Goal: Task Accomplishment & Management: Complete application form

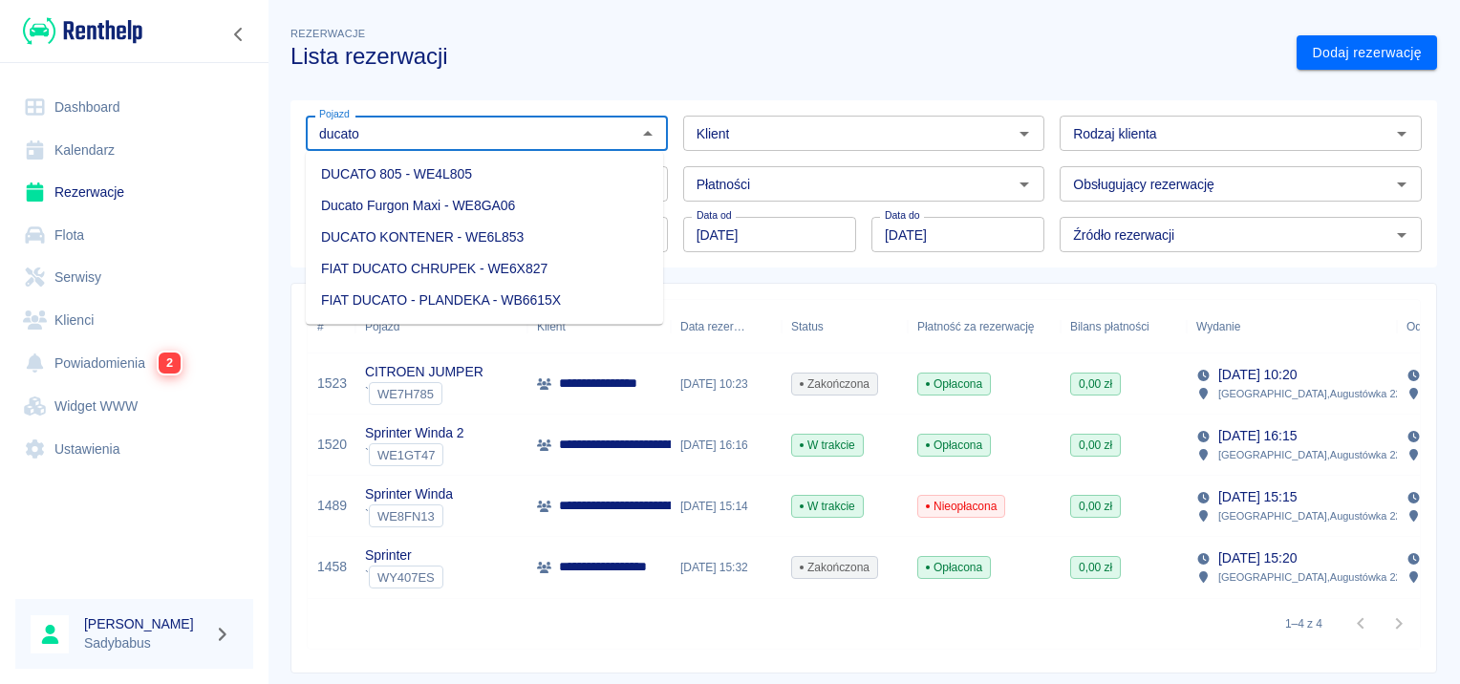
click at [444, 213] on li "Ducato Furgon Maxi - WE8GA06" at bounding box center [484, 206] width 357 height 32
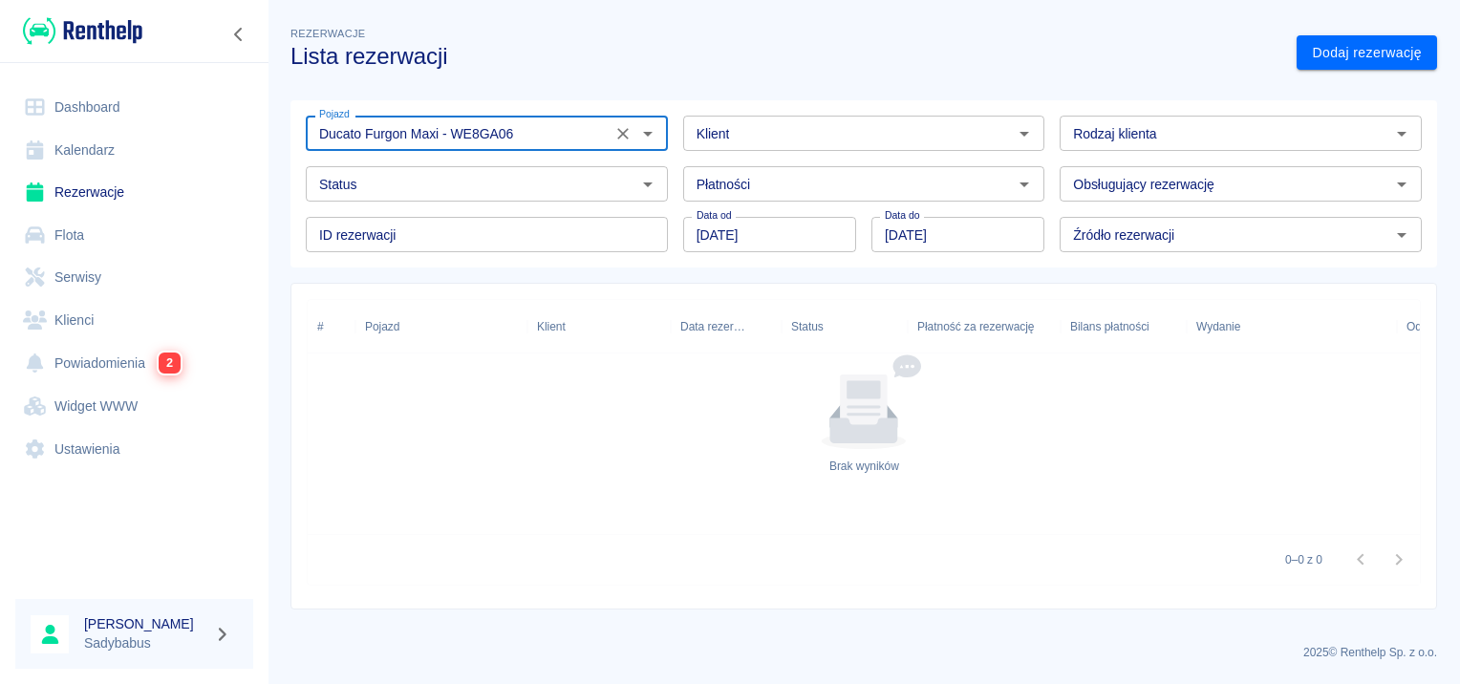
type input "Ducato Furgon Maxi - WE8GA06"
click at [893, 235] on input "01.08.2025" at bounding box center [958, 234] width 173 height 35
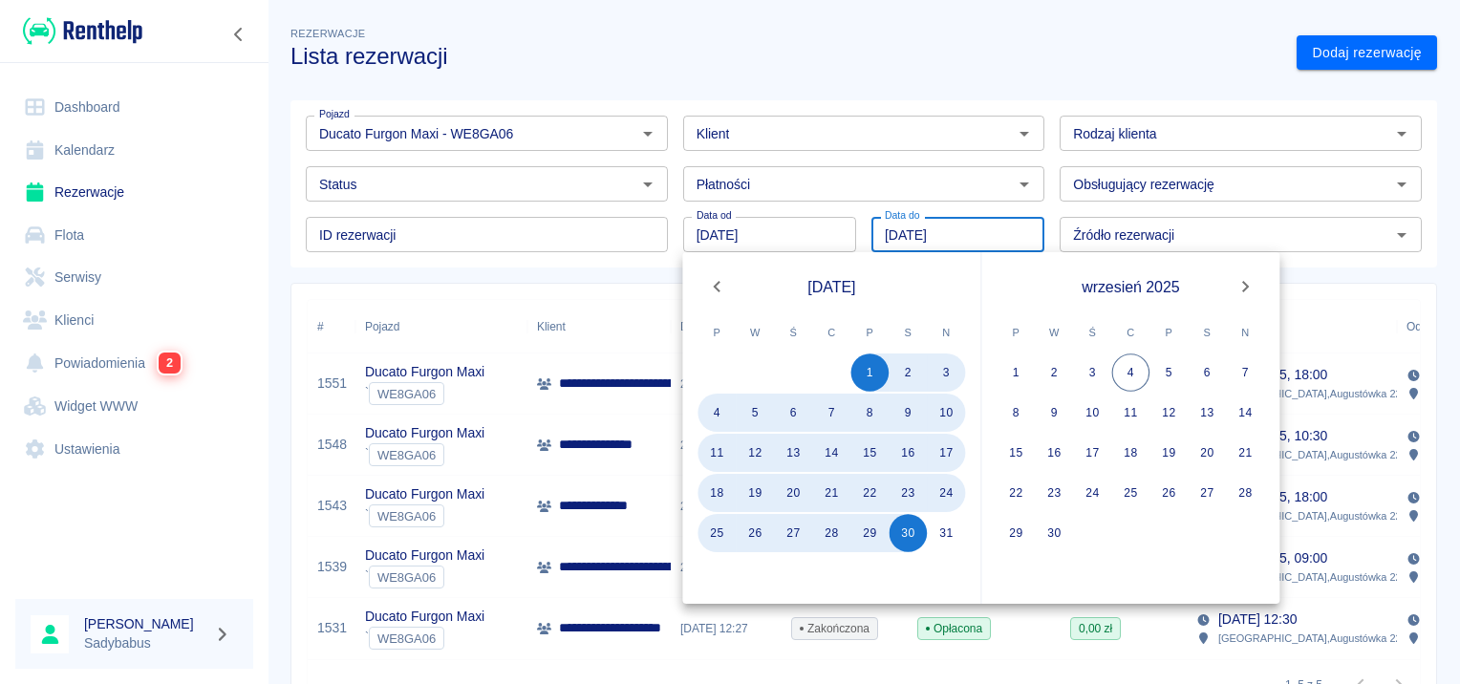
type input "30.08.2025"
click at [408, 267] on div "Pojazd Ducato Furgon Maxi - WE8GA06 Pojazd Klient Klient Rodzaj klienta Rodzaj …" at bounding box center [864, 183] width 1147 height 167
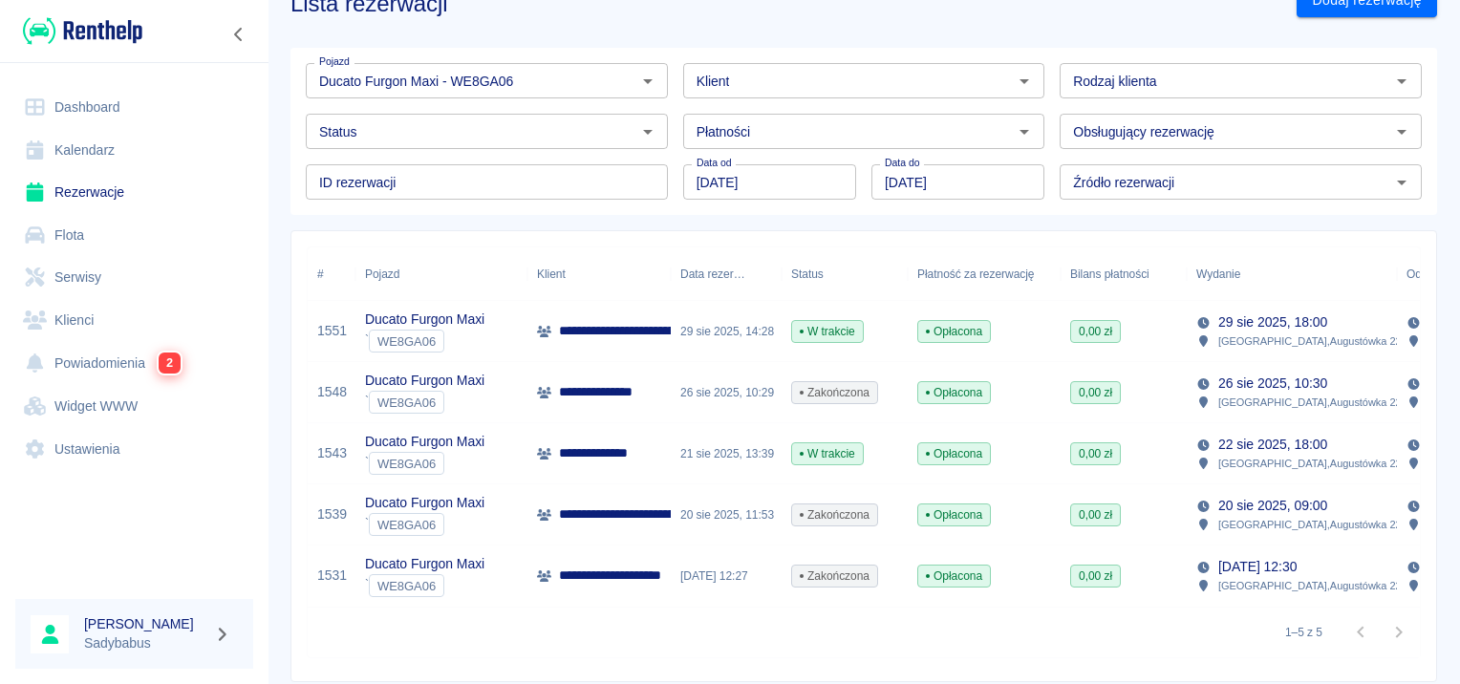
scroll to position [96, 0]
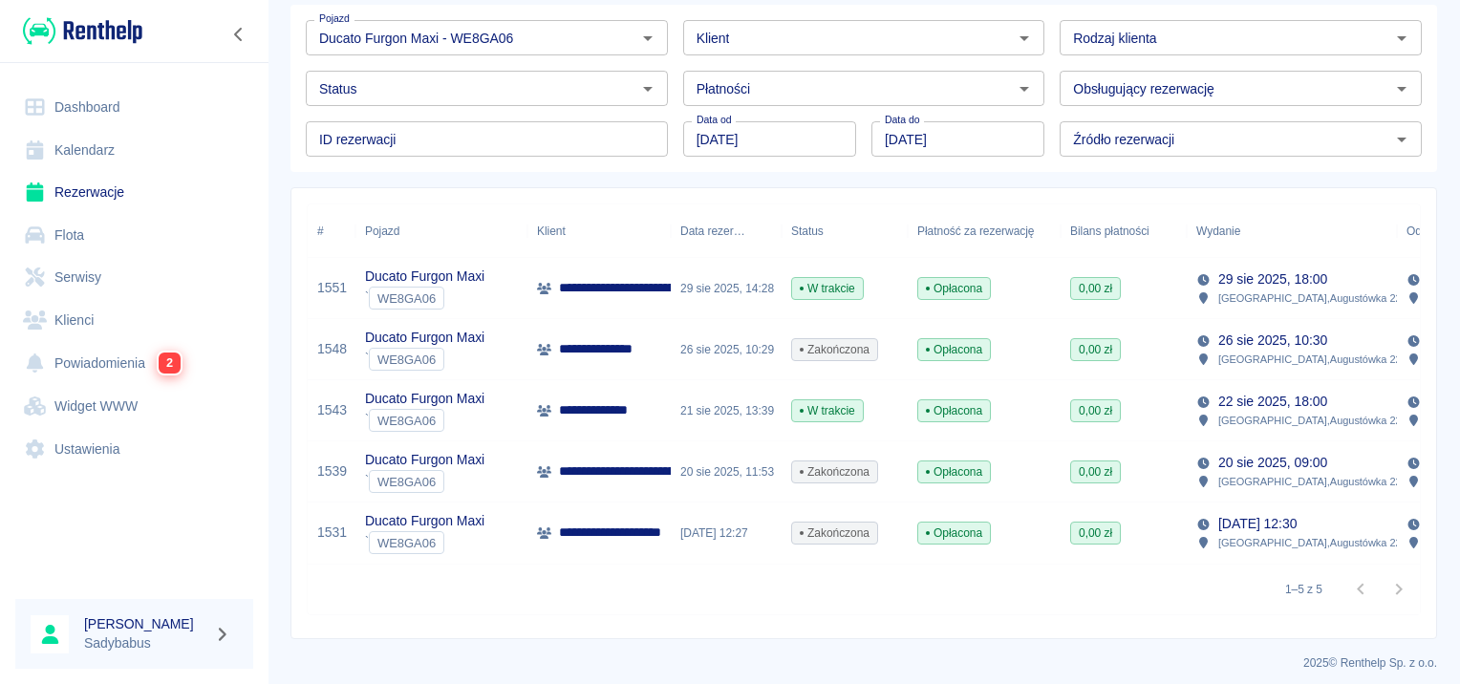
click at [619, 532] on p "**********" at bounding box center [622, 533] width 126 height 20
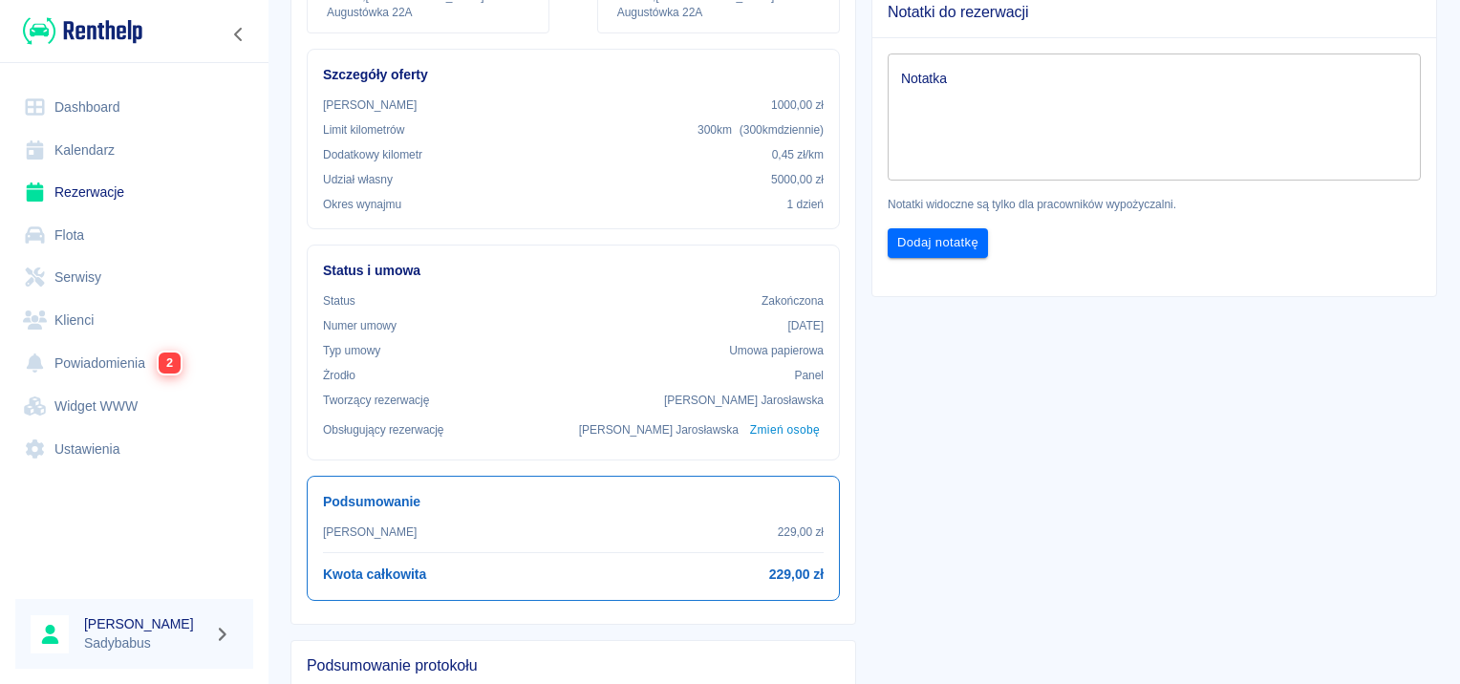
scroll to position [478, 0]
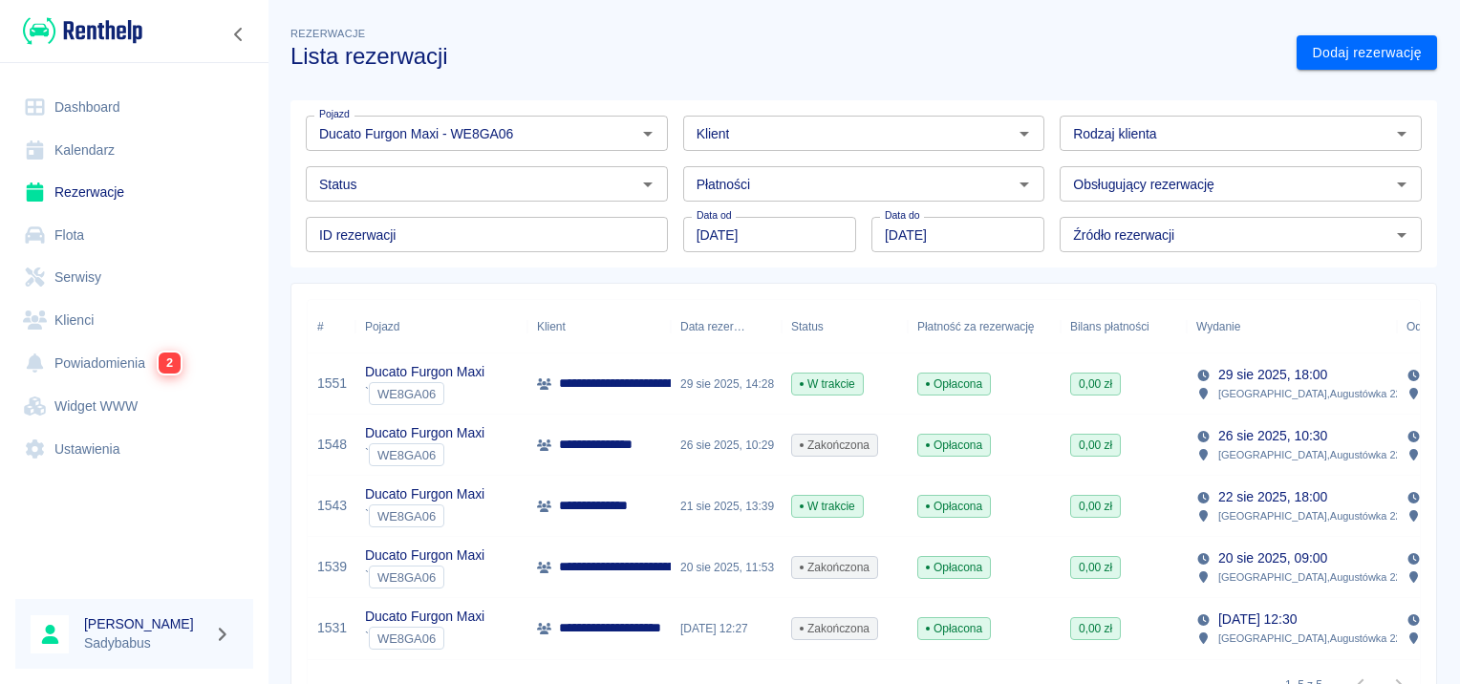
click at [654, 569] on p "**********" at bounding box center [733, 567] width 348 height 20
click at [616, 503] on p "**********" at bounding box center [604, 506] width 91 height 20
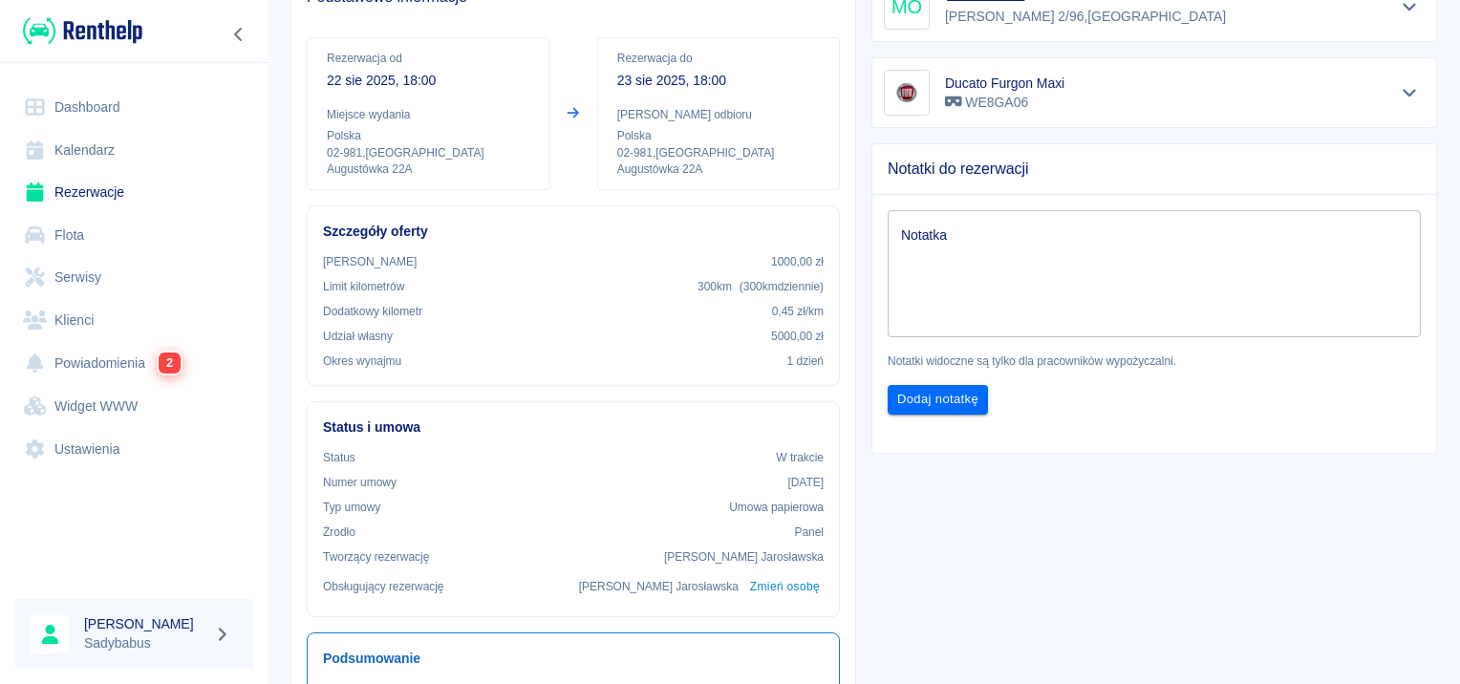
scroll to position [478, 0]
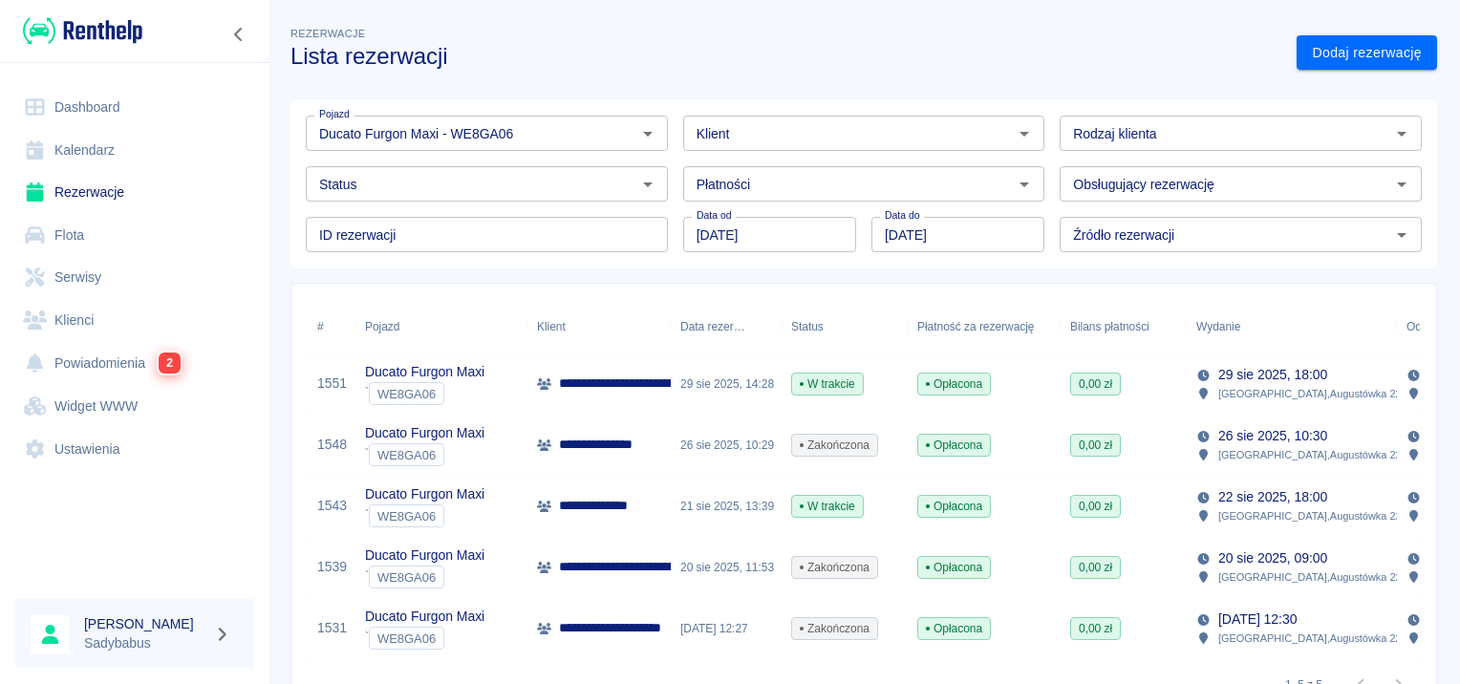
click at [638, 448] on p "**********" at bounding box center [606, 445] width 94 height 20
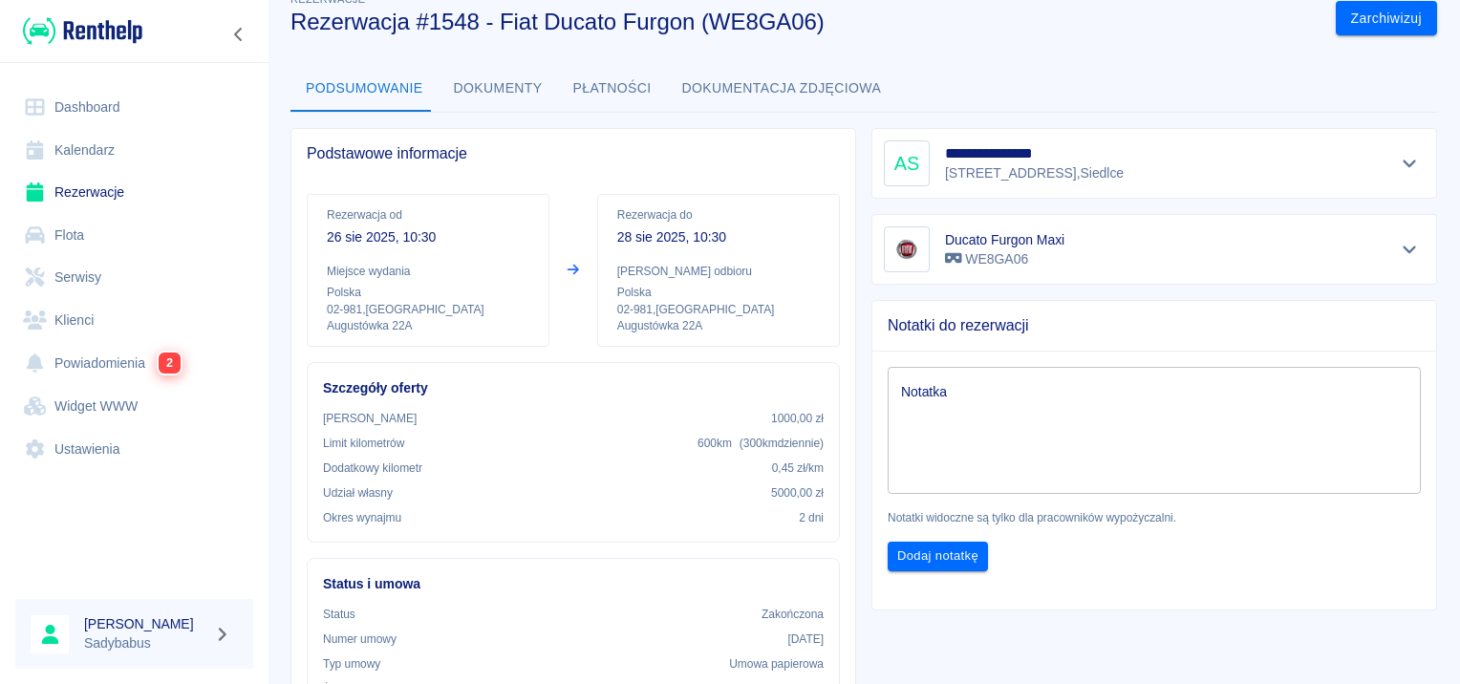
scroll to position [130, 0]
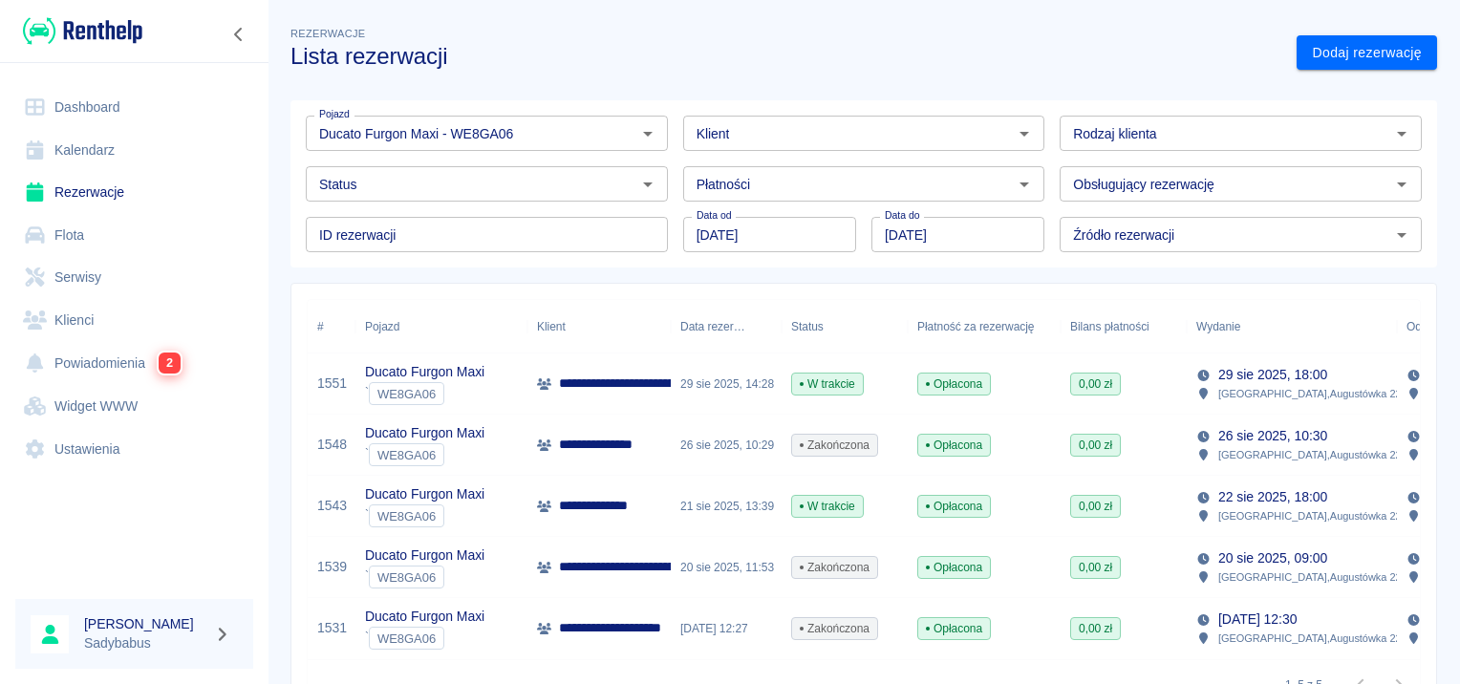
click at [570, 375] on p "**********" at bounding box center [712, 384] width 307 height 20
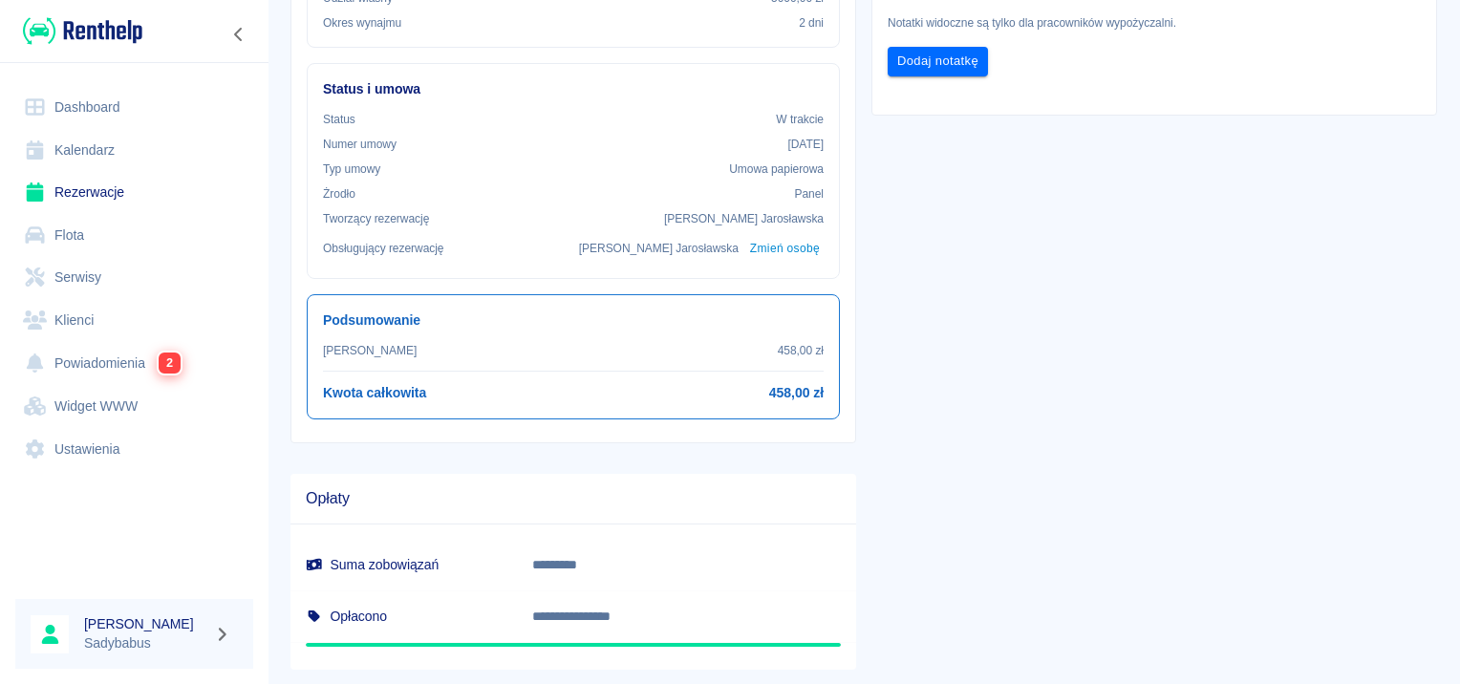
scroll to position [547, 0]
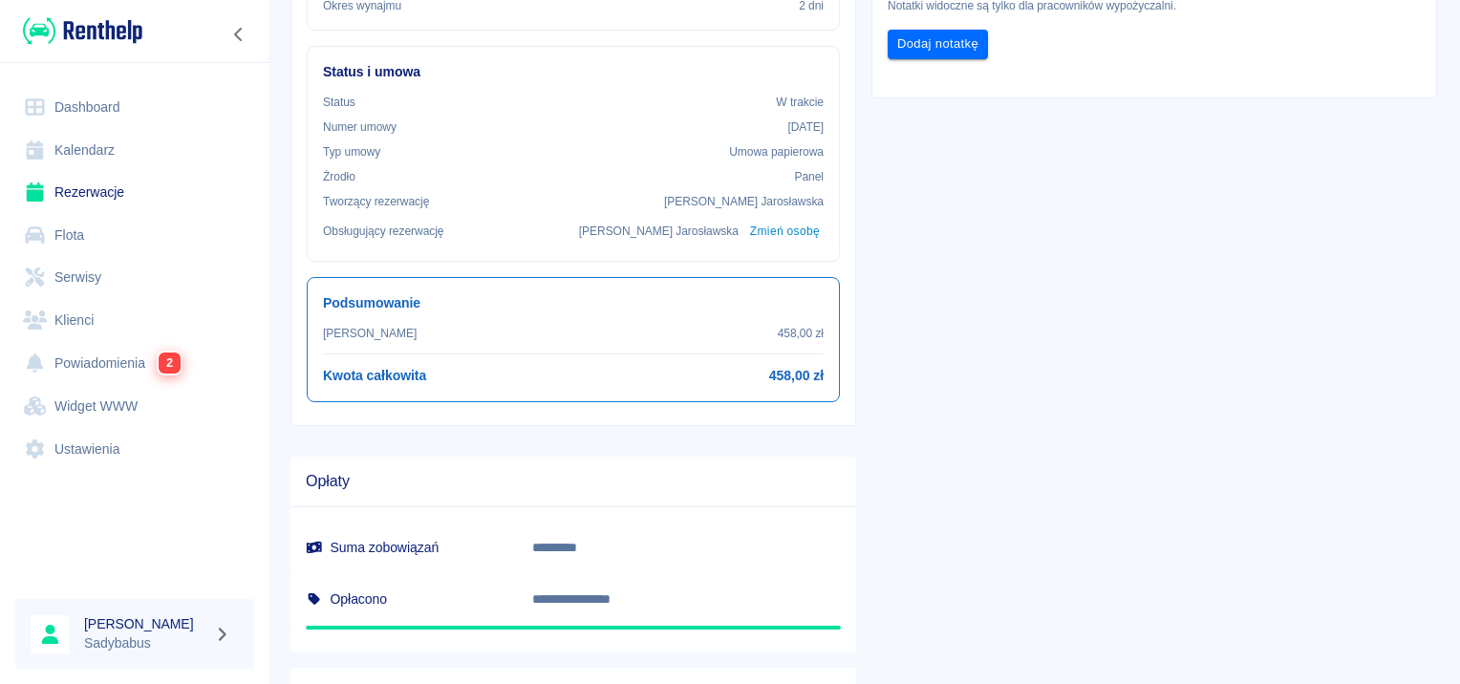
click at [40, 203] on link "Rezerwacje" at bounding box center [134, 192] width 238 height 43
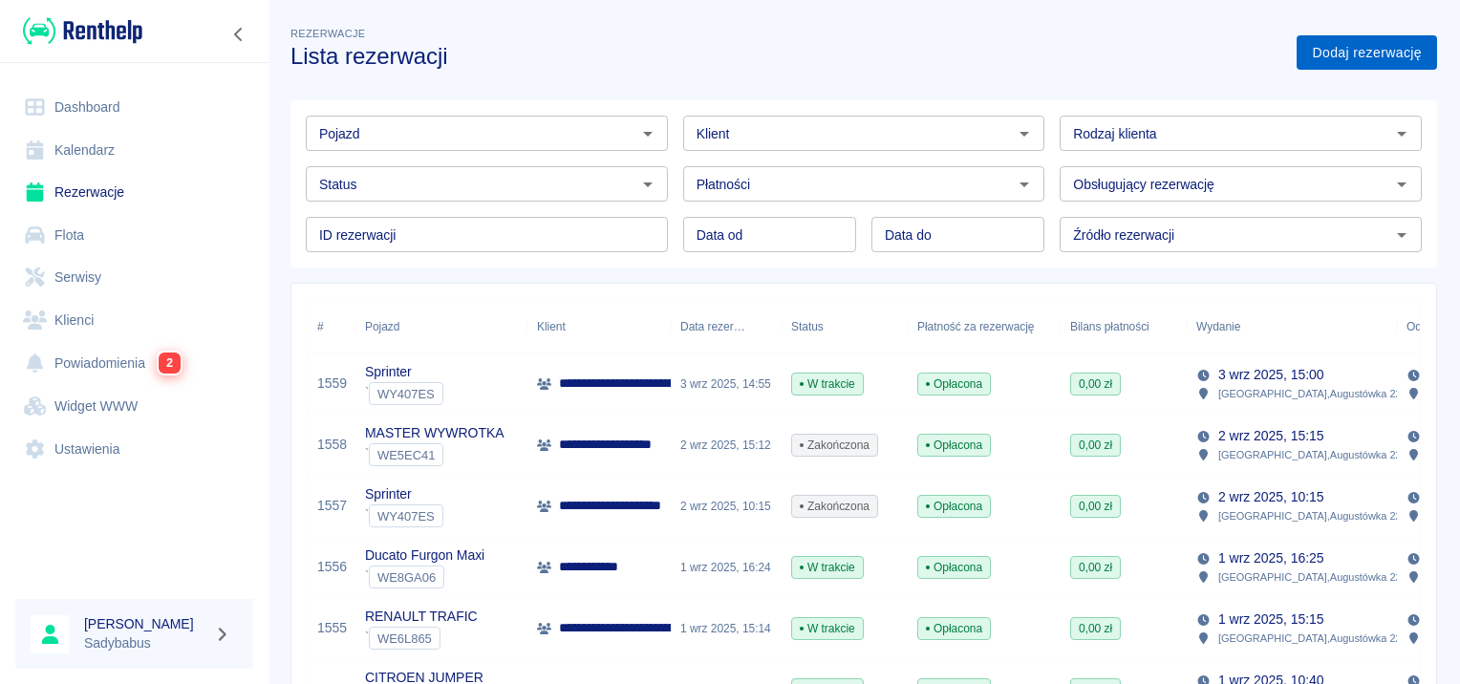
click at [1362, 55] on link "Dodaj rezerwację" at bounding box center [1367, 52] width 140 height 35
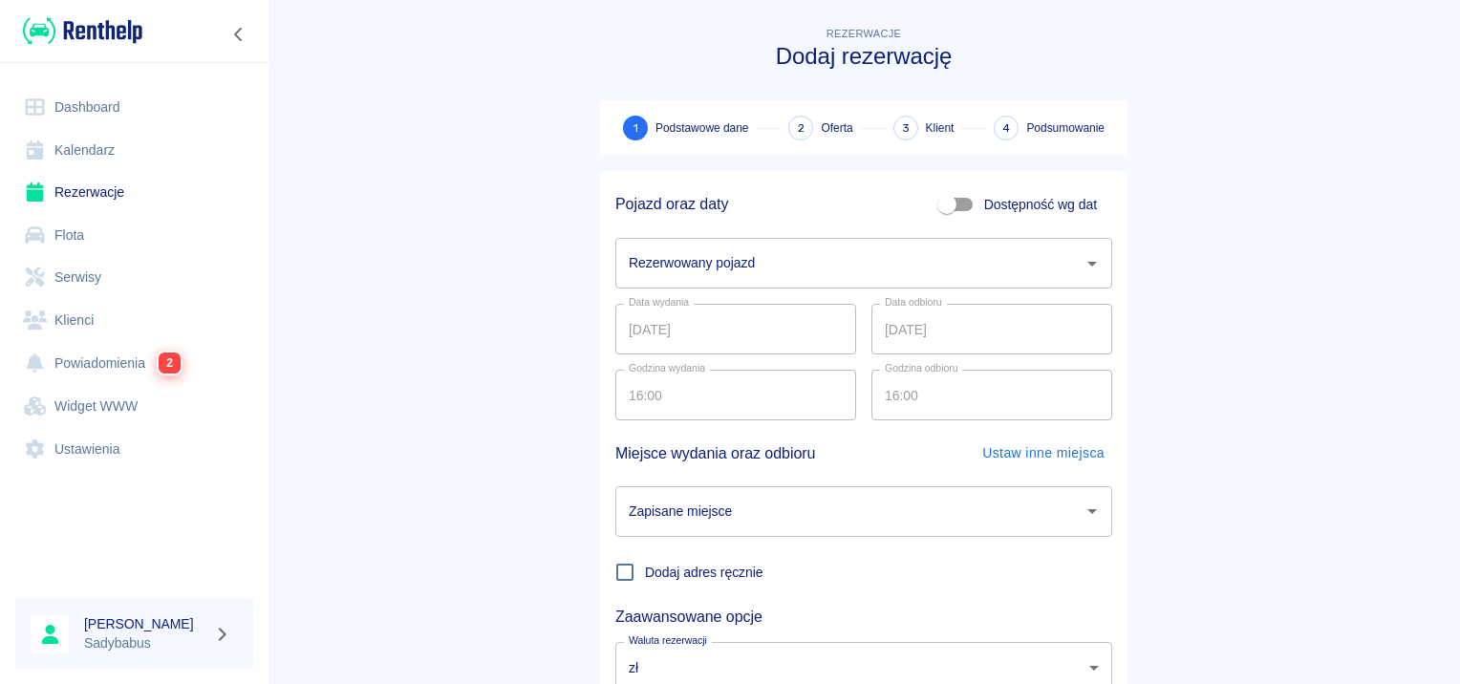
click at [722, 277] on input "Rezerwowany pojazd" at bounding box center [849, 263] width 451 height 33
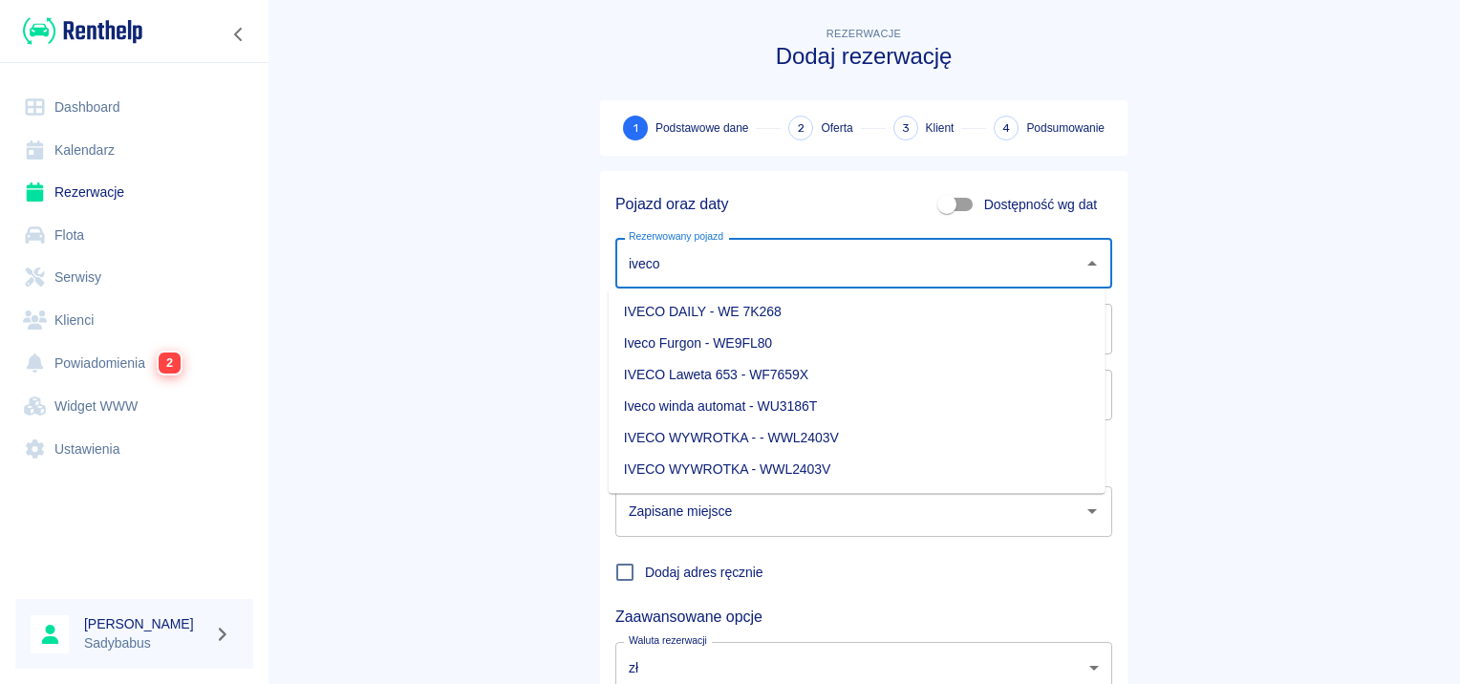
click at [787, 409] on li "Iveco winda automat - WU3186T" at bounding box center [857, 407] width 497 height 32
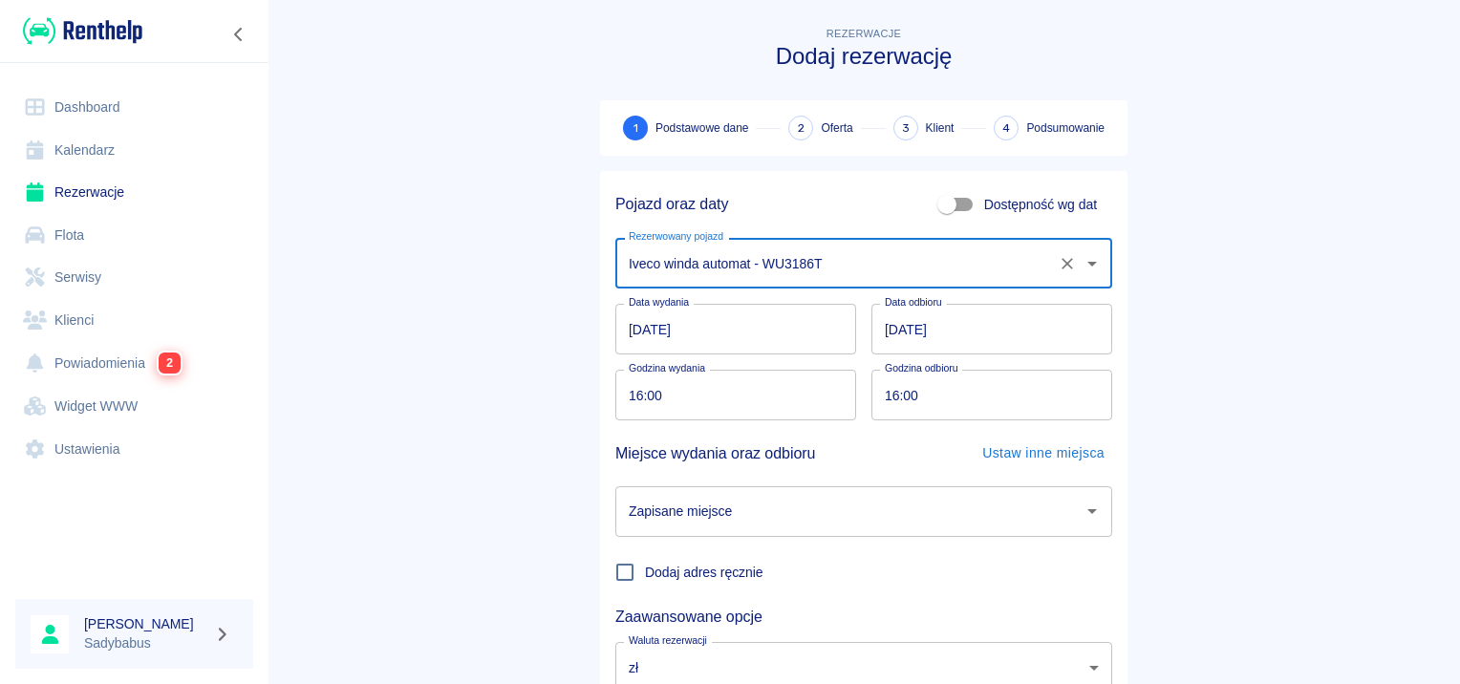
type input "Iveco winda automat - WU3186T"
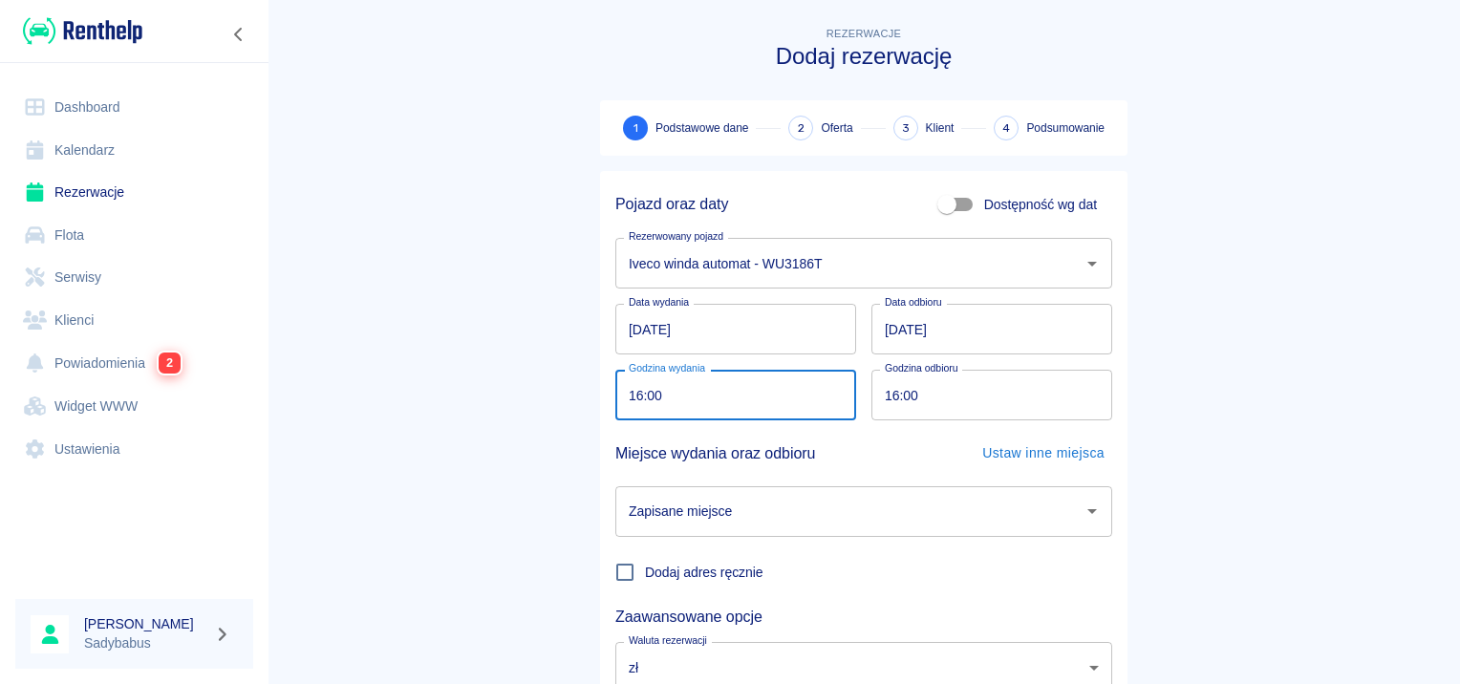
click at [630, 398] on input "16:00" at bounding box center [728, 395] width 227 height 51
type input "15:45"
click at [885, 398] on input "16:00" at bounding box center [985, 395] width 227 height 51
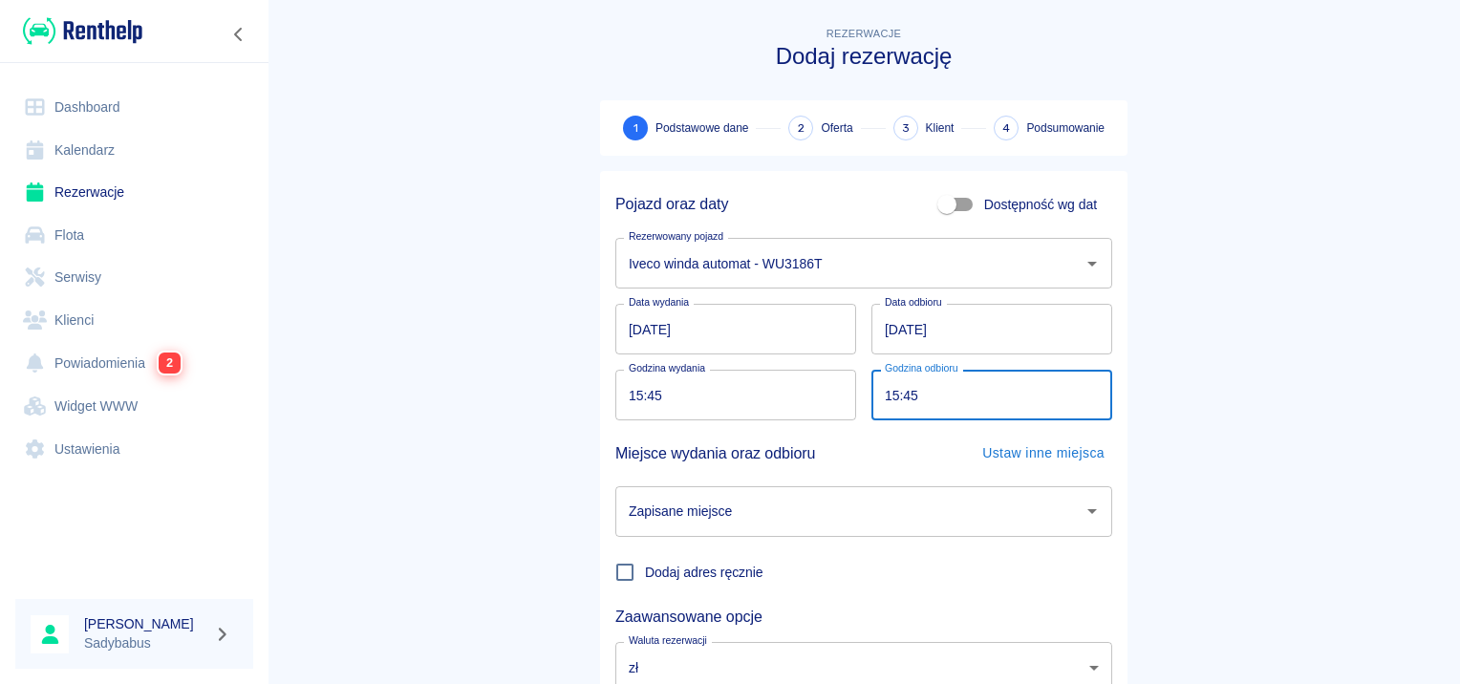
type input "15:45"
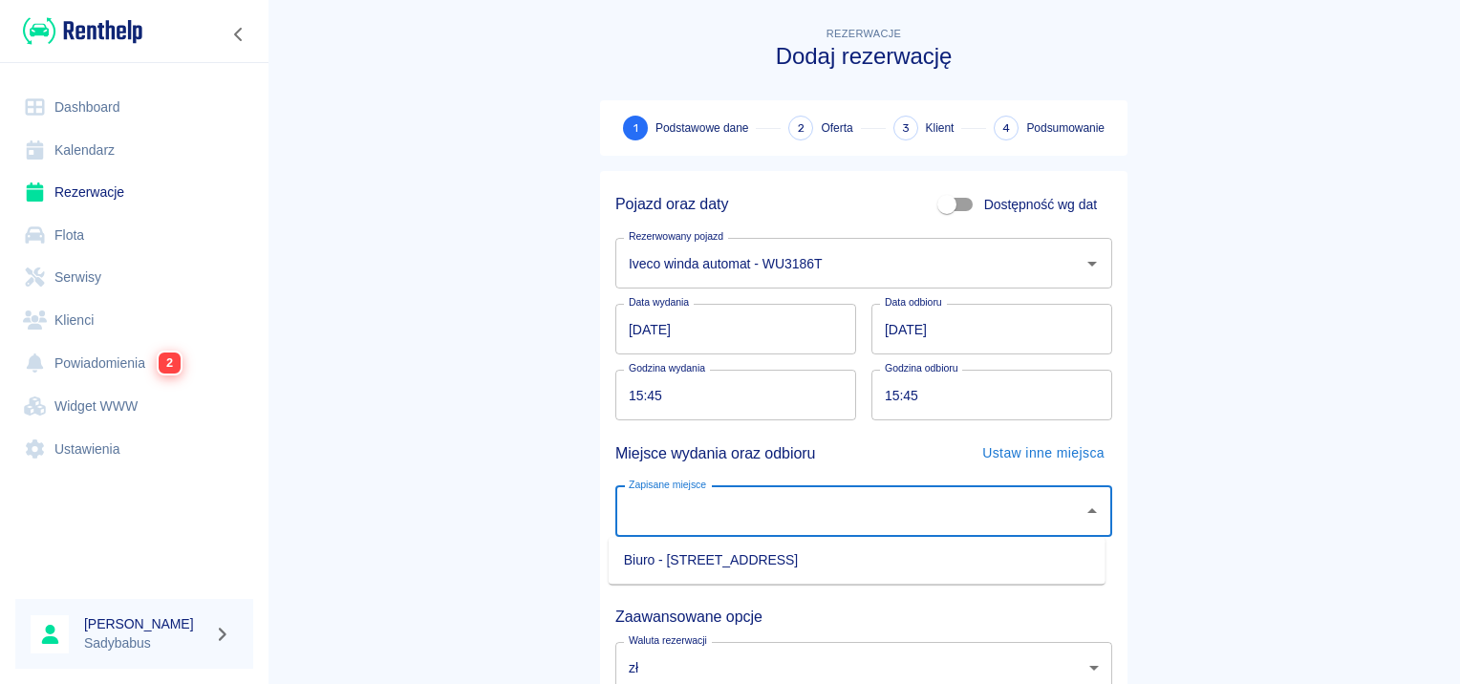
click at [849, 526] on input "Zapisane miejsce" at bounding box center [849, 511] width 451 height 33
click at [842, 560] on li "Biuro - [STREET_ADDRESS]" at bounding box center [857, 561] width 497 height 32
type input "Biuro - [STREET_ADDRESS]"
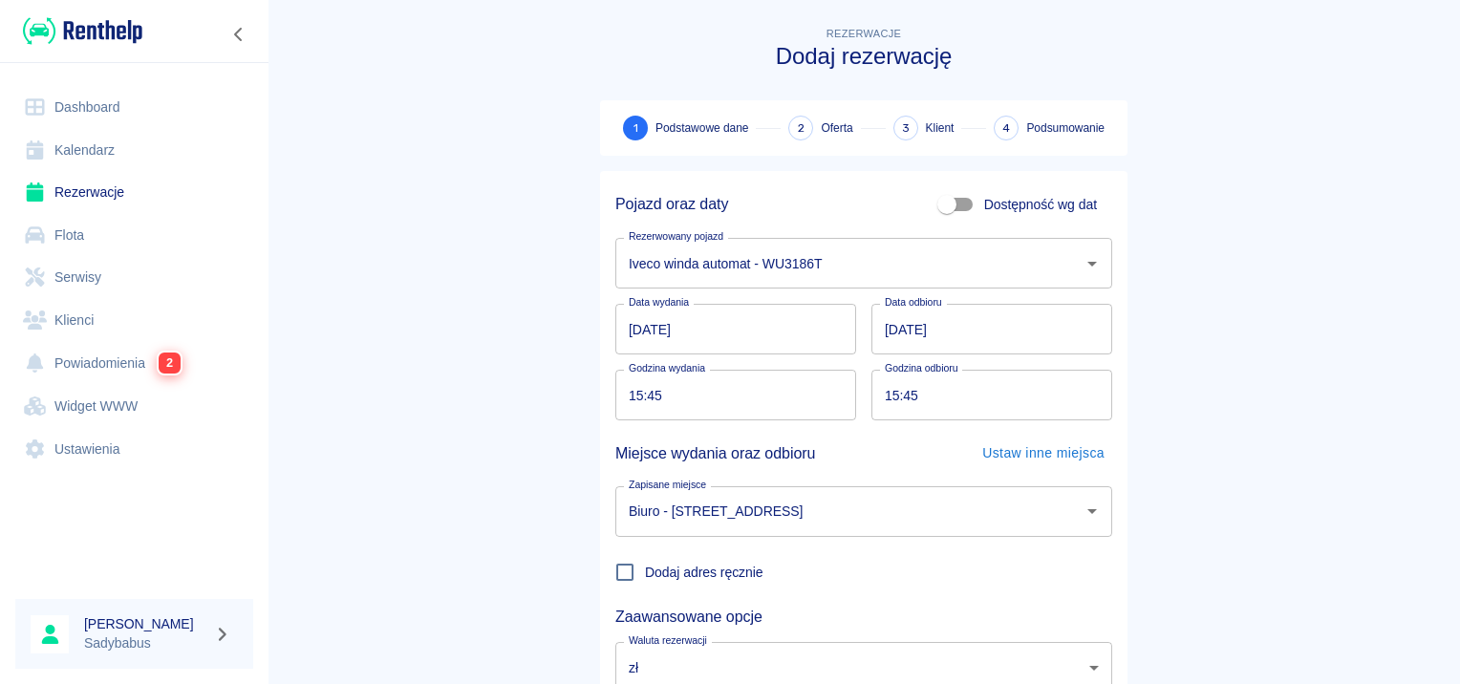
click at [1420, 329] on main "Rezerwacje Dodaj rezerwację 1 Podstawowe dane 2 Oferta 3 Klient 4 Podsumowanie …" at bounding box center [864, 398] width 1193 height 751
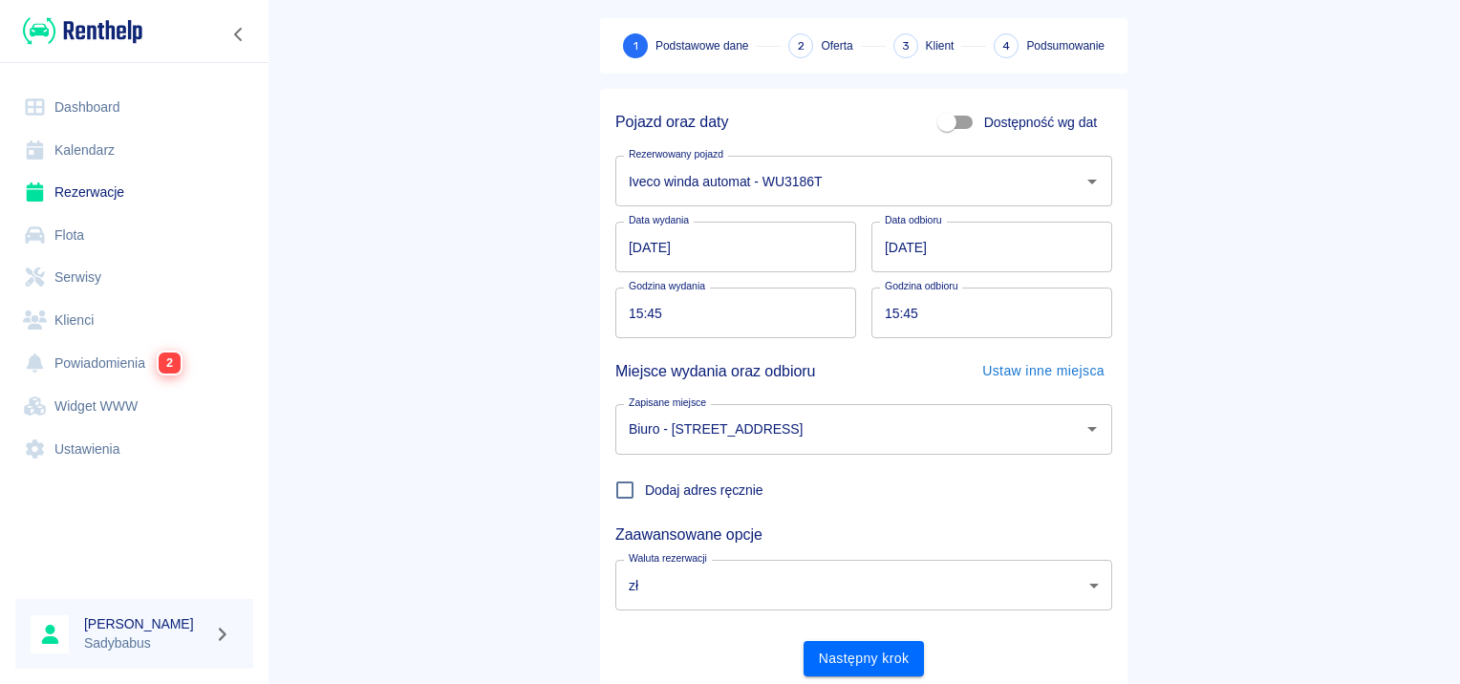
scroll to position [145, 0]
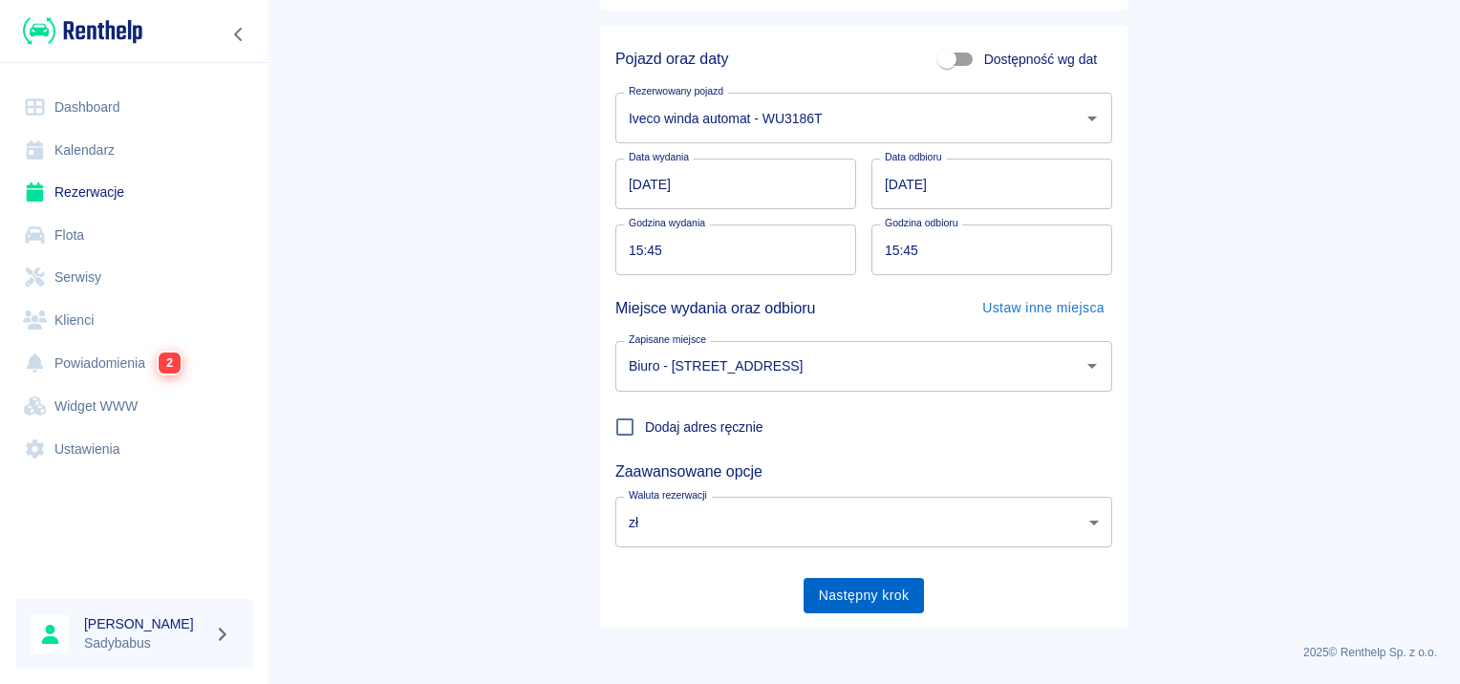
click at [868, 595] on button "Następny krok" at bounding box center [864, 595] width 121 height 35
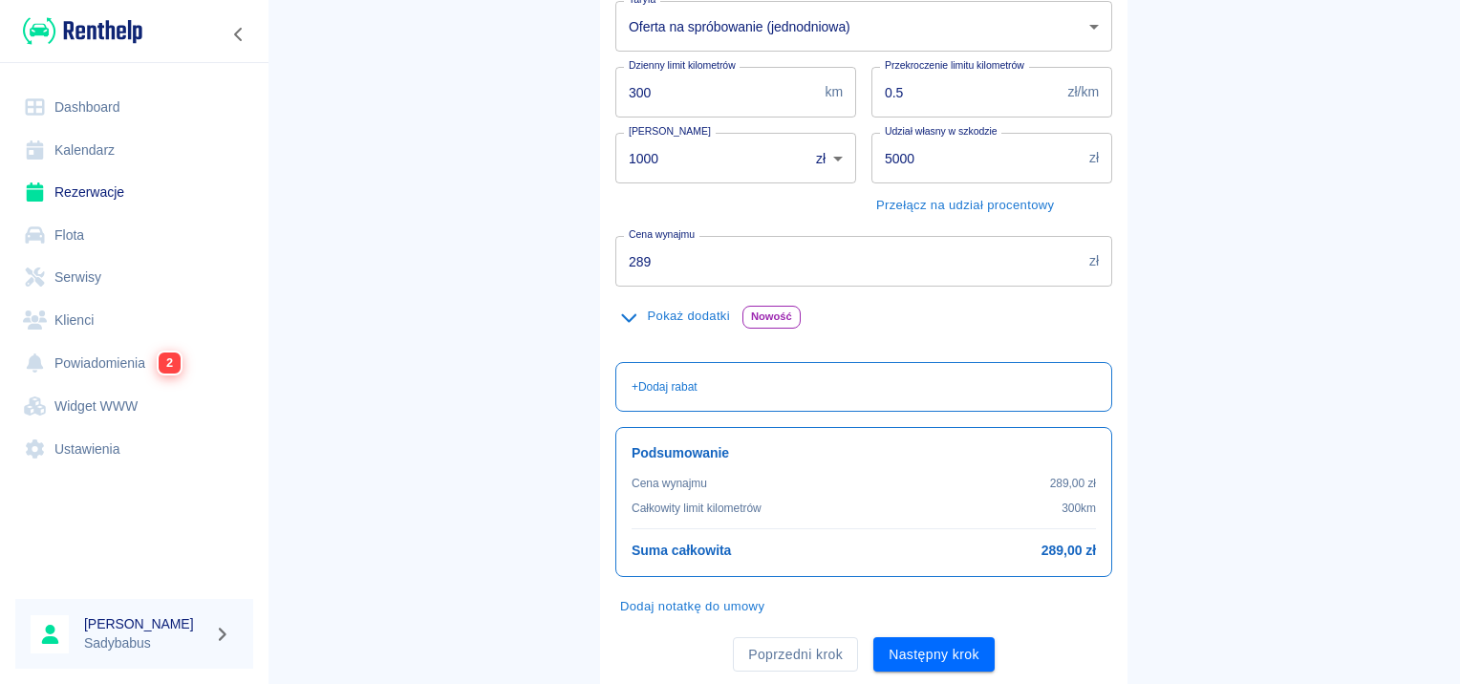
scroll to position [287, 0]
click at [697, 259] on input "289" at bounding box center [848, 258] width 466 height 51
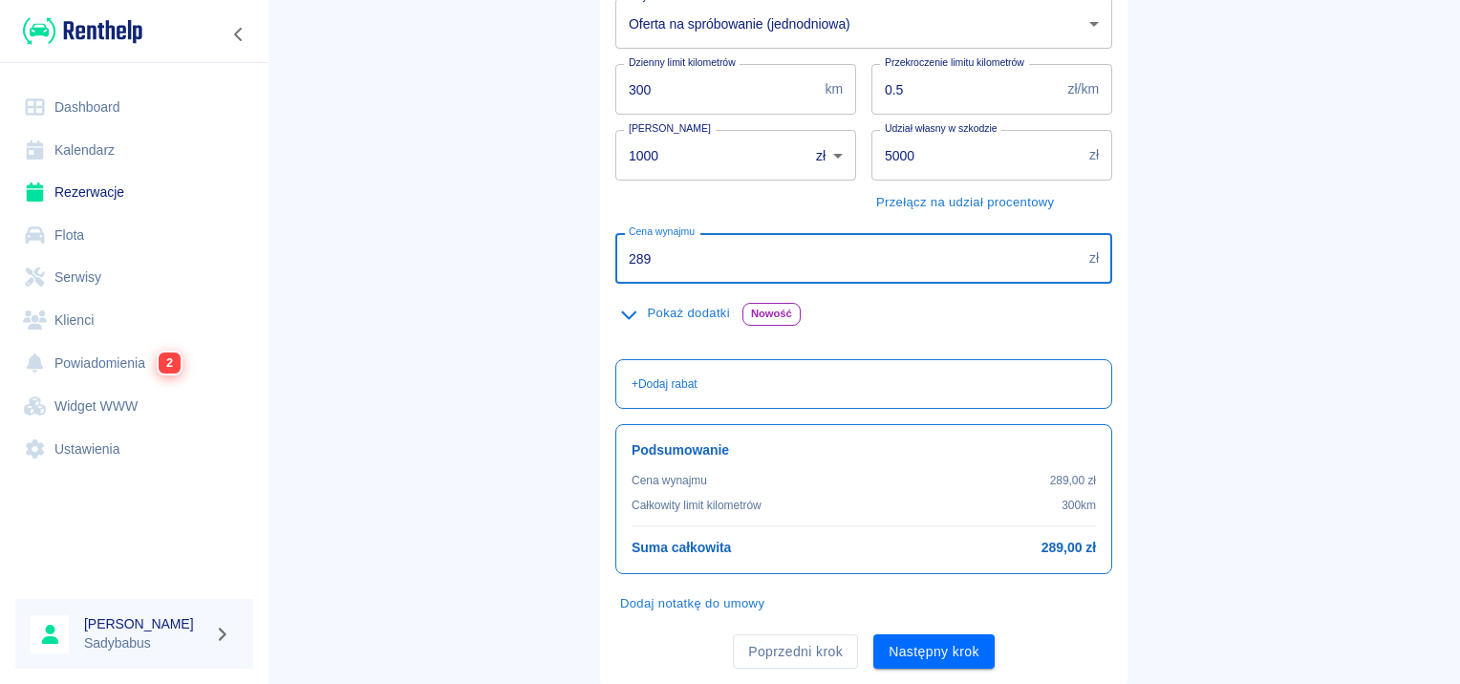
click at [696, 259] on input "289" at bounding box center [848, 258] width 466 height 51
click at [693, 257] on input "289" at bounding box center [848, 258] width 466 height 51
type input "2"
type input "307"
click at [936, 642] on button "Następny krok" at bounding box center [933, 652] width 121 height 35
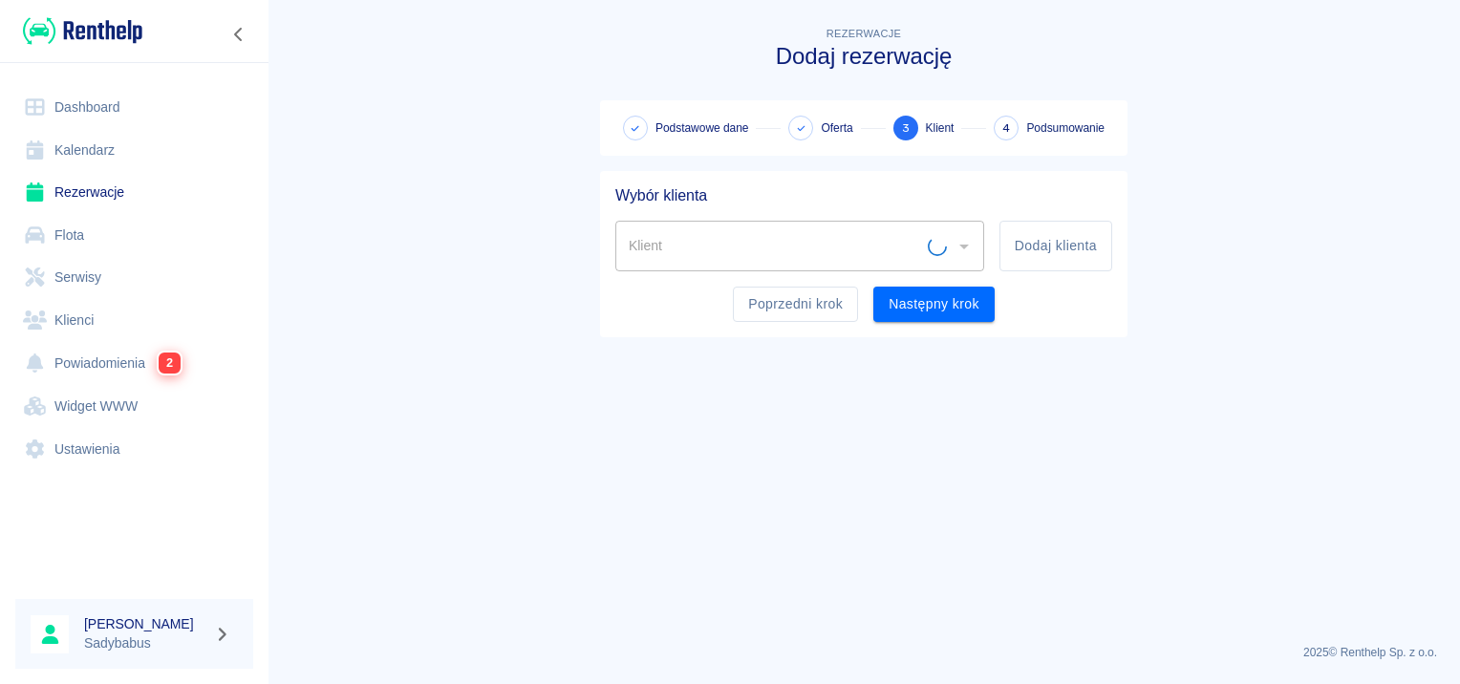
scroll to position [0, 0]
click at [775, 247] on input "Klient" at bounding box center [776, 245] width 304 height 33
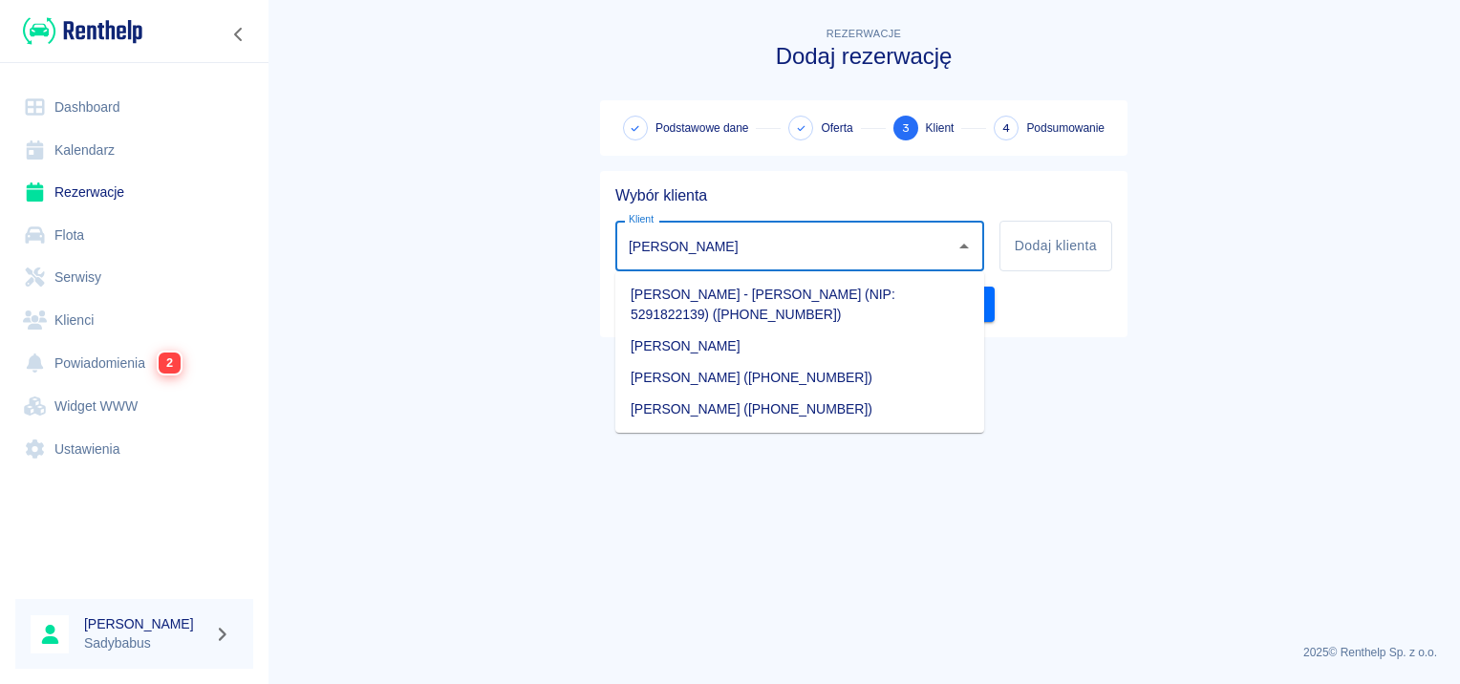
click at [772, 348] on li "Mikołaj Paszkowski" at bounding box center [799, 347] width 369 height 32
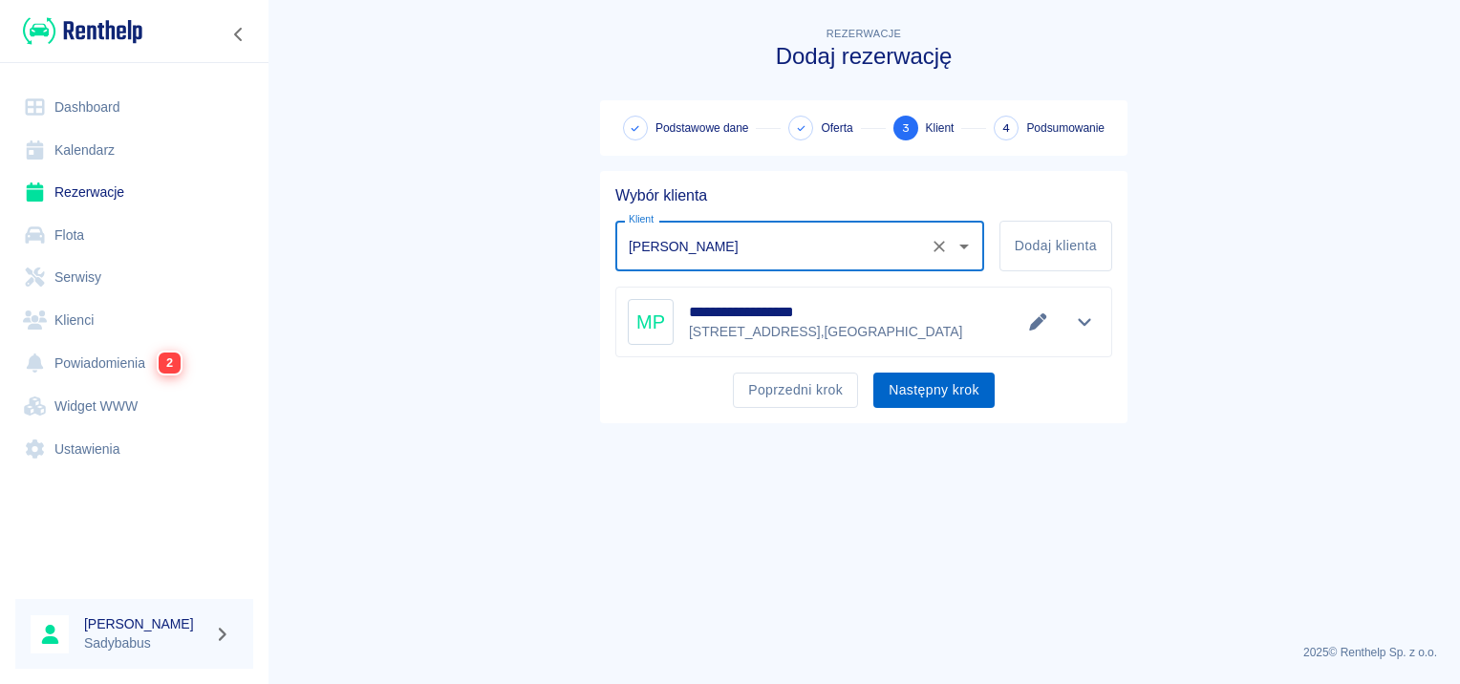
type input "Mikołaj Paszkowski"
click at [921, 399] on button "Następny krok" at bounding box center [933, 390] width 121 height 35
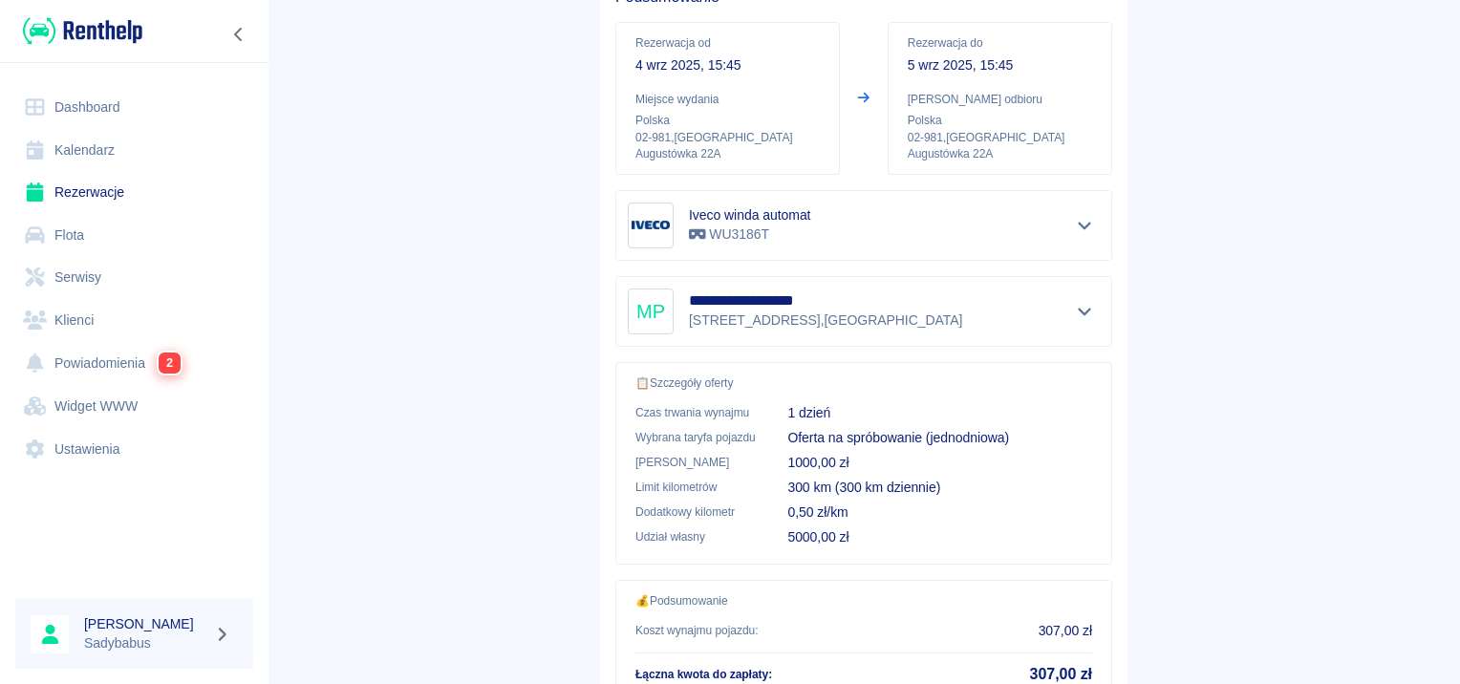
scroll to position [344, 0]
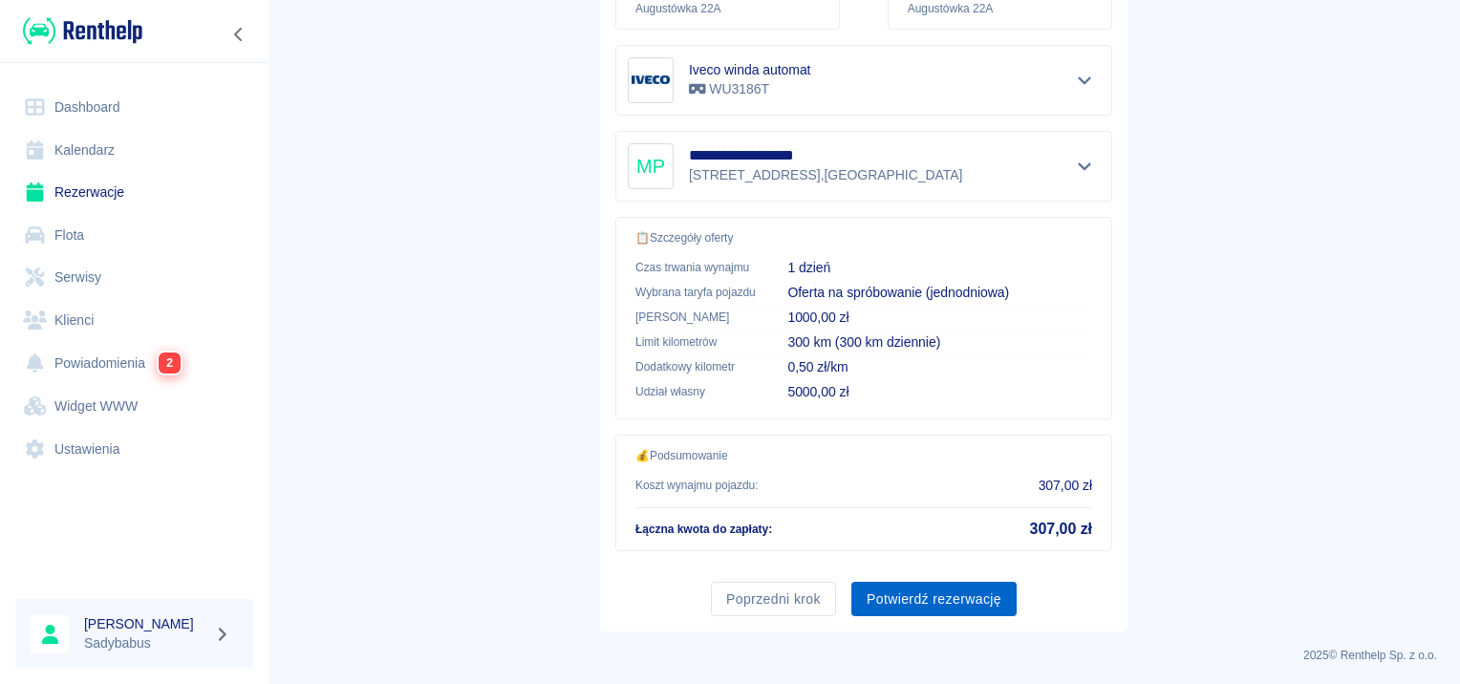
click at [933, 601] on button "Potwierdź rezerwację" at bounding box center [933, 599] width 165 height 35
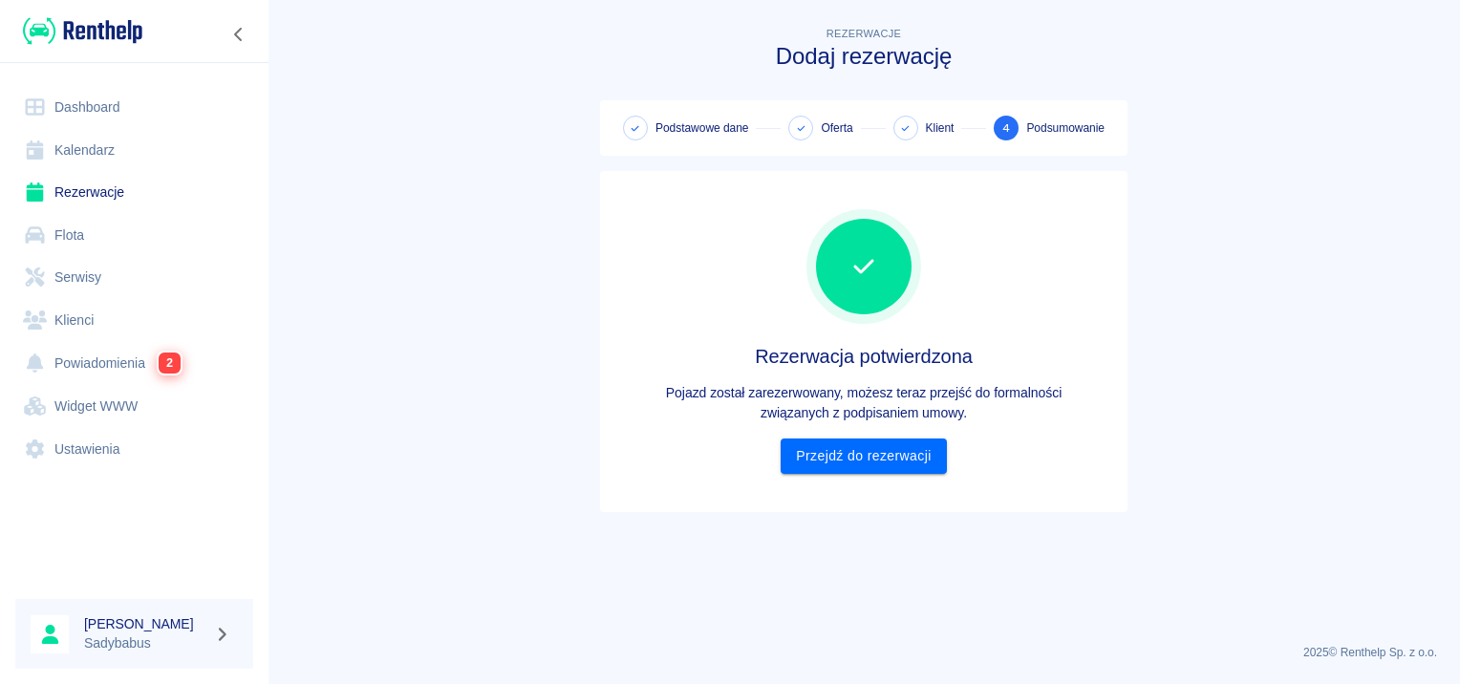
scroll to position [0, 0]
click at [856, 463] on link "Przejdź do rezerwacji" at bounding box center [863, 456] width 165 height 35
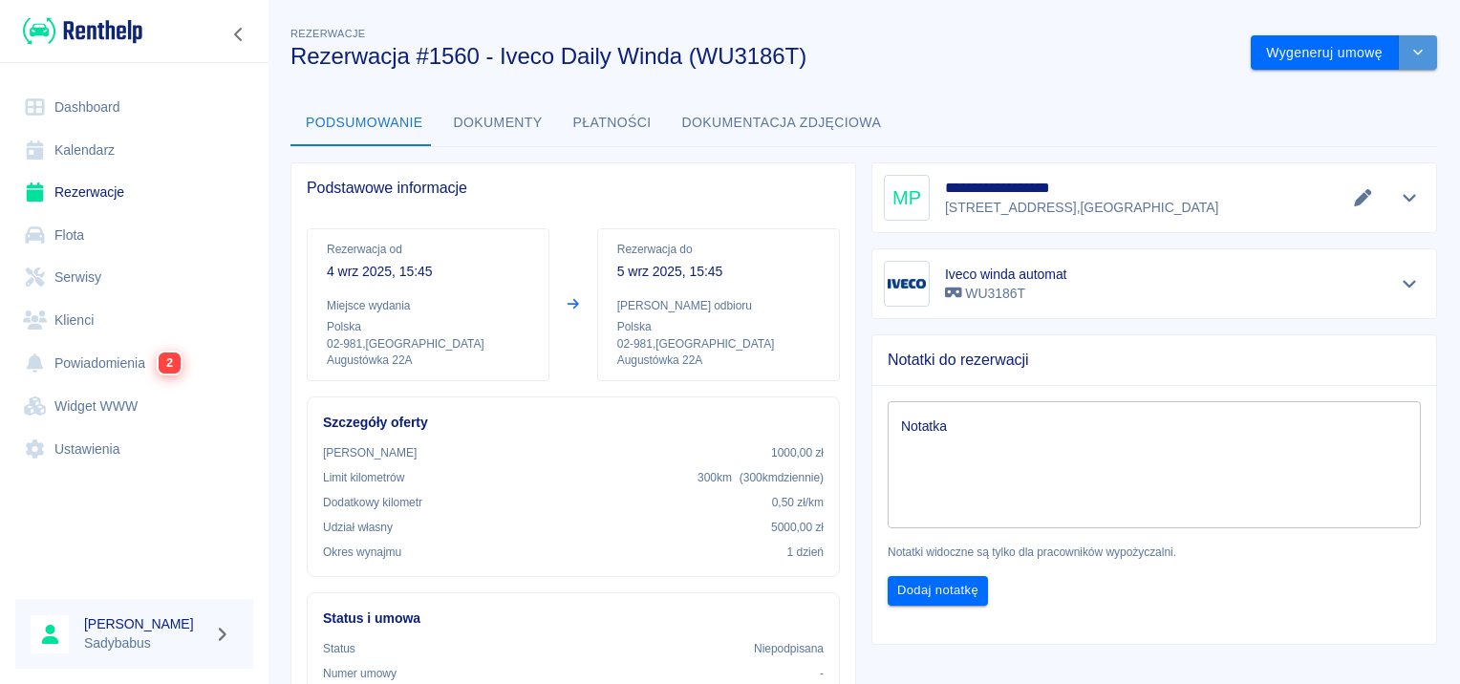
click at [1418, 50] on button "drop-down" at bounding box center [1418, 52] width 38 height 35
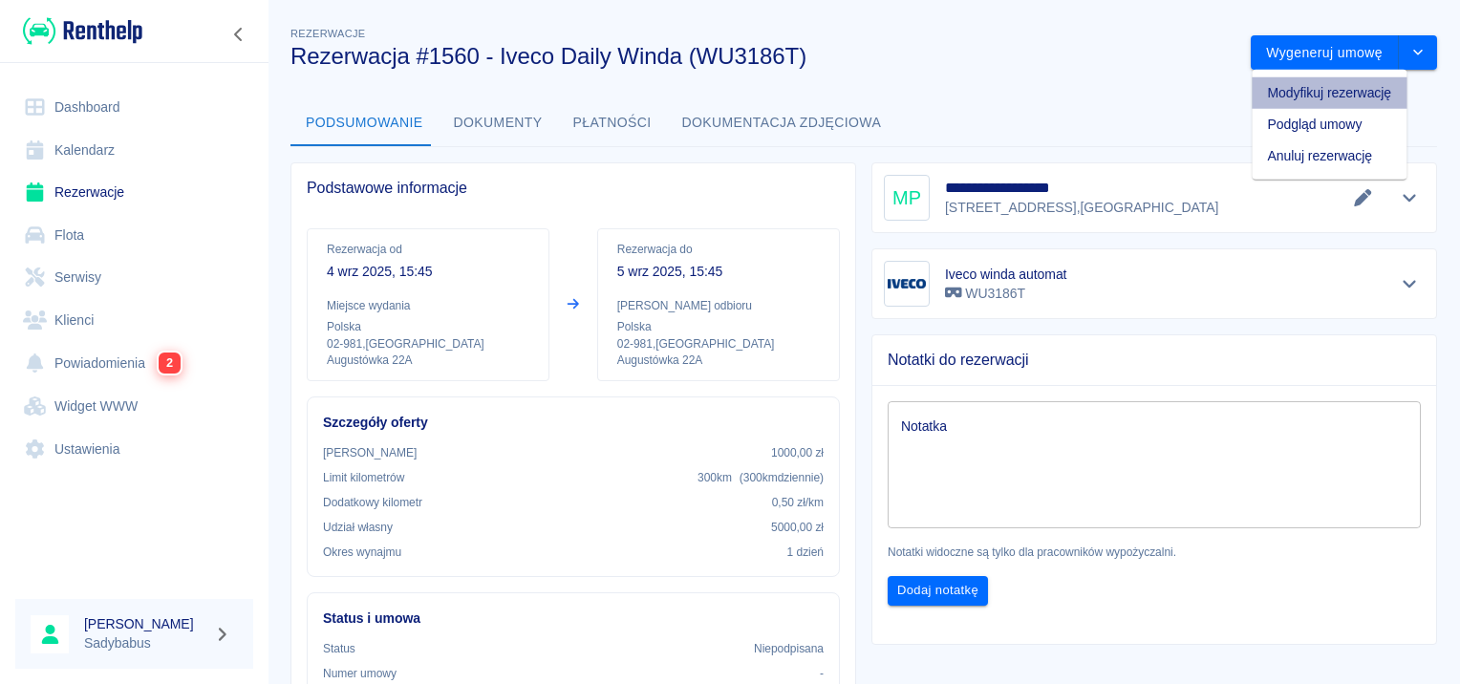
click at [1392, 93] on li "Modyfikuj rezerwację" at bounding box center [1329, 93] width 155 height 32
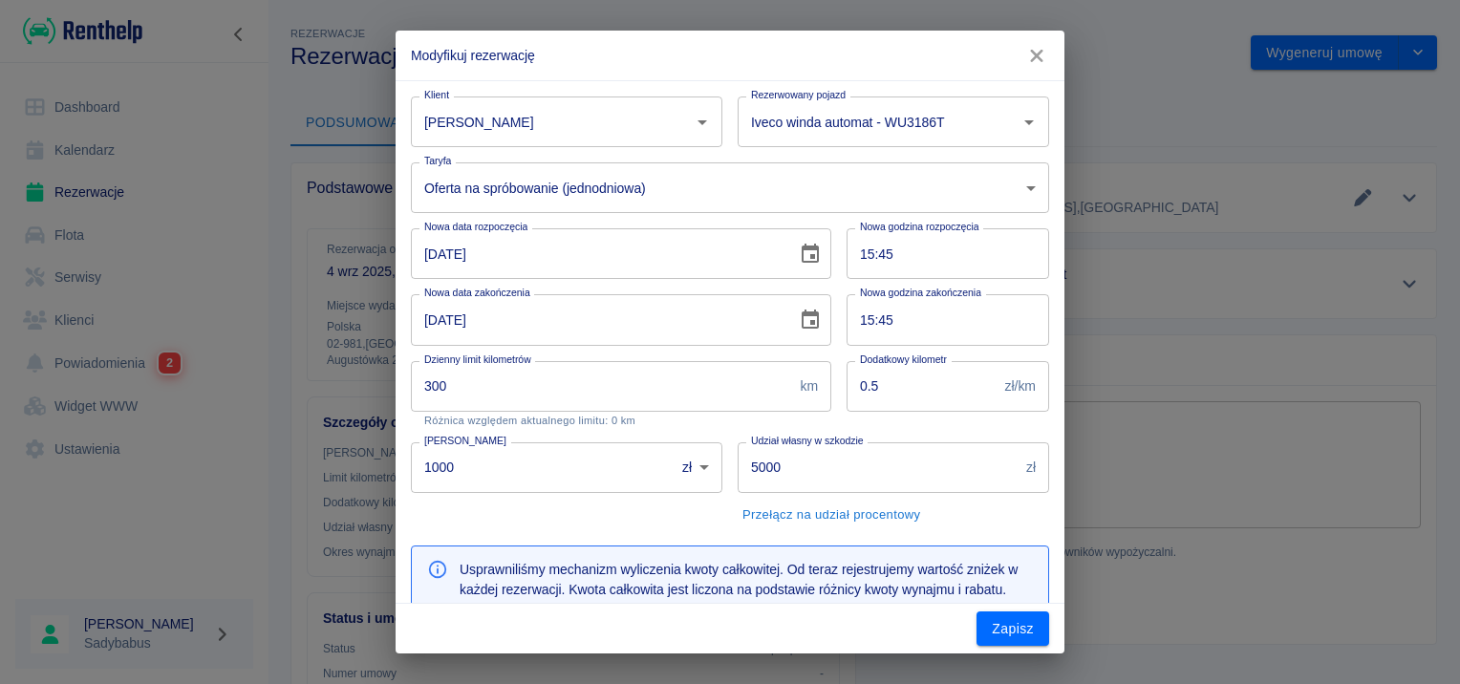
type input "300"
type input "0.5"
type input "1000"
type input "5000"
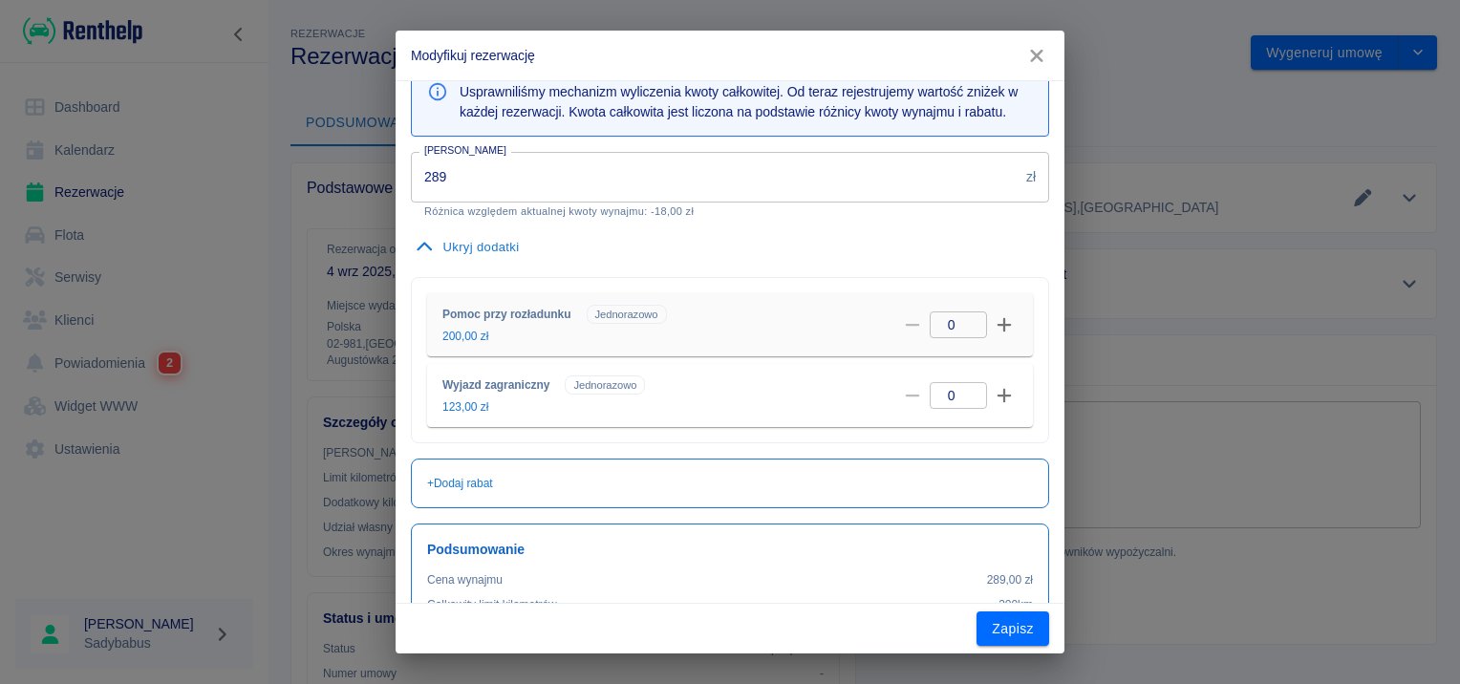
scroll to position [96, 0]
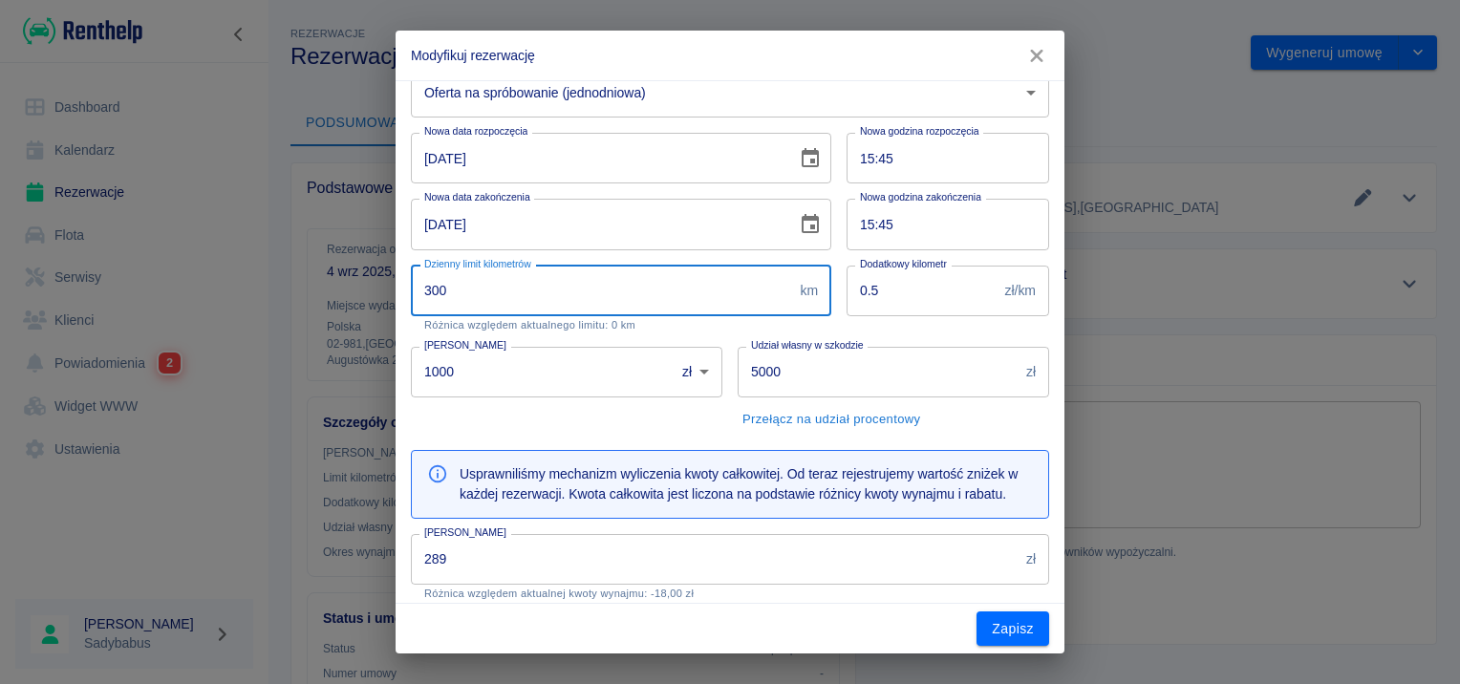
click at [505, 297] on input "300" at bounding box center [601, 291] width 381 height 51
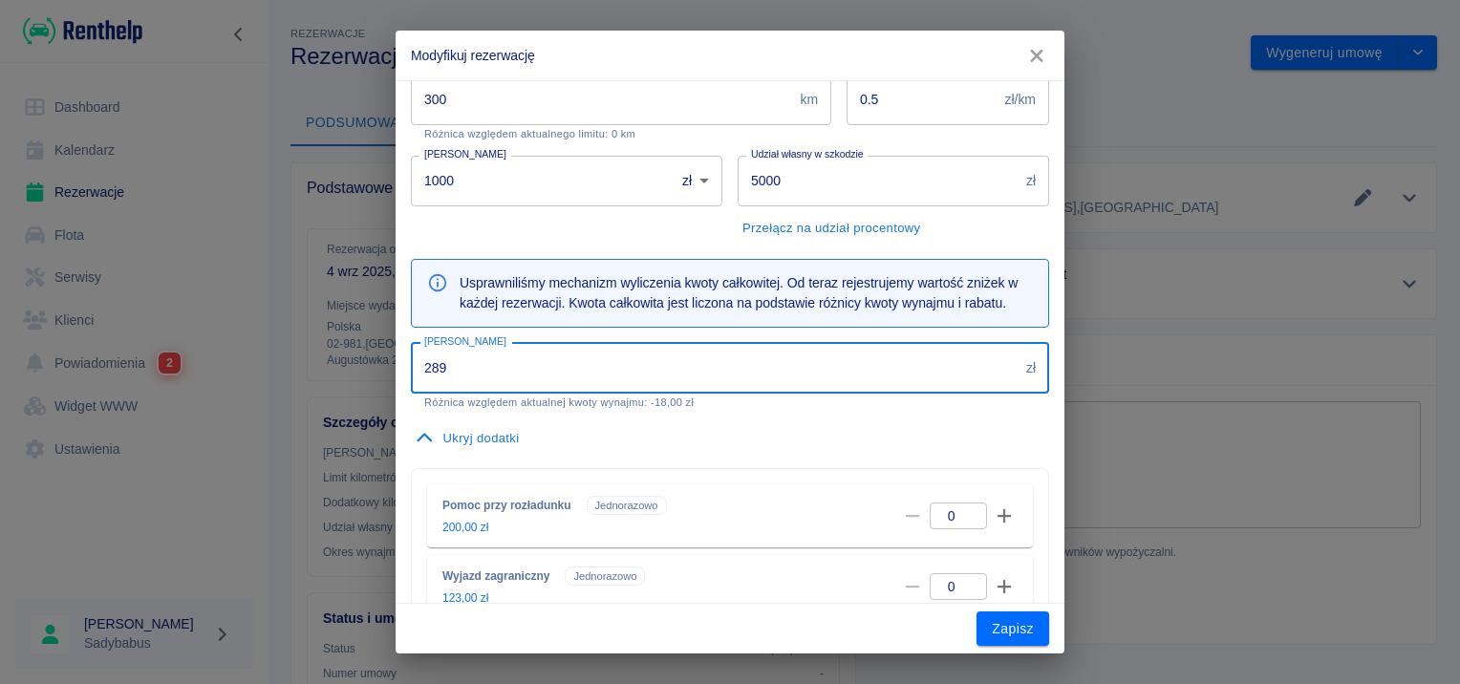
drag, startPoint x: 524, startPoint y: 394, endPoint x: 121, endPoint y: 422, distance: 403.4
click at [121, 422] on div "Modyfikuj rezerwację Klient Mikołaj Paszkowski Klient Rezerwowany pojazd Iveco …" at bounding box center [730, 342] width 1460 height 684
type input "300"
click at [580, 473] on div "Ukryj dodatki Pomoc przy rozładunku Jednorazowo 200,00 zł 0 ​ Wyjazd zagraniczn…" at bounding box center [723, 522] width 654 height 226
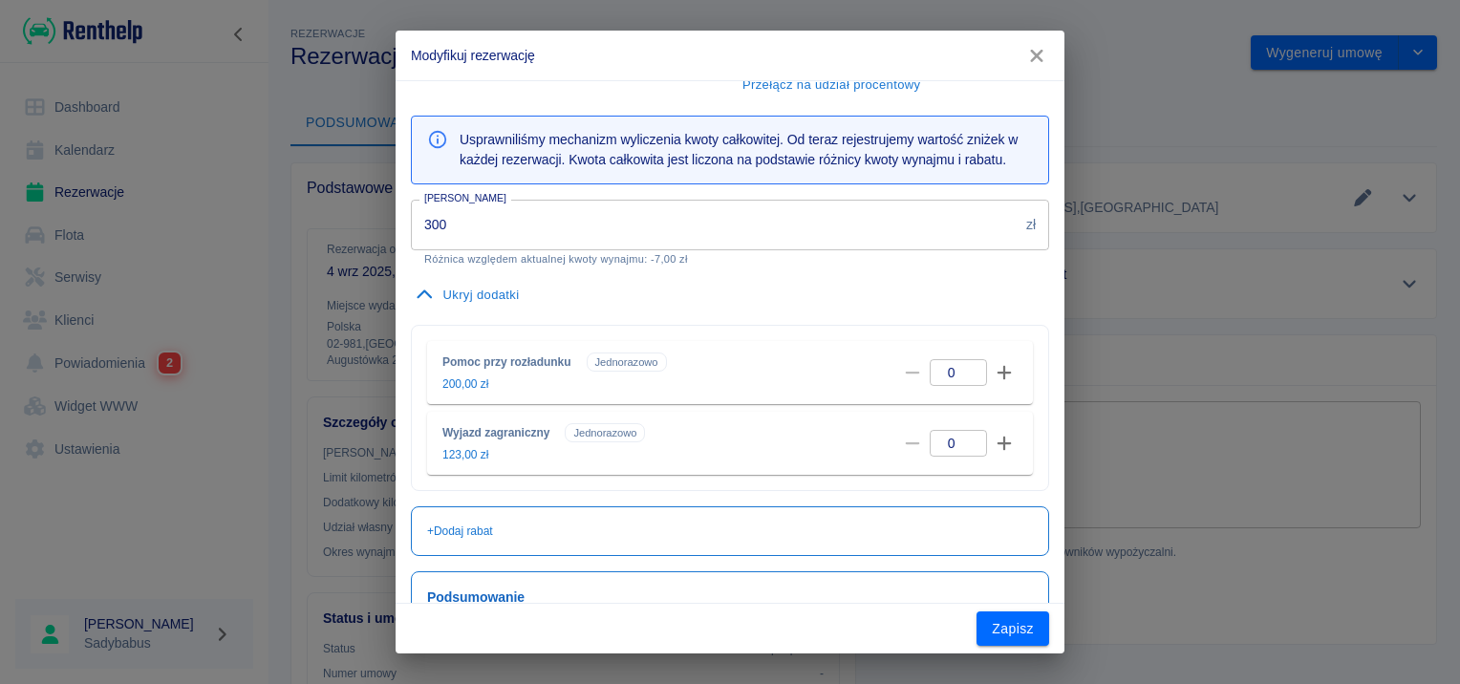
scroll to position [582, 0]
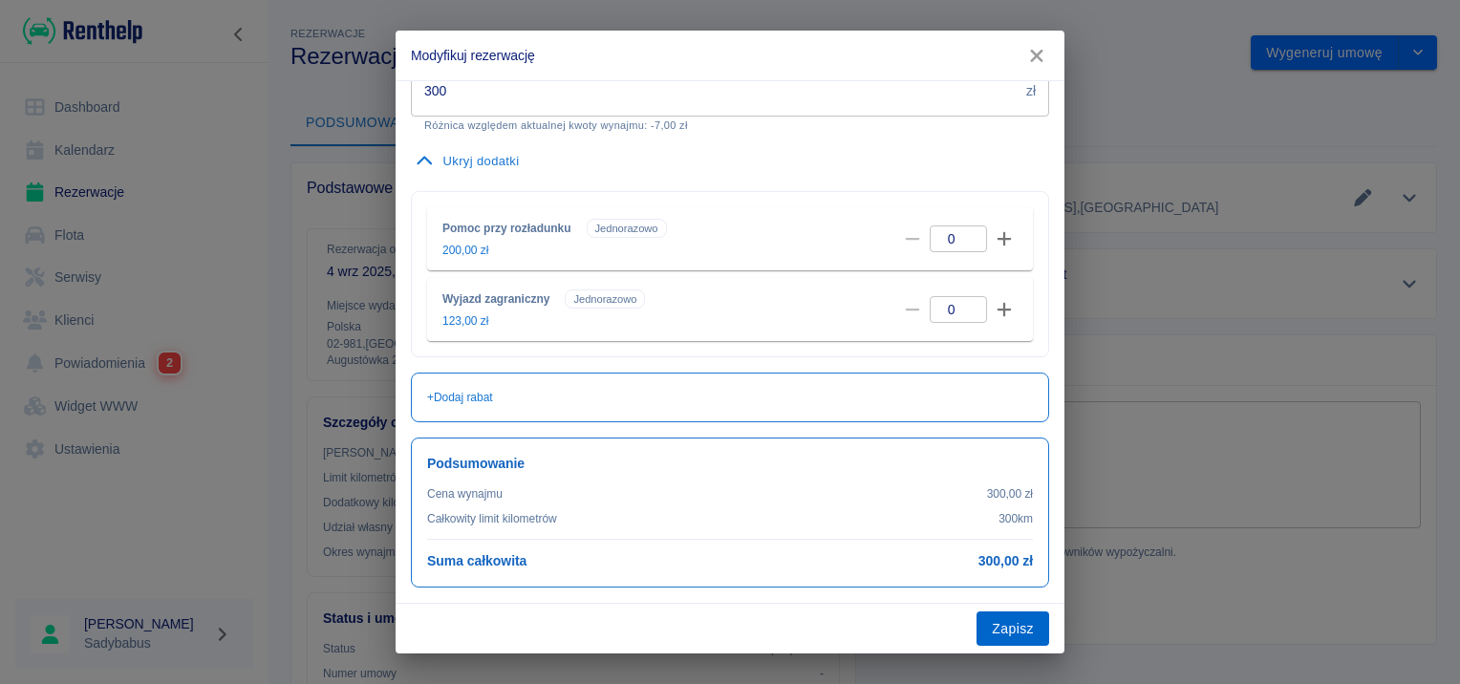
click at [1009, 628] on button "Zapisz" at bounding box center [1013, 629] width 73 height 35
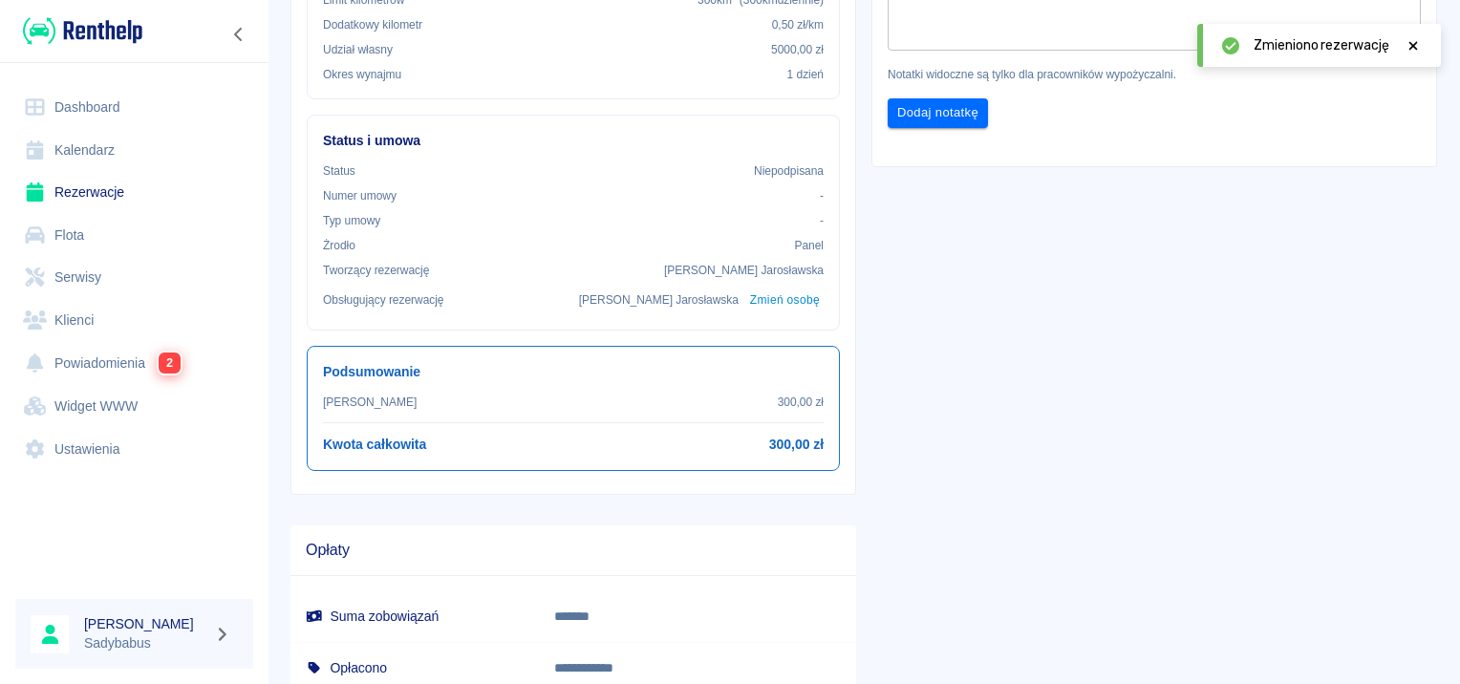
scroll to position [0, 0]
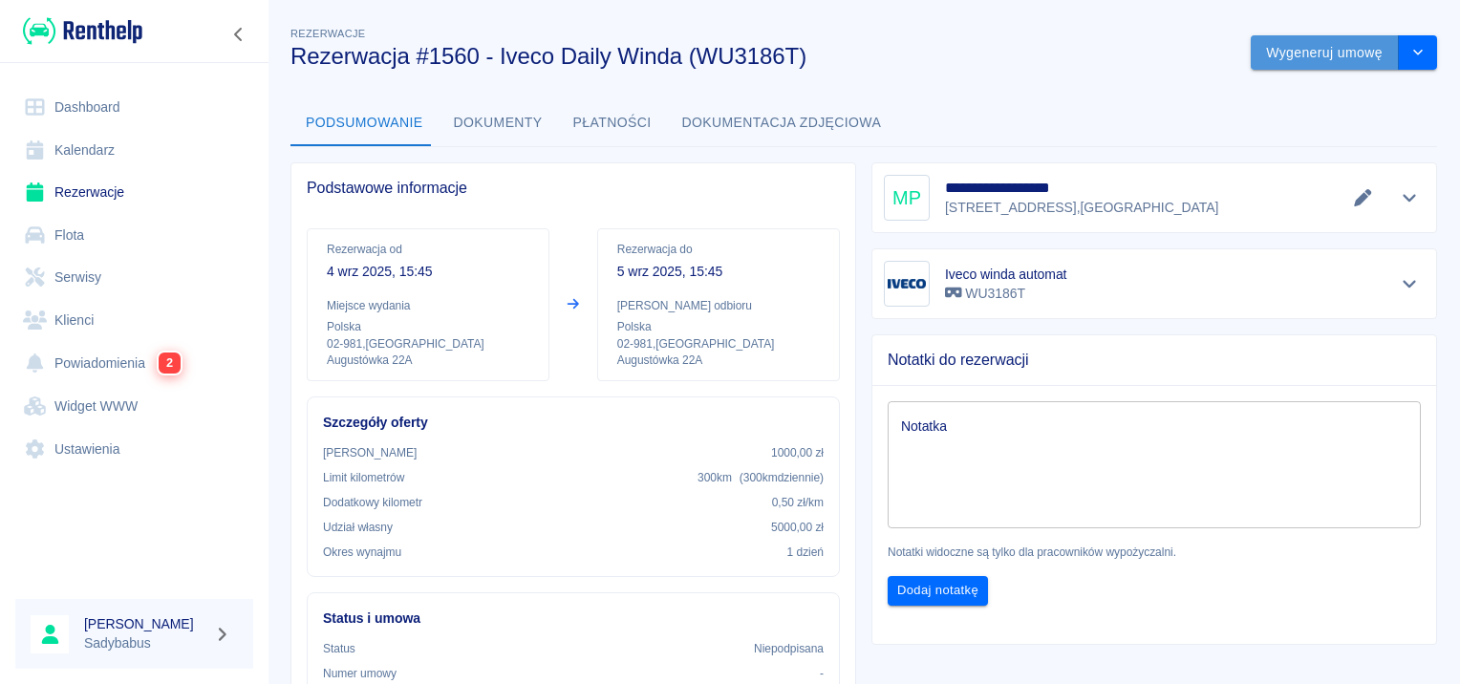
click at [1330, 51] on button "Wygeneruj umowę" at bounding box center [1325, 52] width 148 height 35
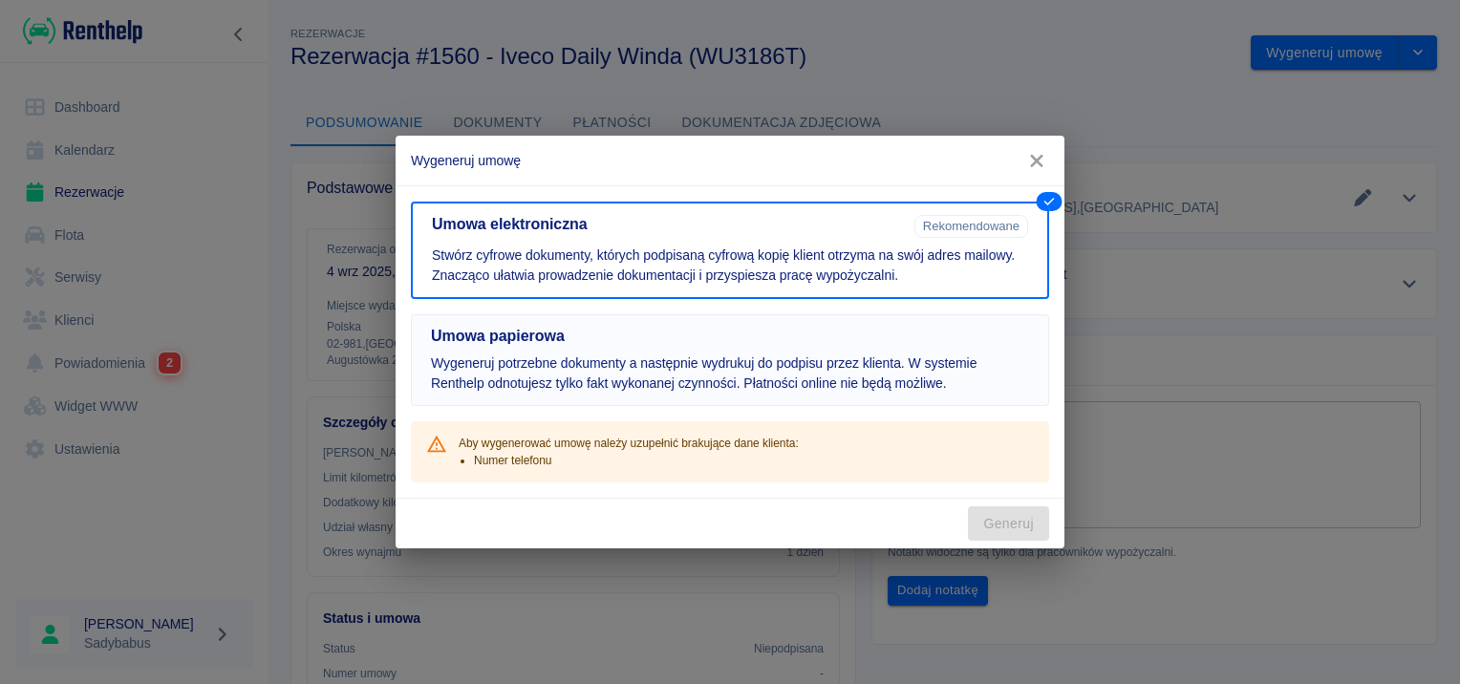
click at [725, 339] on h5 "Umowa papierowa" at bounding box center [730, 336] width 598 height 19
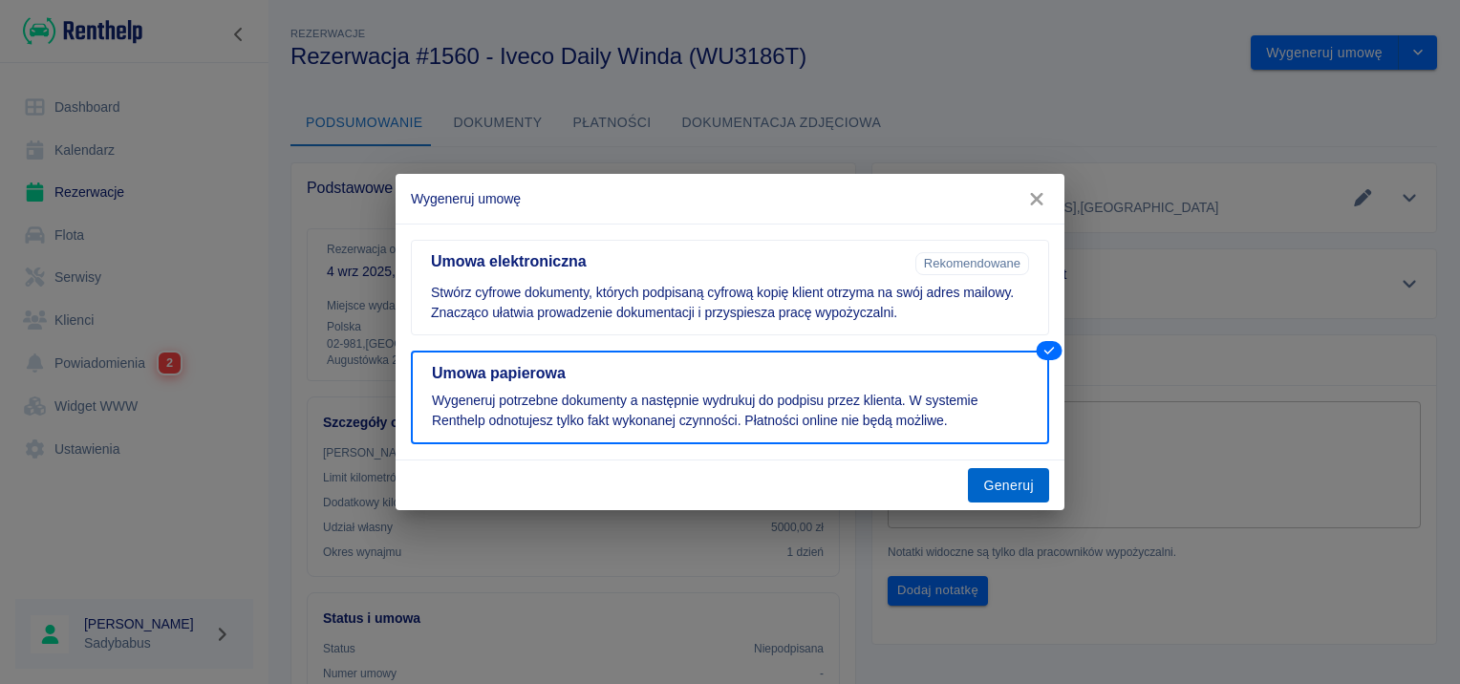
click at [1009, 488] on button "Generuj" at bounding box center [1008, 485] width 81 height 35
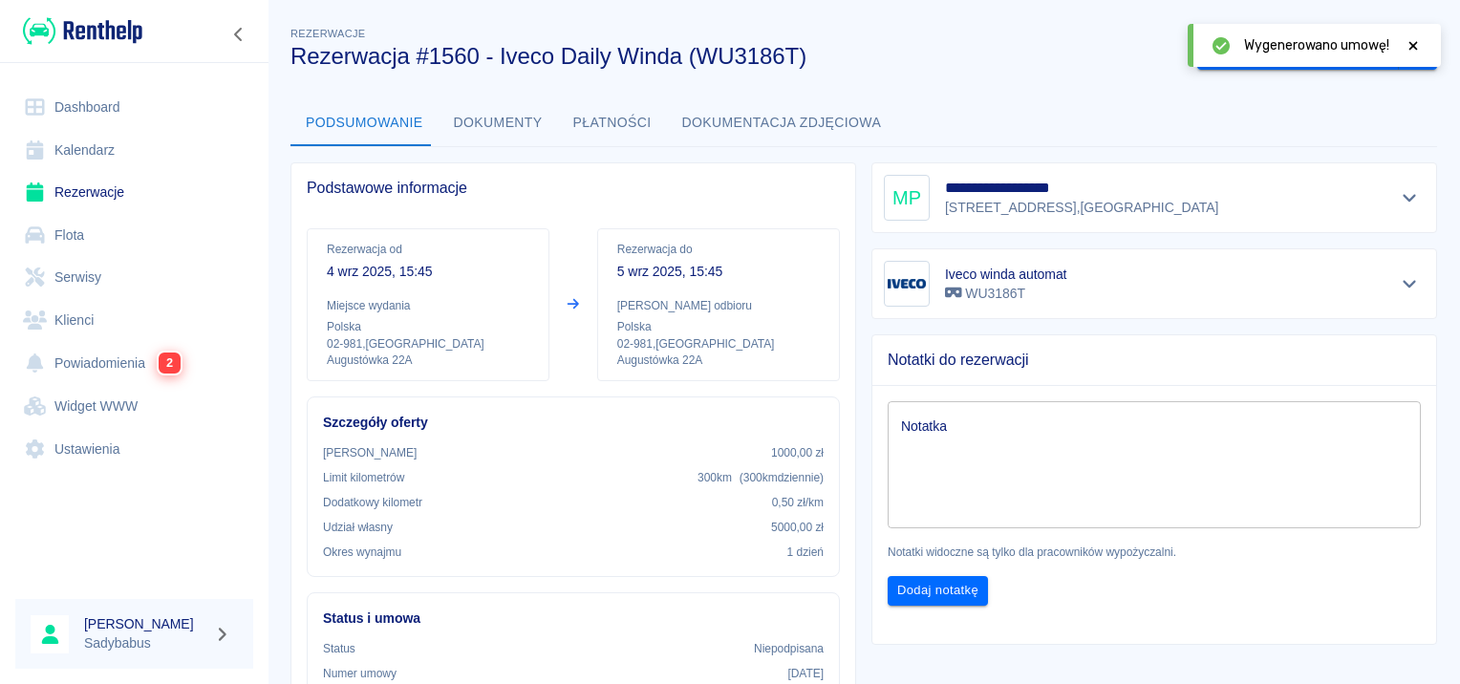
click at [1412, 46] on icon at bounding box center [1414, 45] width 9 height 9
click at [1291, 49] on button "Oznacz: umowa podpisana" at bounding box center [1298, 52] width 202 height 35
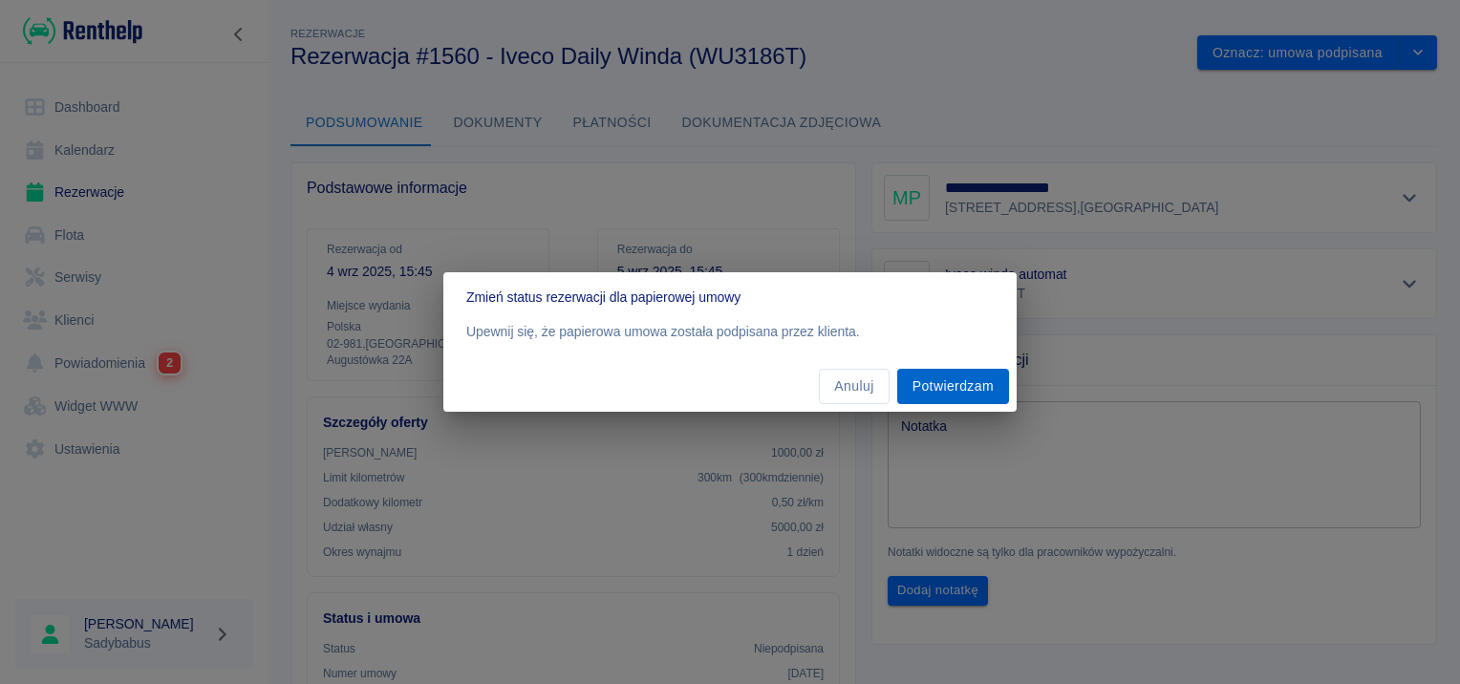
click at [979, 388] on button "Potwierdzam" at bounding box center [953, 386] width 112 height 35
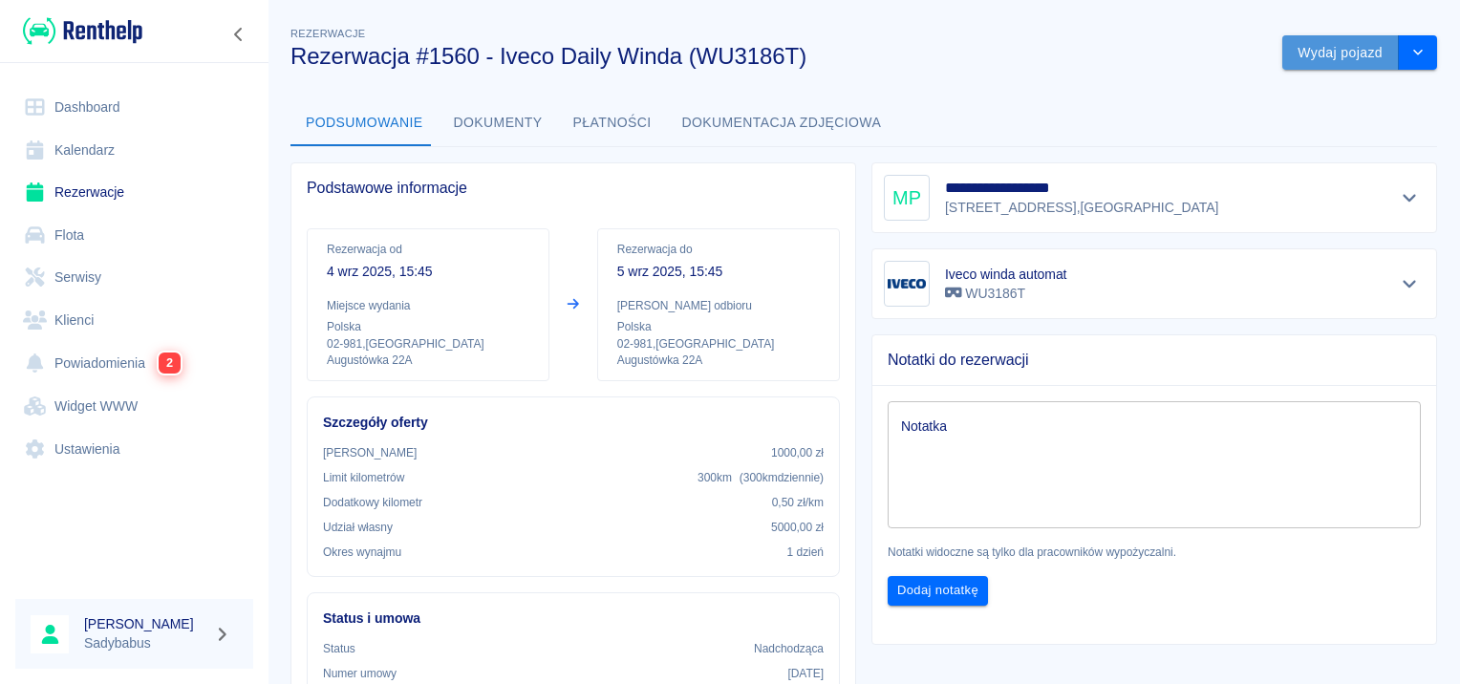
click at [1347, 54] on button "Wydaj pojazd" at bounding box center [1341, 52] width 117 height 35
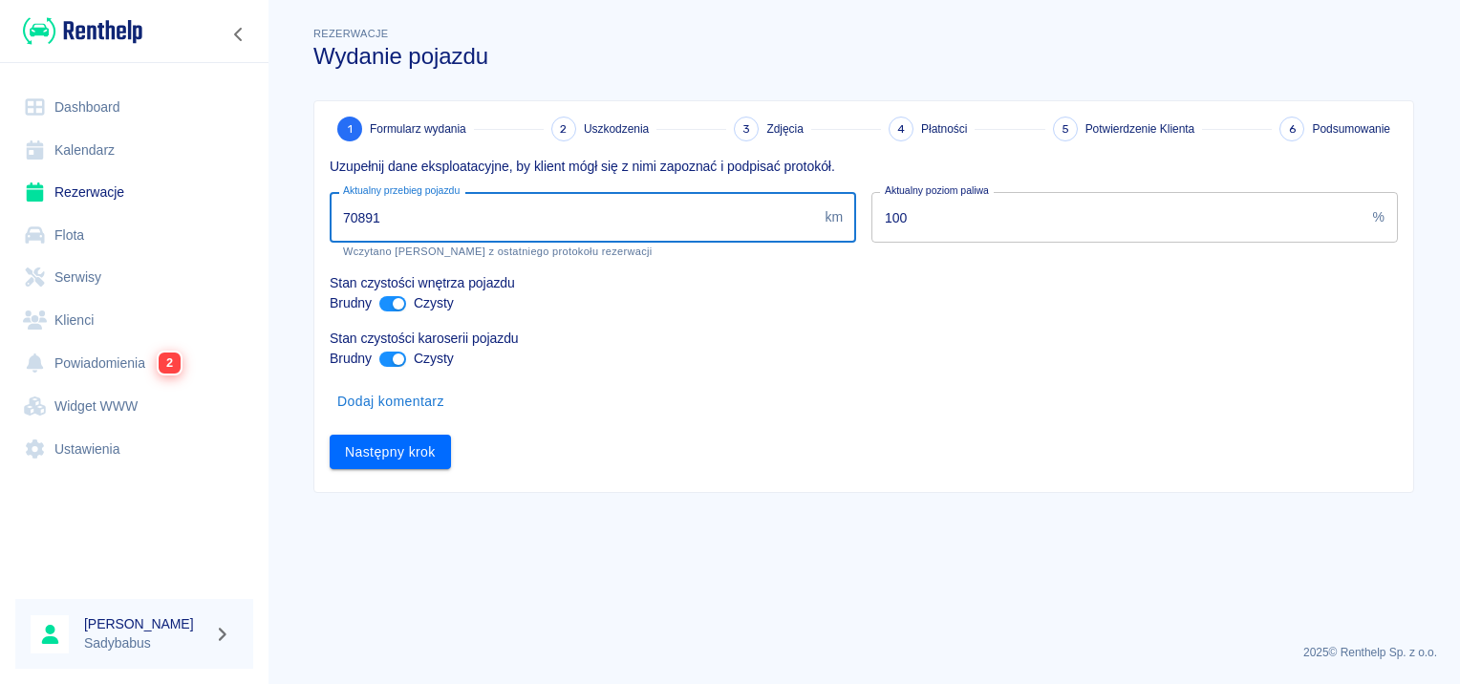
click at [516, 237] on input "70891" at bounding box center [573, 217] width 487 height 51
click at [517, 234] on input "70891" at bounding box center [573, 217] width 487 height 51
click at [519, 233] on input "70891" at bounding box center [573, 217] width 487 height 51
click at [524, 235] on input "70891" at bounding box center [573, 217] width 487 height 51
click at [524, 236] on input "70891" at bounding box center [573, 217] width 487 height 51
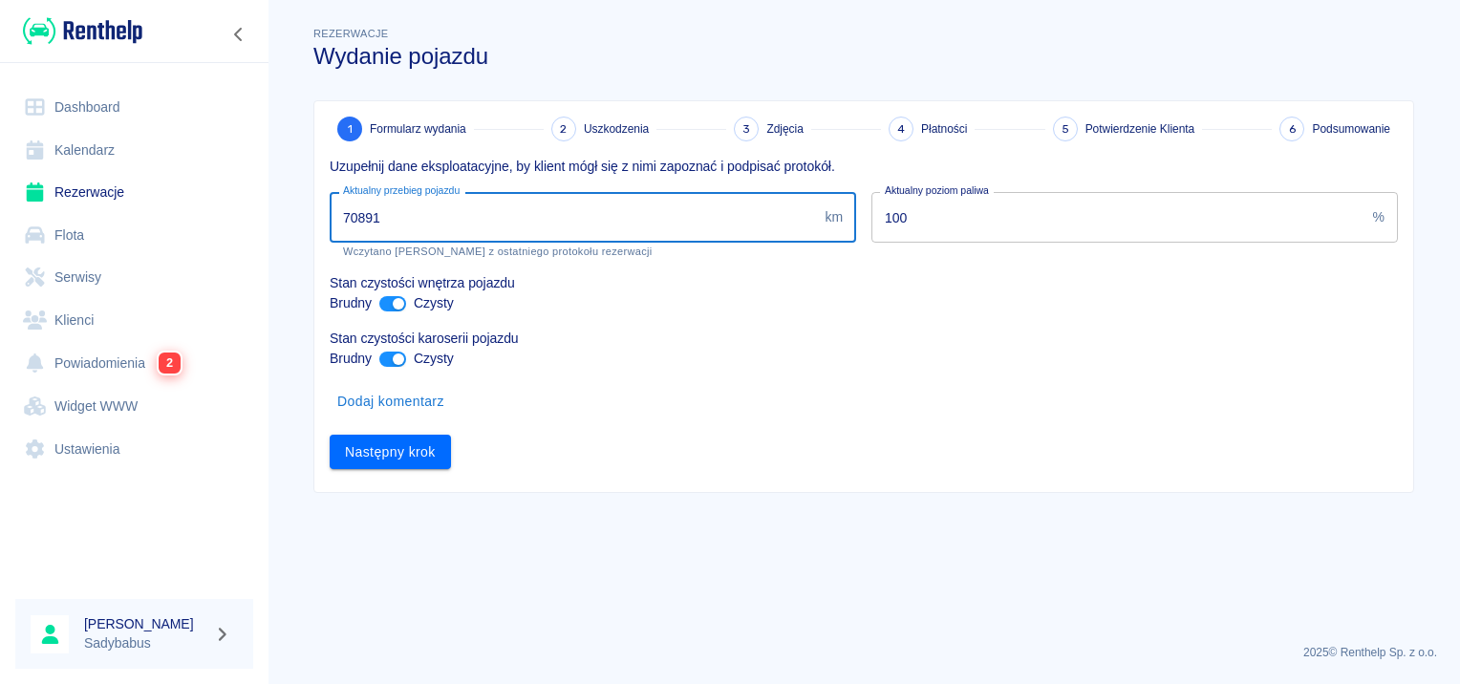
click at [524, 220] on input "70891" at bounding box center [573, 217] width 487 height 51
click at [519, 217] on input "70891" at bounding box center [573, 217] width 487 height 51
click at [411, 208] on input "70891" at bounding box center [573, 217] width 487 height 51
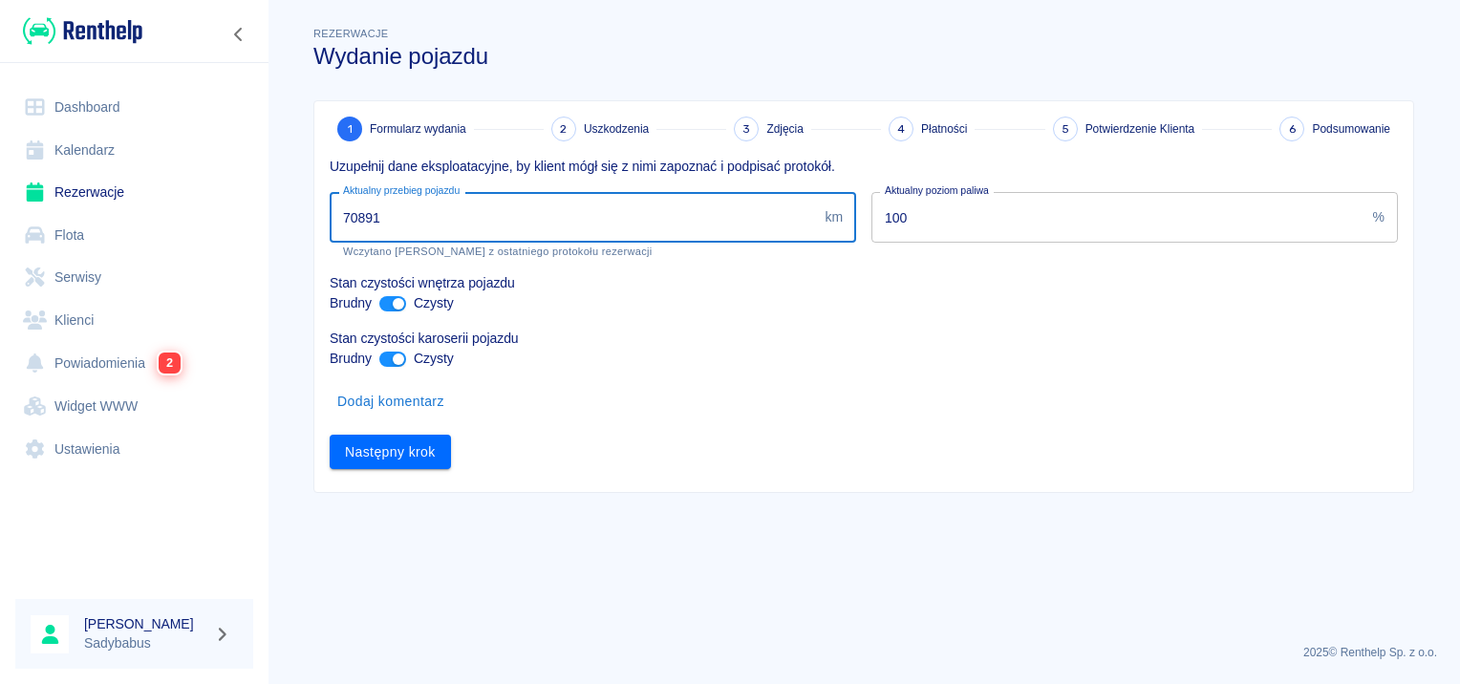
click at [411, 209] on input "70891" at bounding box center [573, 217] width 487 height 51
type input "89365"
click at [1024, 215] on input "100" at bounding box center [1119, 217] width 494 height 51
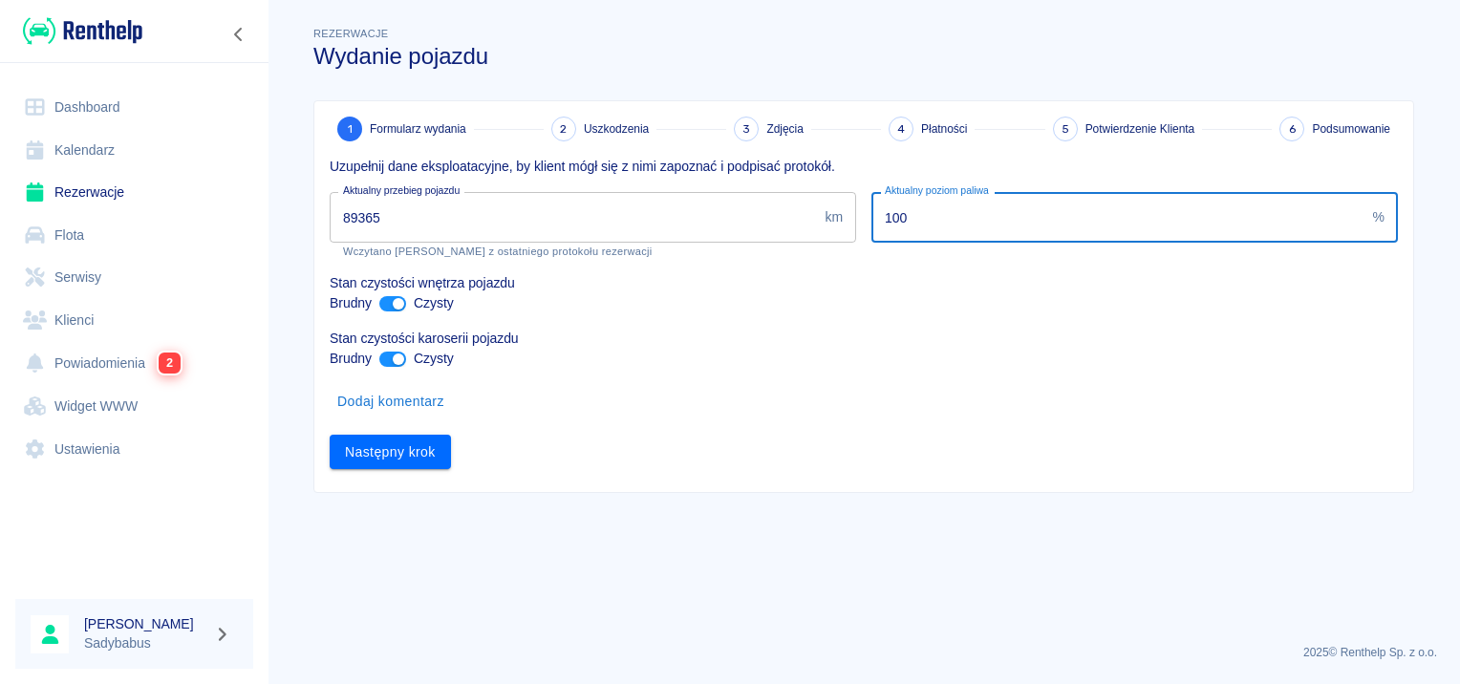
click at [1024, 215] on input "100" at bounding box center [1119, 217] width 494 height 51
click at [896, 228] on input "10" at bounding box center [1119, 217] width 494 height 51
click at [898, 228] on input "10" at bounding box center [1119, 217] width 494 height 51
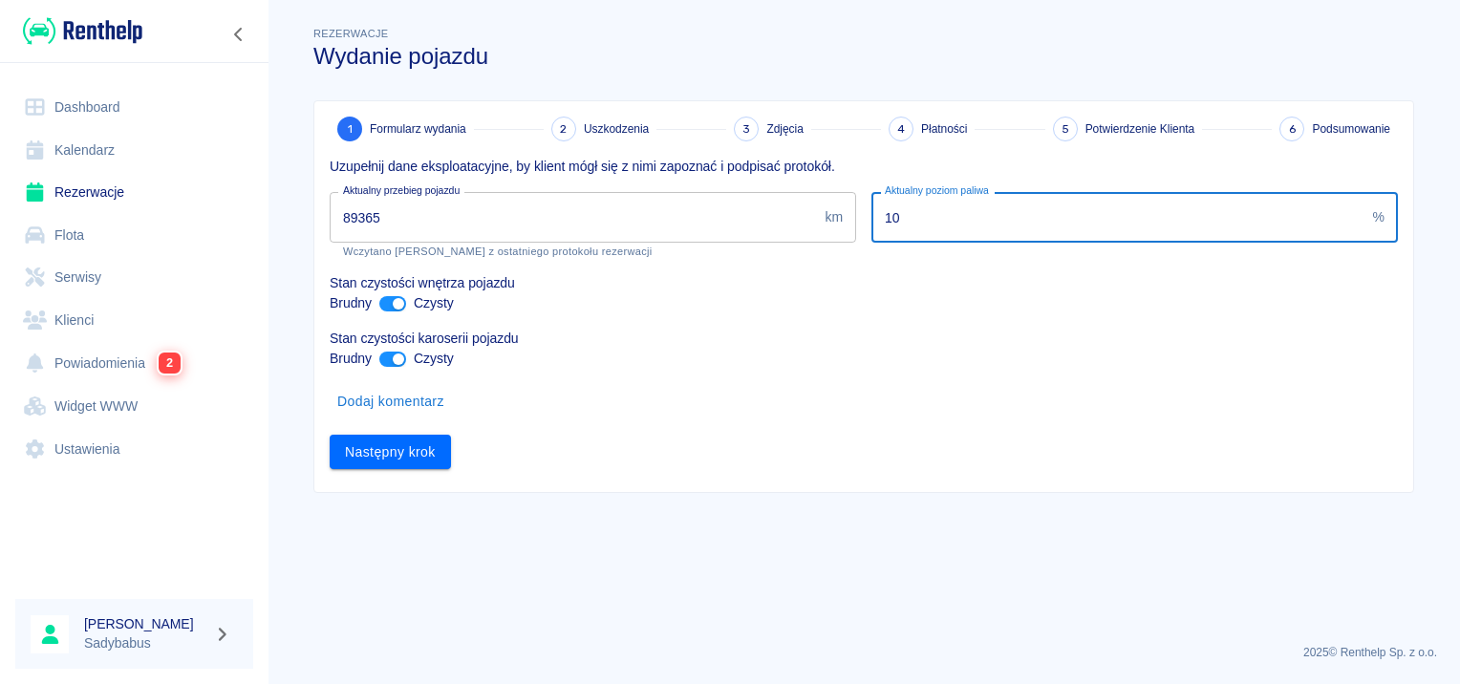
click at [898, 228] on input "10" at bounding box center [1119, 217] width 494 height 51
type input "20"
click at [394, 302] on input "ant design" at bounding box center [399, 303] width 46 height 15
checkbox input "false"
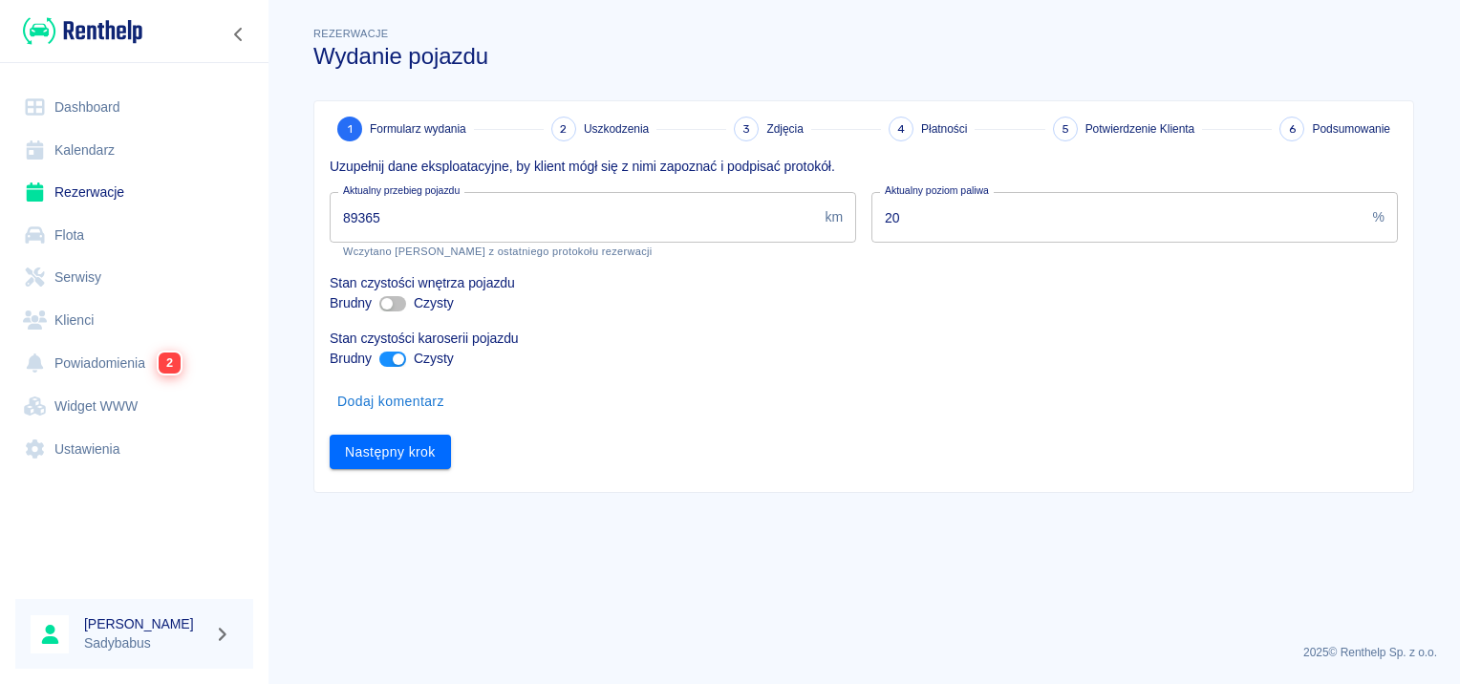
click at [385, 356] on input "ant design" at bounding box center [399, 359] width 46 height 15
checkbox input "false"
click at [398, 453] on button "Następny krok" at bounding box center [390, 452] width 121 height 35
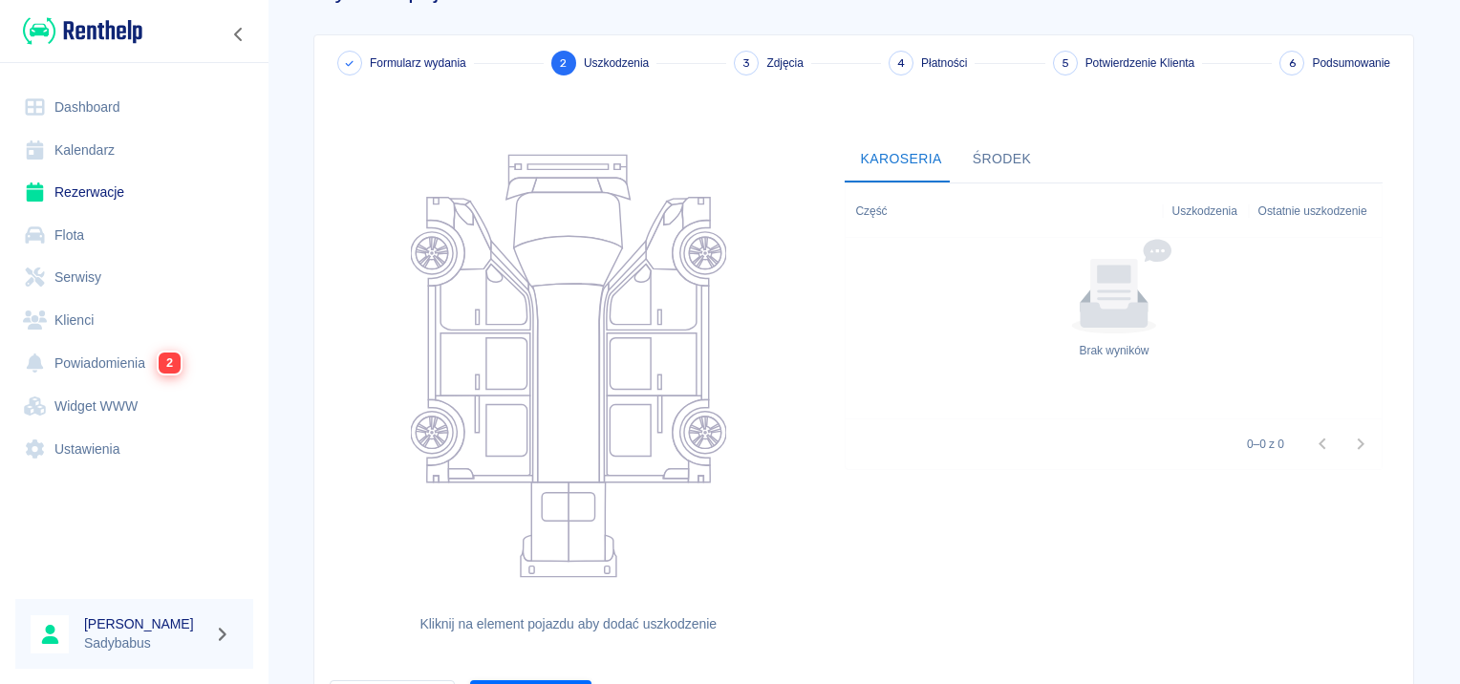
scroll to position [176, 0]
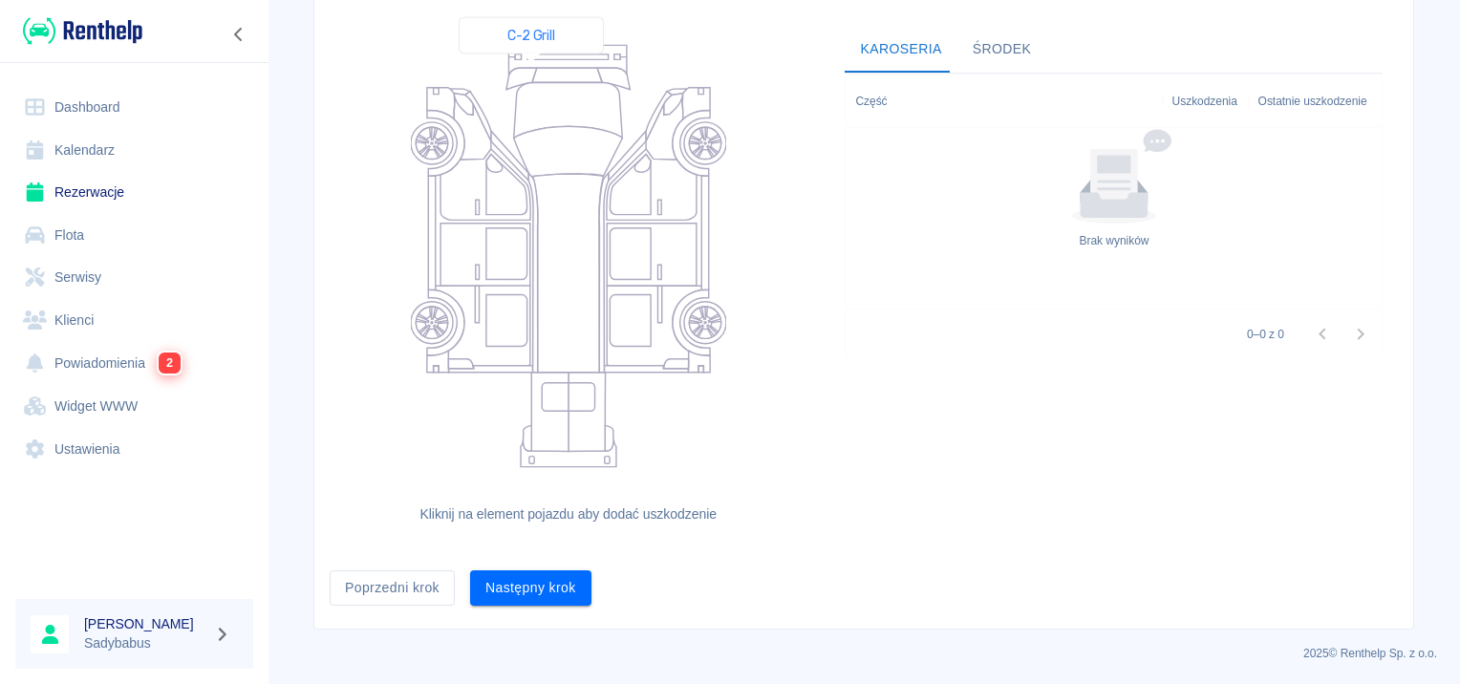
click at [532, 71] on icon at bounding box center [567, 75] width 70 height 14
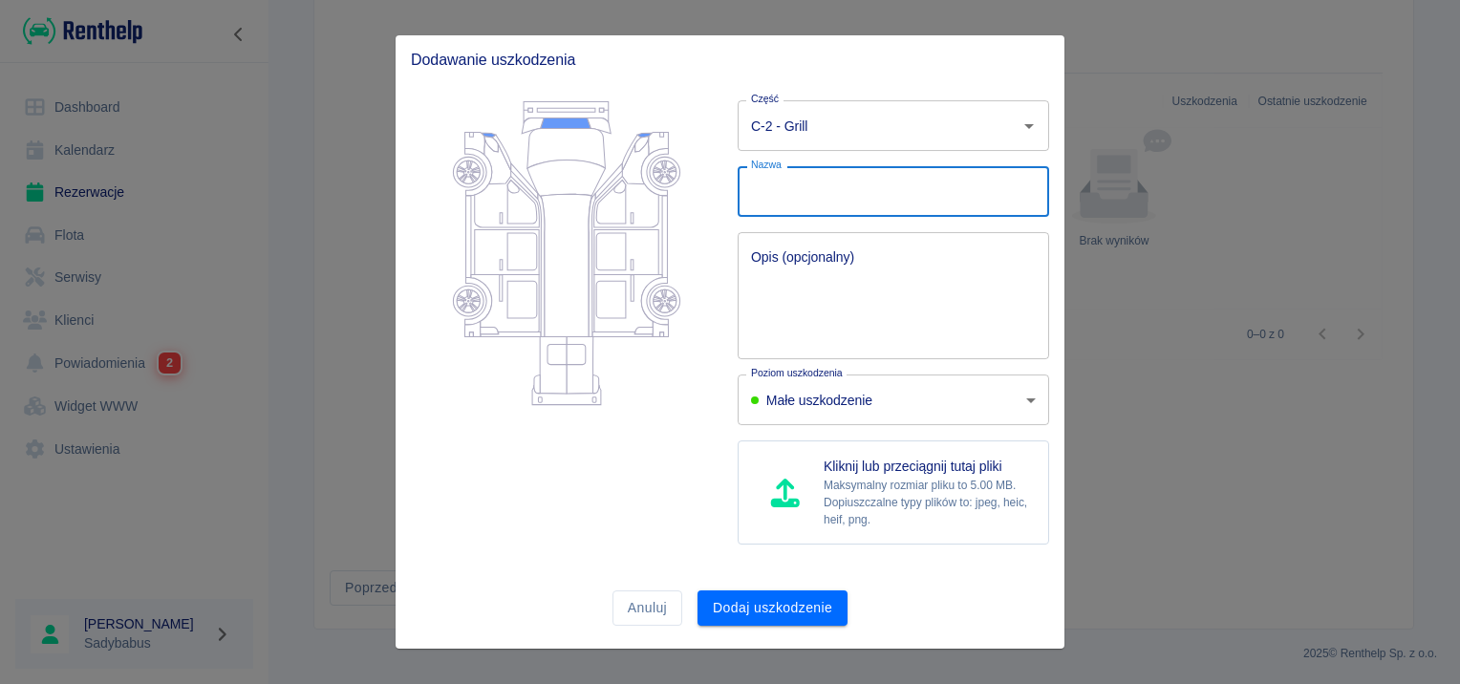
click at [843, 176] on input "Nazwa" at bounding box center [894, 191] width 312 height 51
type input "wgniecenie"
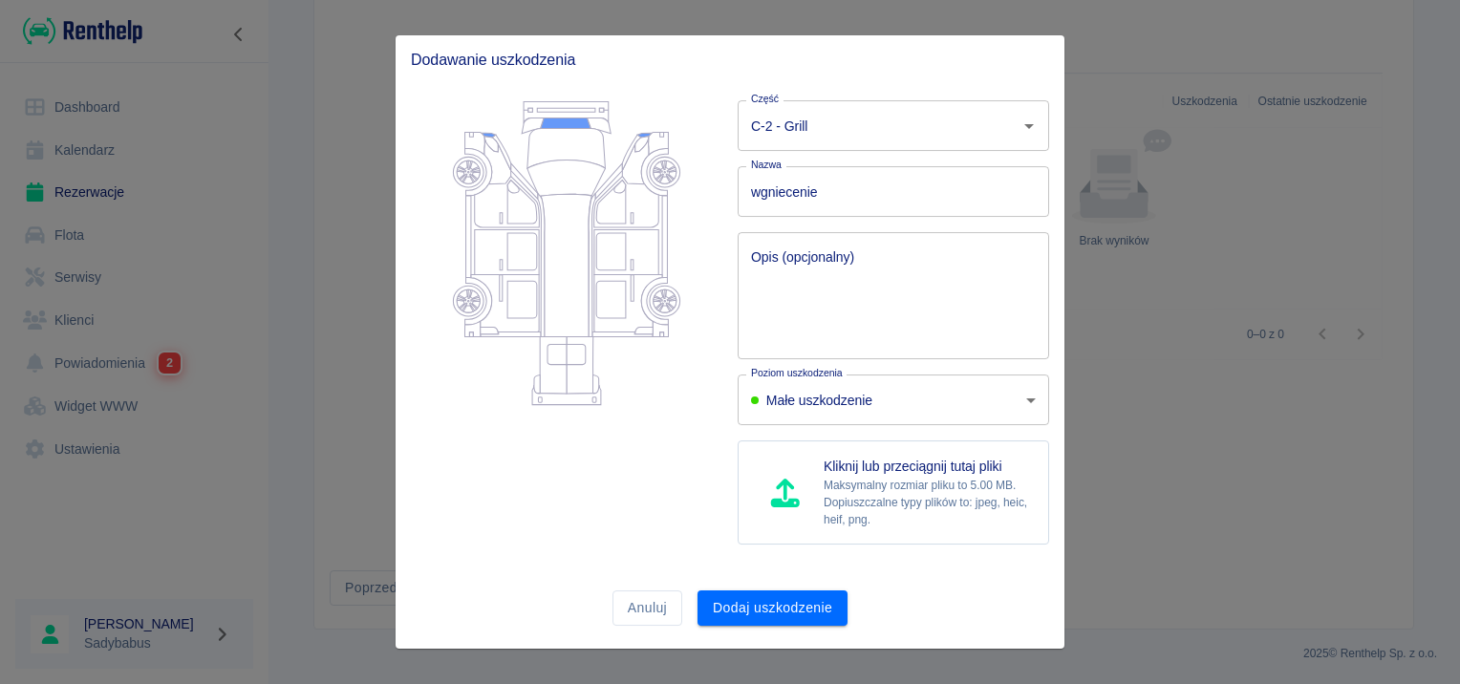
drag, startPoint x: 657, startPoint y: 419, endPoint x: 707, endPoint y: 408, distance: 51.7
click at [658, 420] on div at bounding box center [559, 322] width 327 height 475
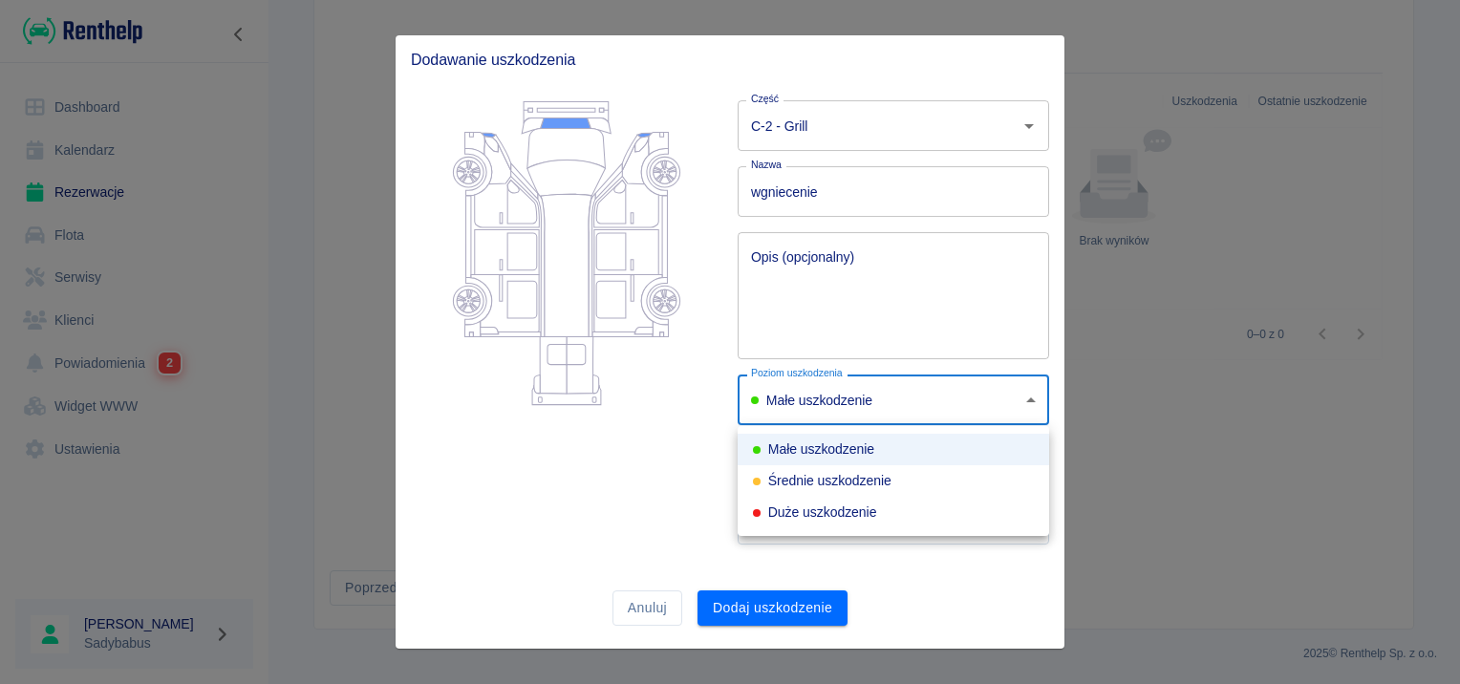
click at [864, 404] on body "Używamy plików Cookies, by zapewnić Ci najlepsze możliwe doświadczenie. Aby dow…" at bounding box center [730, 342] width 1460 height 684
click at [842, 483] on div "Średnie uszkodzenie" at bounding box center [822, 481] width 139 height 20
type input "medium"
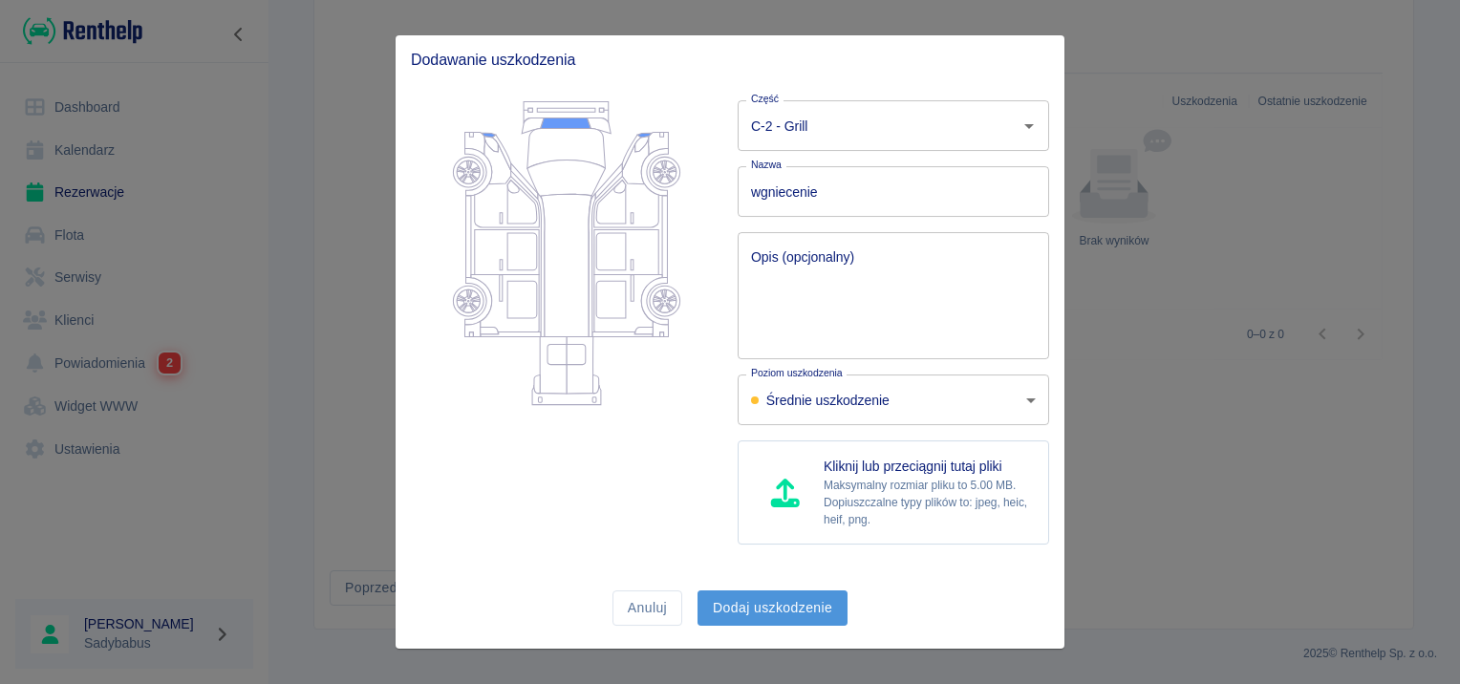
click at [791, 614] on button "Dodaj uszkodzenie" at bounding box center [773, 608] width 150 height 35
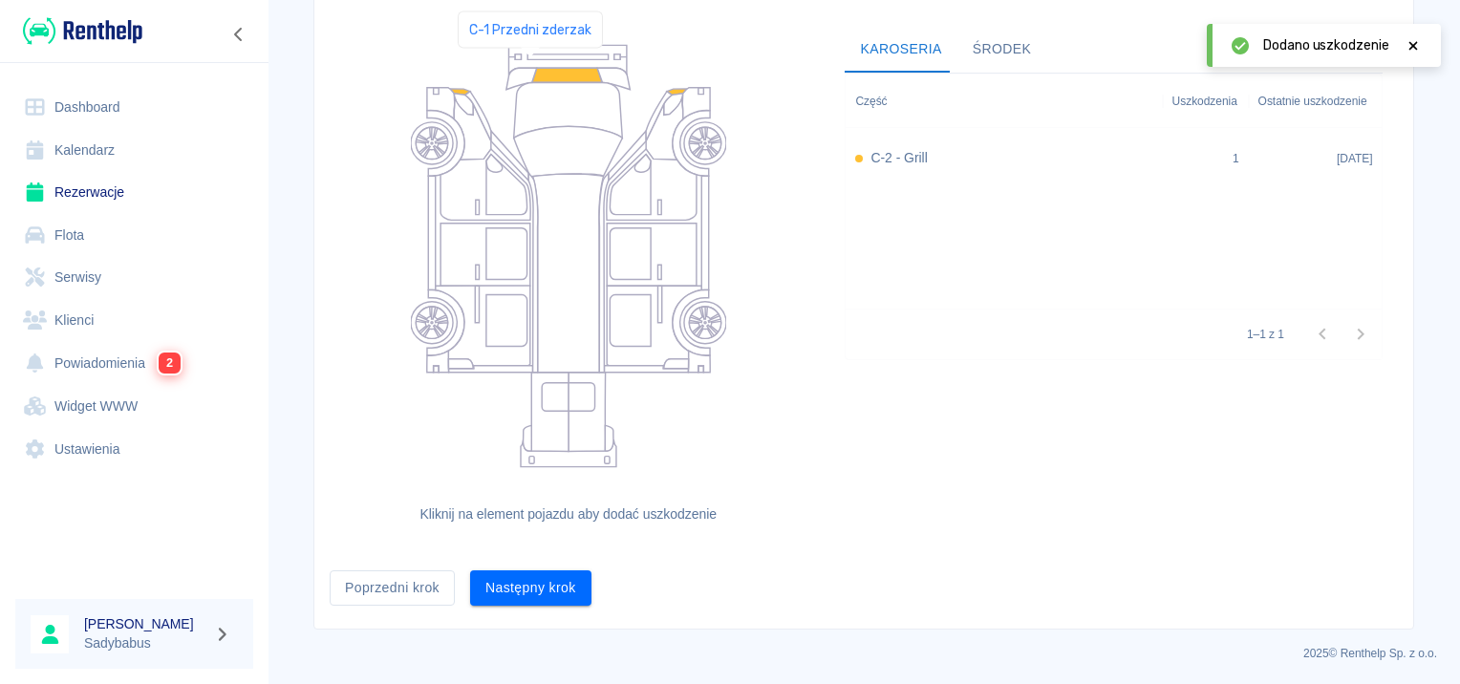
click at [530, 65] on icon at bounding box center [567, 59] width 118 height 29
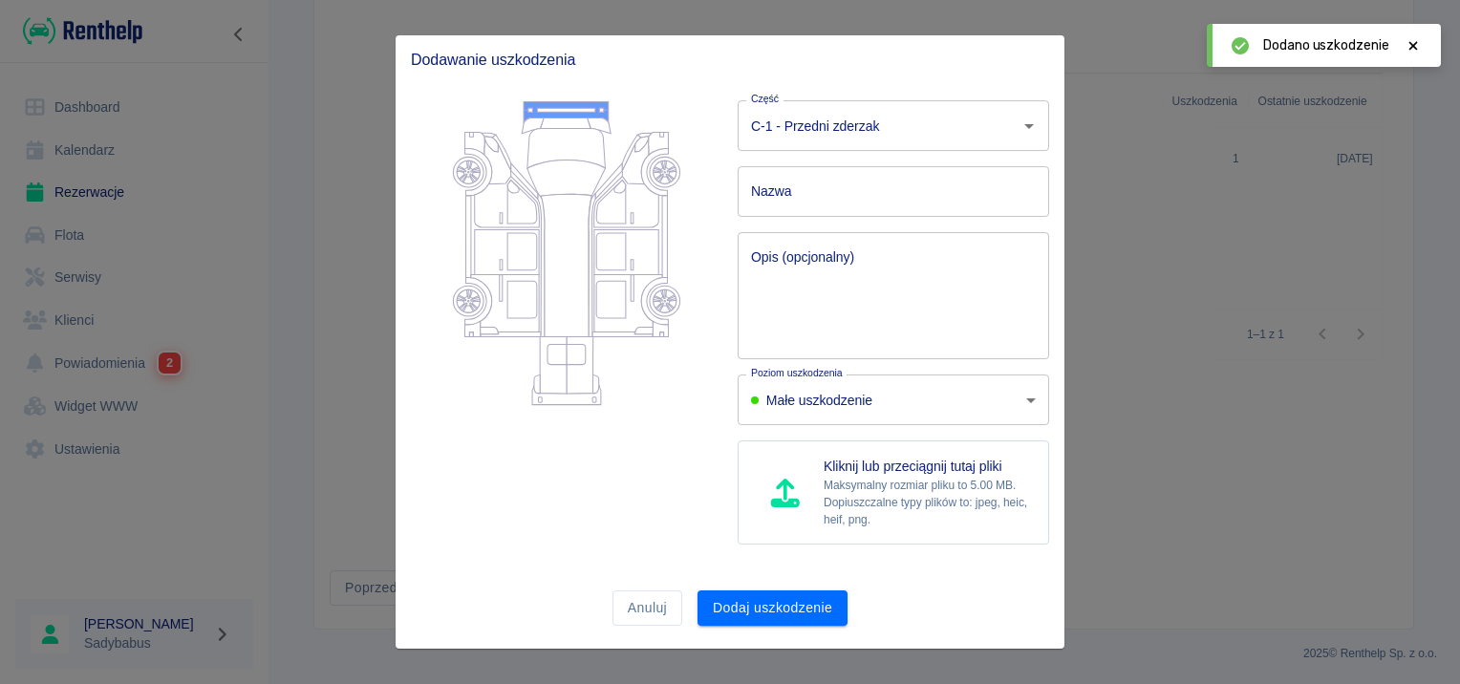
click at [831, 191] on input "Nazwa" at bounding box center [894, 191] width 312 height 51
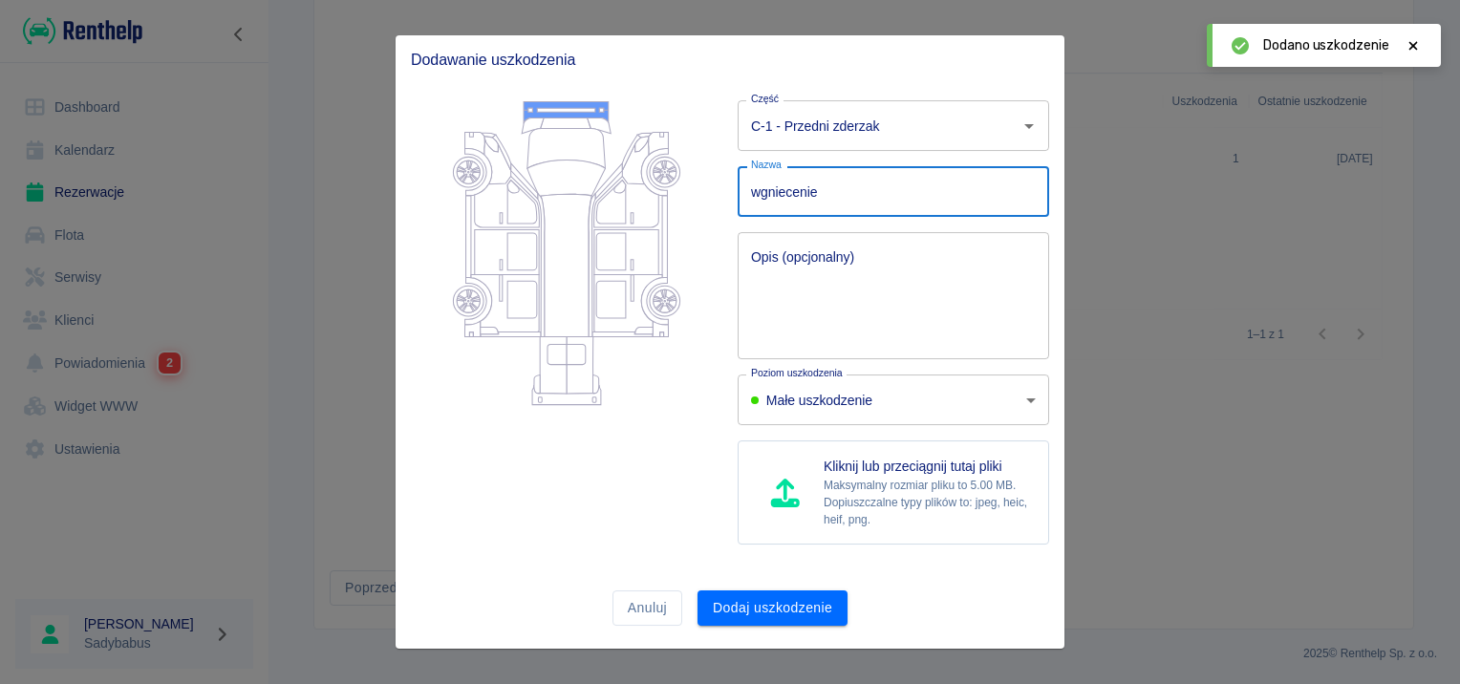
type input "wgniecenie"
click at [664, 448] on div at bounding box center [559, 322] width 327 height 475
click at [865, 398] on body "Używamy plików Cookies, by zapewnić Ci najlepsze możliwe doświadczenie. Aby dow…" at bounding box center [730, 342] width 1460 height 684
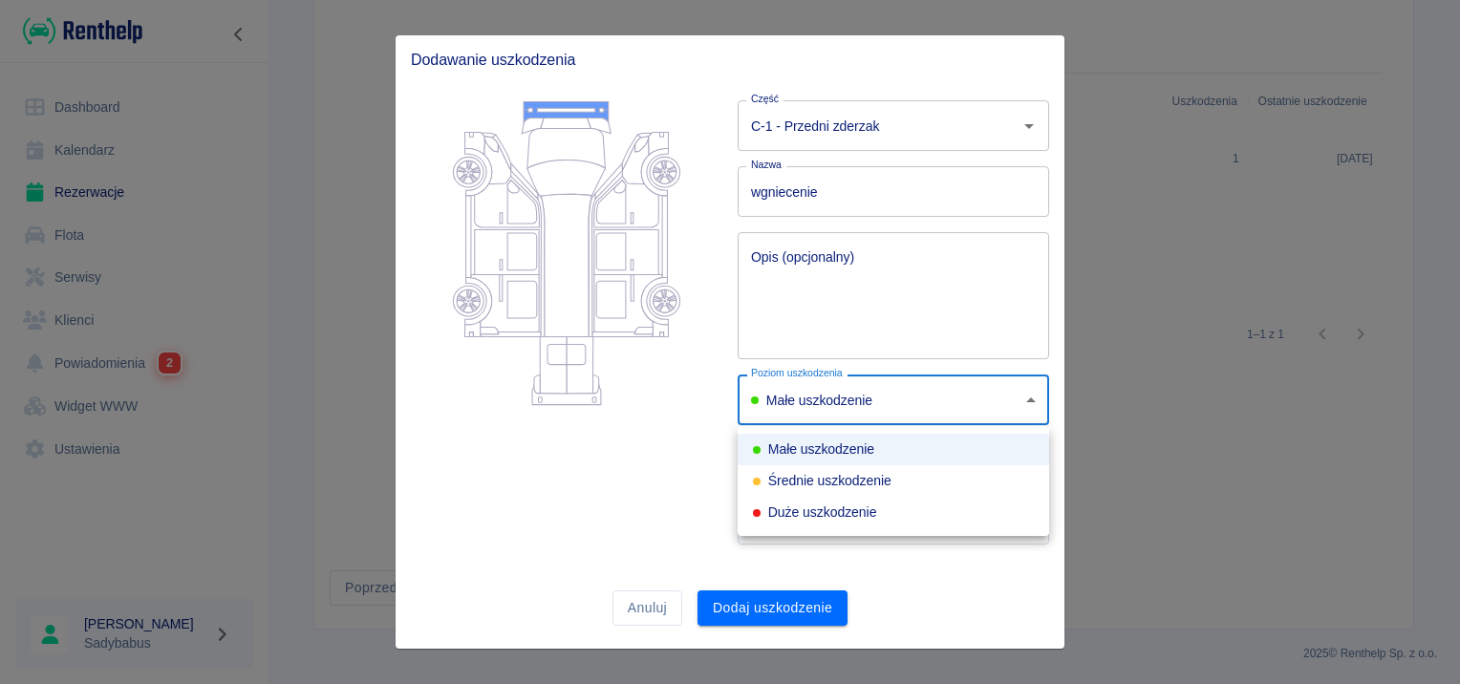
click at [840, 481] on div "Średnie uszkodzenie" at bounding box center [822, 481] width 139 height 20
type input "medium"
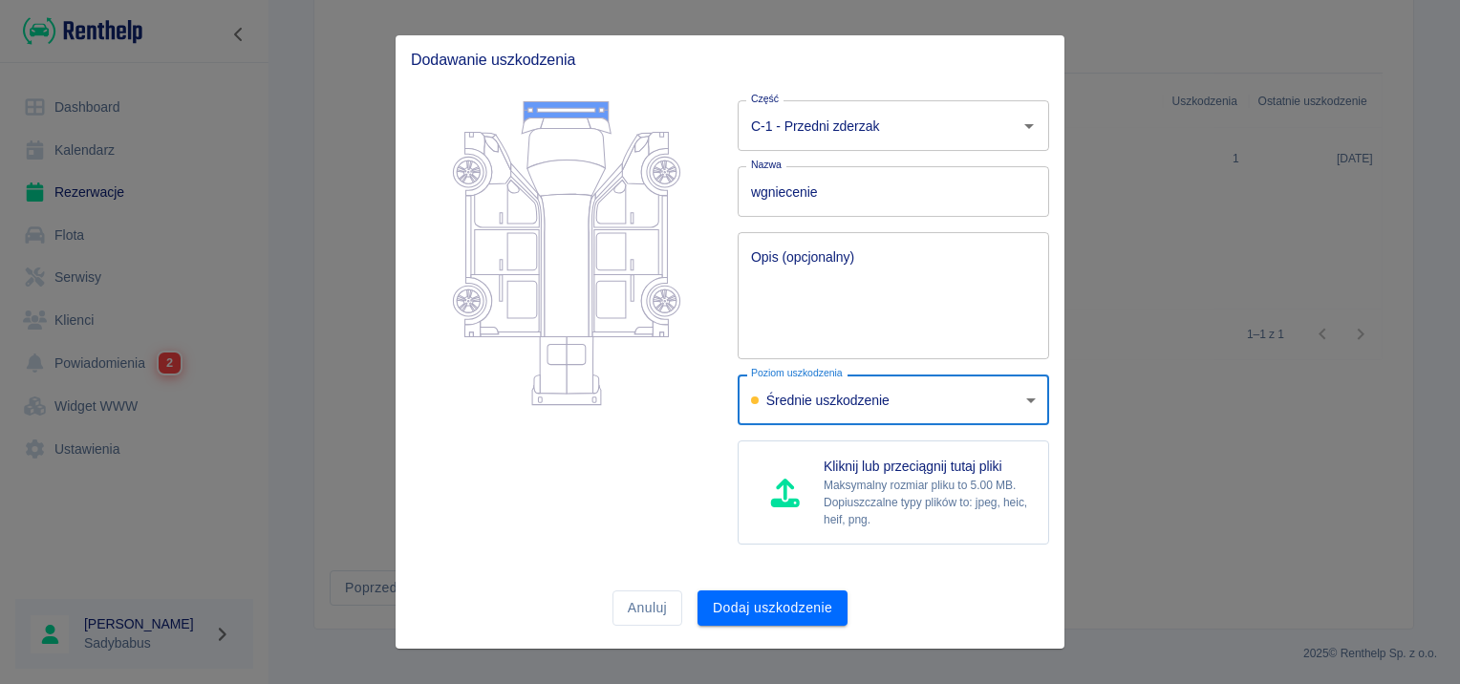
click at [660, 452] on div at bounding box center [559, 322] width 327 height 475
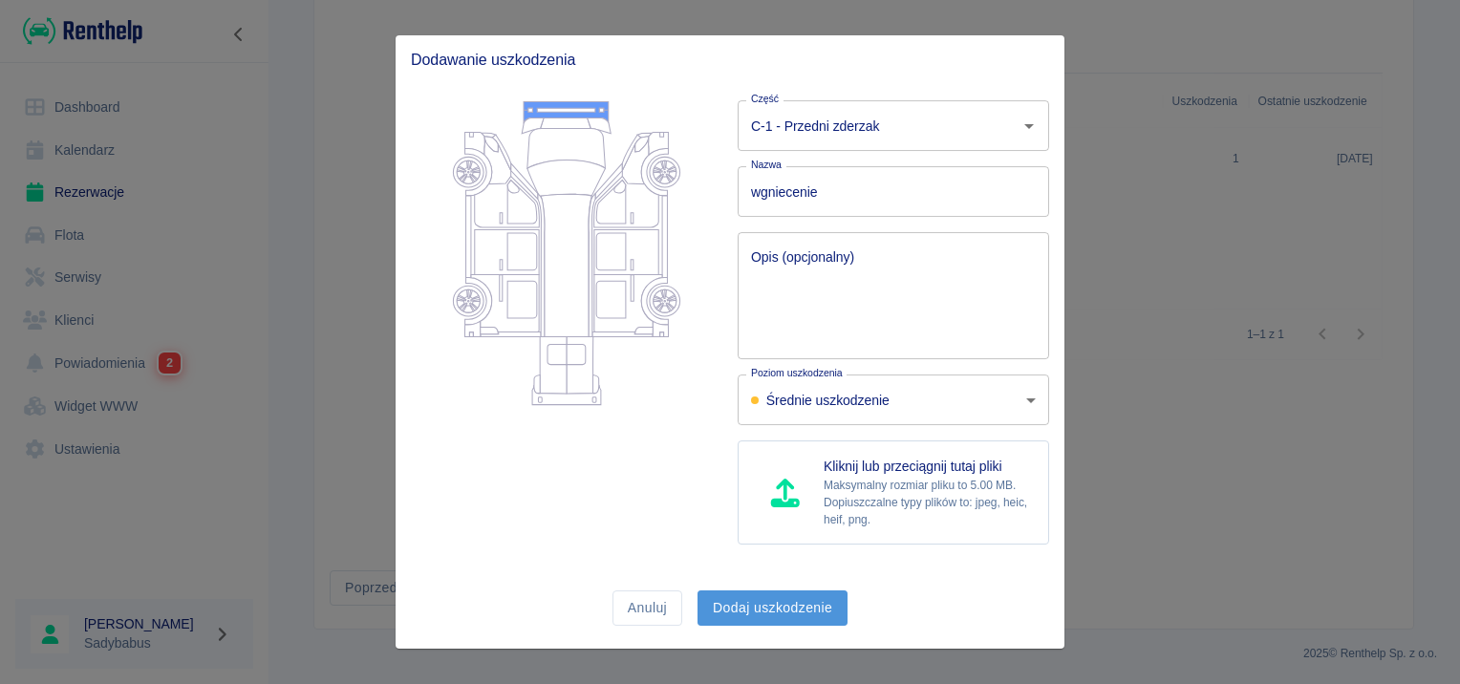
click at [777, 598] on button "Dodaj uszkodzenie" at bounding box center [773, 608] width 150 height 35
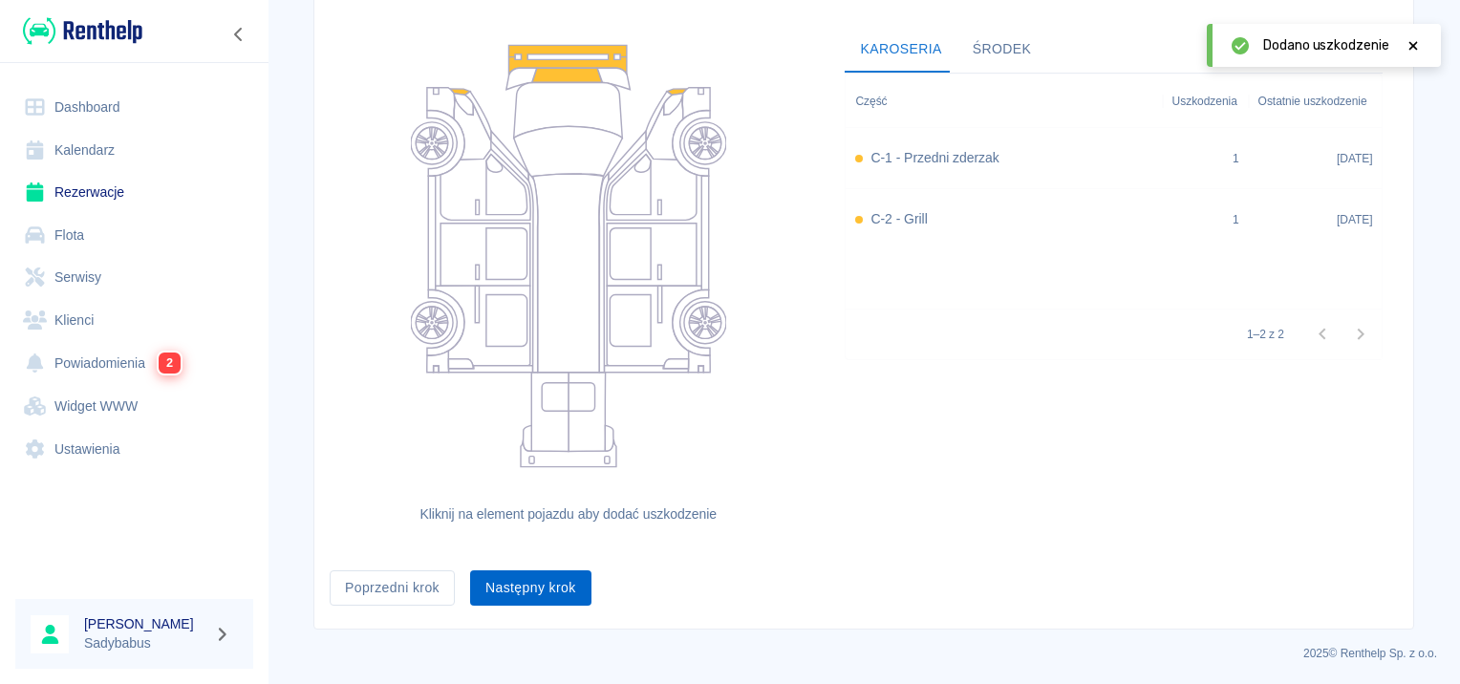
click at [531, 575] on button "Następny krok" at bounding box center [530, 588] width 121 height 35
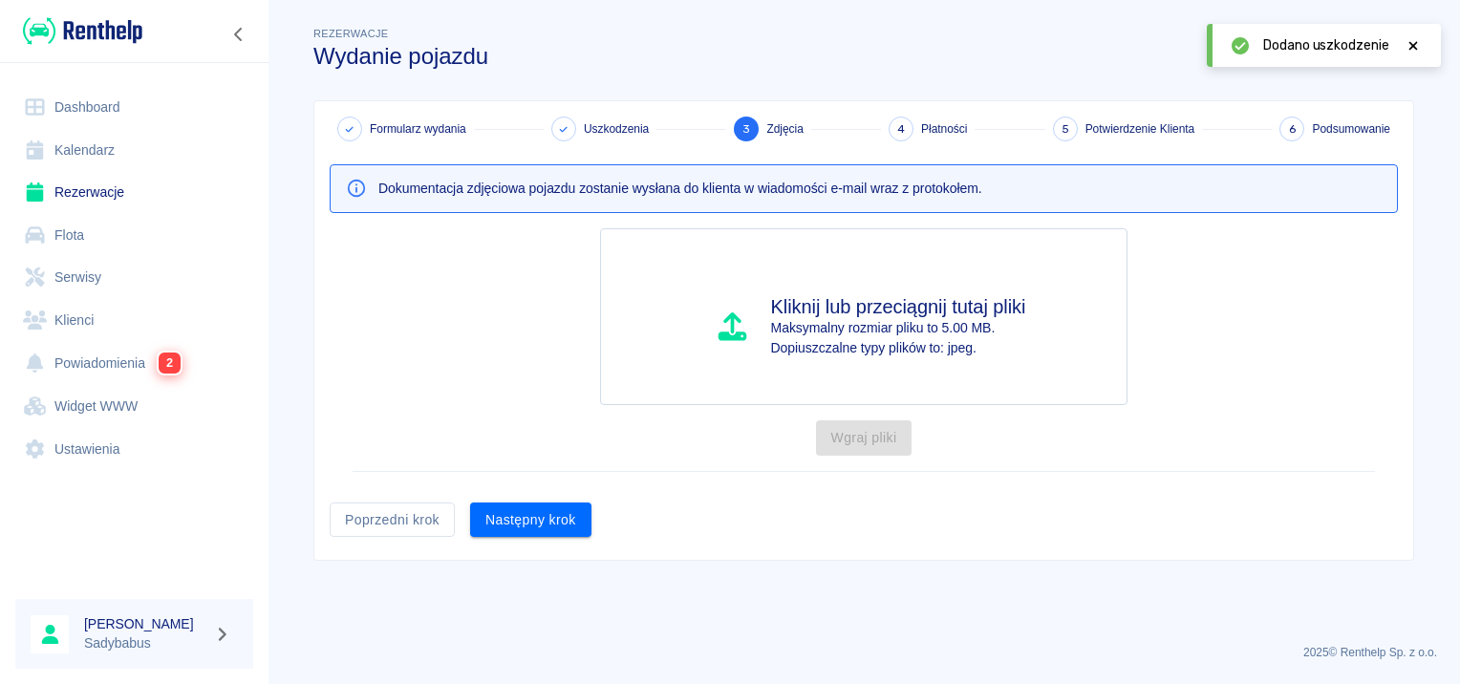
drag, startPoint x: 548, startPoint y: 514, endPoint x: 611, endPoint y: 508, distance: 63.3
click at [547, 516] on button "Następny krok" at bounding box center [530, 520] width 121 height 35
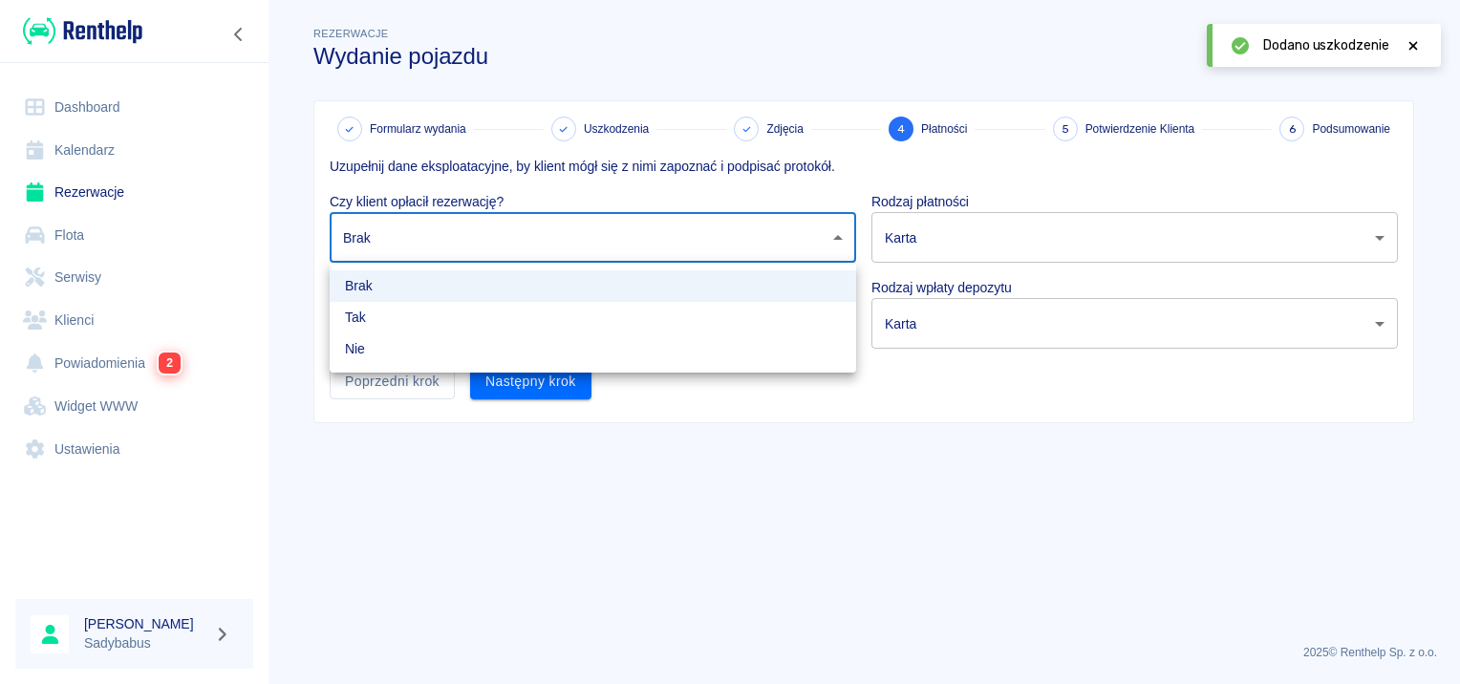
click at [503, 220] on body "Używamy plików Cookies, by zapewnić Ci najlepsze możliwe doświadczenie. Aby dow…" at bounding box center [730, 342] width 1460 height 684
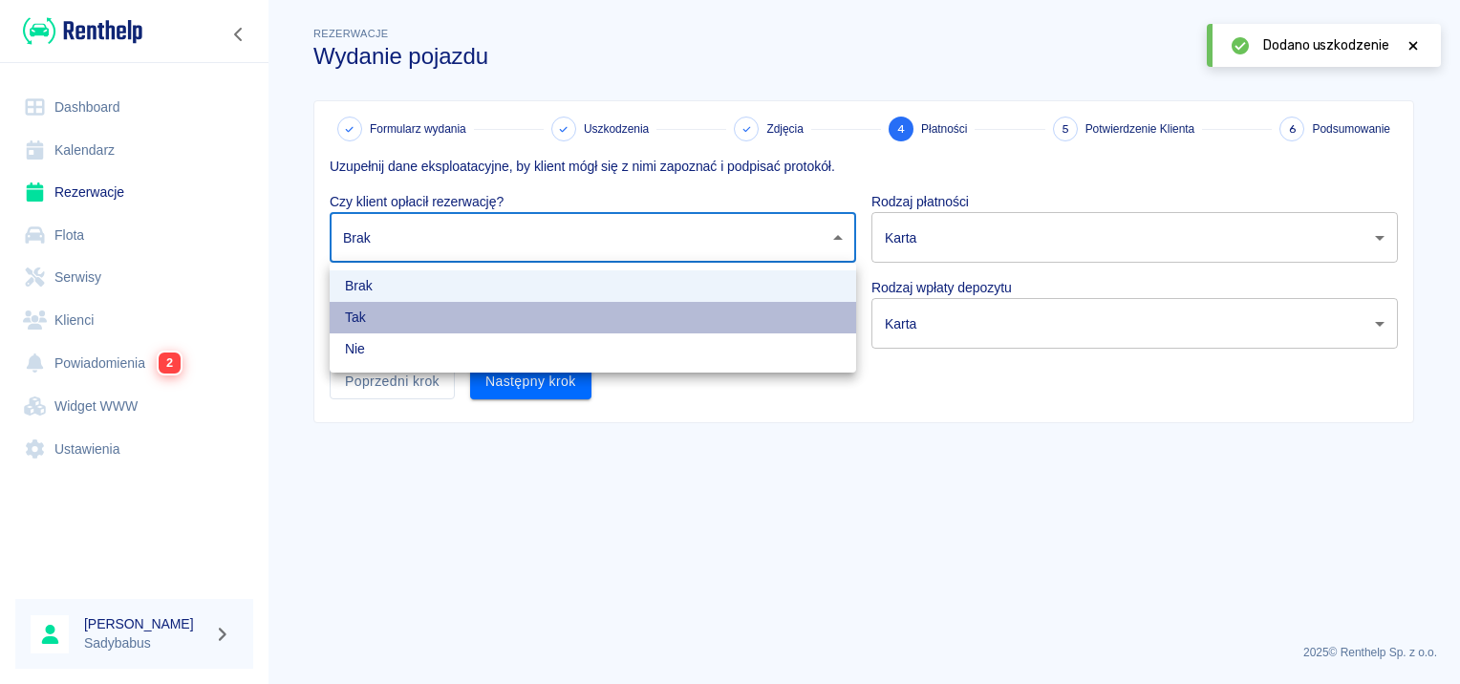
click at [464, 303] on li "Tak" at bounding box center [593, 318] width 527 height 32
type input "true"
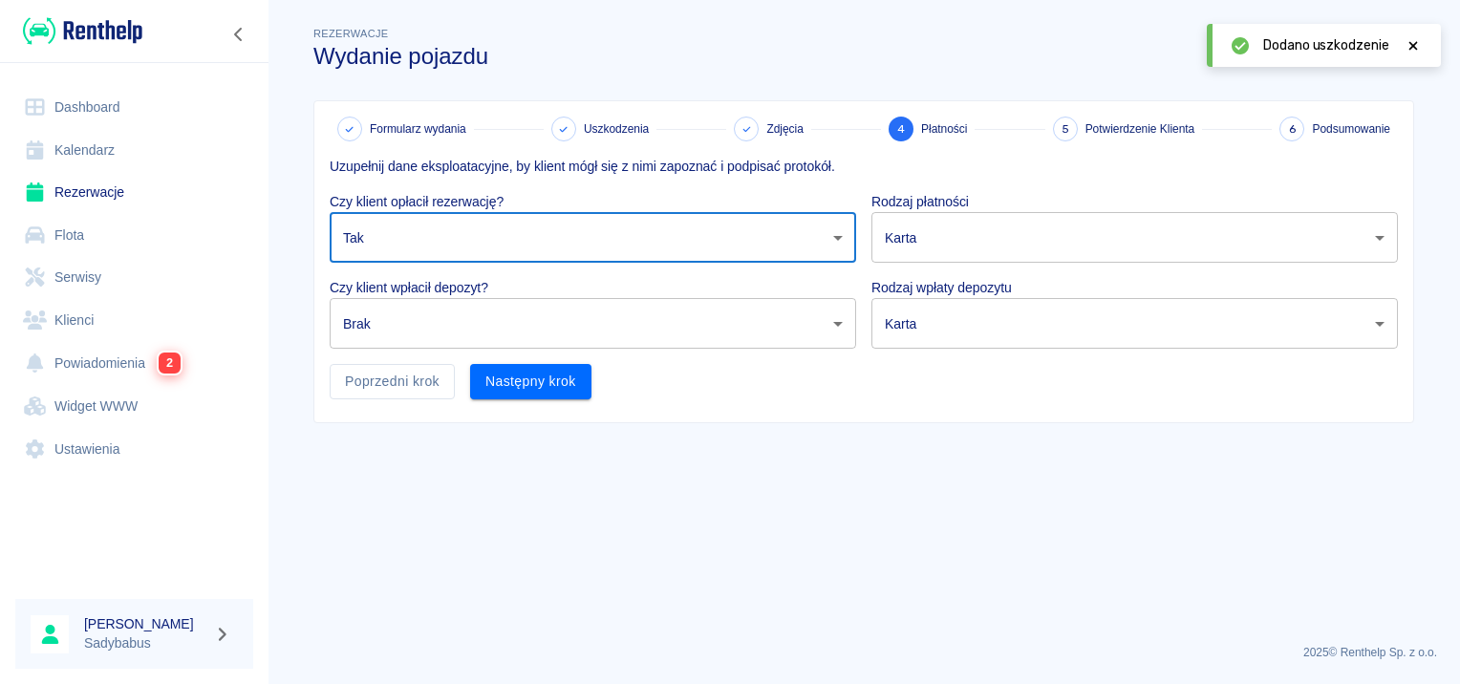
click at [465, 342] on body "Używamy plików Cookies, by zapewnić Ci najlepsze możliwe doświadczenie. Aby dow…" at bounding box center [730, 342] width 1460 height 684
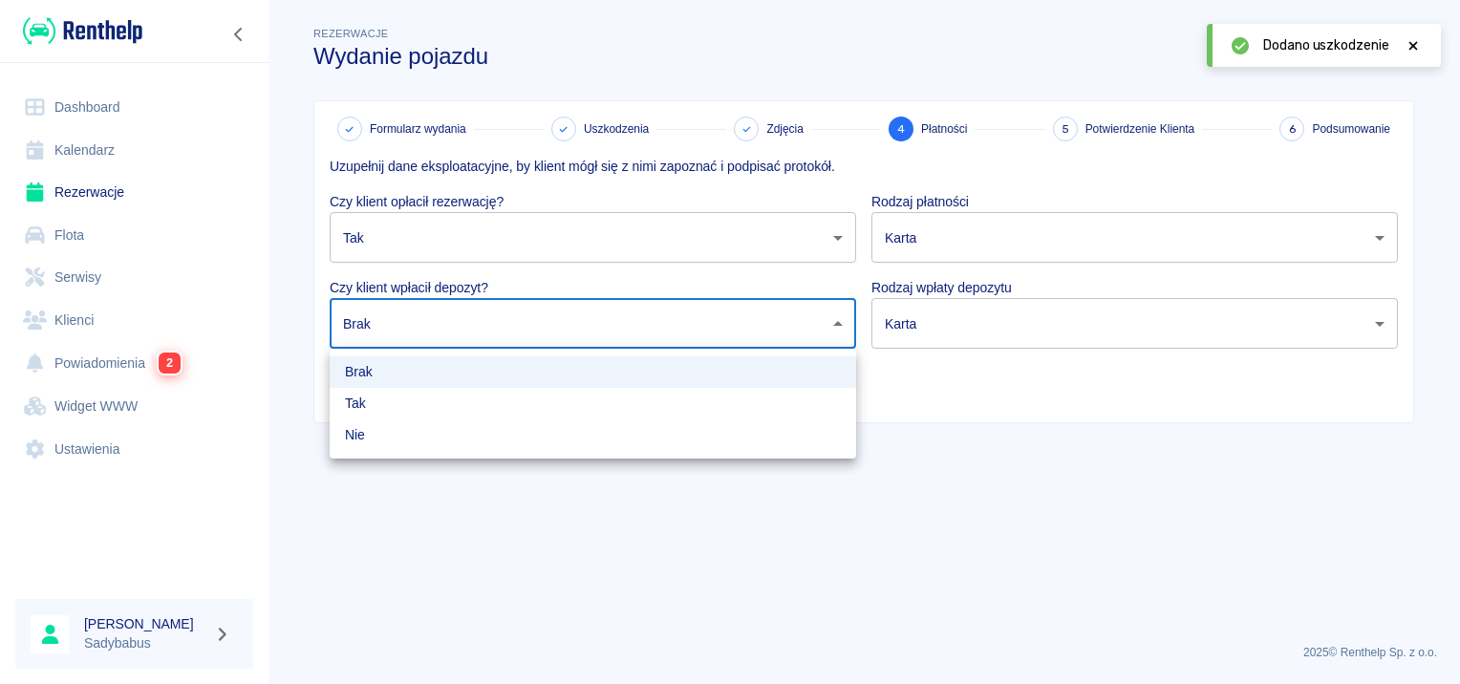
click at [436, 401] on li "Tak" at bounding box center [593, 404] width 527 height 32
type input "true"
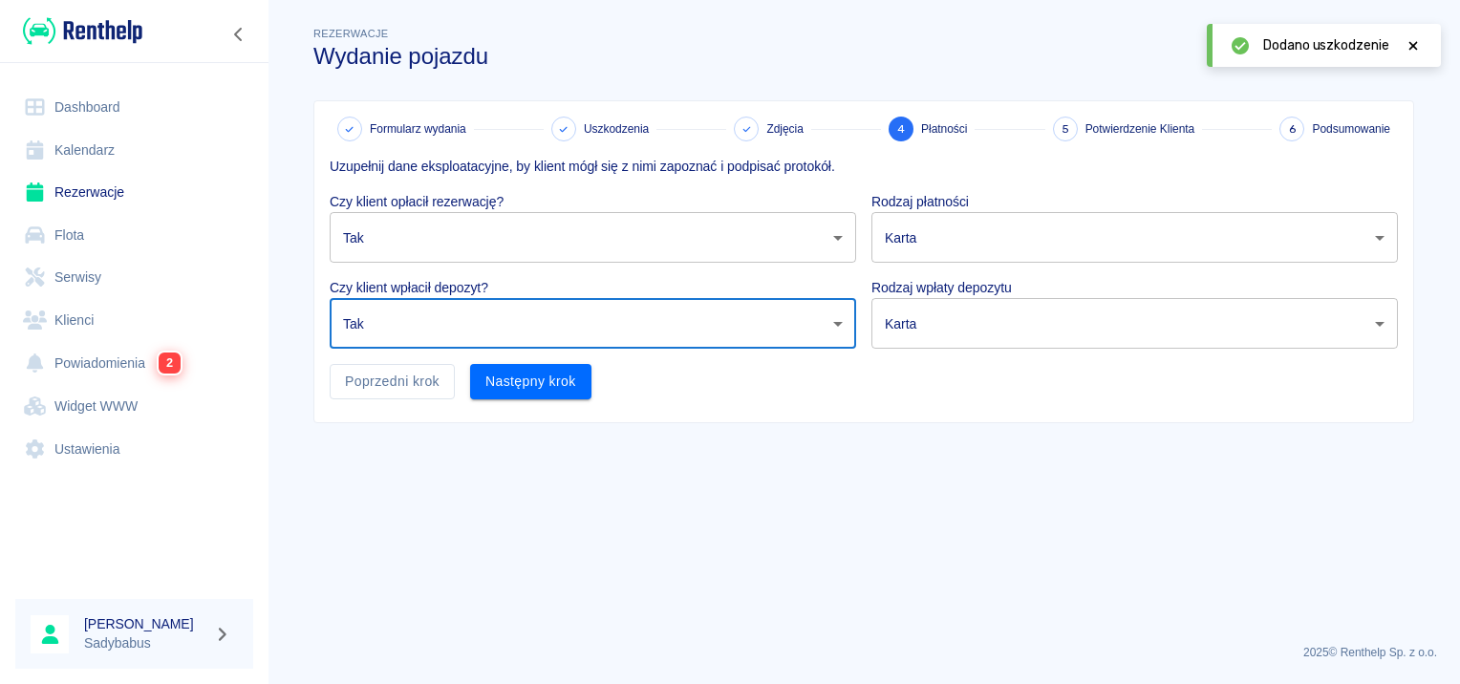
click at [961, 252] on body "Używamy plików Cookies, by zapewnić Ci najlepsze możliwe doświadczenie. Aby dow…" at bounding box center [730, 342] width 1460 height 684
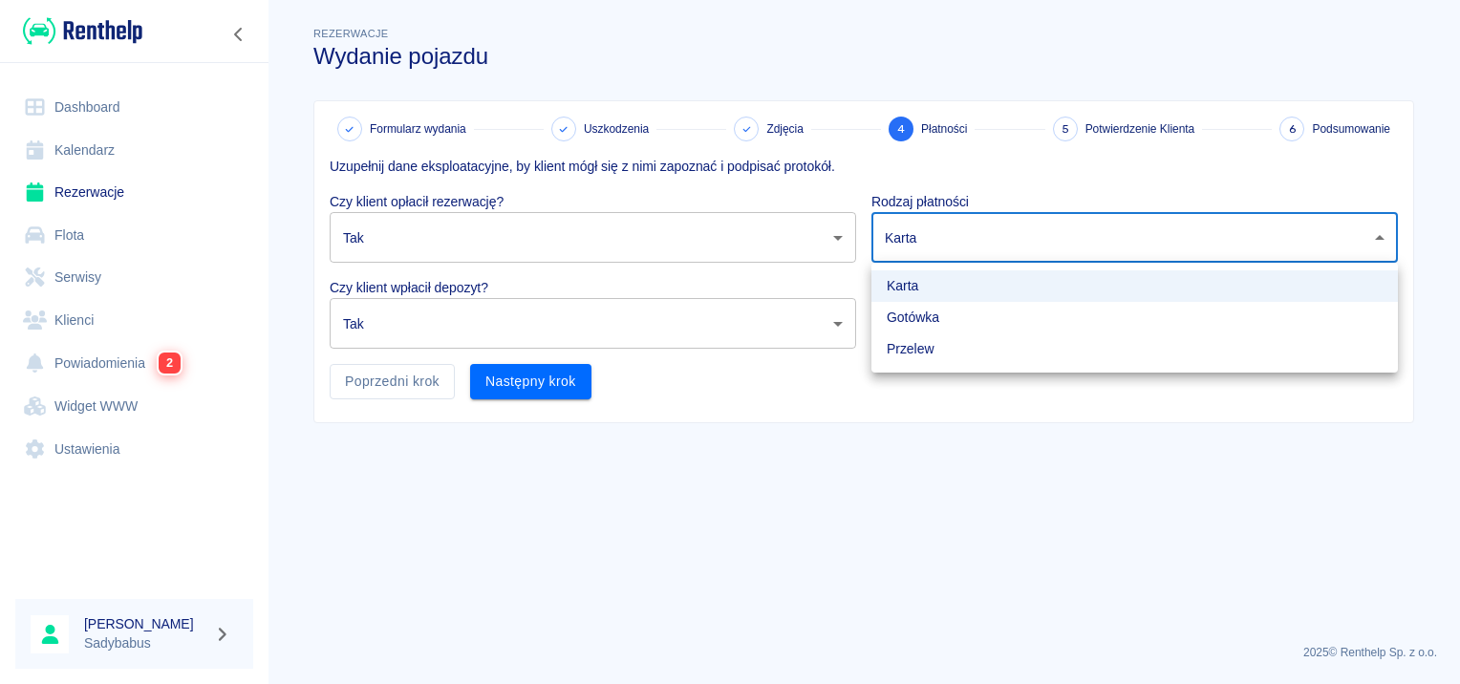
click at [955, 315] on li "Gotówka" at bounding box center [1135, 318] width 527 height 32
type input "cash"
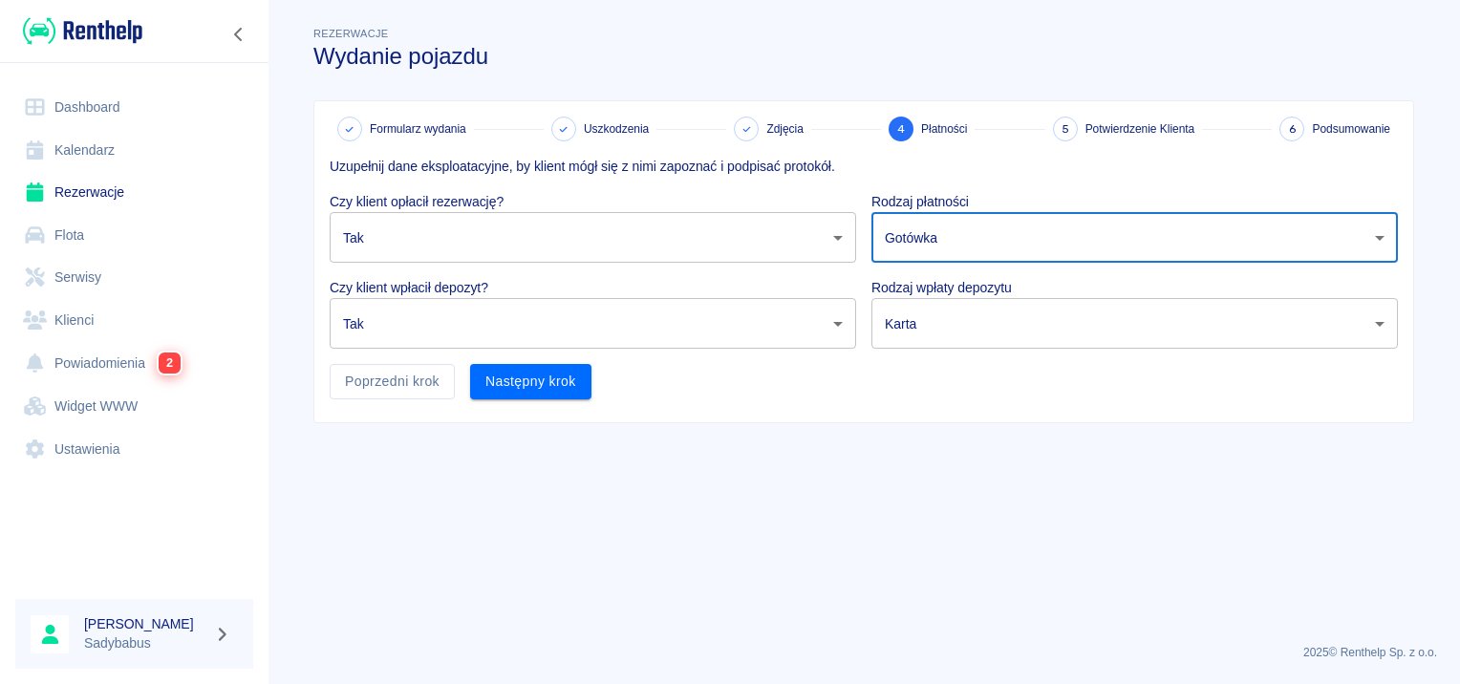
click at [951, 325] on body "Używamy plików Cookies, by zapewnić Ci najlepsze możliwe doświadczenie. Aby dow…" at bounding box center [730, 342] width 1460 height 684
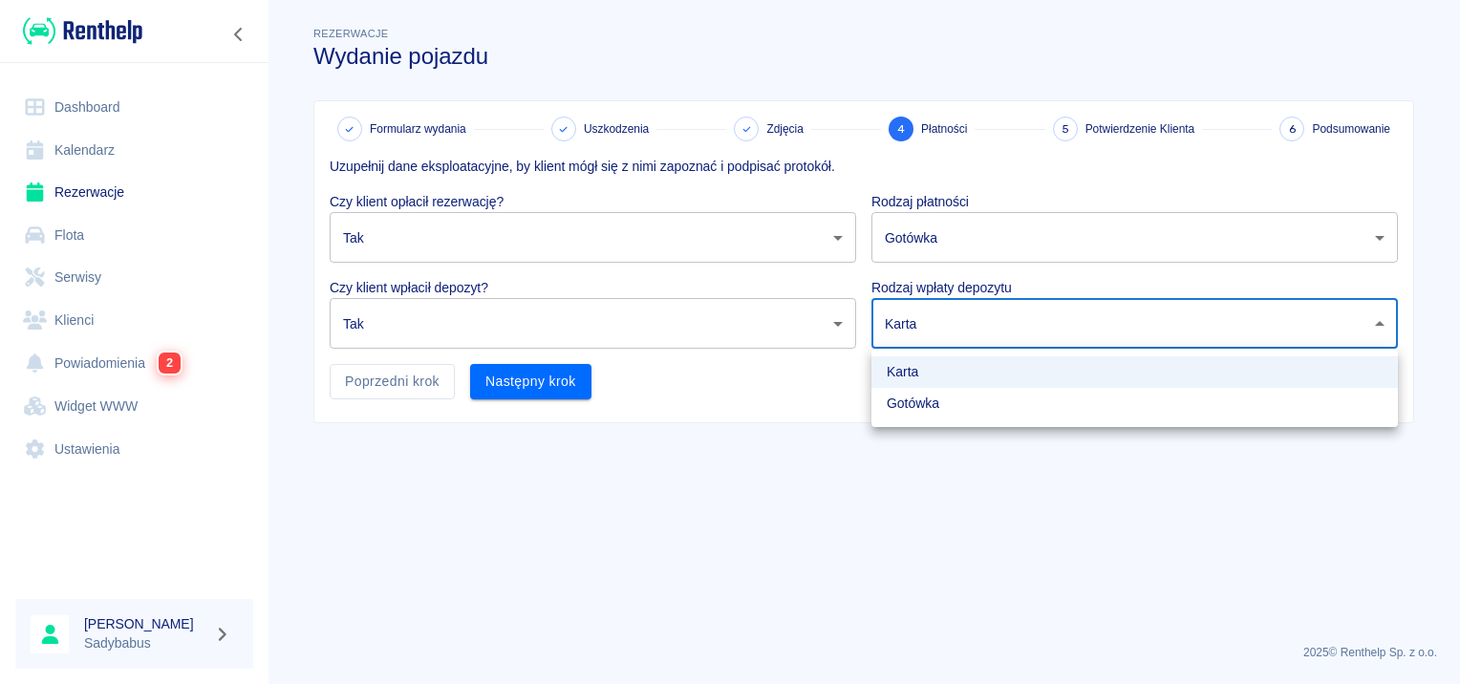
click at [950, 399] on li "Gotówka" at bounding box center [1135, 404] width 527 height 32
type input "cash"
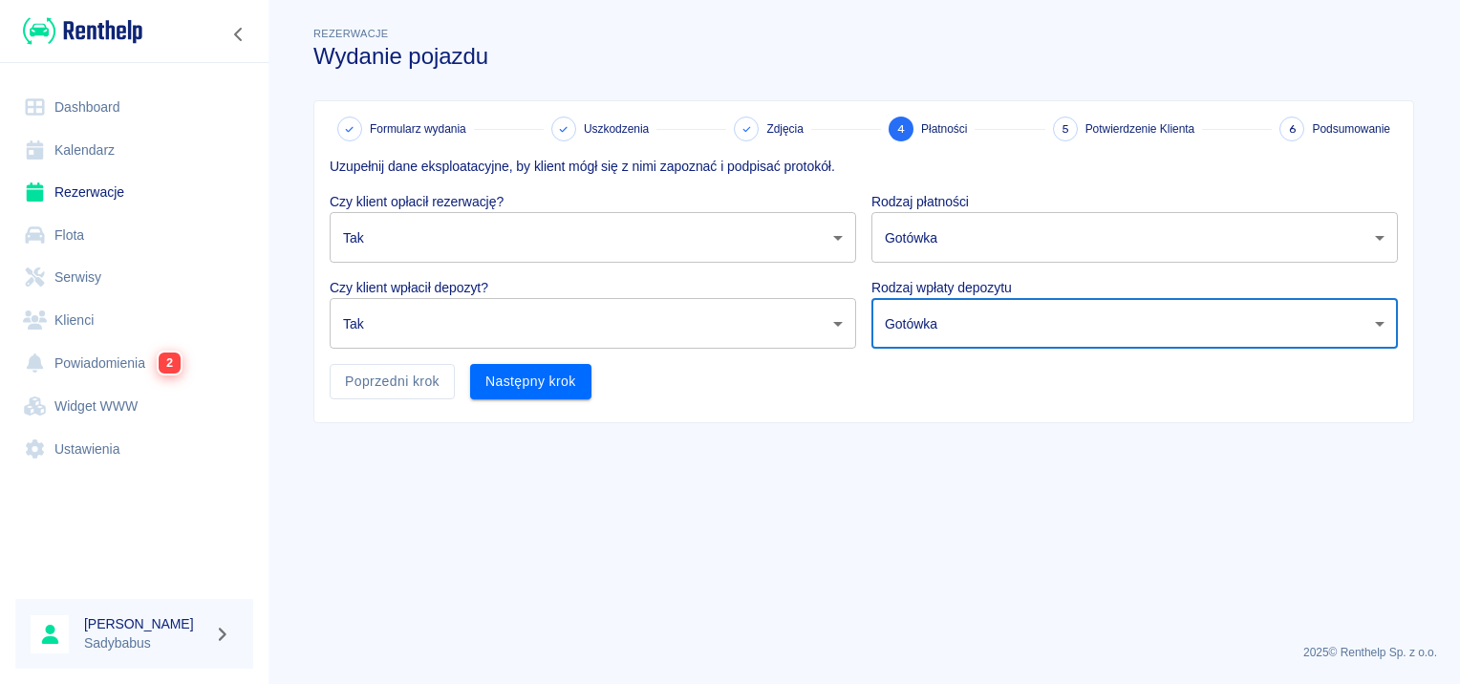
drag, startPoint x: 796, startPoint y: 424, endPoint x: 784, endPoint y: 420, distance: 13.0
click at [795, 424] on main "Rezerwacje Wydanie pojazdu Formularz wydania Uszkodzenia Zdjęcia 4 Płatności 5 …" at bounding box center [864, 326] width 1193 height 606
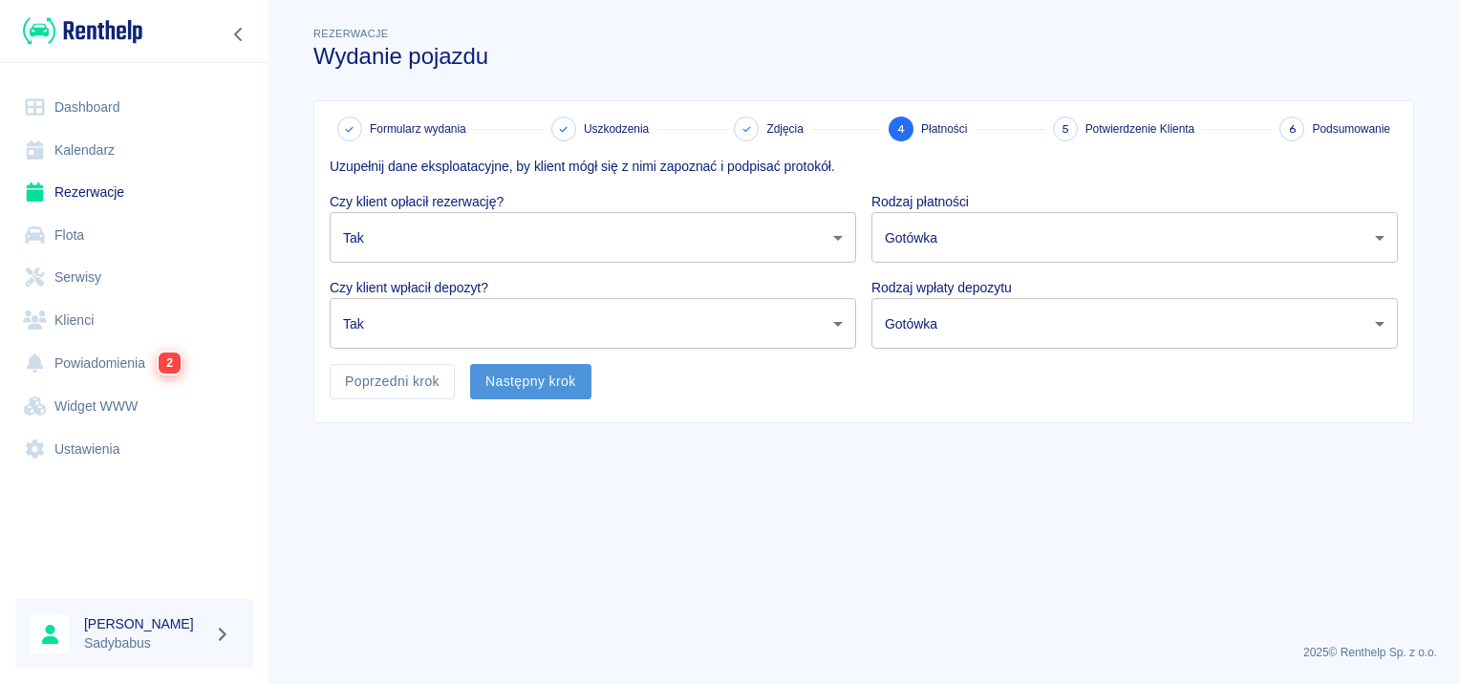
click at [508, 398] on button "Następny krok" at bounding box center [530, 381] width 121 height 35
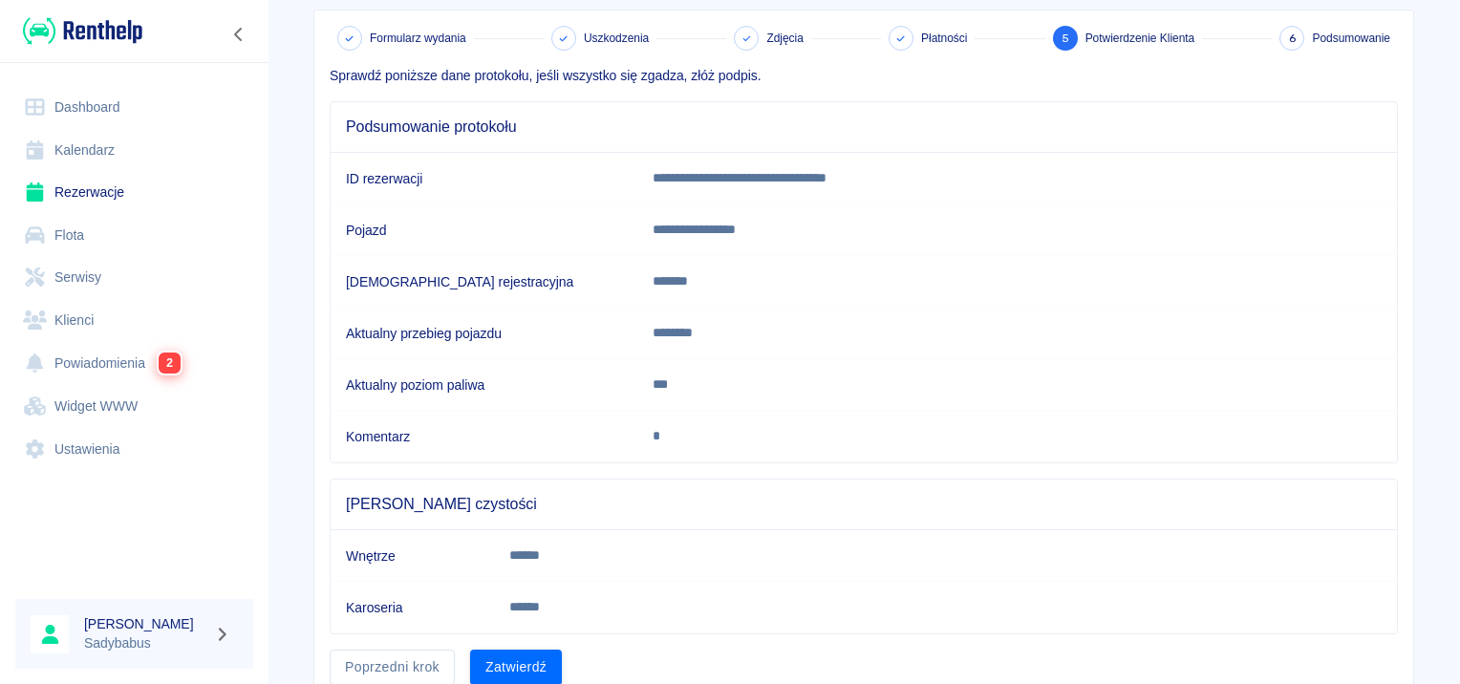
scroll to position [167, 0]
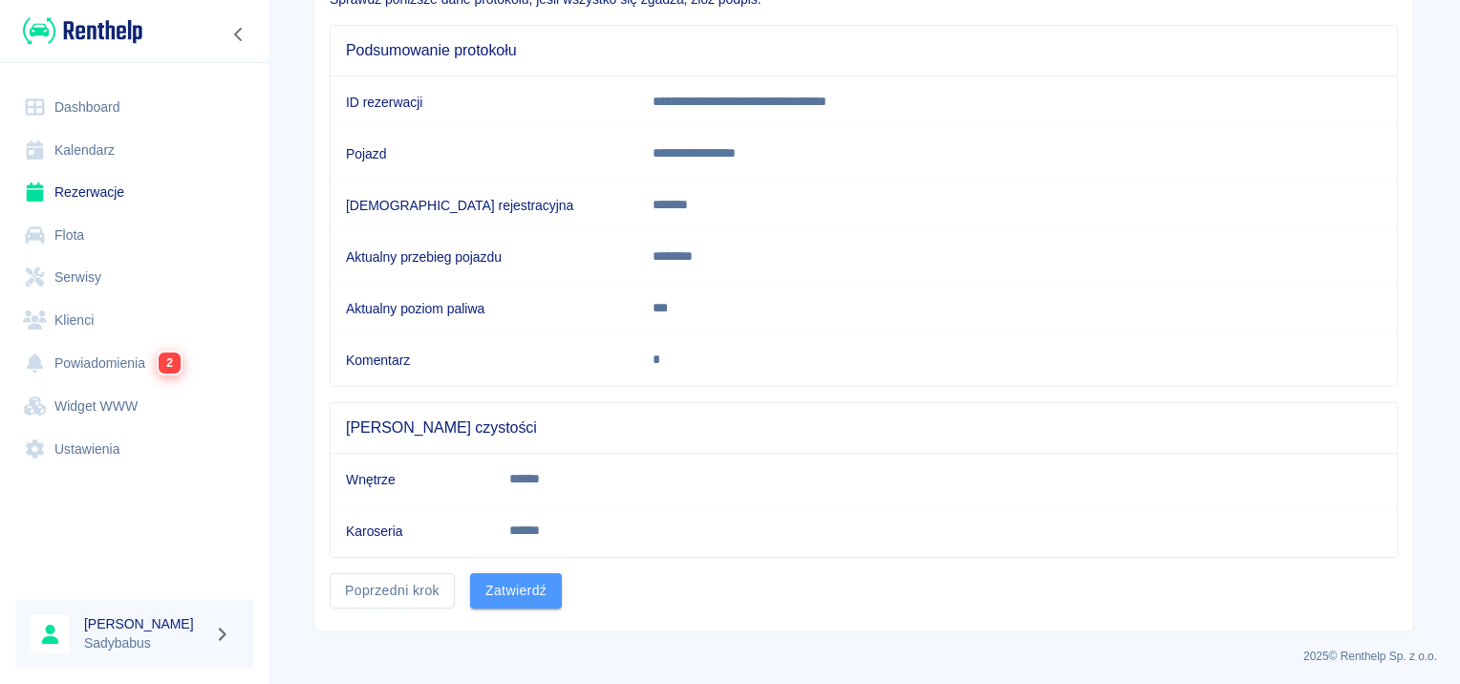
click at [493, 588] on button "Zatwierdź" at bounding box center [516, 590] width 92 height 35
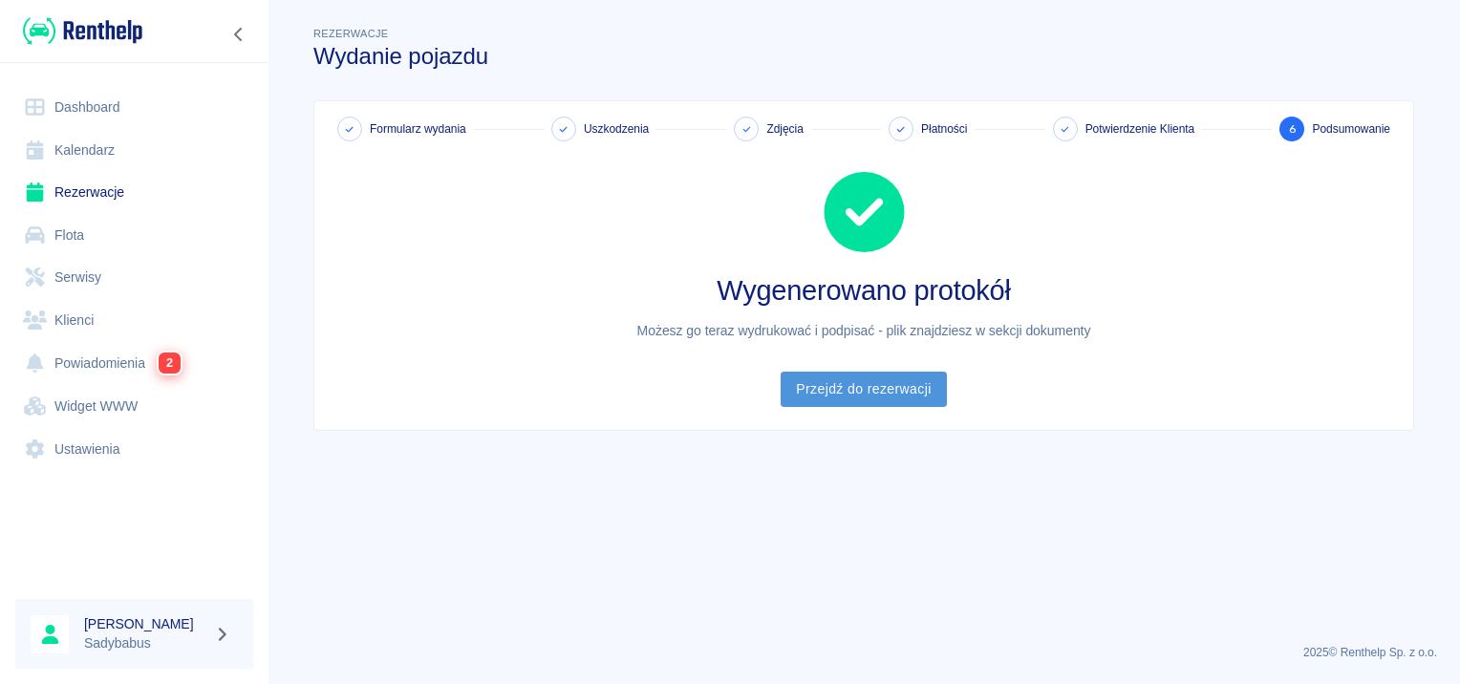
click at [819, 398] on link "Przejdź do rezerwacji" at bounding box center [863, 389] width 165 height 35
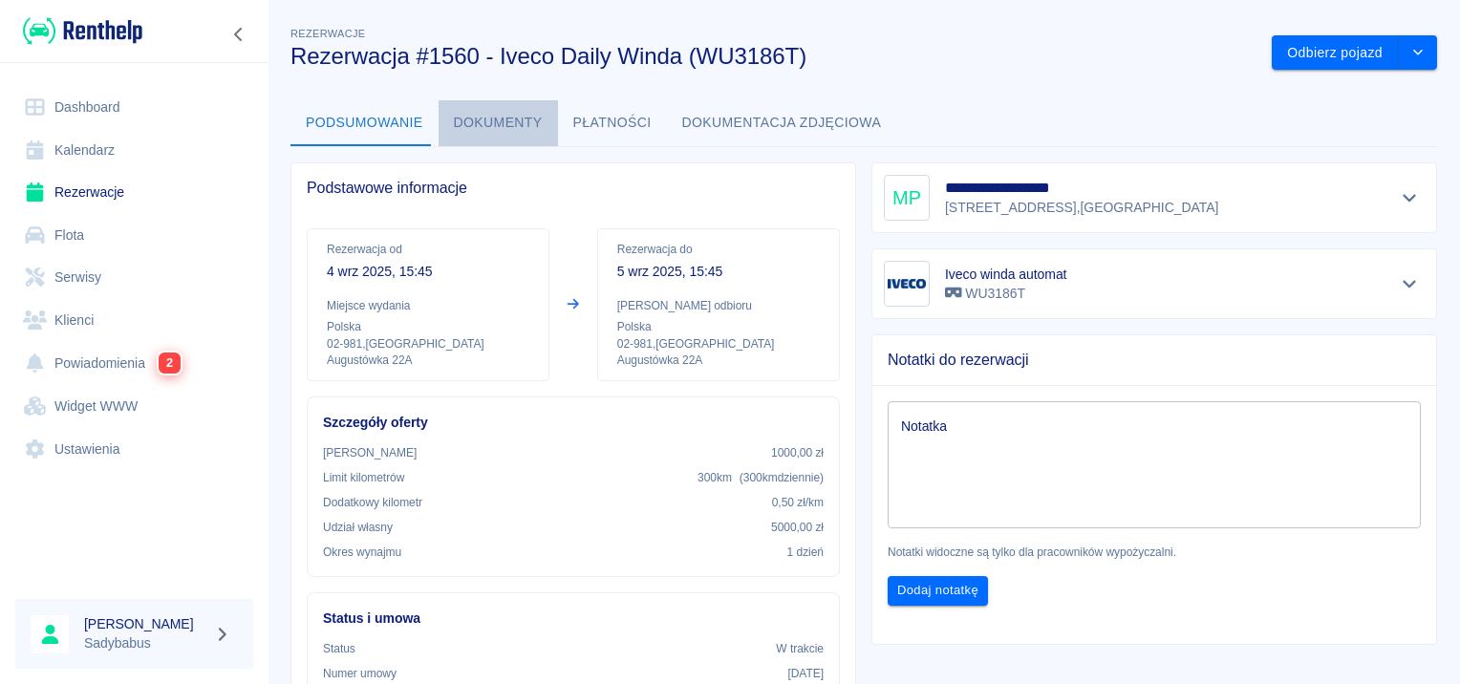
click at [520, 111] on button "Dokumenty" at bounding box center [498, 123] width 119 height 46
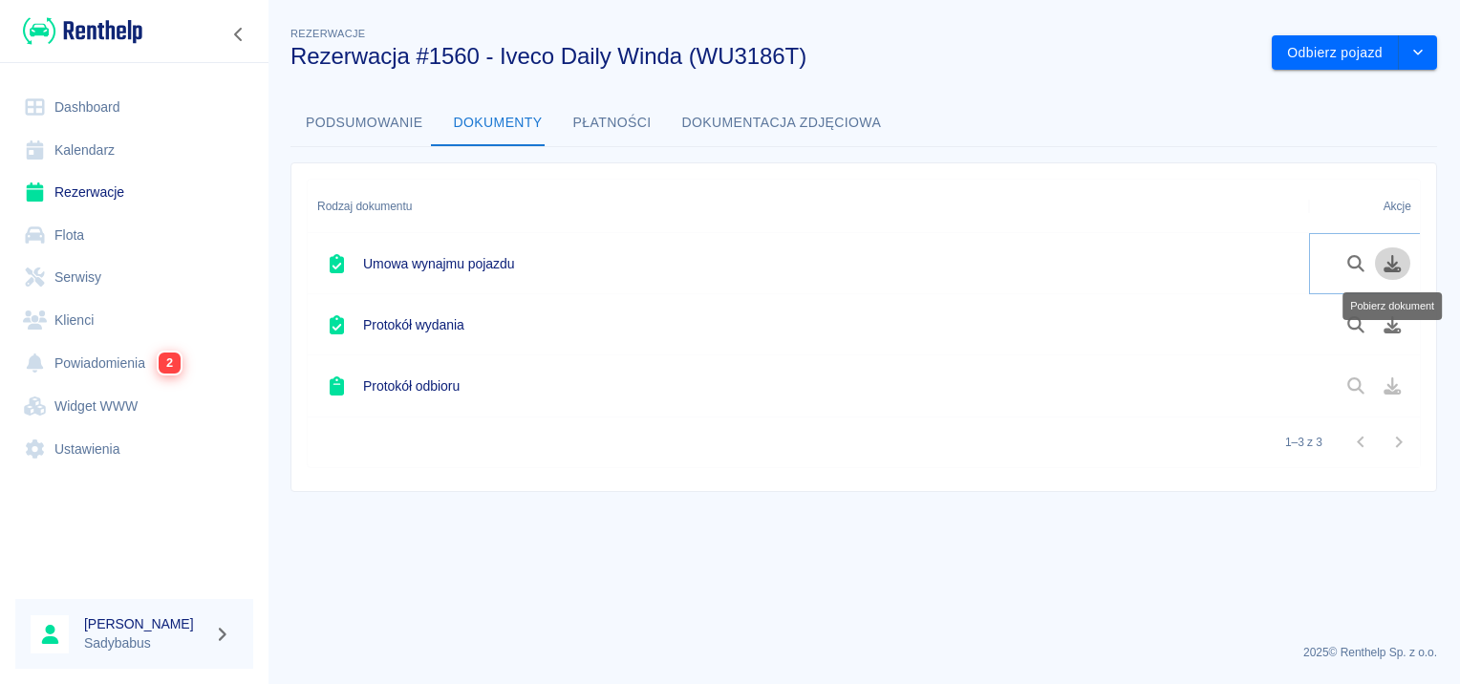
click at [1404, 260] on button "Pobierz dokument" at bounding box center [1392, 264] width 37 height 32
click at [1395, 316] on icon "Pobierz dokument" at bounding box center [1393, 324] width 22 height 17
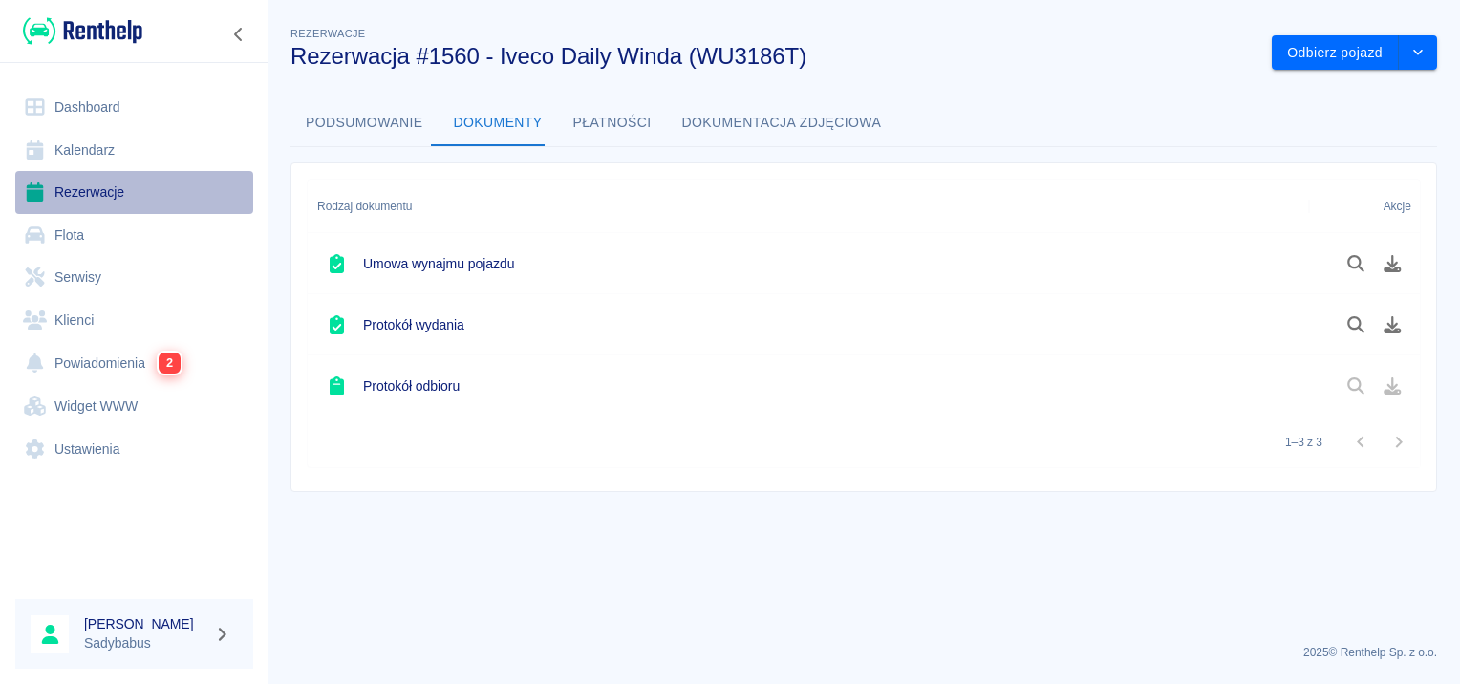
click at [113, 176] on link "Rezerwacje" at bounding box center [134, 192] width 238 height 43
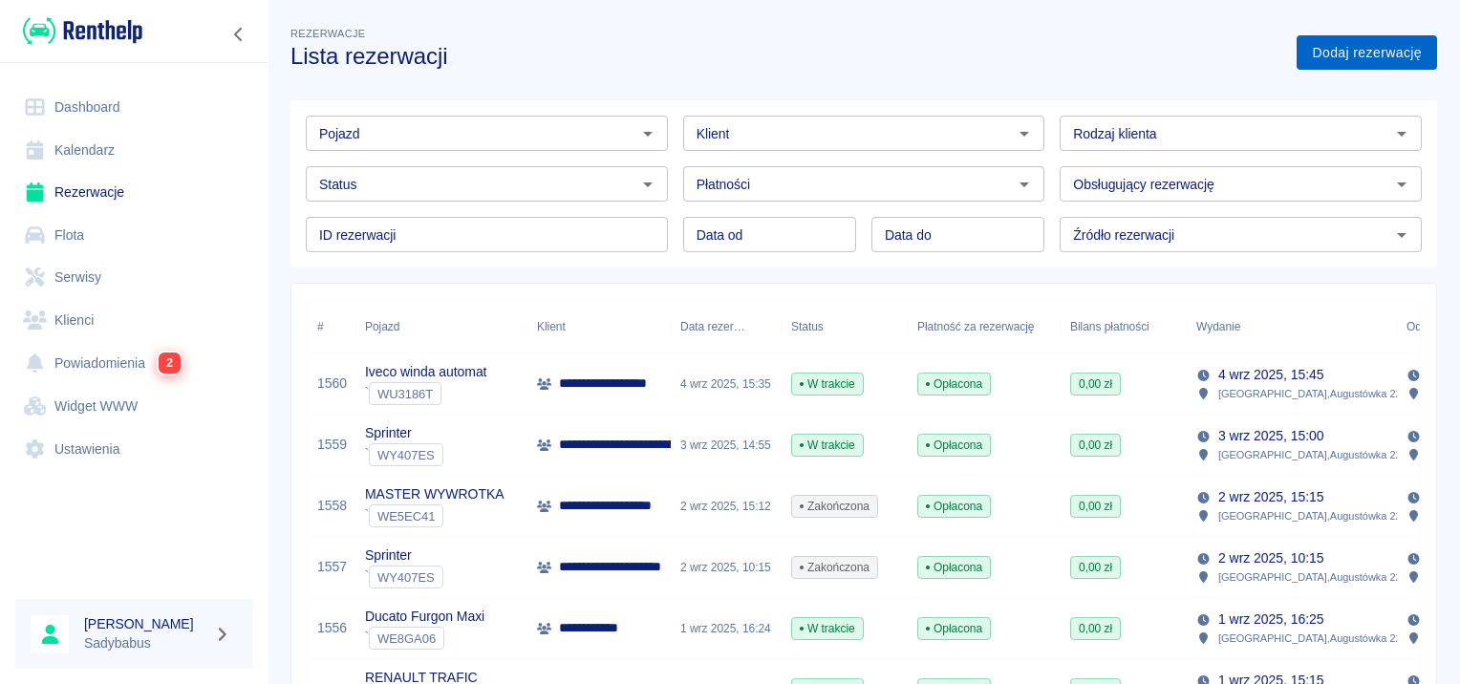
click at [1372, 54] on link "Dodaj rezerwację" at bounding box center [1367, 52] width 140 height 35
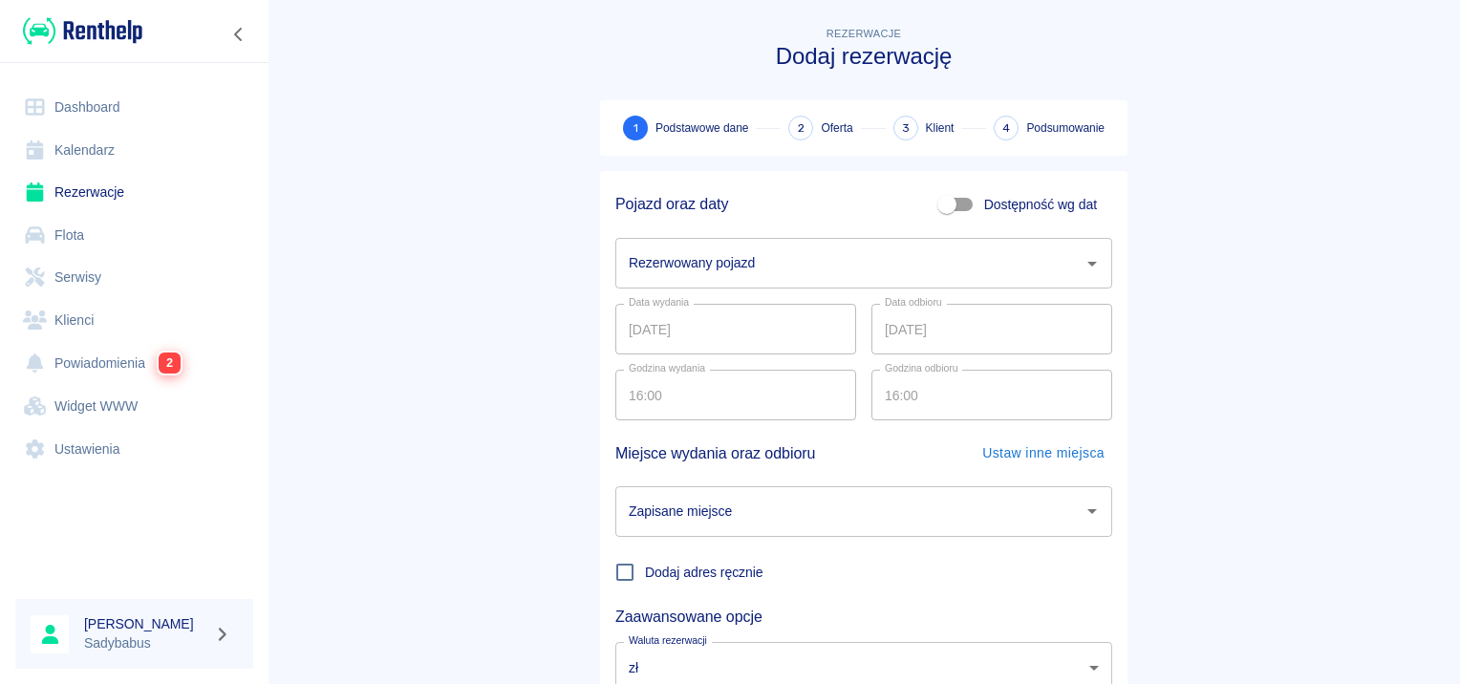
click at [654, 277] on input "Rezerwowany pojazd" at bounding box center [849, 263] width 451 height 33
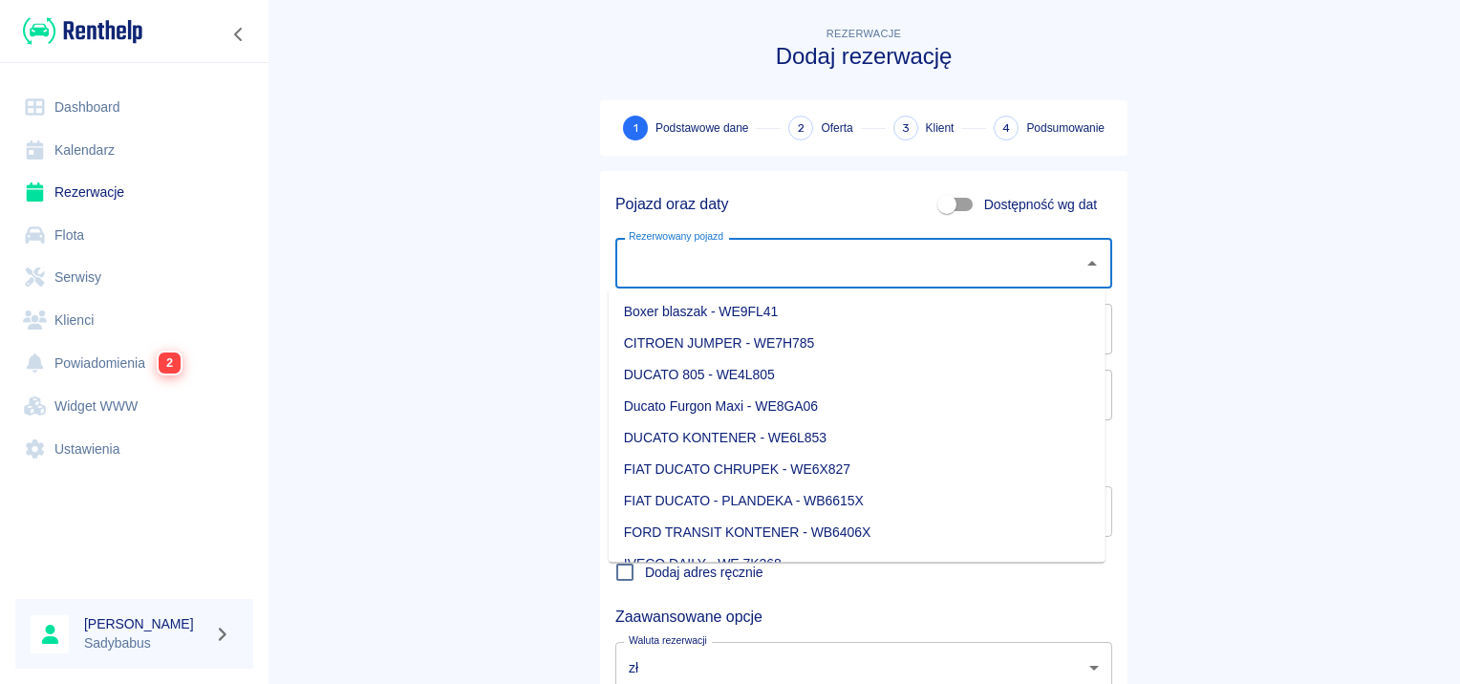
click at [452, 363] on main "Rezerwacje Dodaj rezerwację 1 Podstawowe dane 2 Oferta 3 Klient 4 Podsumowanie …" at bounding box center [864, 398] width 1193 height 751
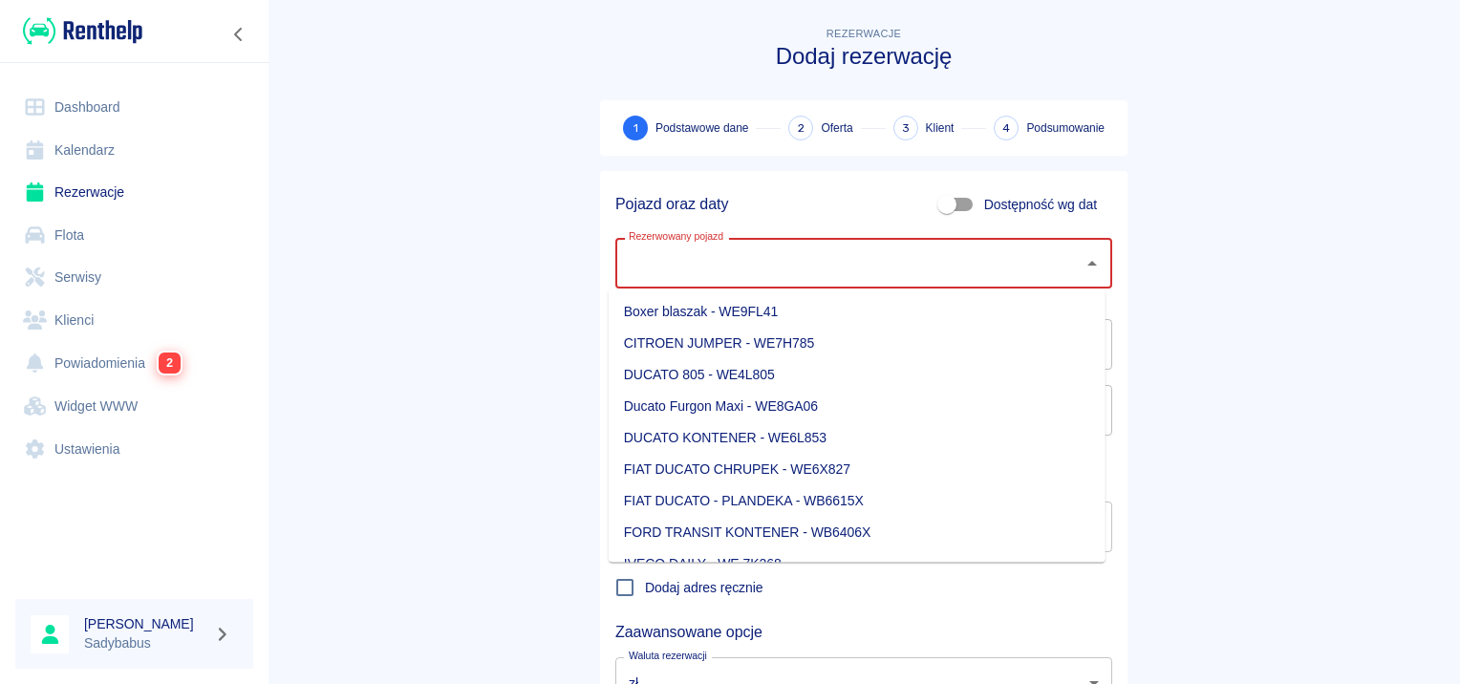
click at [657, 260] on input "Rezerwowany pojazd" at bounding box center [849, 263] width 451 height 33
click at [530, 298] on main "Rezerwacje Dodaj rezerwację 1 Podstawowe dane 2 Oferta 3 Klient 4 Podsumowanie …" at bounding box center [864, 406] width 1193 height 766
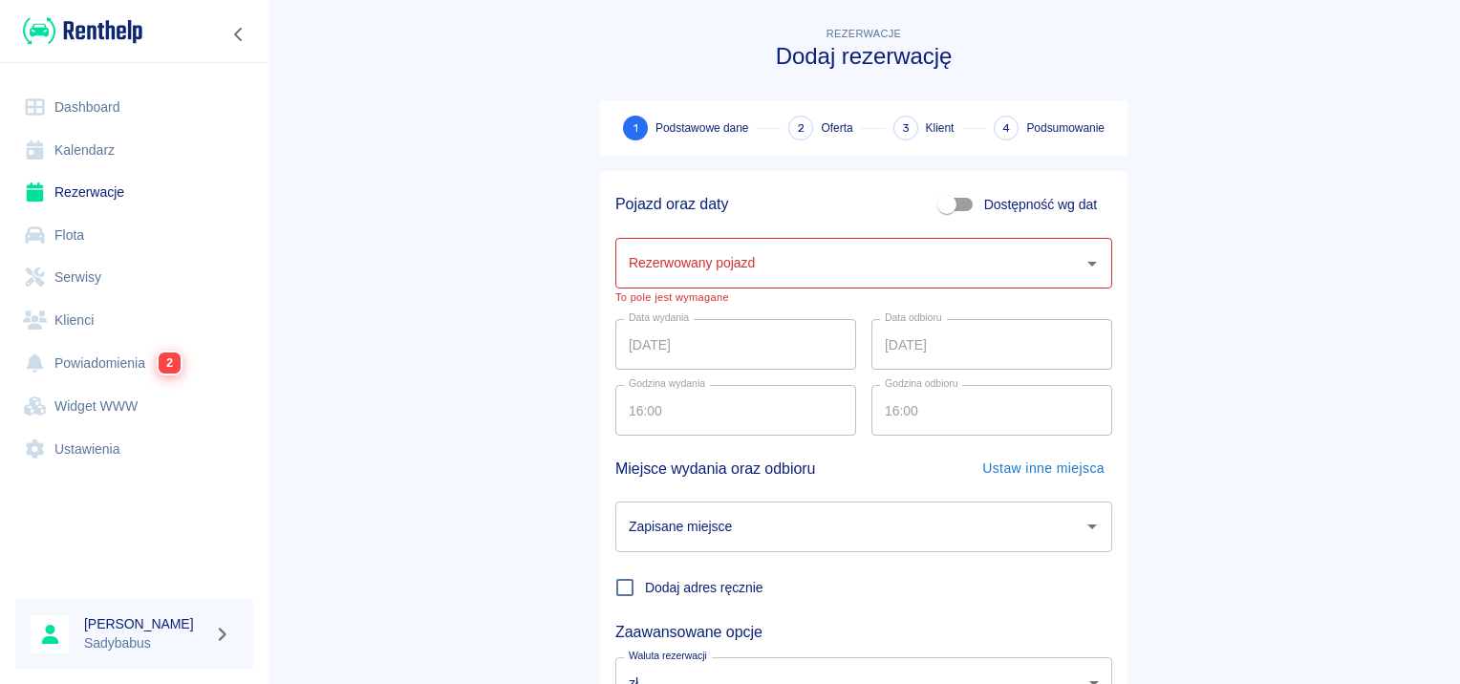
click at [849, 248] on input "Rezerwowany pojazd" at bounding box center [849, 263] width 451 height 33
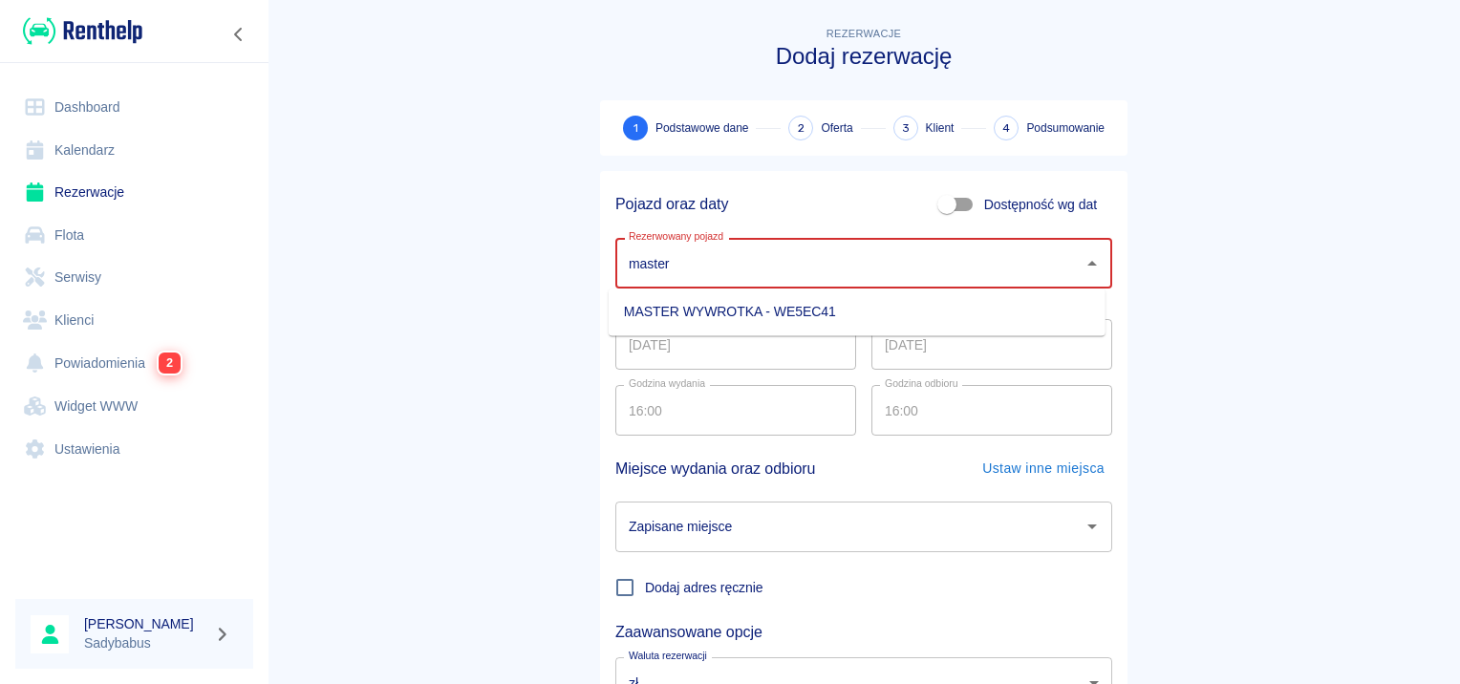
click at [827, 328] on li "MASTER WYWROTKA - WE5EC41" at bounding box center [857, 312] width 497 height 32
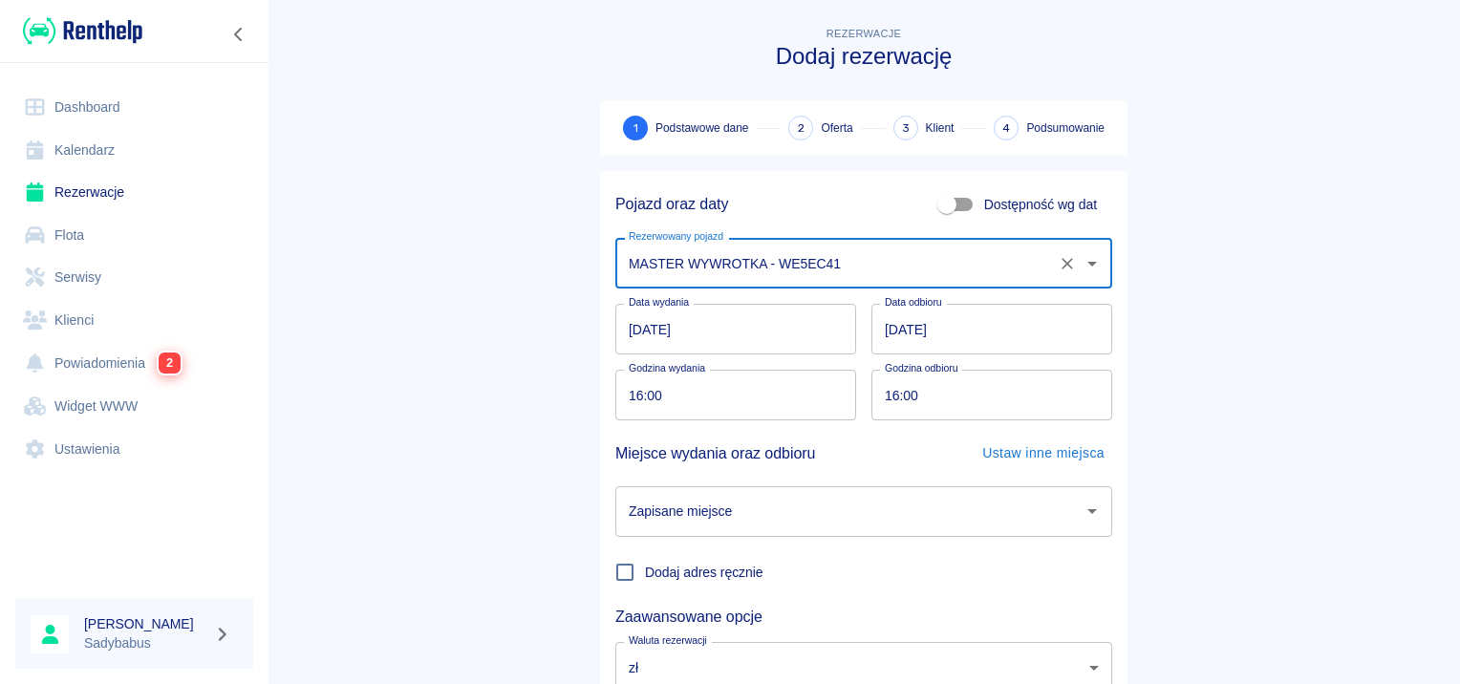
type input "MASTER WYWROTKA - WE5EC41"
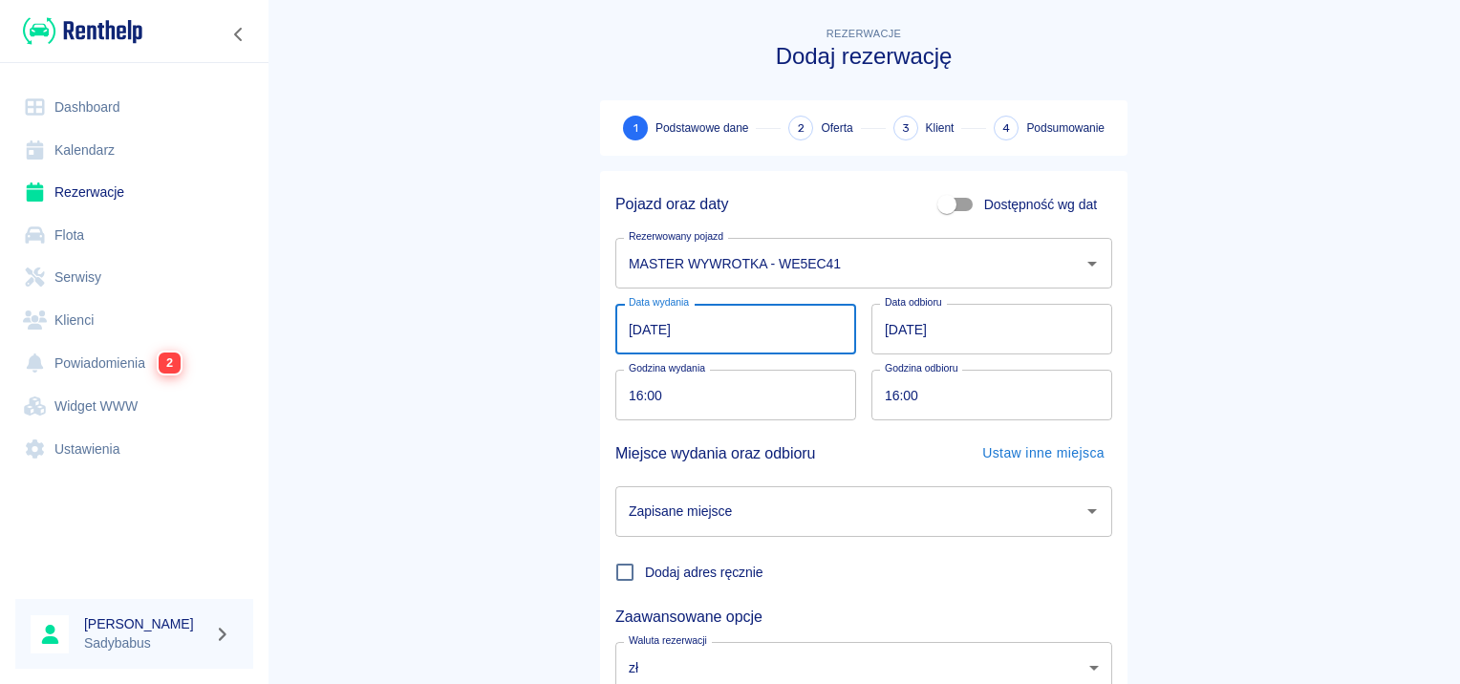
click at [636, 336] on input "[DATE]" at bounding box center [735, 329] width 241 height 51
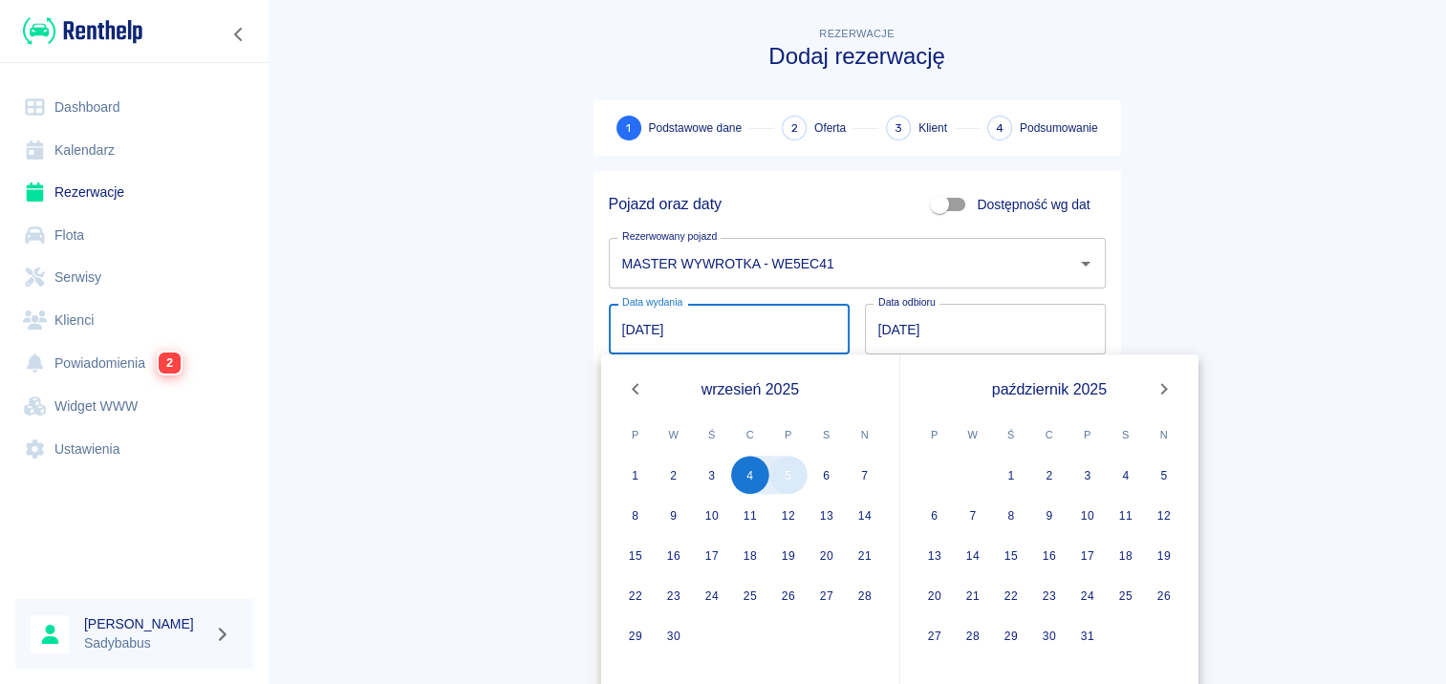
click at [791, 478] on button "5" at bounding box center [788, 475] width 38 height 38
type input "[DATE]"
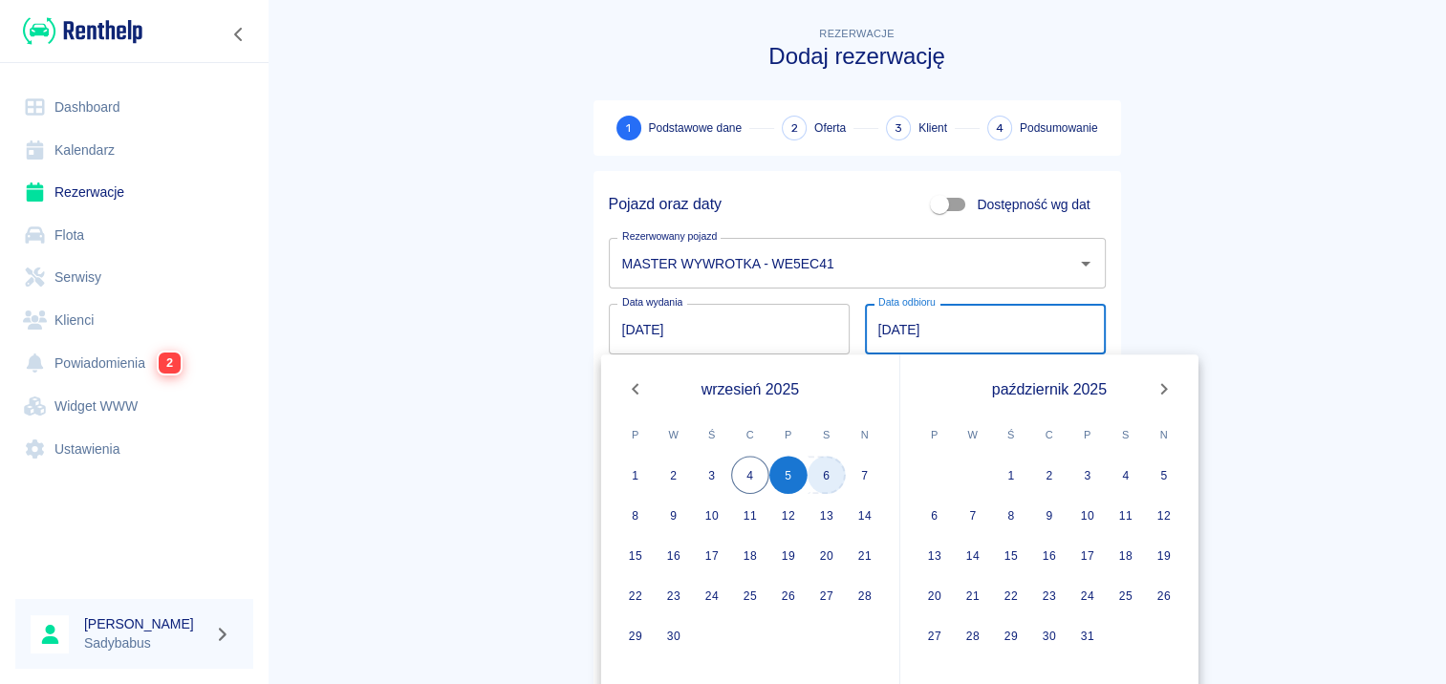
drag, startPoint x: 827, startPoint y: 466, endPoint x: 1148, endPoint y: 494, distance: 322.3
click at [826, 466] on button "6" at bounding box center [827, 475] width 38 height 38
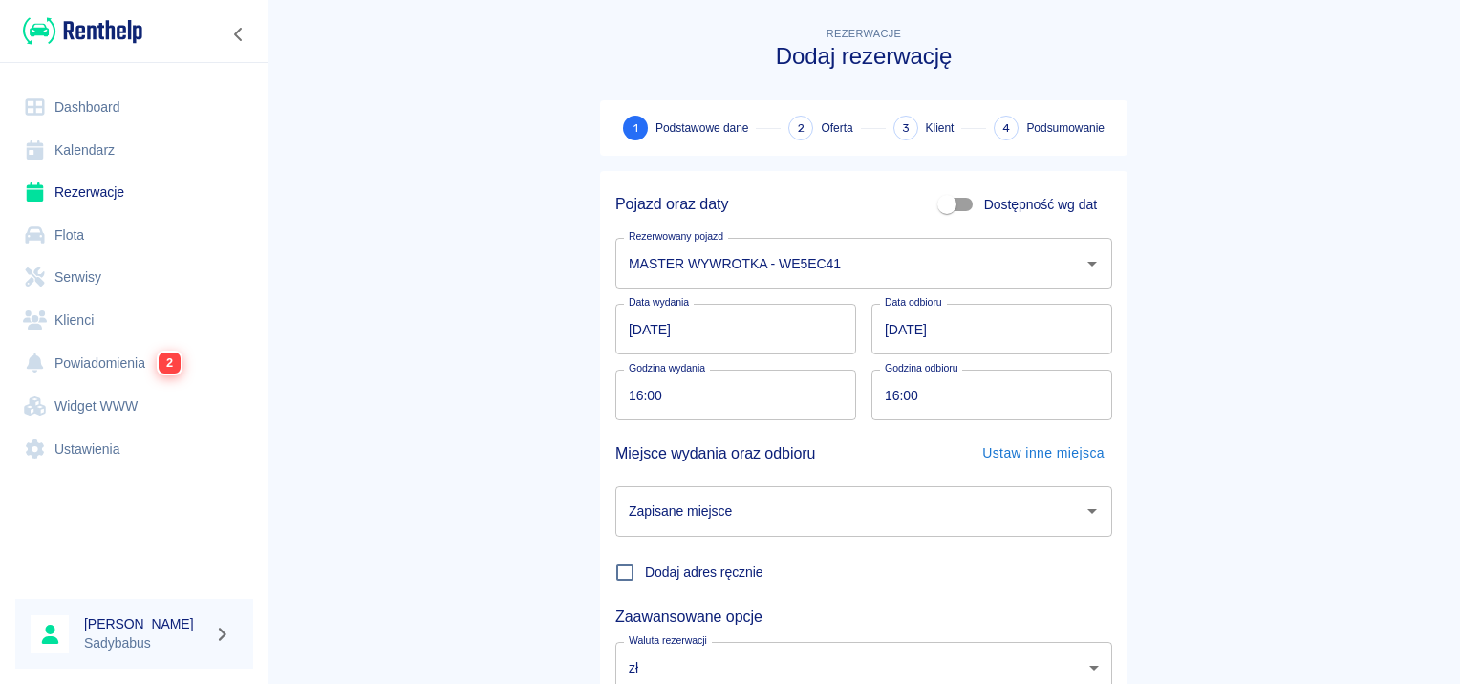
click at [882, 329] on input "[DATE]" at bounding box center [992, 329] width 241 height 51
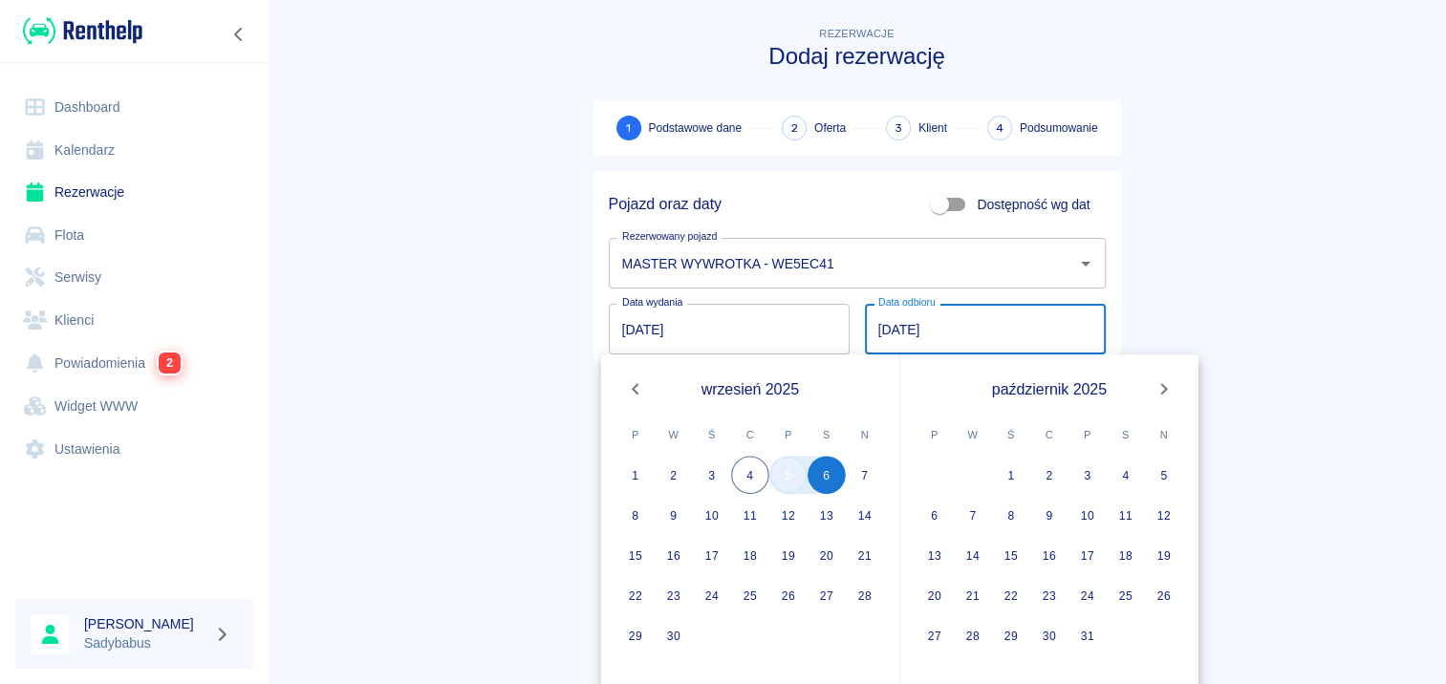
click at [781, 470] on button "5" at bounding box center [788, 475] width 38 height 38
type input "[DATE]"
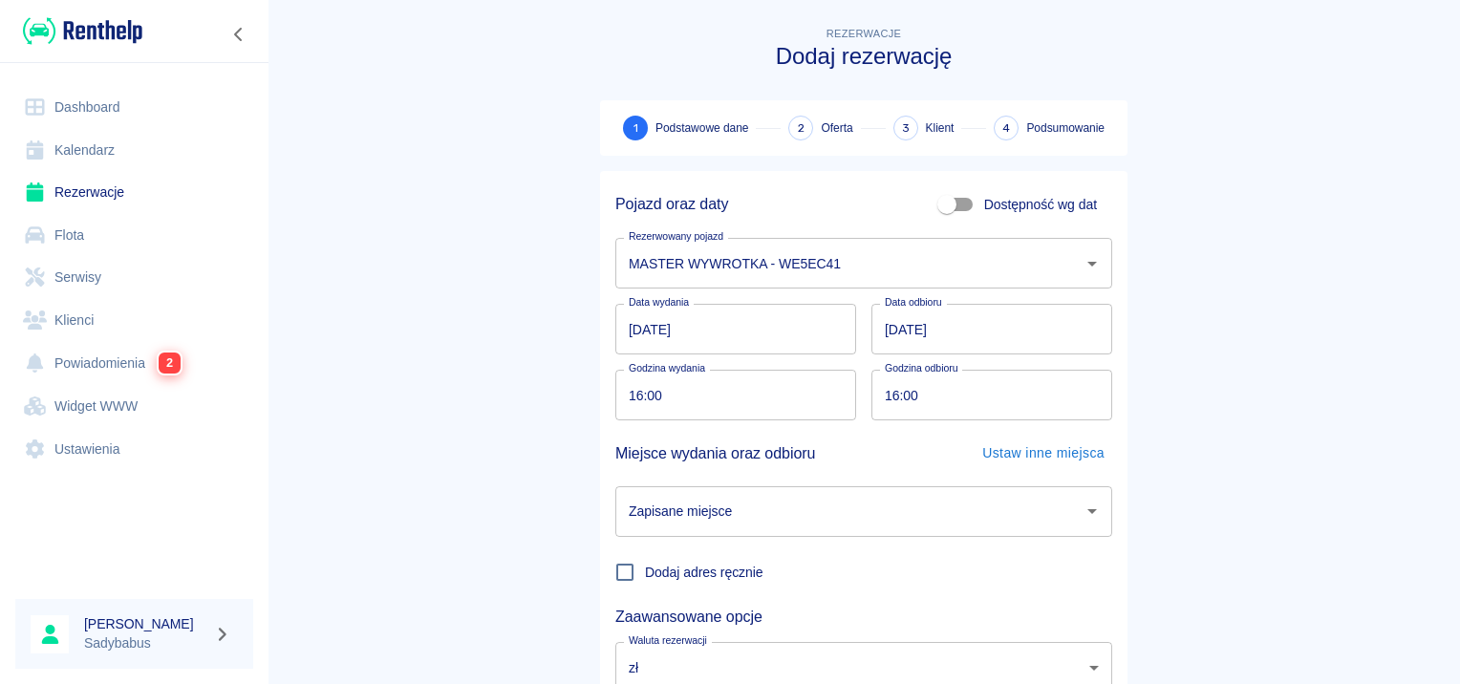
click at [627, 394] on input "16:00" at bounding box center [728, 395] width 227 height 51
type input "07:30"
click at [889, 396] on input "16:00" at bounding box center [985, 395] width 227 height 51
type input "07:30"
click at [844, 518] on input "Zapisane miejsce" at bounding box center [849, 511] width 451 height 33
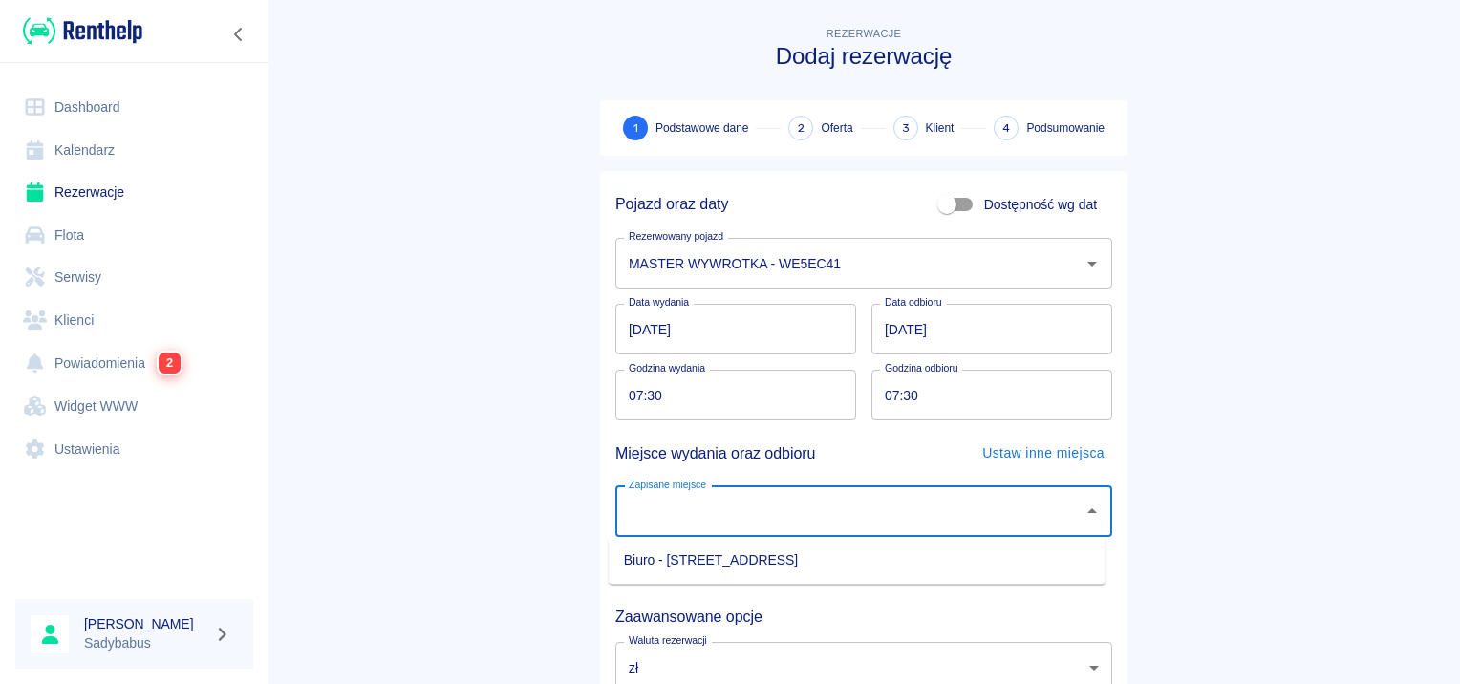
click at [830, 558] on li "Biuro - [STREET_ADDRESS]" at bounding box center [857, 561] width 497 height 32
type input "Biuro - [STREET_ADDRESS]"
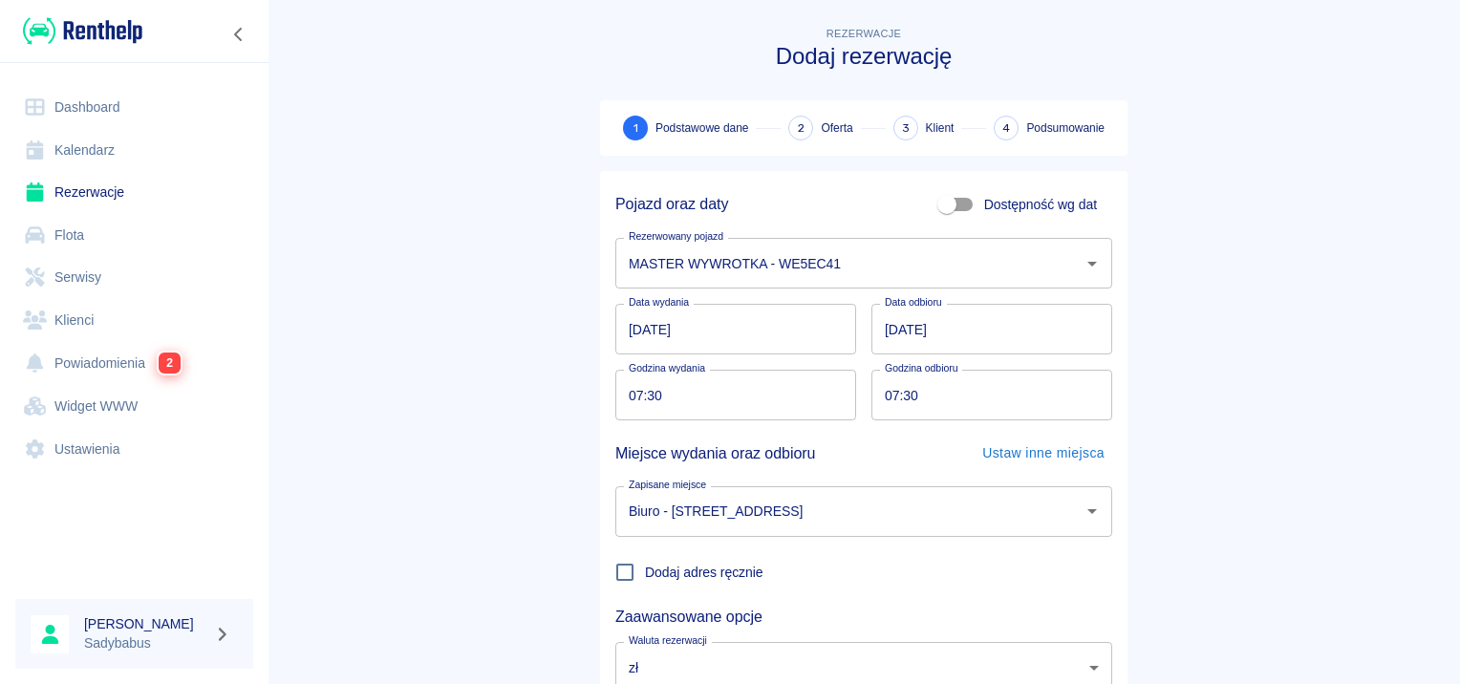
click at [1218, 286] on main "Rezerwacje Dodaj rezerwację 1 Podstawowe dane 2 Oferta 3 Klient 4 Podsumowanie …" at bounding box center [864, 398] width 1193 height 751
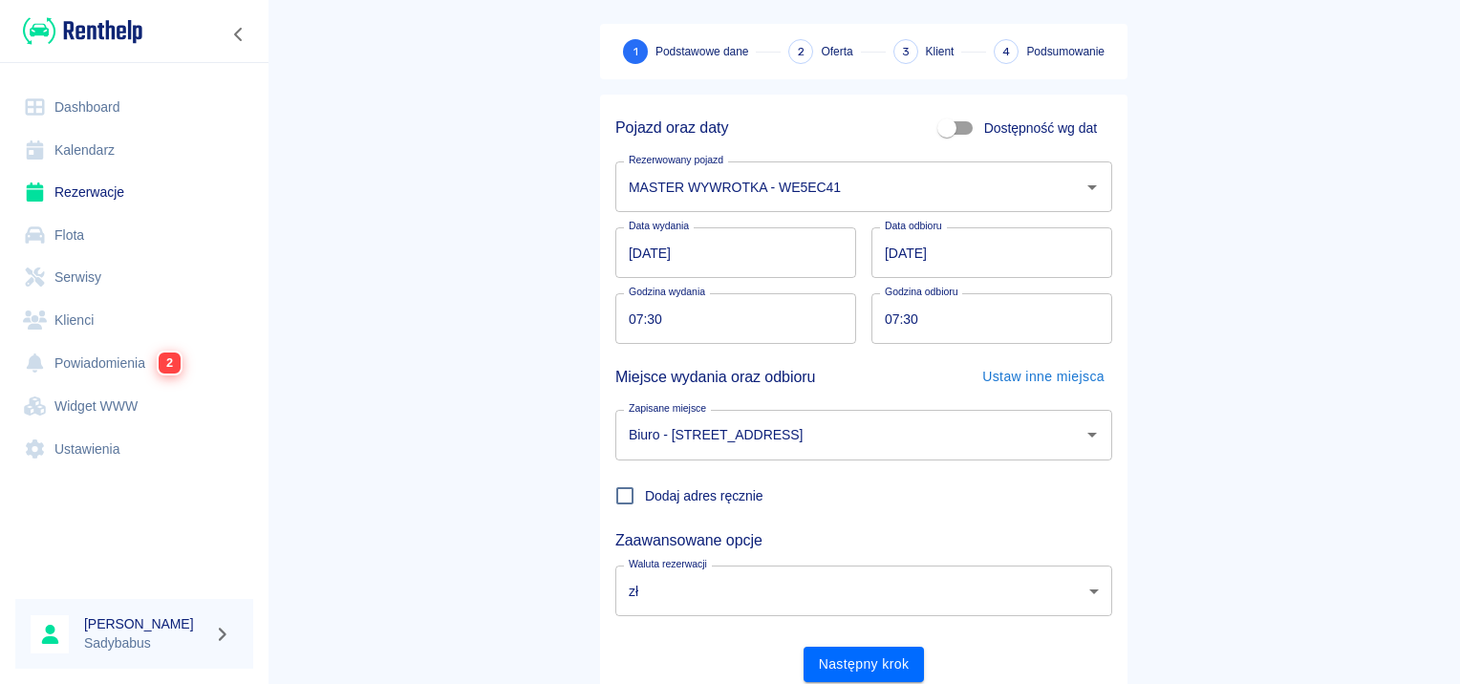
scroll to position [145, 0]
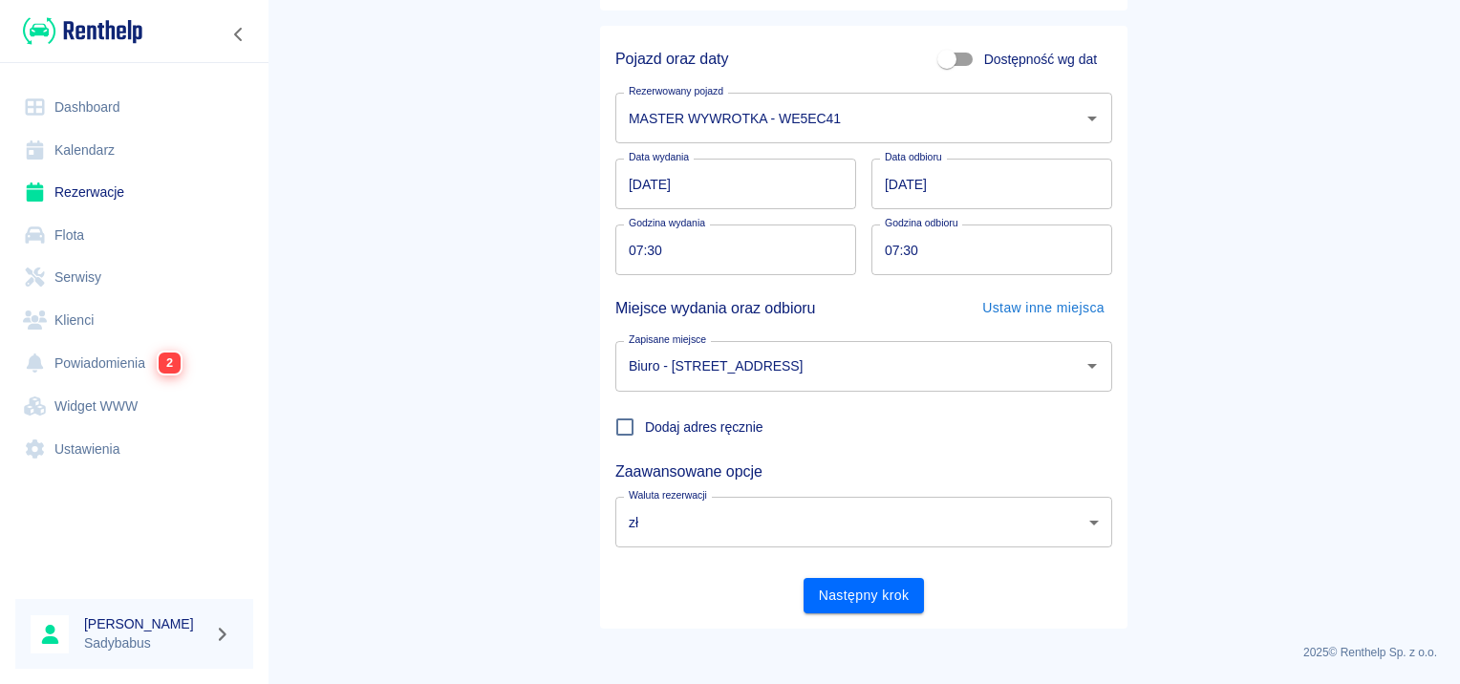
drag, startPoint x: 839, startPoint y: 592, endPoint x: 832, endPoint y: 617, distance: 26.7
click at [841, 592] on button "Następny krok" at bounding box center [864, 595] width 121 height 35
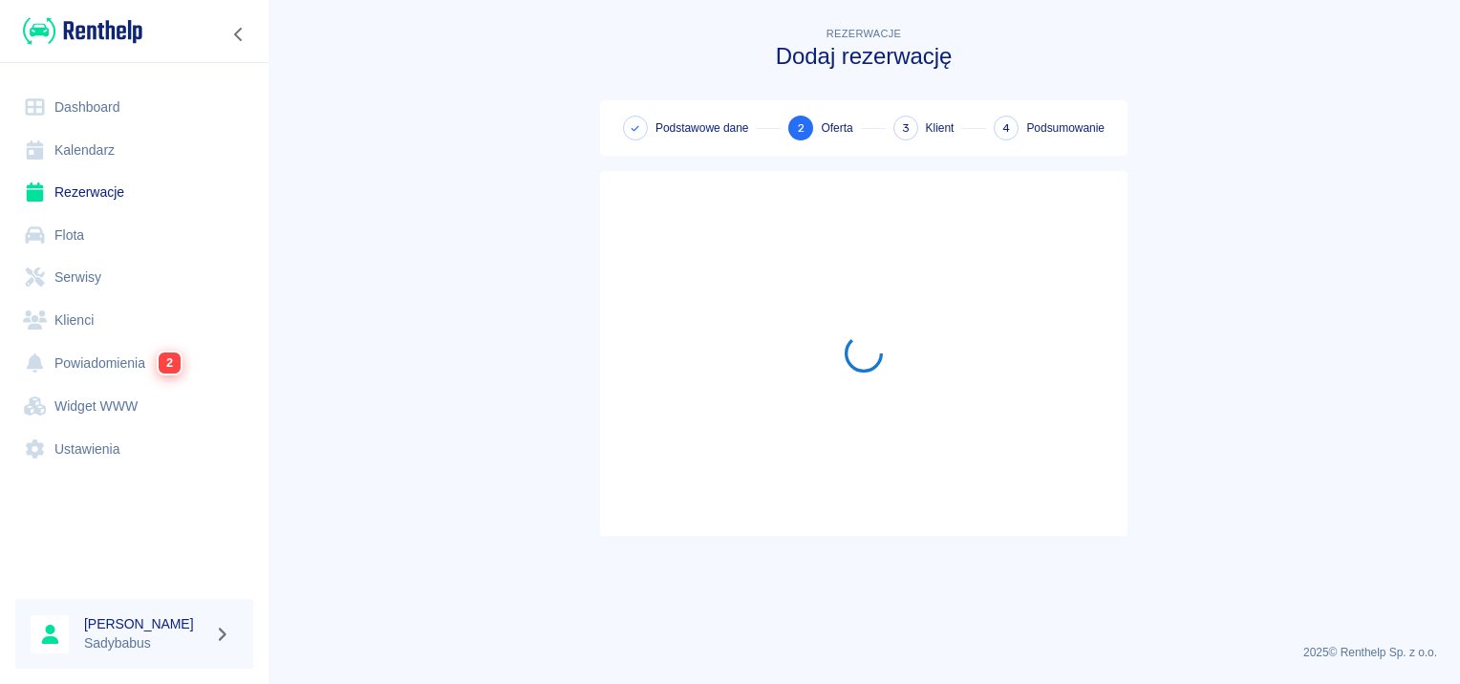
click at [1269, 133] on main "Rezerwacje Dodaj rezerwację Podstawowe dane 2 Oferta 3 Klient 4 Podsumowanie" at bounding box center [864, 326] width 1193 height 606
click at [499, 199] on main "Rezerwacje Dodaj rezerwację Podstawowe dane 2 Oferta 3 Klient 4 Podsumowanie" at bounding box center [864, 326] width 1193 height 606
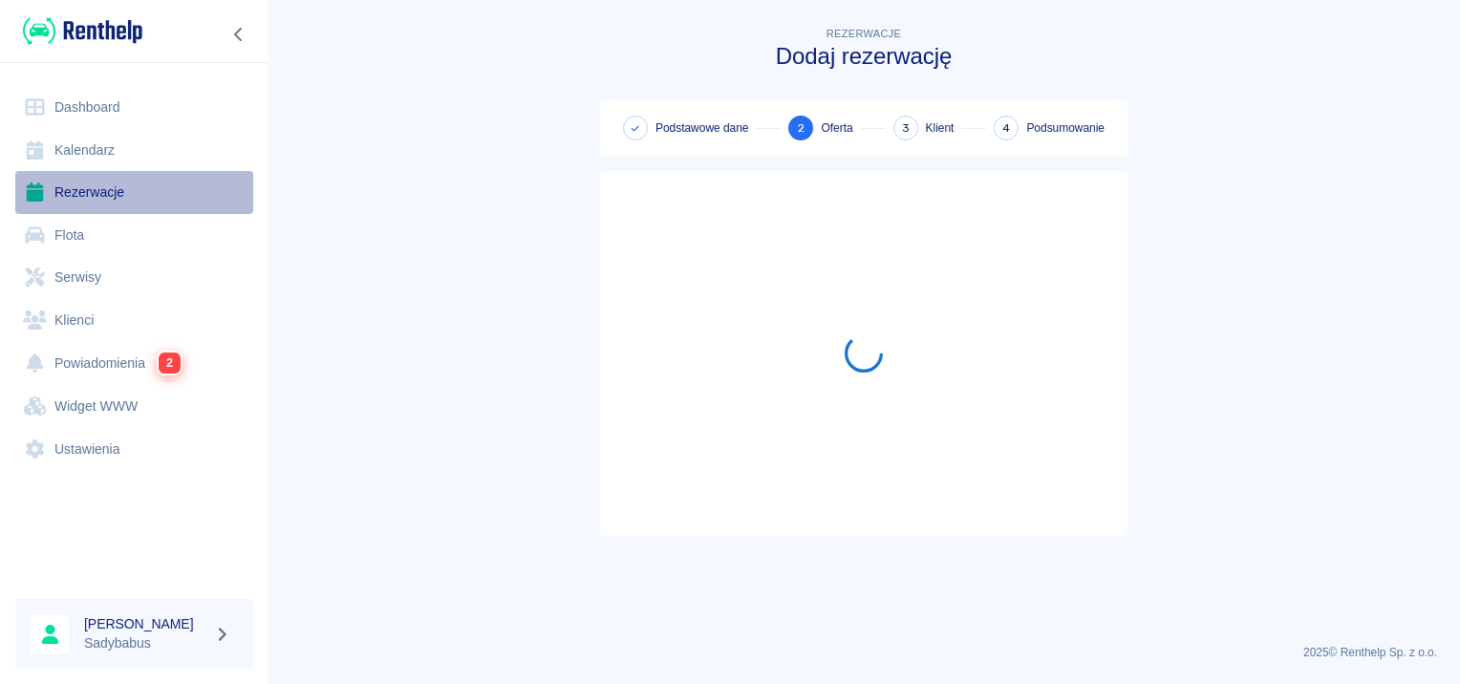
click at [91, 192] on link "Rezerwacje" at bounding box center [134, 192] width 238 height 43
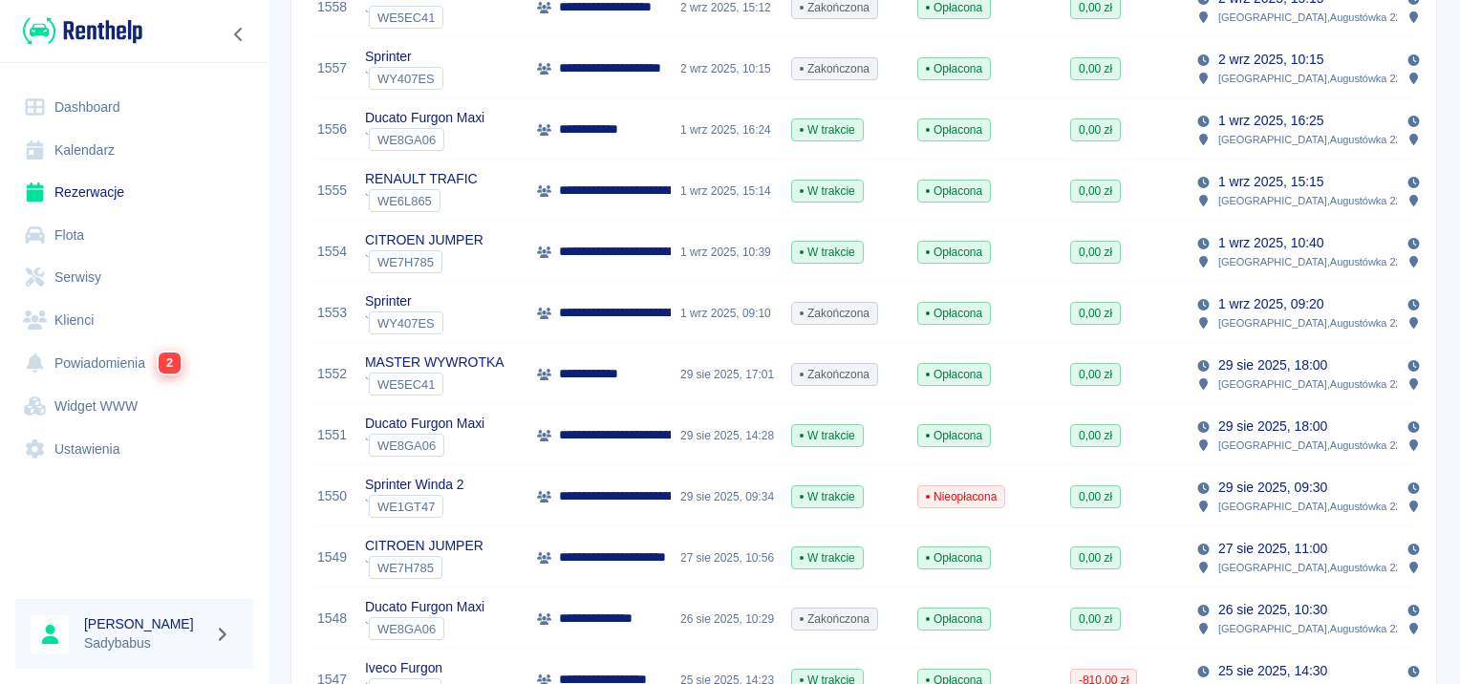
scroll to position [573, 0]
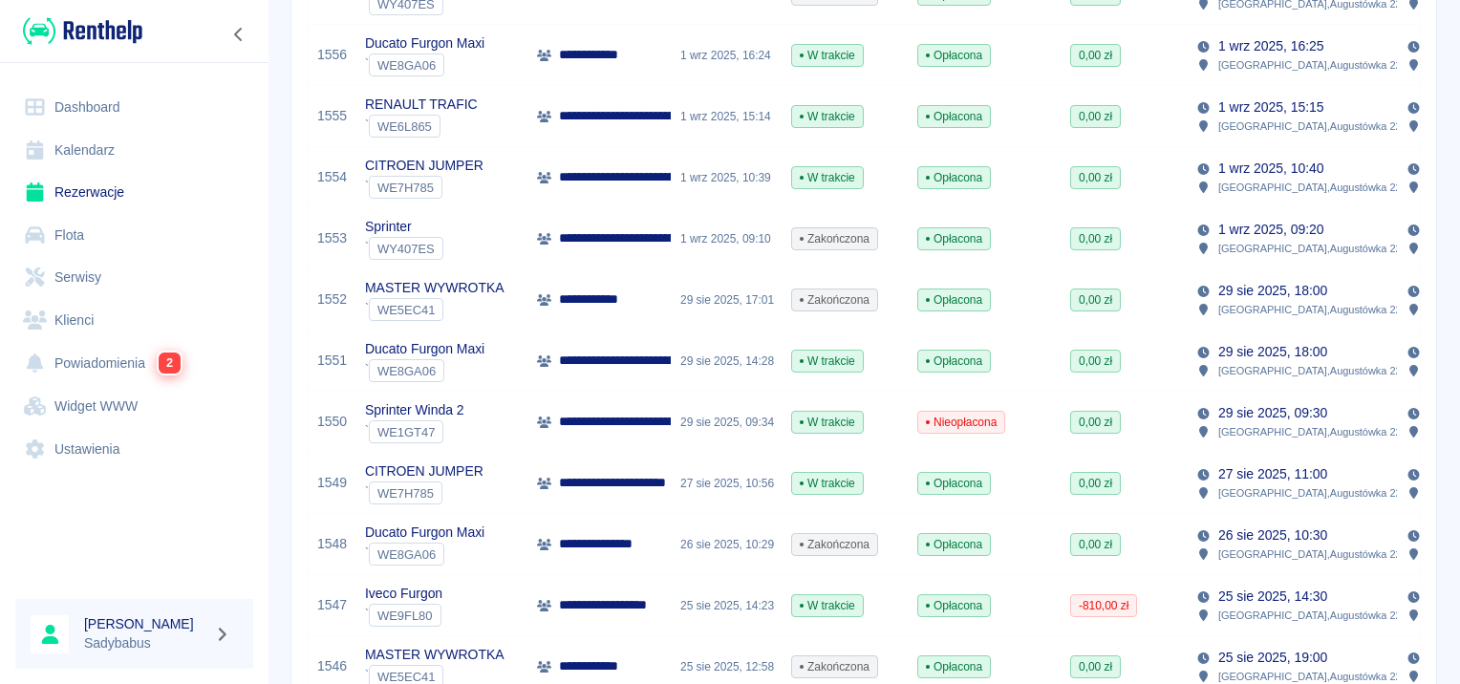
click at [620, 355] on p "**********" at bounding box center [712, 361] width 307 height 20
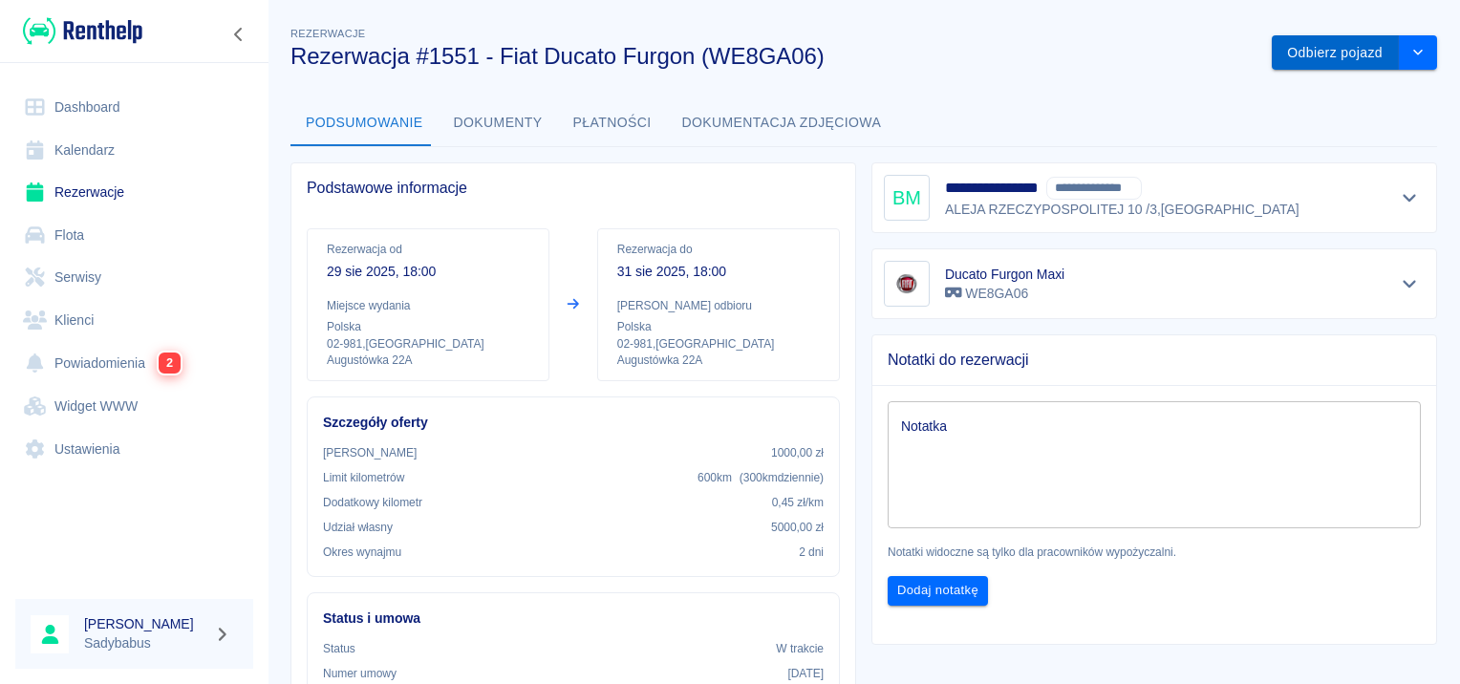
click at [1323, 51] on button "Odbierz pojazd" at bounding box center [1335, 52] width 127 height 35
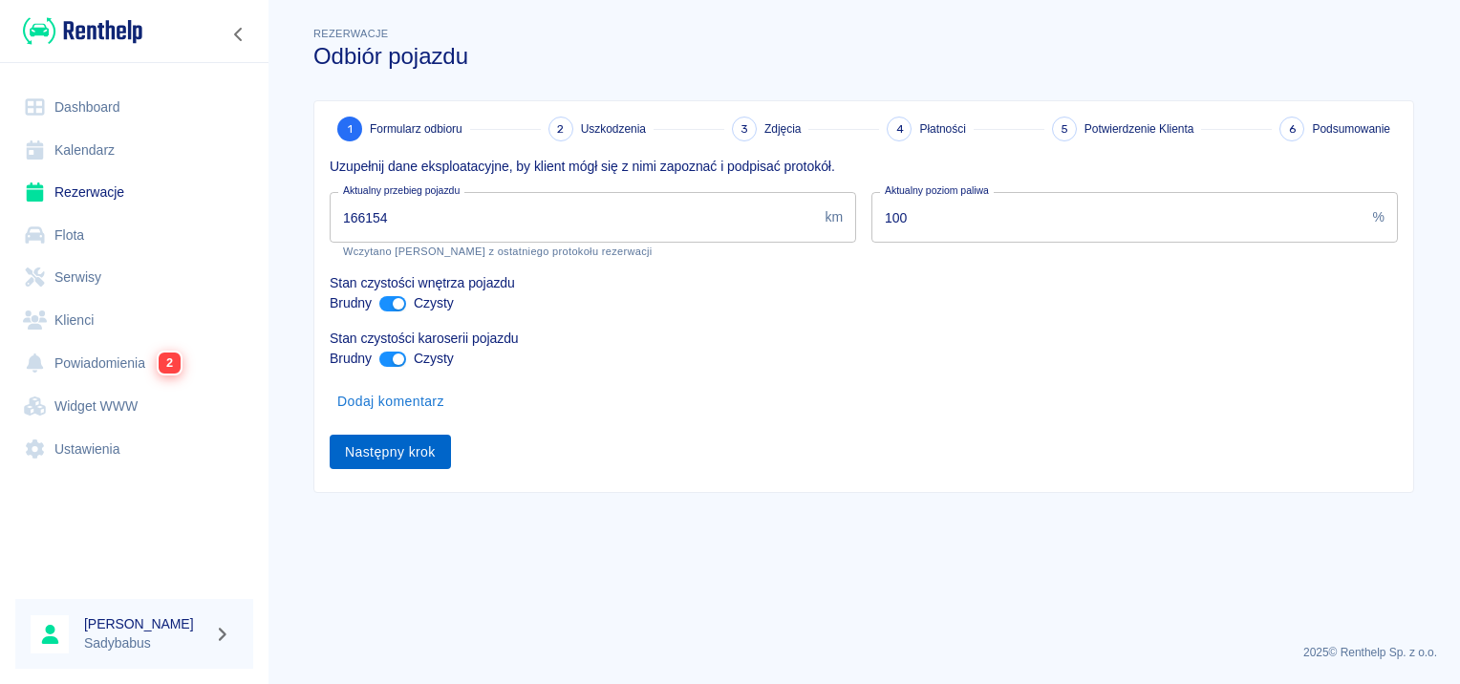
click at [423, 439] on button "Następny krok" at bounding box center [390, 452] width 121 height 35
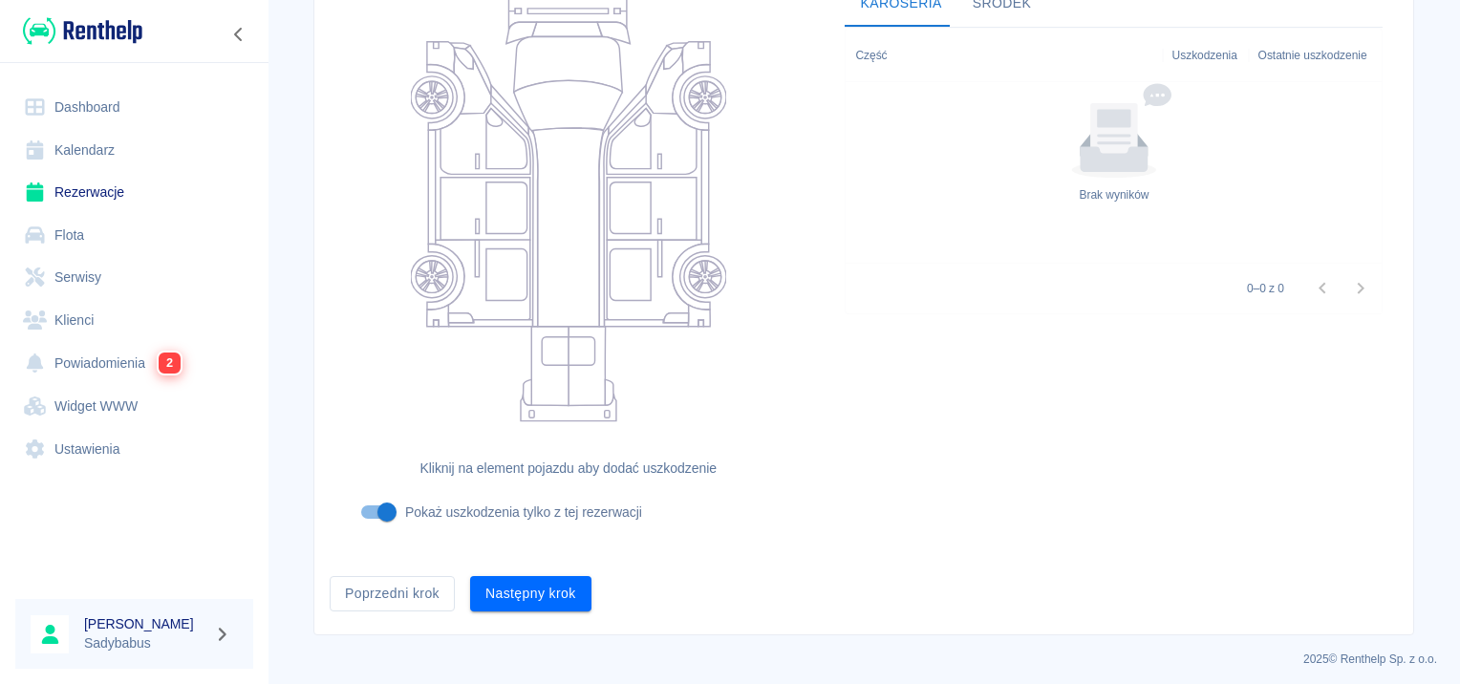
scroll to position [227, 0]
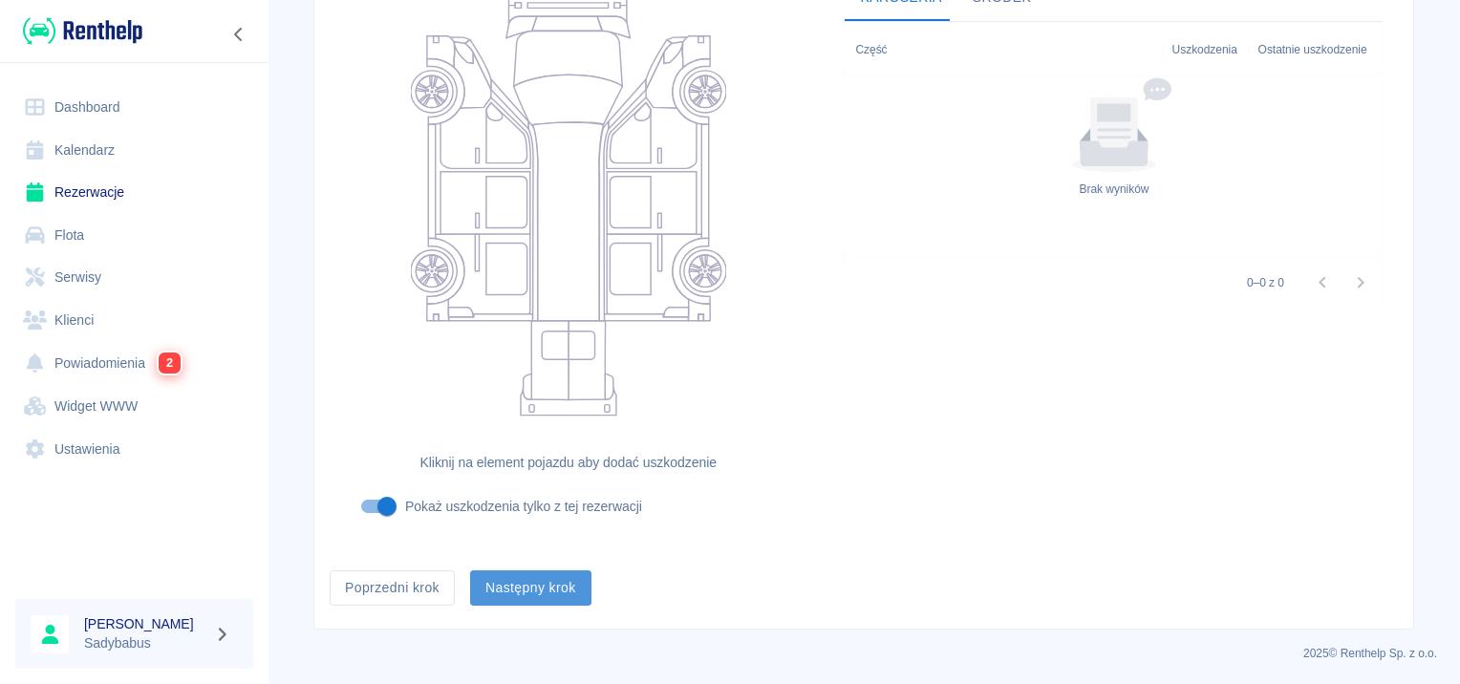
click at [520, 601] on button "Następny krok" at bounding box center [530, 588] width 121 height 35
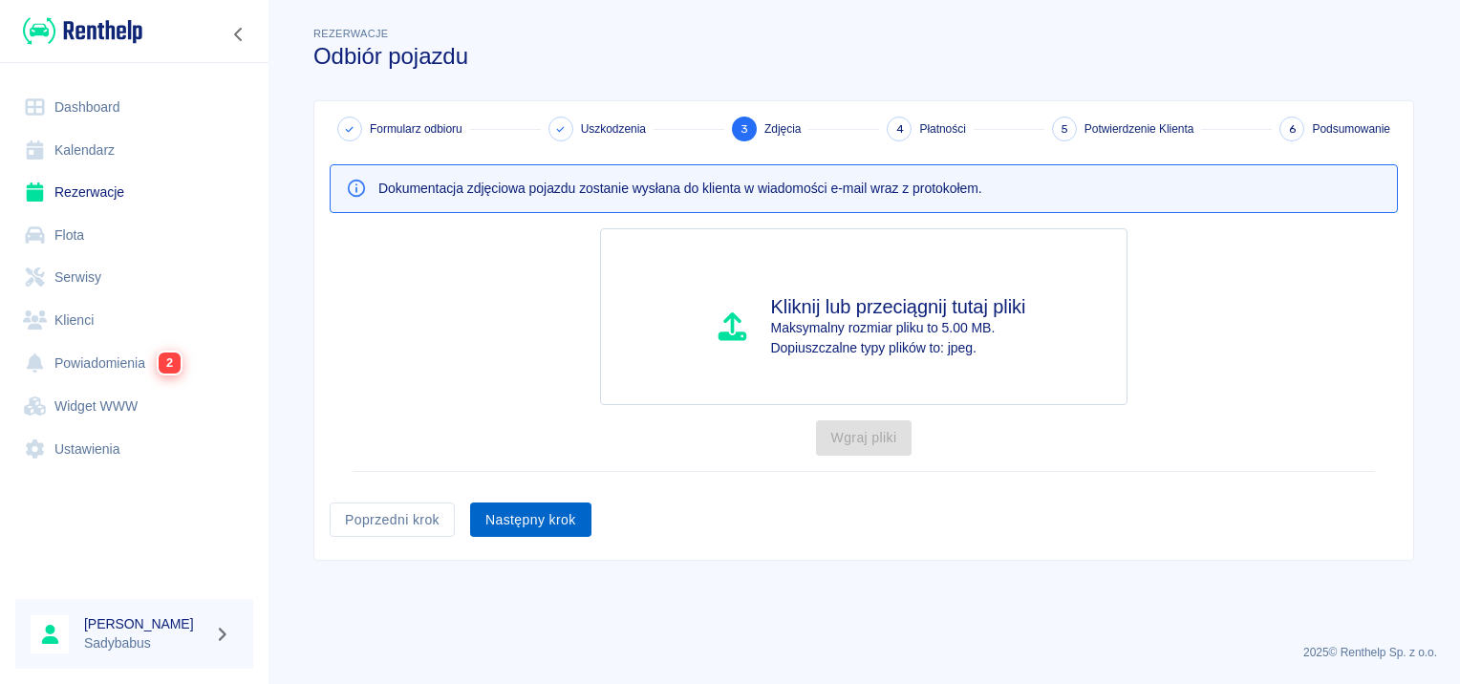
click at [508, 532] on button "Następny krok" at bounding box center [530, 520] width 121 height 35
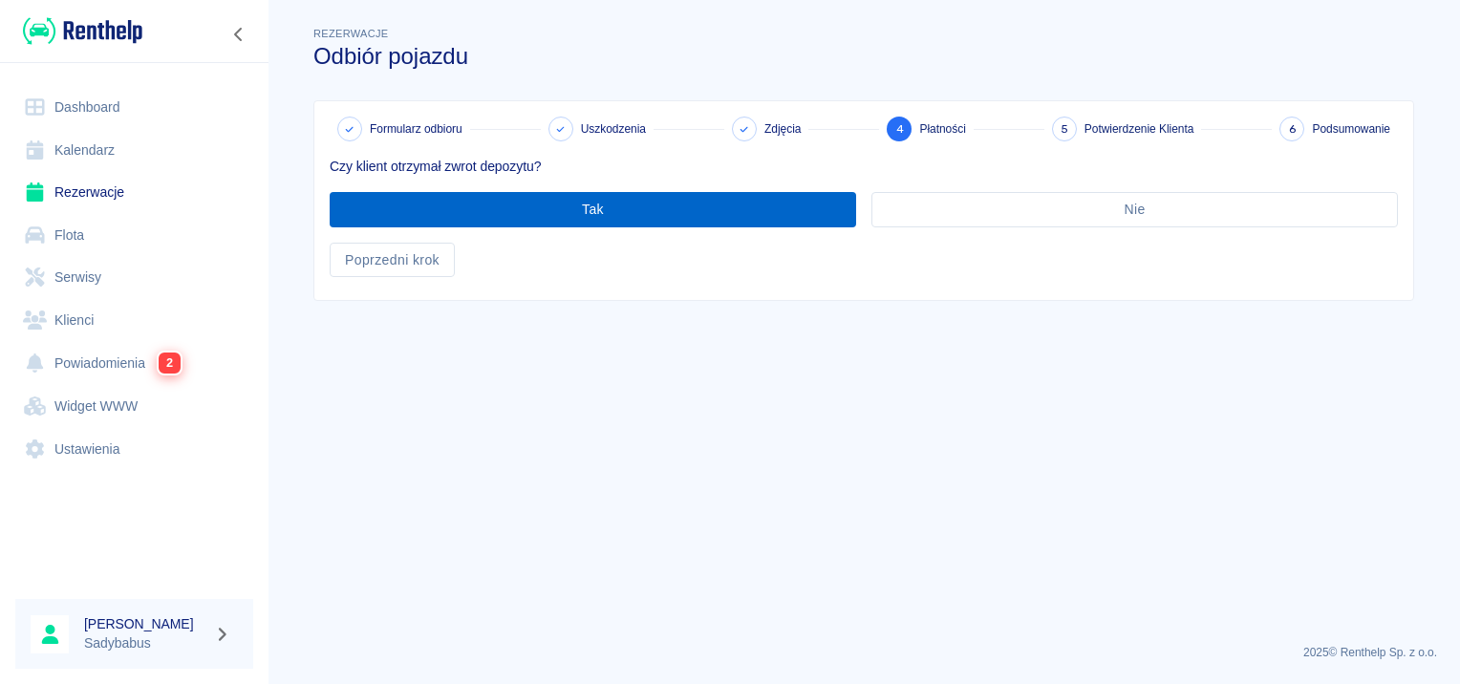
click at [538, 218] on button "Tak" at bounding box center [593, 209] width 527 height 35
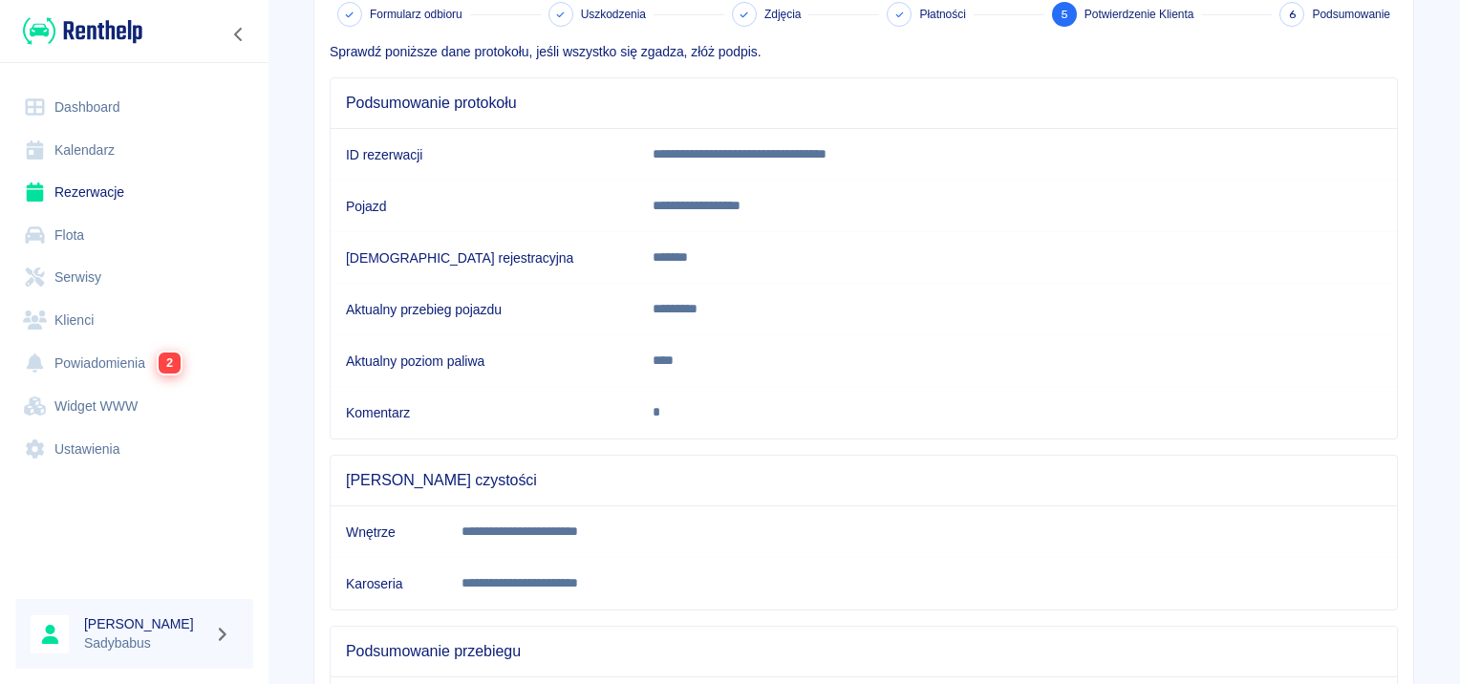
scroll to position [337, 0]
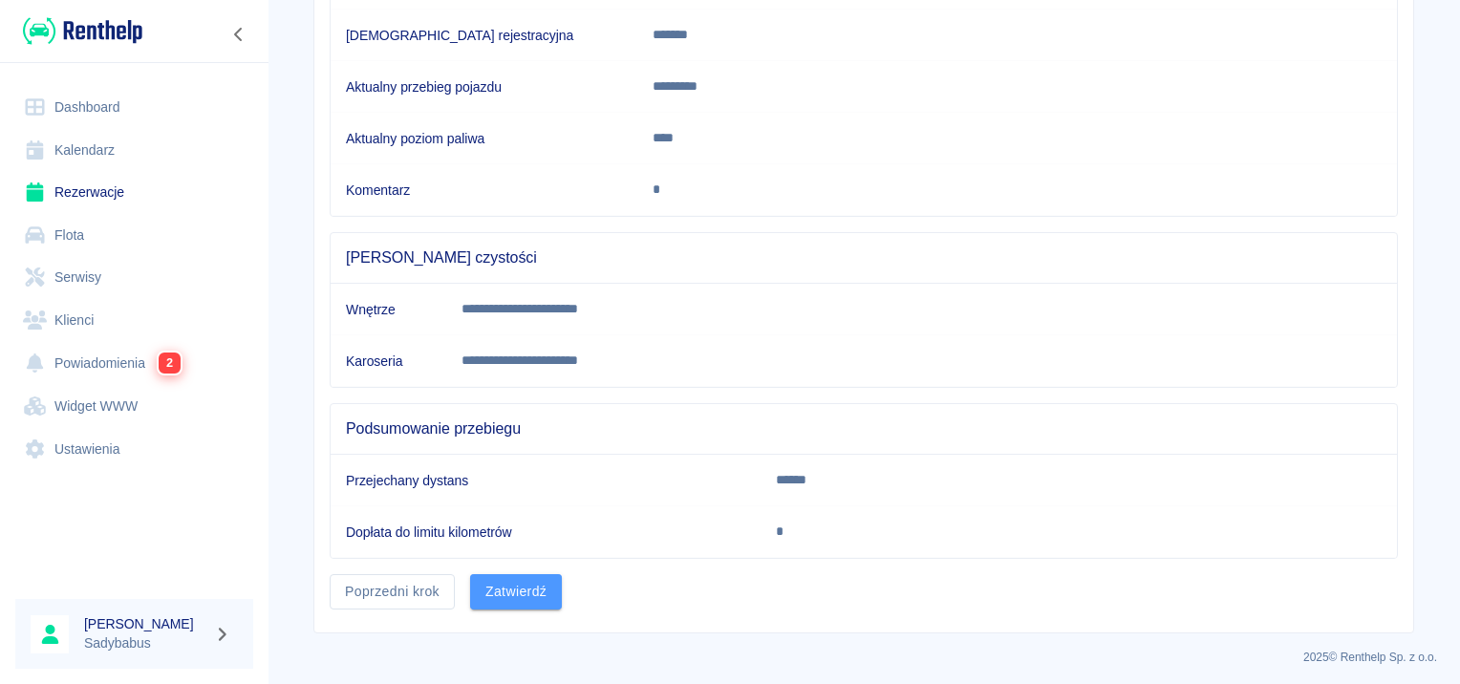
click at [483, 590] on button "Zatwierdź" at bounding box center [516, 591] width 92 height 35
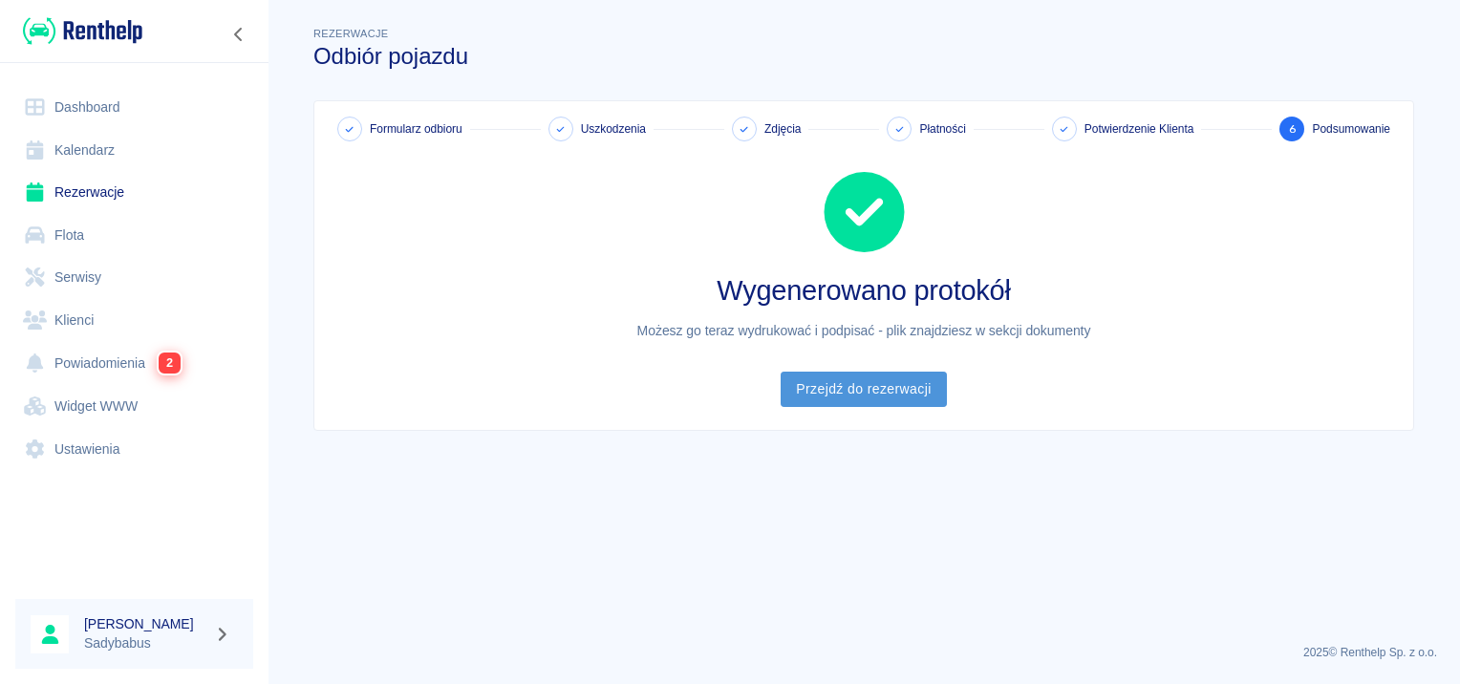
click at [866, 387] on link "Przejdź do rezerwacji" at bounding box center [863, 389] width 165 height 35
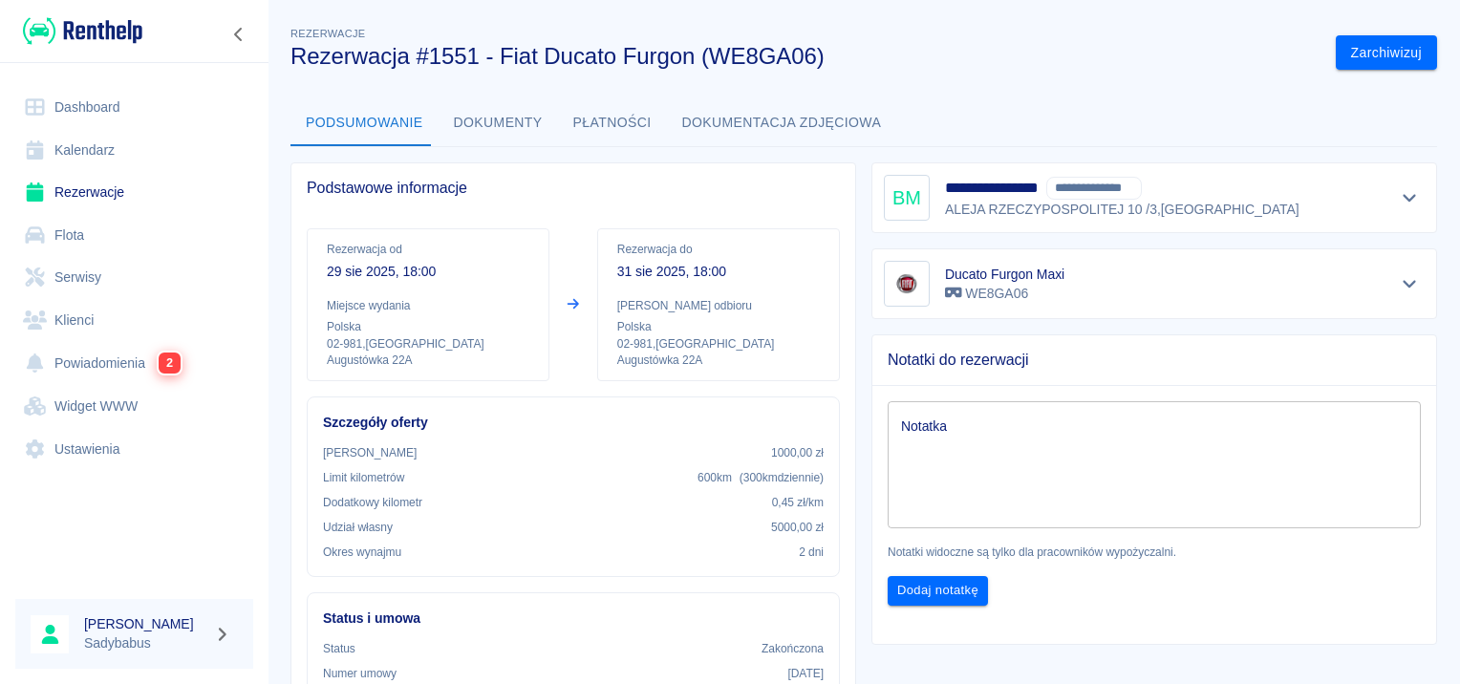
click at [502, 119] on button "Dokumenty" at bounding box center [498, 123] width 119 height 46
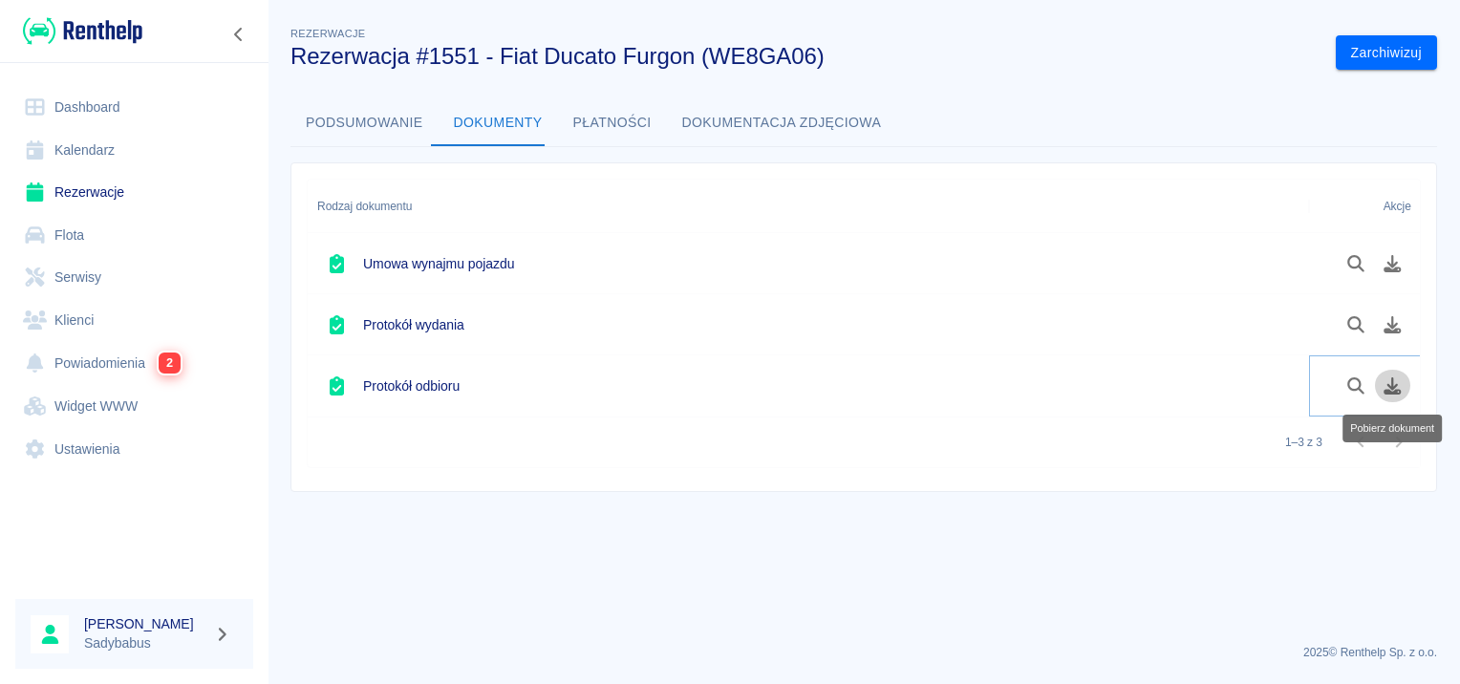
click at [1391, 384] on icon "Pobierz dokument" at bounding box center [1393, 385] width 17 height 17
click at [118, 199] on link "Rezerwacje" at bounding box center [134, 192] width 238 height 43
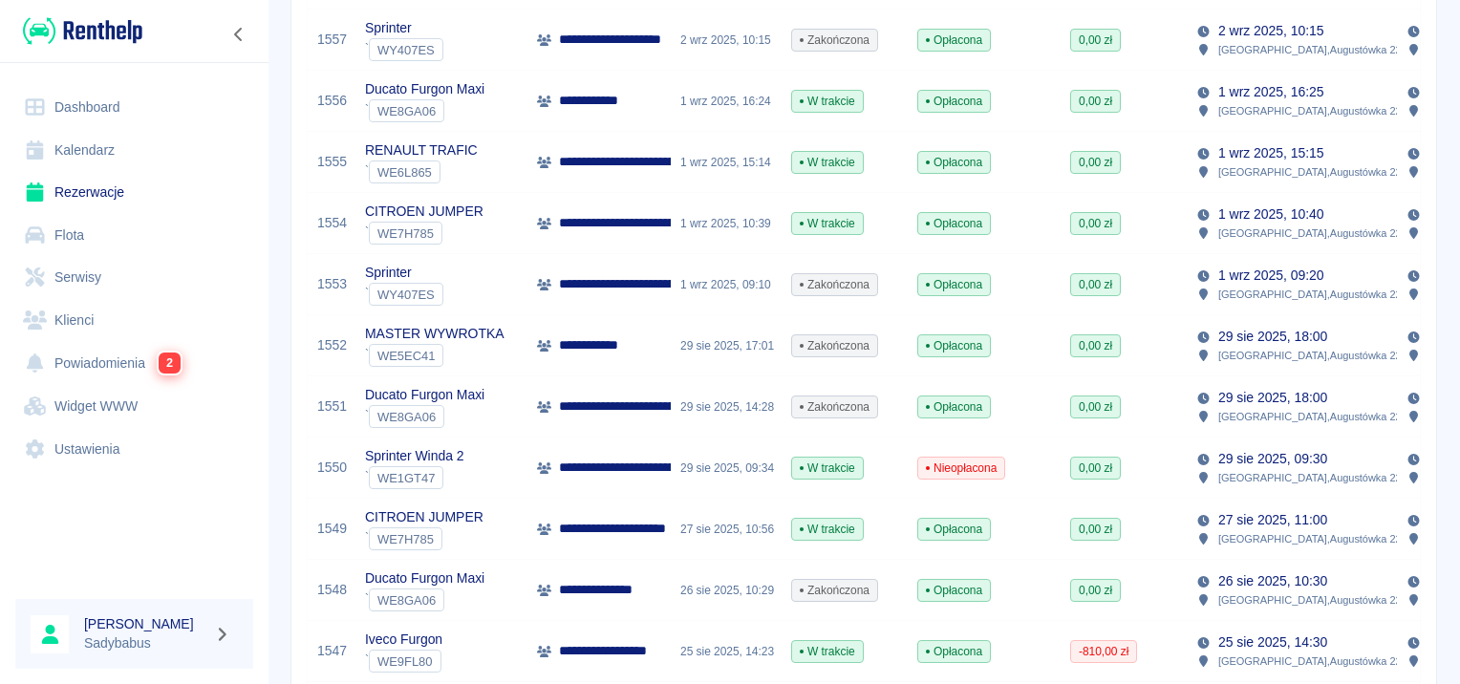
scroll to position [573, 0]
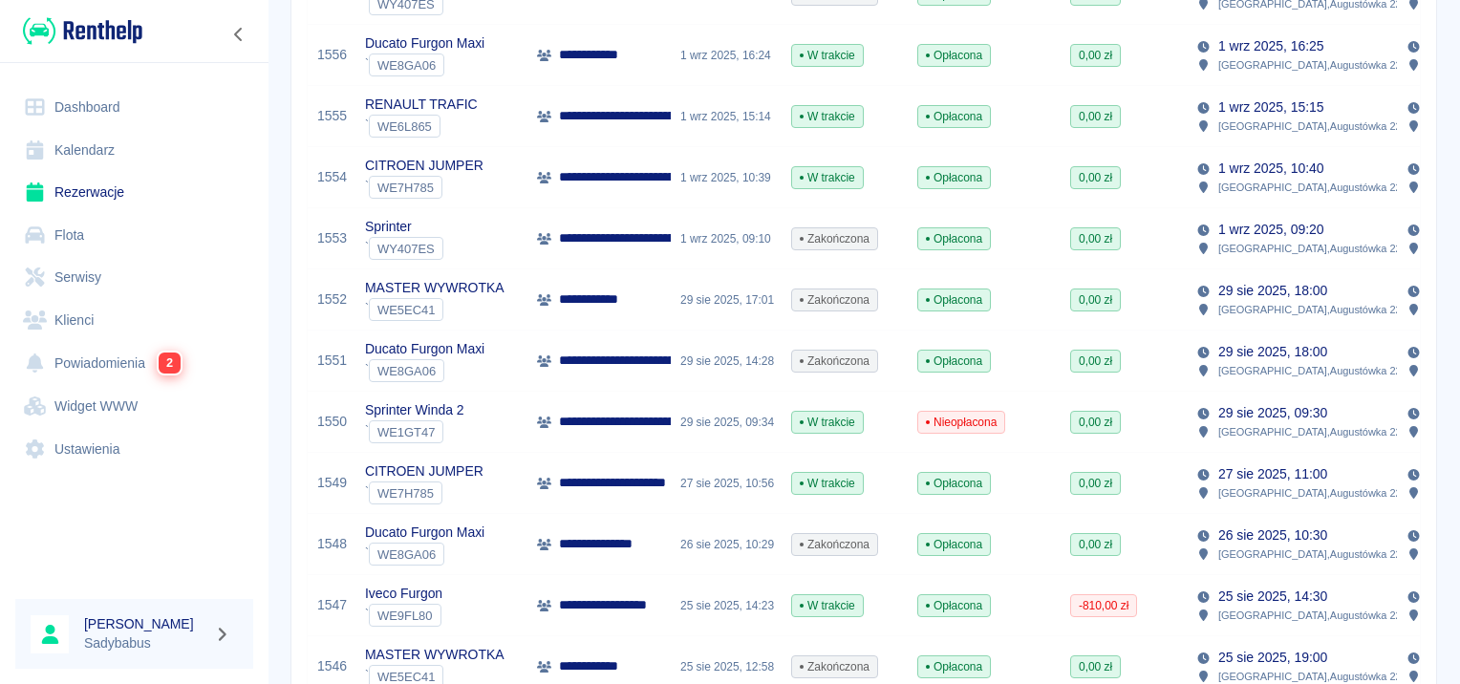
click at [635, 488] on p "**********" at bounding box center [621, 483] width 125 height 20
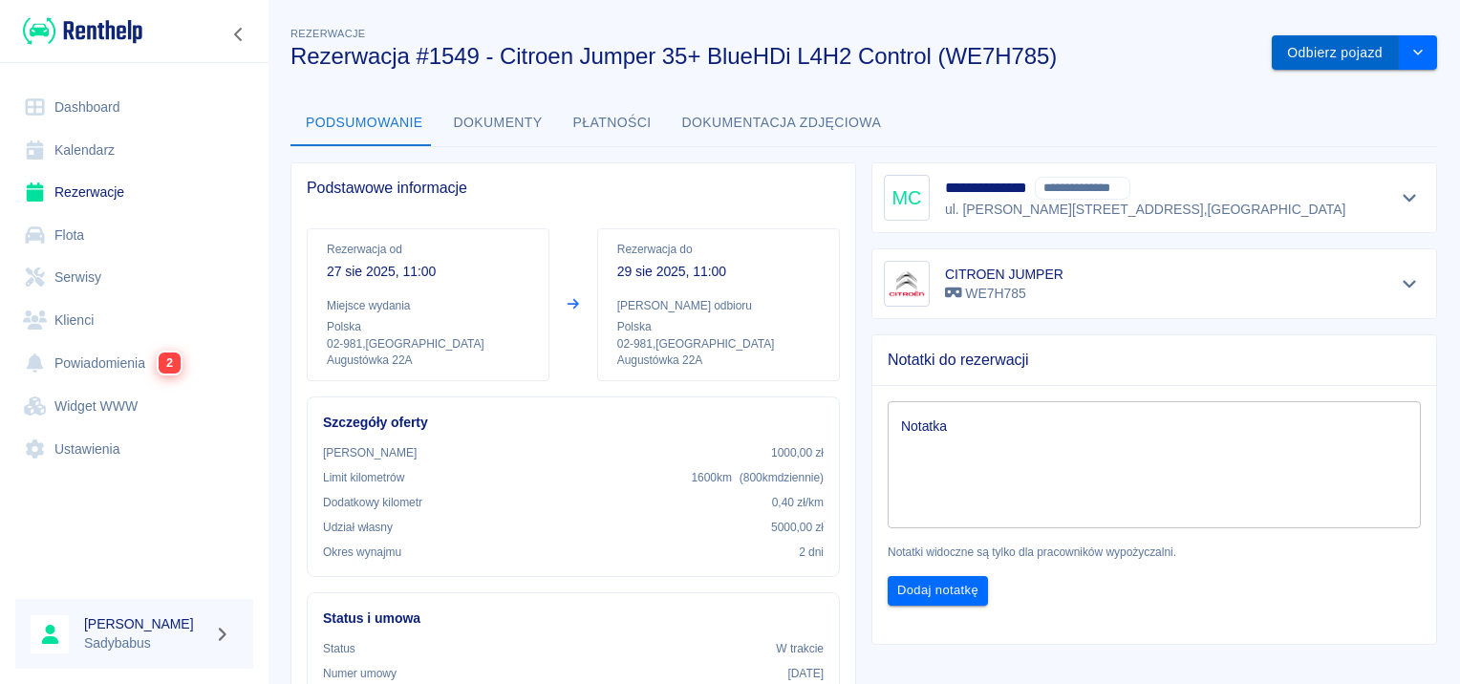
click at [1300, 62] on button "Odbierz pojazd" at bounding box center [1335, 52] width 127 height 35
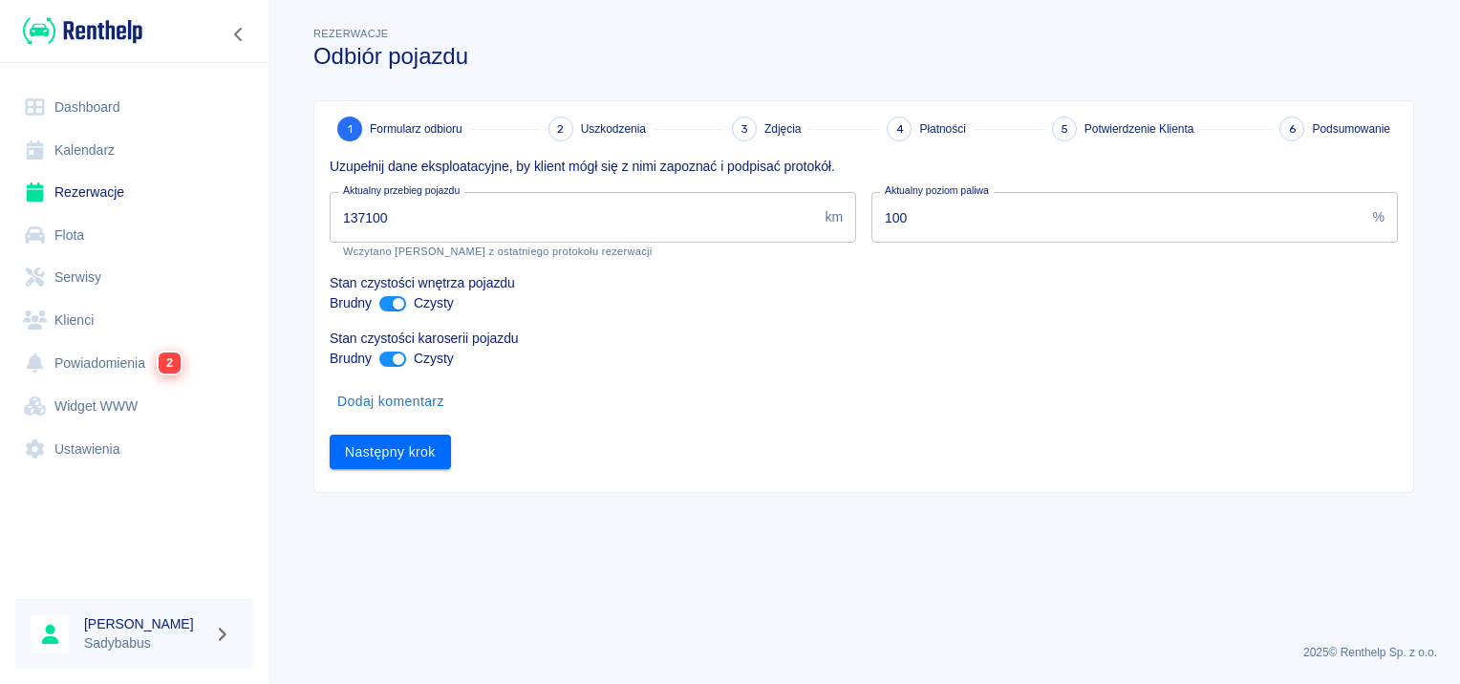
click at [373, 470] on div "1 Formularz odbioru 2 Uszkodzenia 3 Zdjęcia 4 Płatności 5 Potwierdzenie Klienta…" at bounding box center [863, 296] width 1099 height 391
click at [377, 454] on button "Następny krok" at bounding box center [390, 452] width 121 height 35
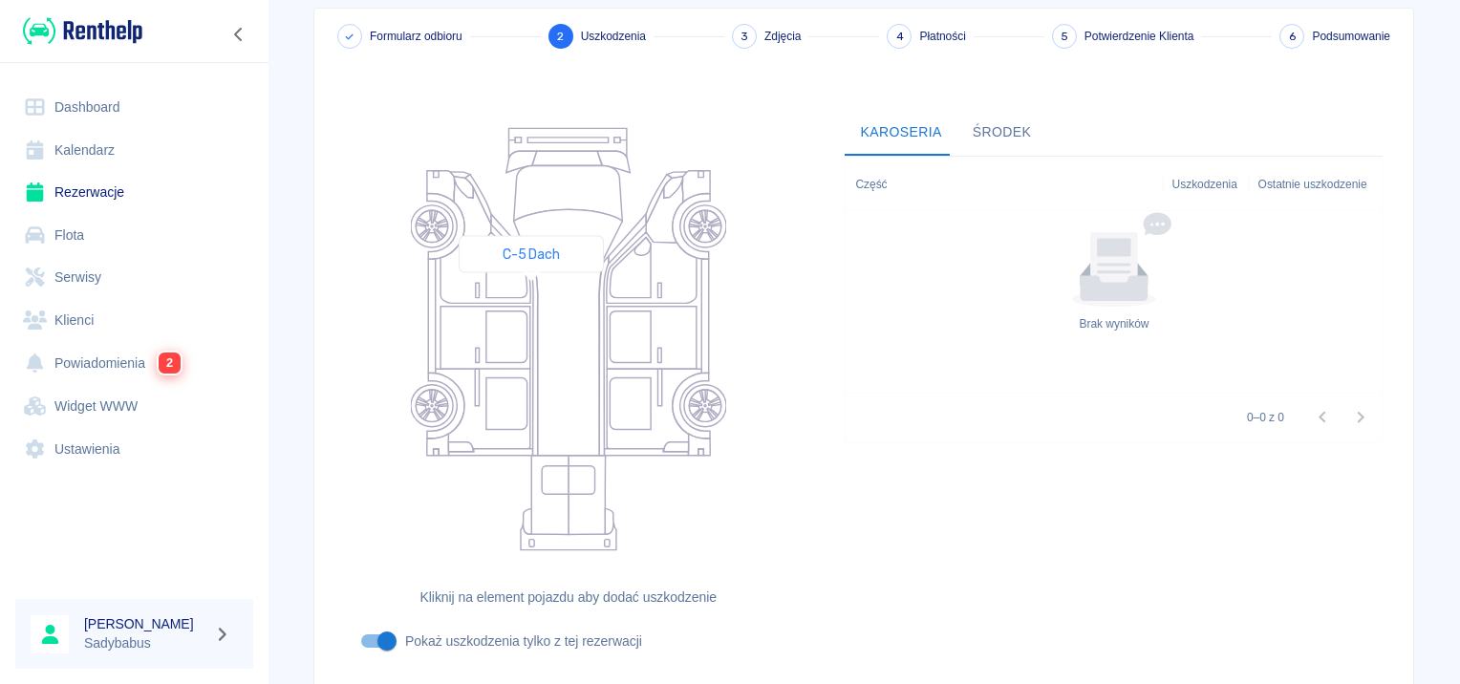
scroll to position [227, 0]
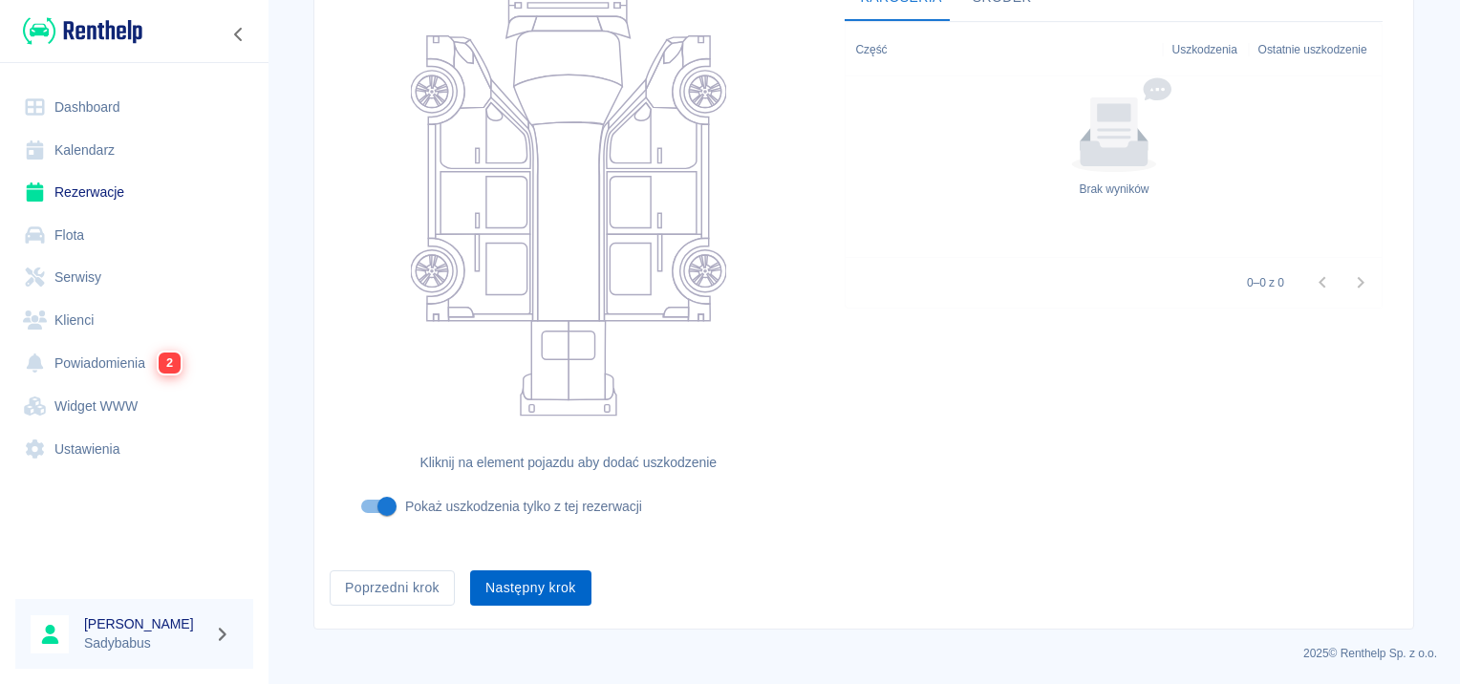
click at [549, 574] on button "Następny krok" at bounding box center [530, 588] width 121 height 35
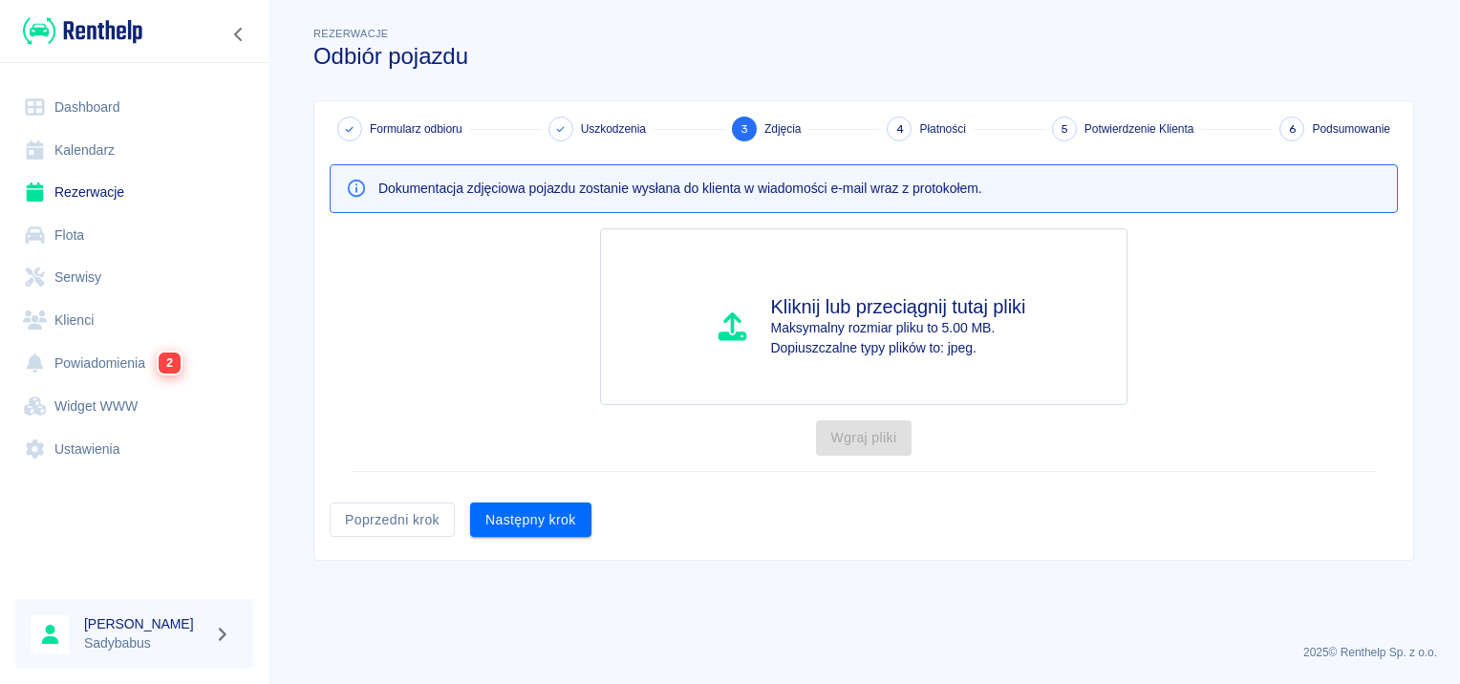
scroll to position [0, 0]
click at [501, 530] on button "Następny krok" at bounding box center [530, 520] width 121 height 35
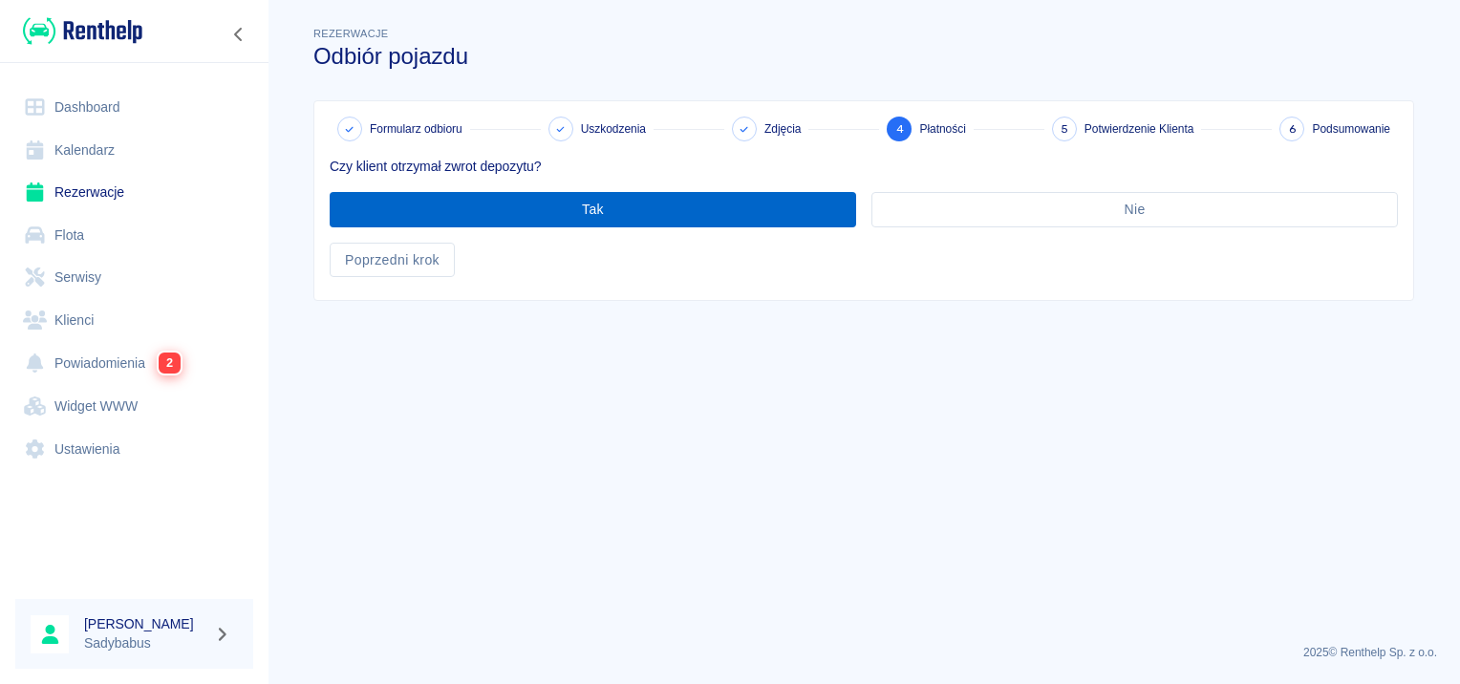
click at [505, 214] on button "Tak" at bounding box center [593, 209] width 527 height 35
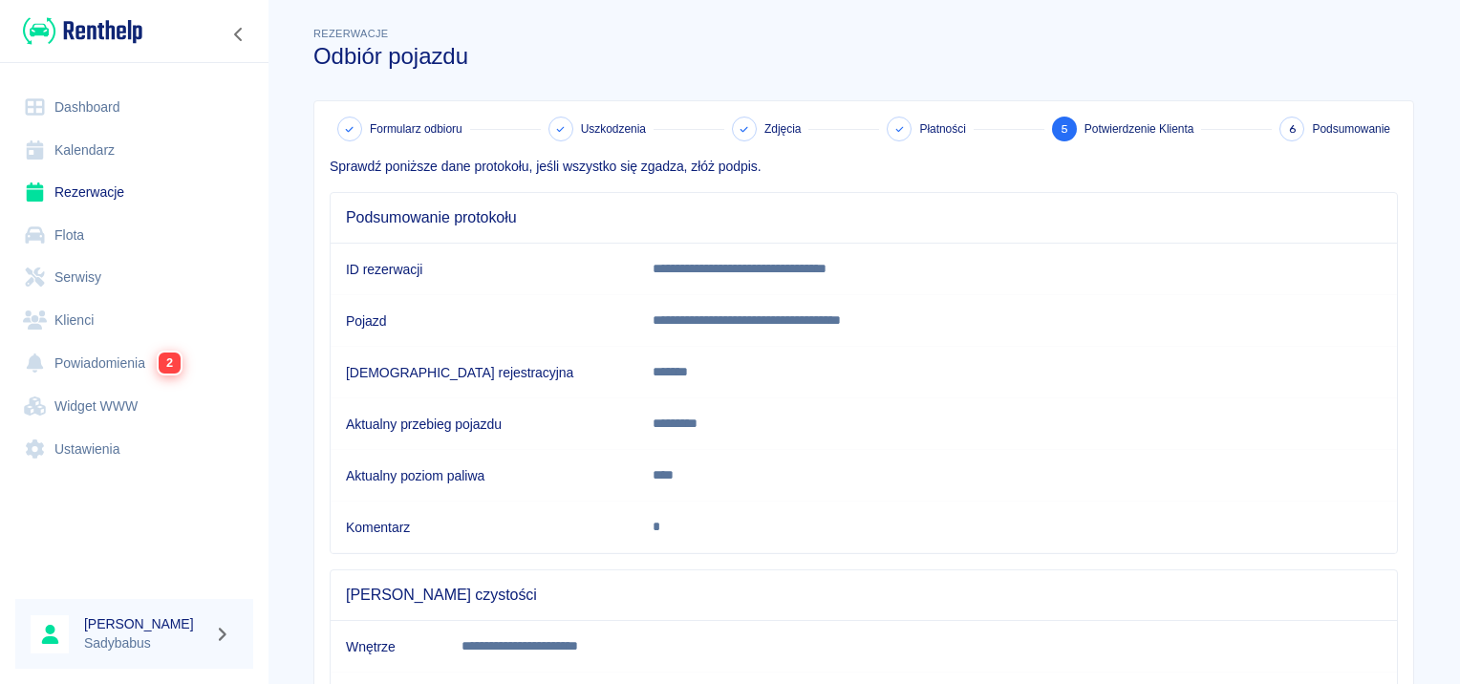
scroll to position [337, 0]
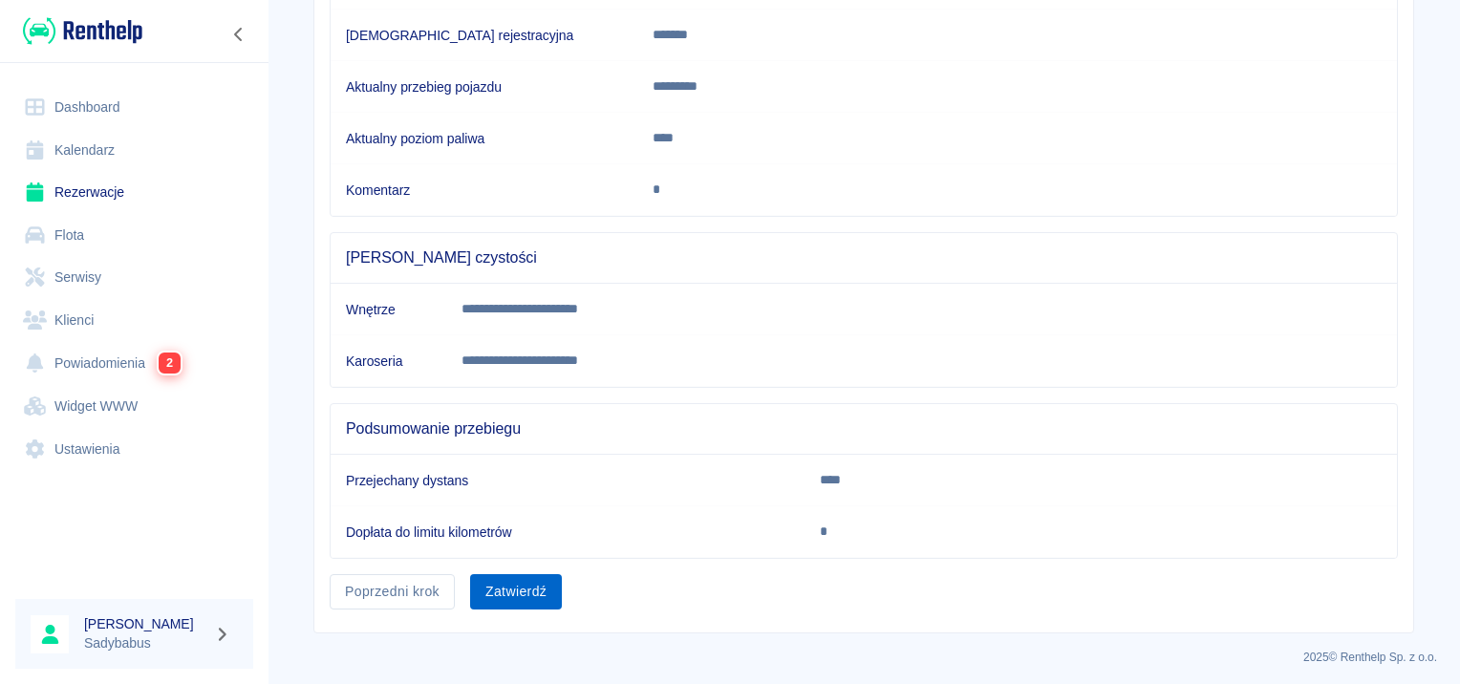
click at [541, 581] on button "Zatwierdź" at bounding box center [516, 591] width 92 height 35
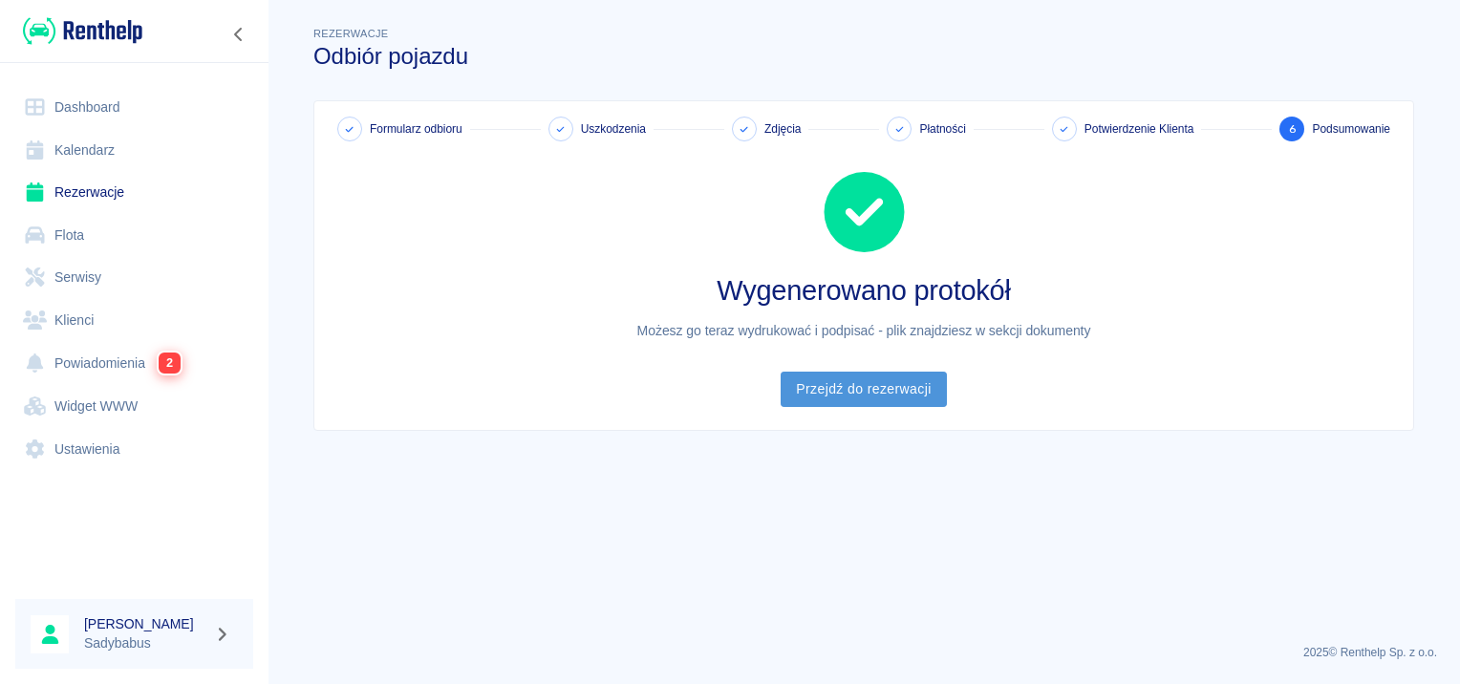
click at [874, 397] on link "Przejdź do rezerwacji" at bounding box center [863, 389] width 165 height 35
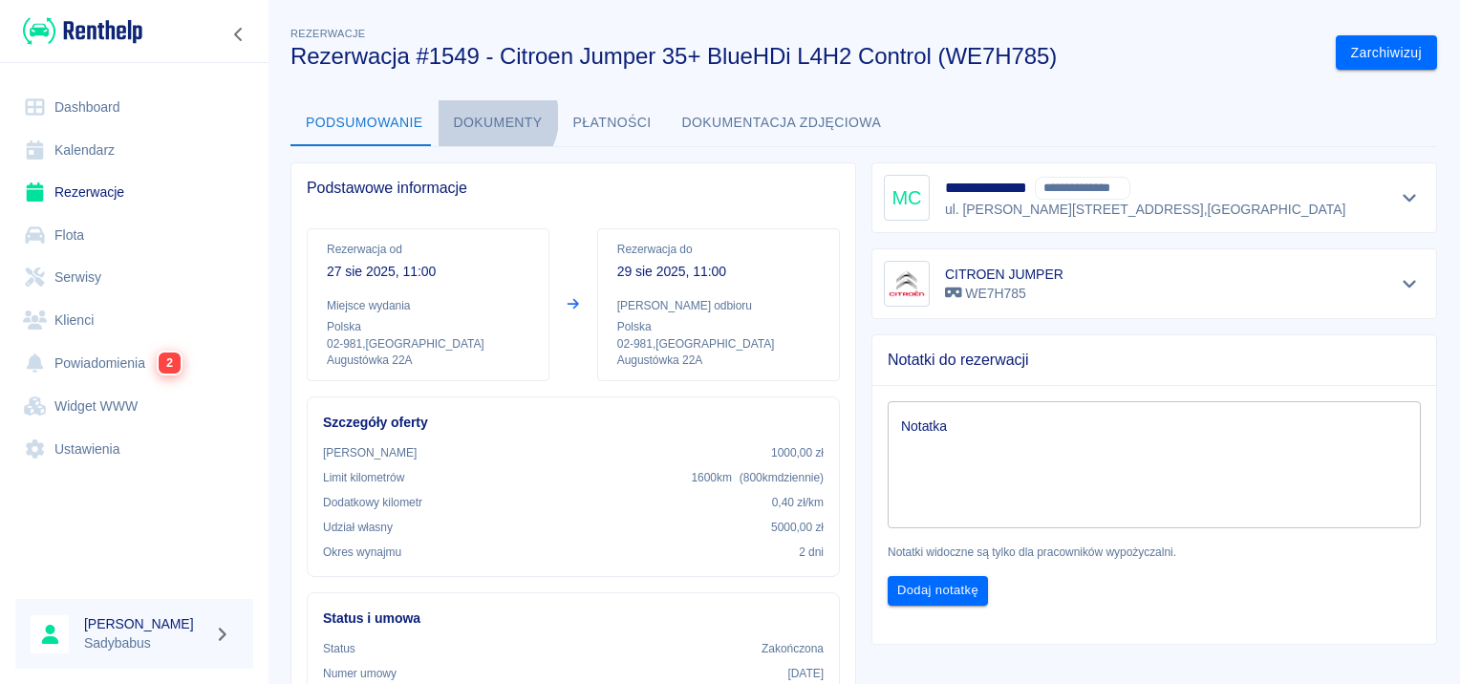
click at [483, 118] on button "Dokumenty" at bounding box center [498, 123] width 119 height 46
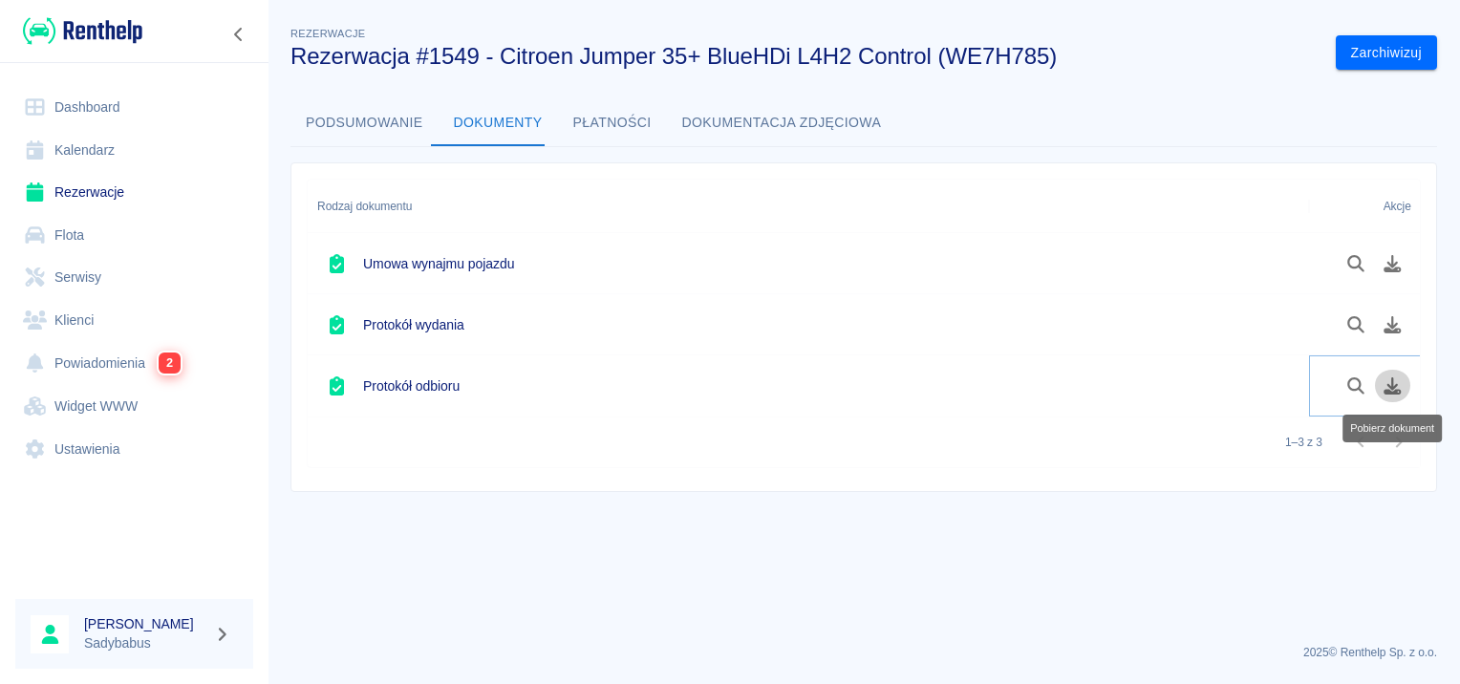
click at [1391, 383] on icon "Pobierz dokument" at bounding box center [1393, 385] width 17 height 17
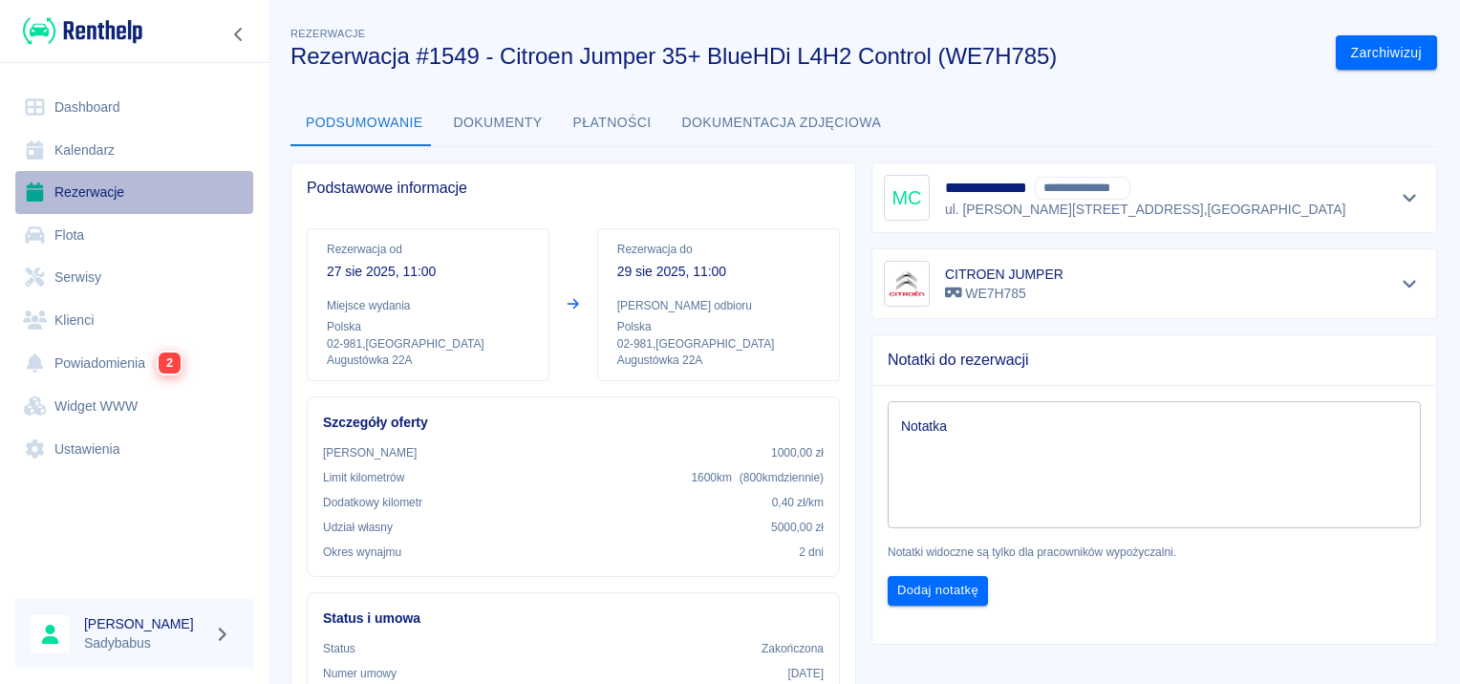
click at [62, 183] on link "Rezerwacje" at bounding box center [134, 192] width 238 height 43
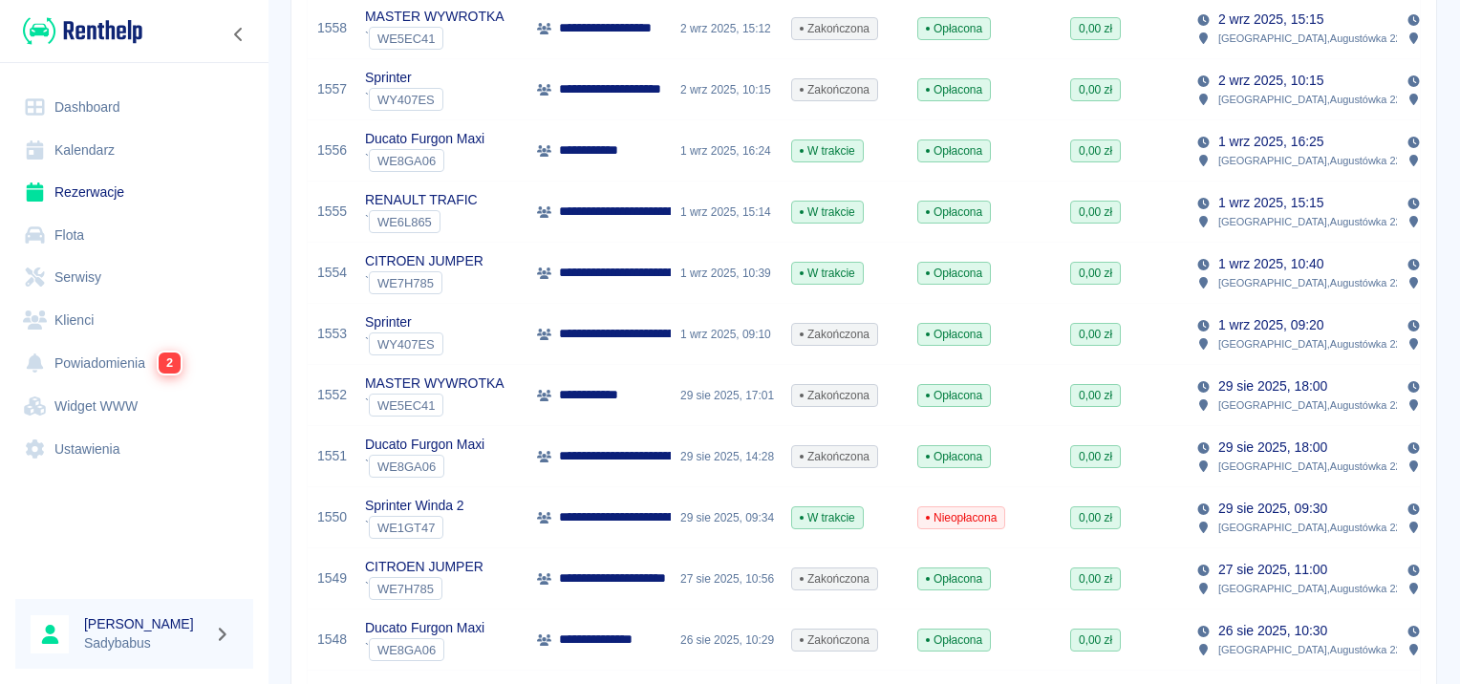
scroll to position [669, 0]
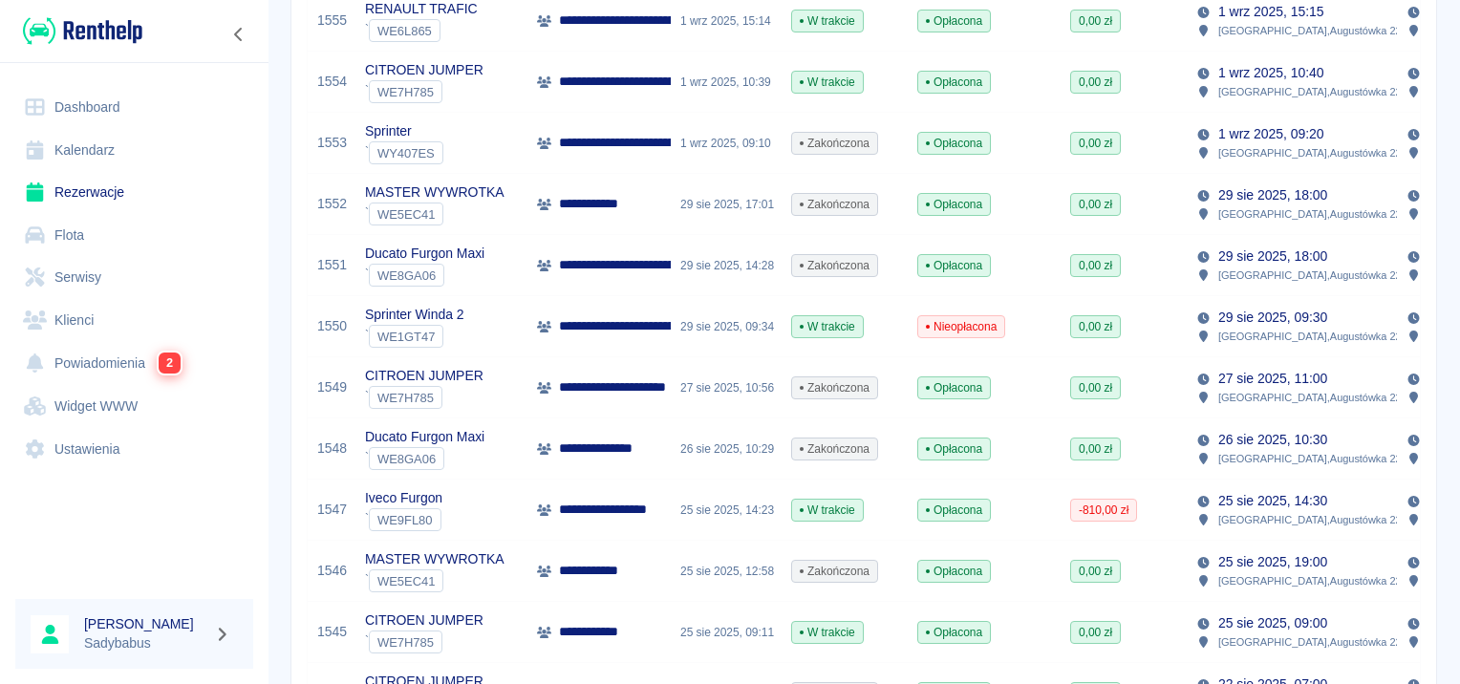
click at [587, 512] on p "**********" at bounding box center [620, 510] width 123 height 20
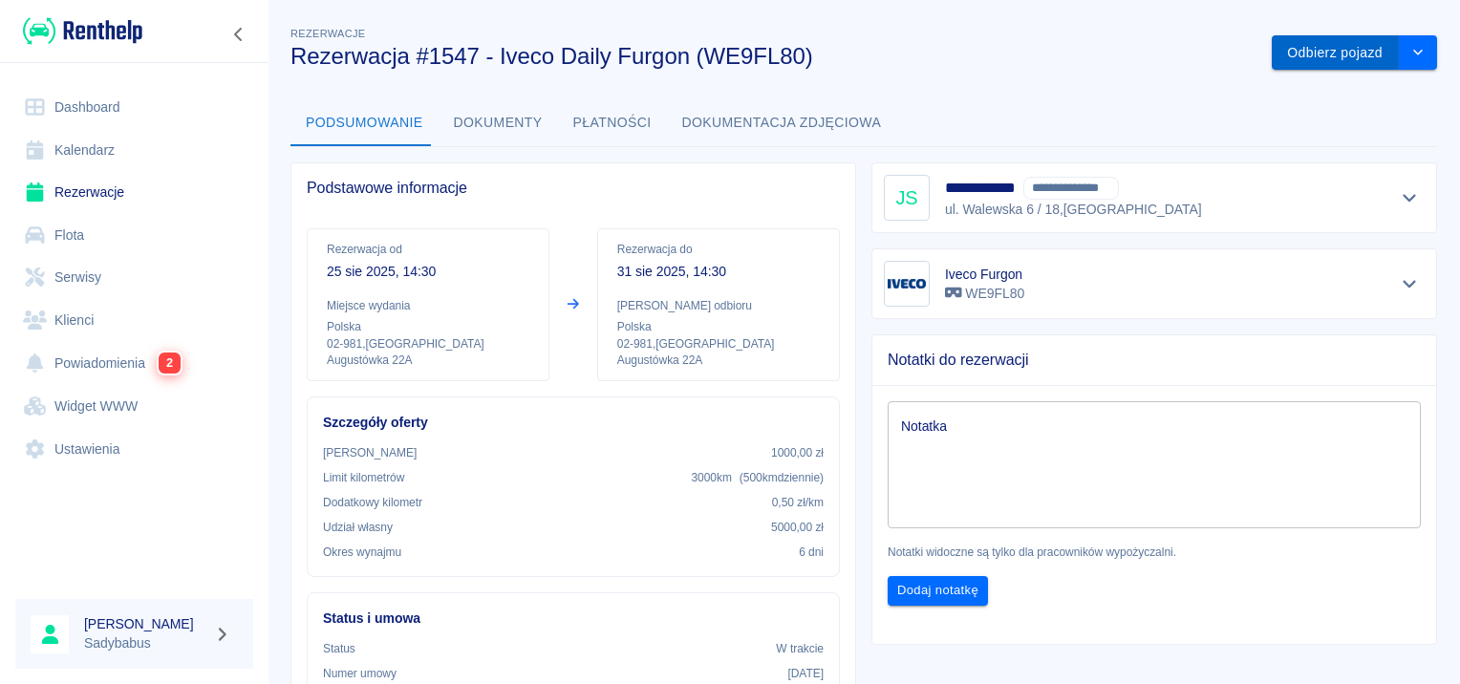
click at [1344, 51] on button "Odbierz pojazd" at bounding box center [1335, 52] width 127 height 35
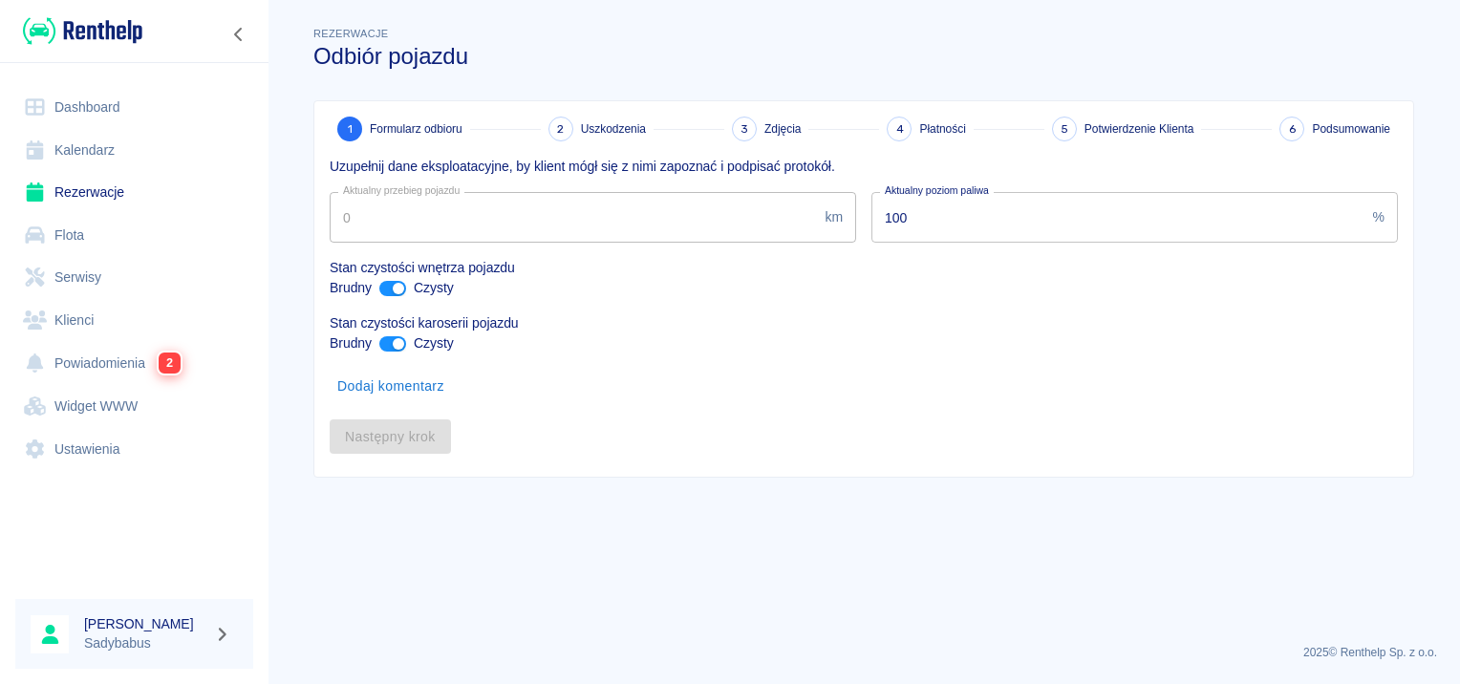
type input "116000"
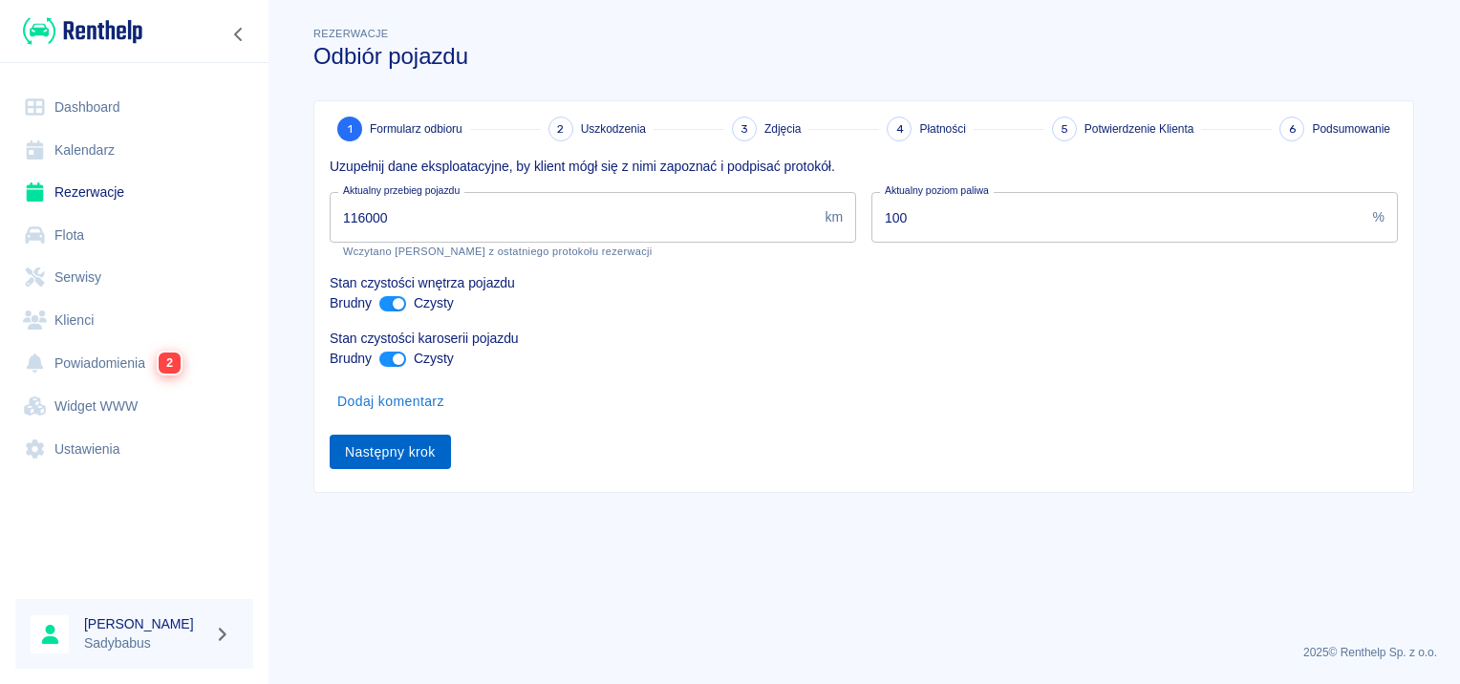
click at [418, 436] on button "Następny krok" at bounding box center [390, 452] width 121 height 35
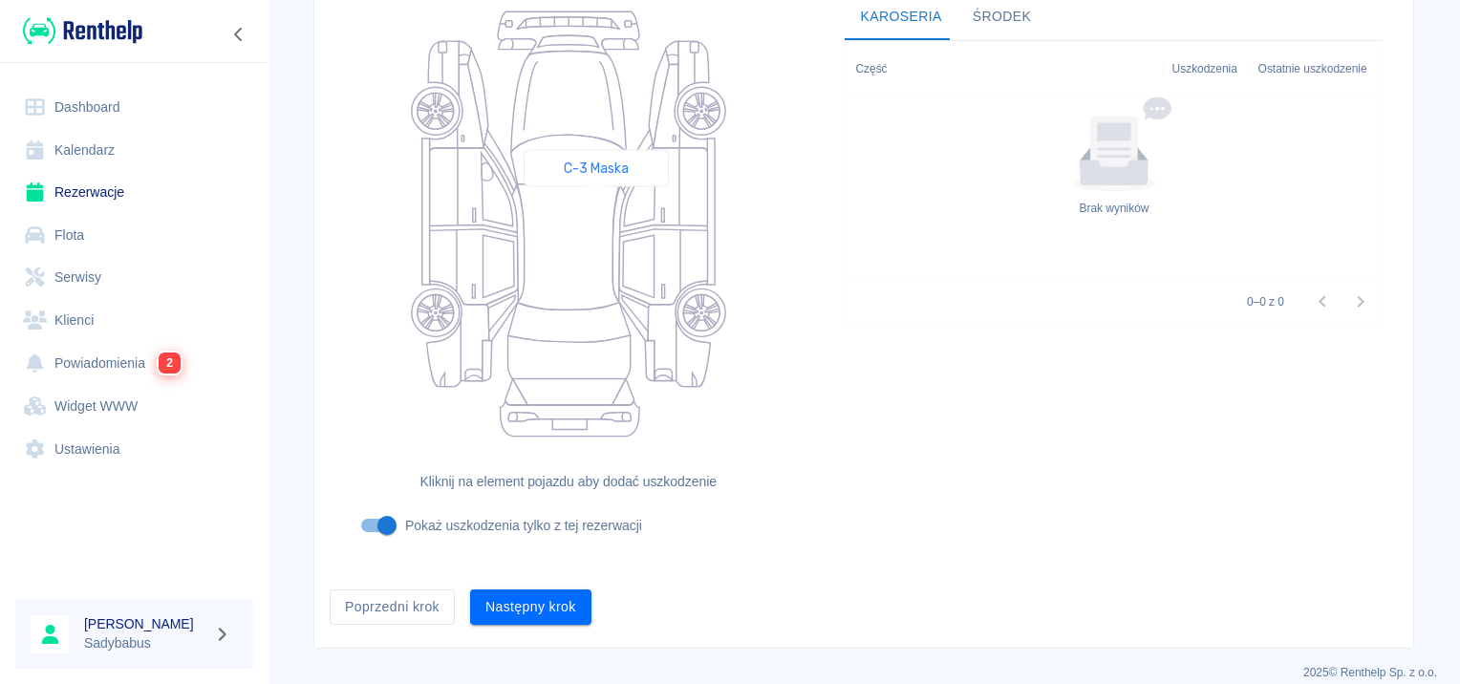
scroll to position [227, 0]
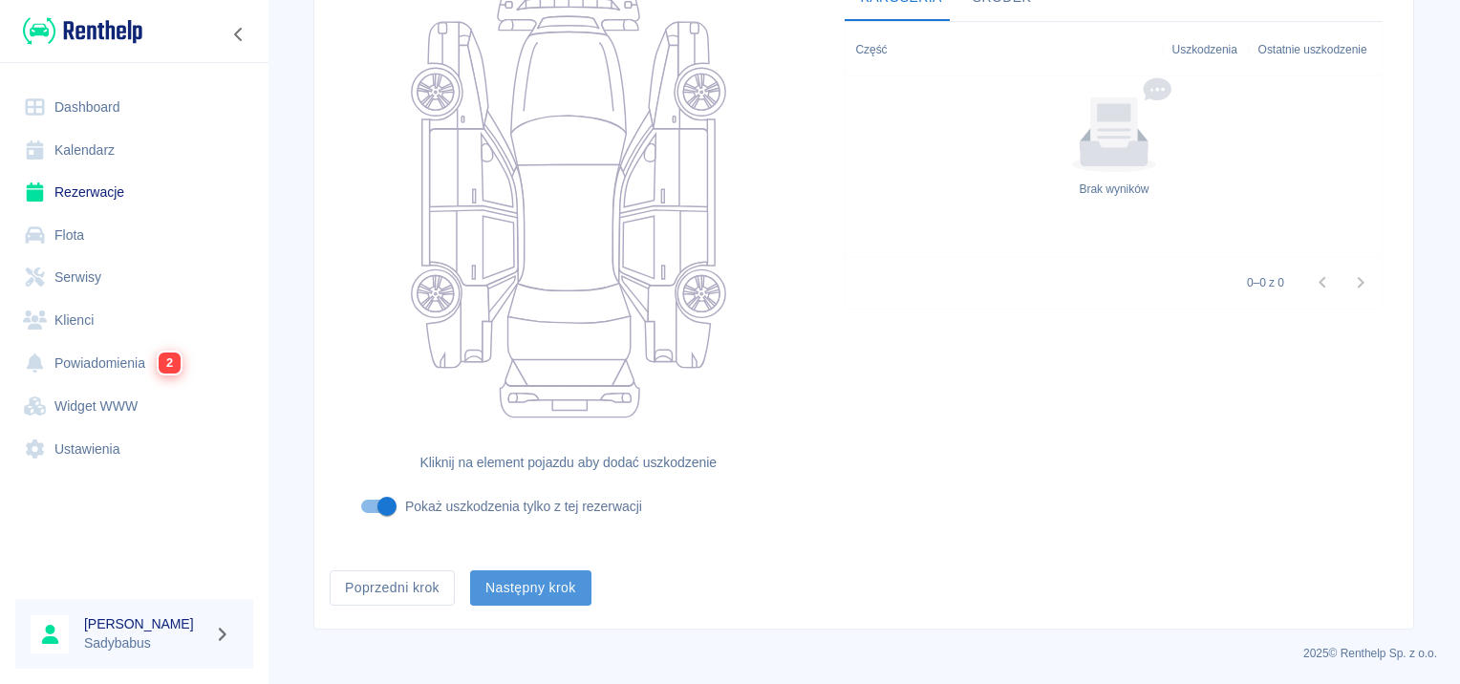
click at [562, 583] on button "Następny krok" at bounding box center [530, 588] width 121 height 35
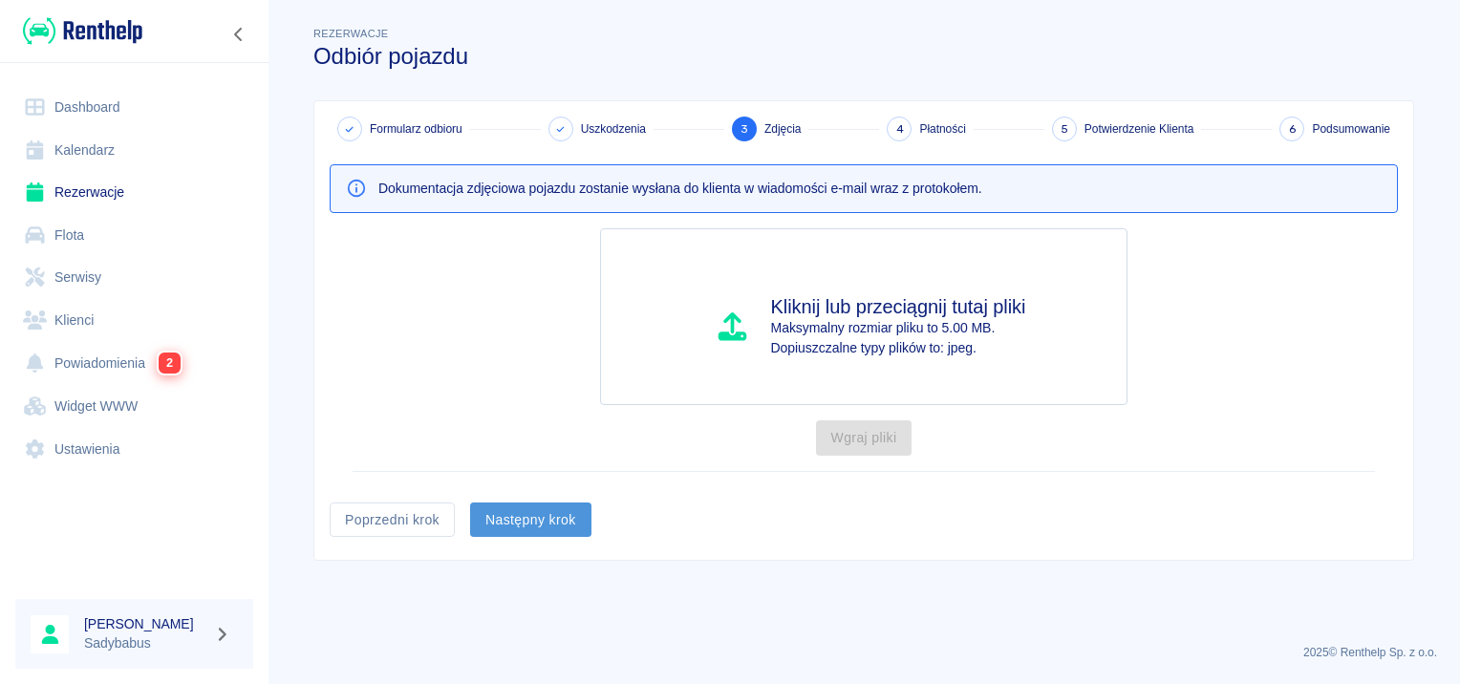
click at [540, 524] on button "Następny krok" at bounding box center [530, 520] width 121 height 35
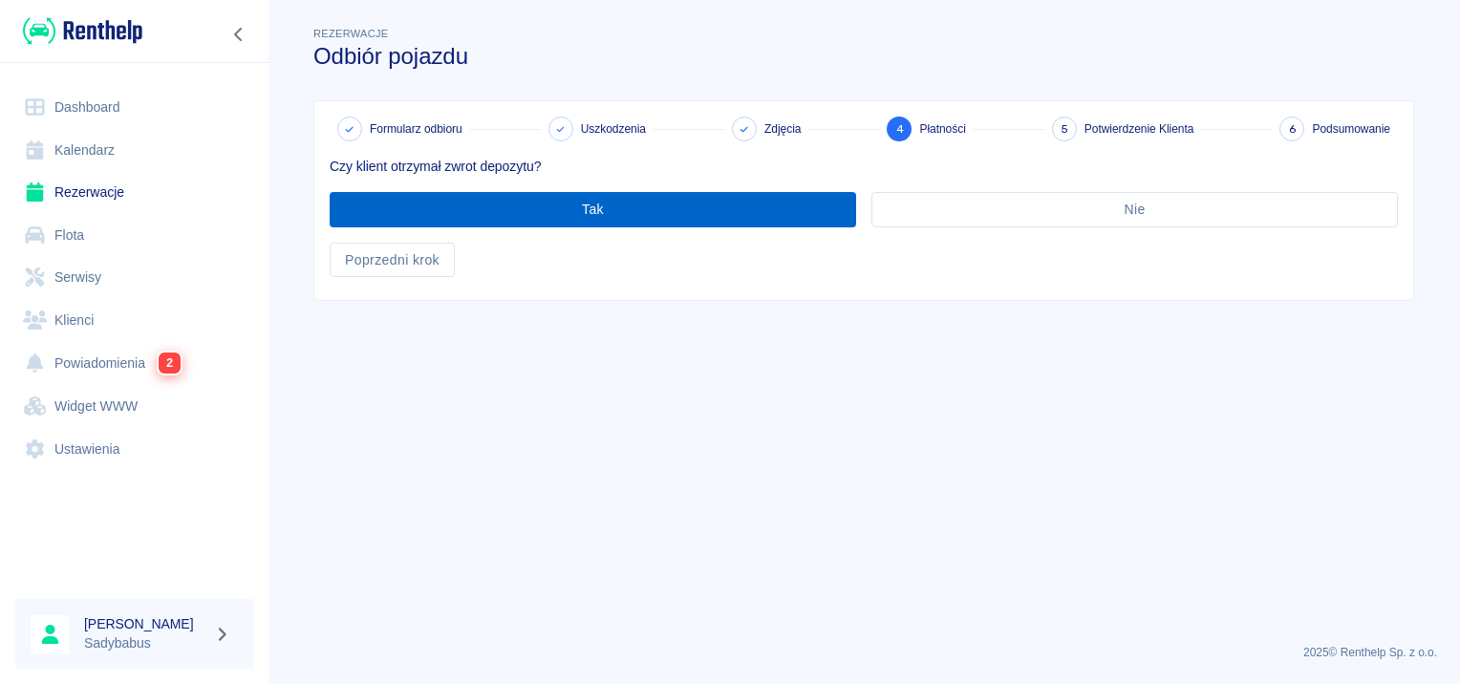
click at [571, 218] on button "Tak" at bounding box center [593, 209] width 527 height 35
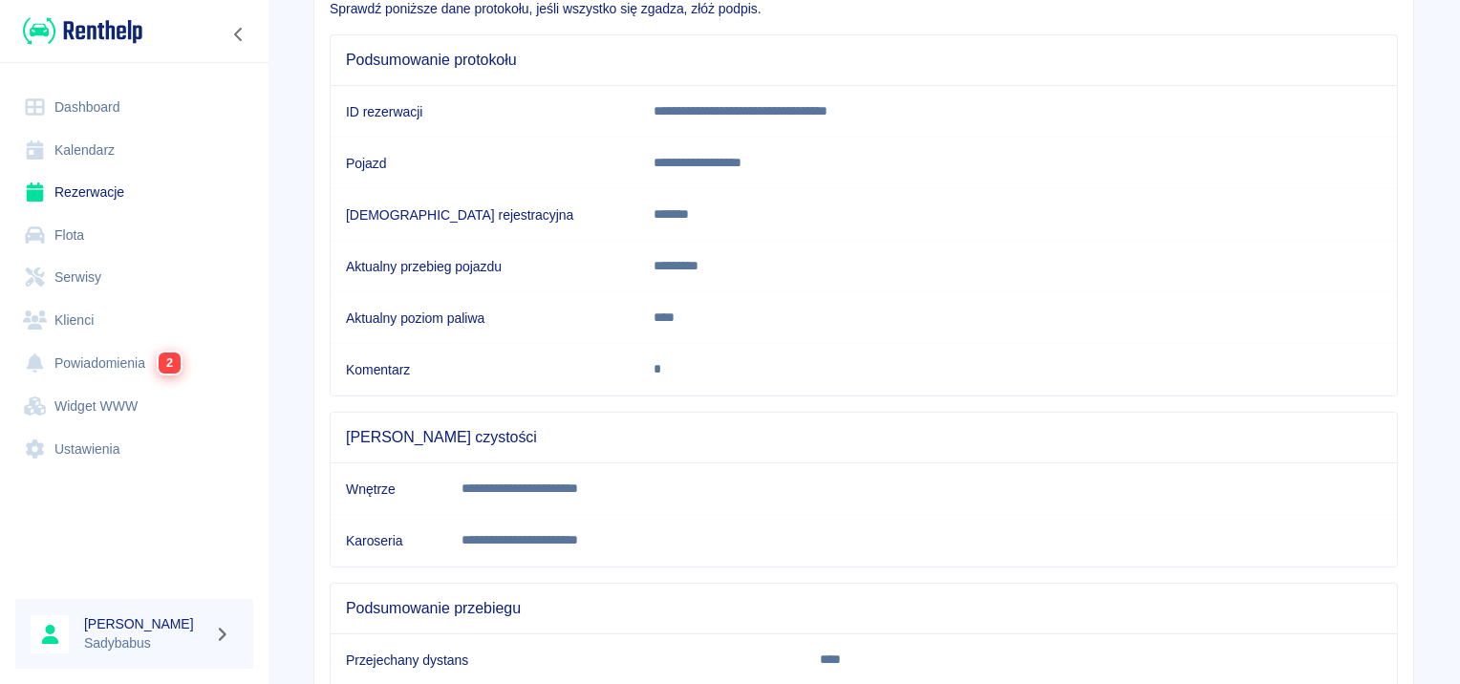
scroll to position [337, 0]
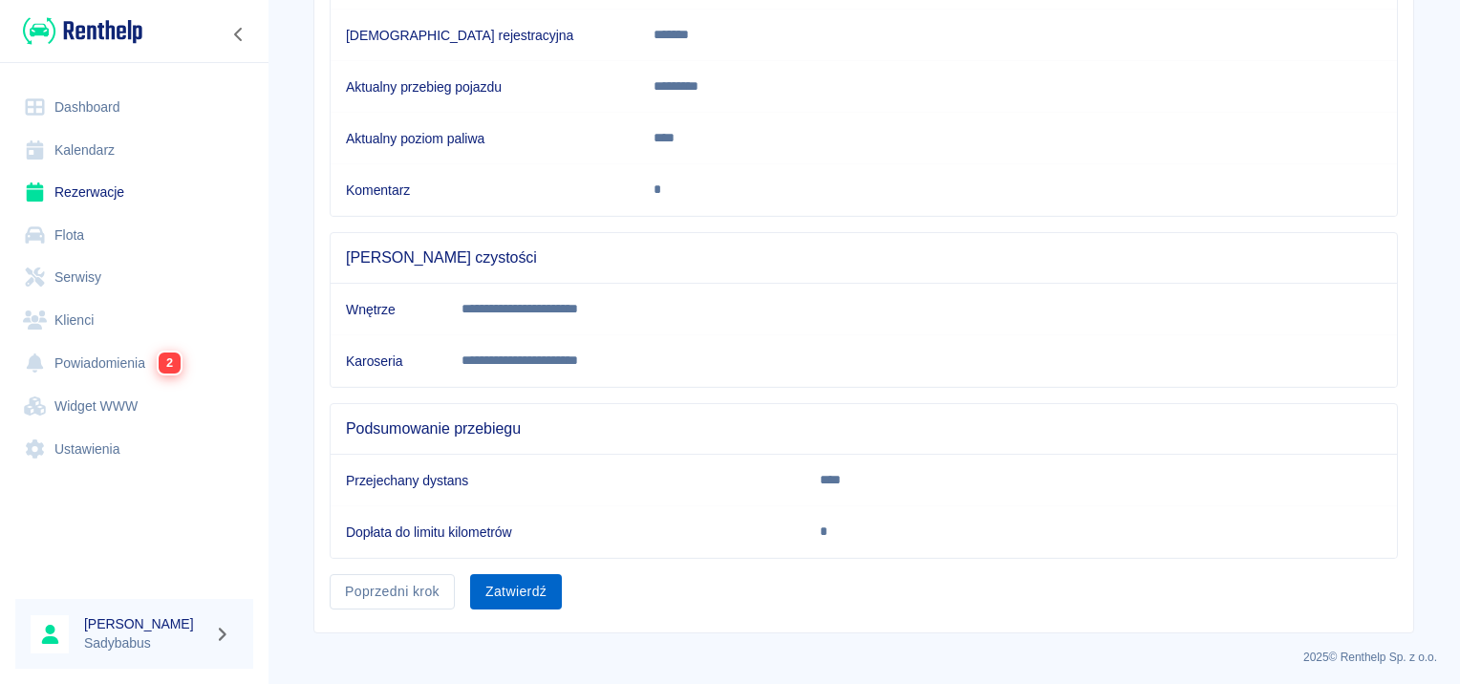
click at [505, 595] on button "Zatwierdź" at bounding box center [516, 591] width 92 height 35
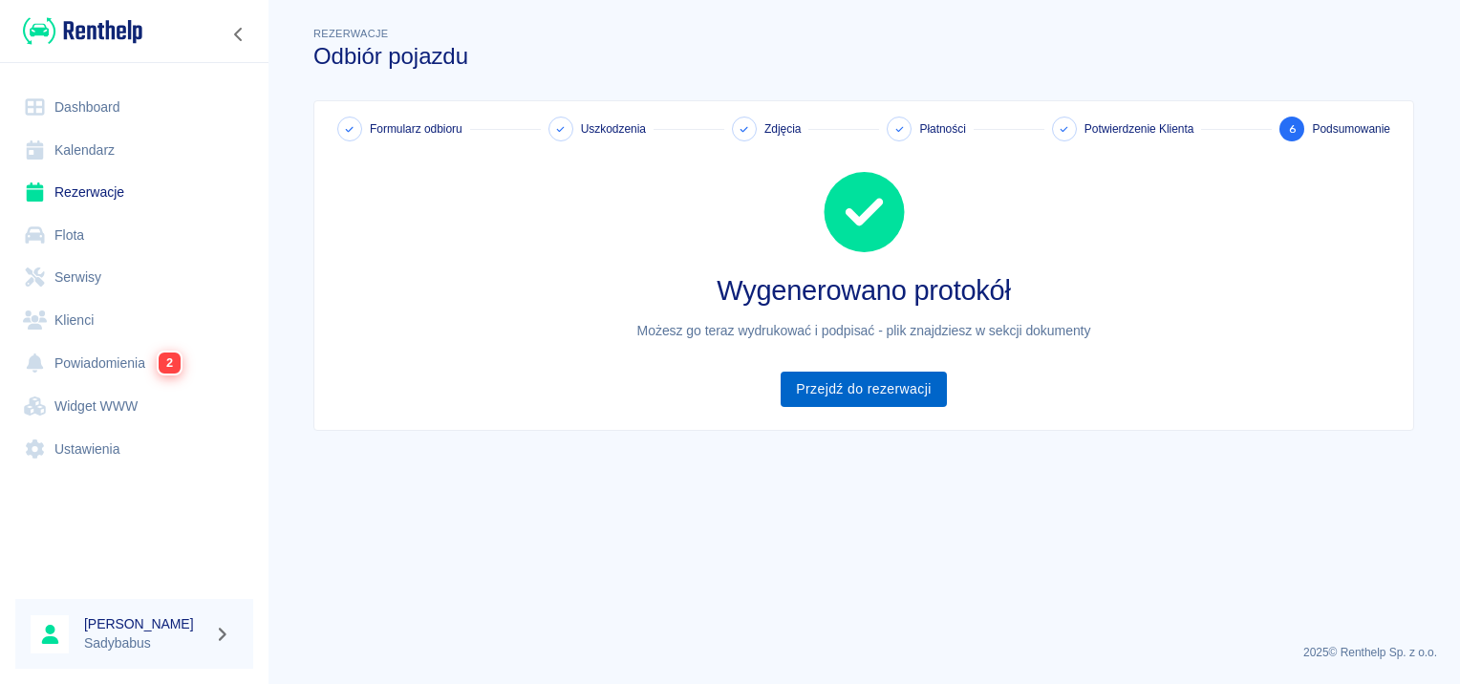
click at [868, 378] on link "Przejdź do rezerwacji" at bounding box center [863, 389] width 165 height 35
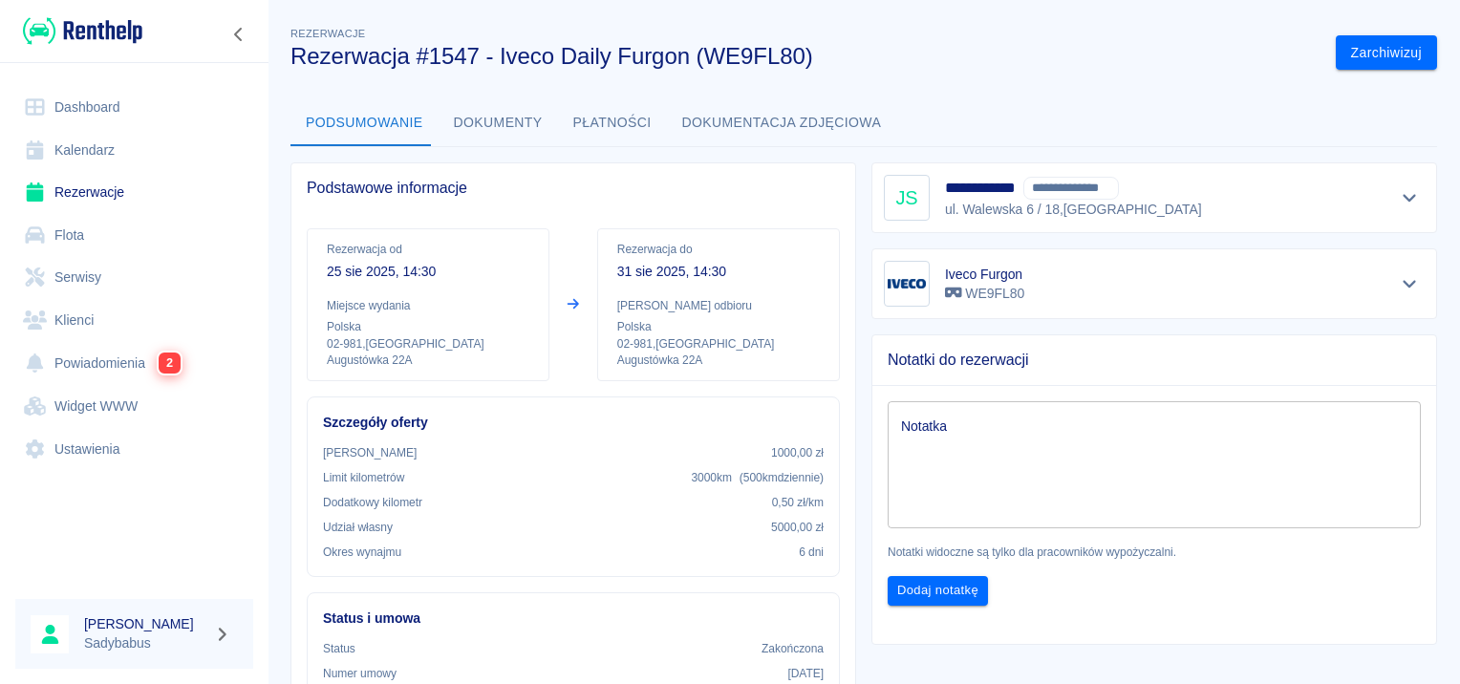
click at [485, 134] on button "Dokumenty" at bounding box center [498, 123] width 119 height 46
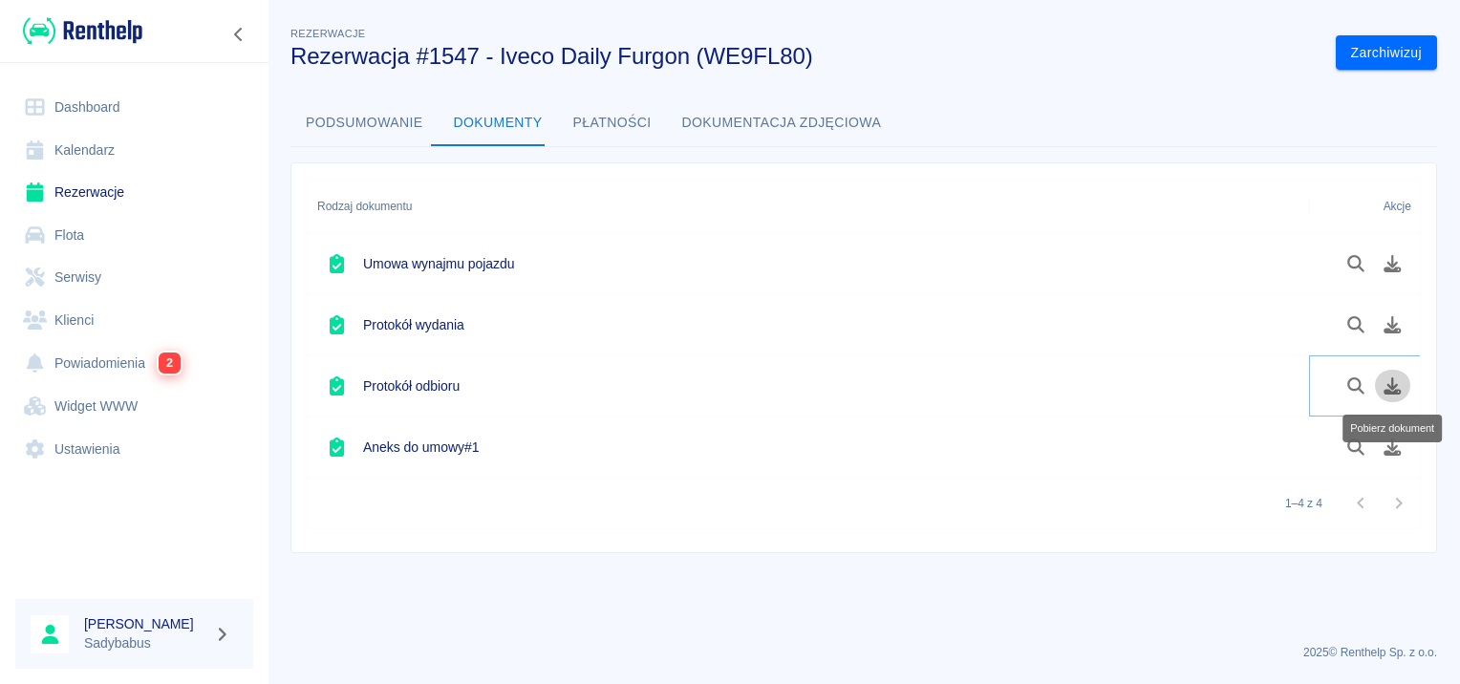
click at [1388, 385] on icon "Pobierz dokument" at bounding box center [1393, 385] width 22 height 17
click at [1392, 452] on icon "Pobierz dokument" at bounding box center [1393, 447] width 17 height 17
click at [1382, 432] on button "Pobierz dokument" at bounding box center [1392, 447] width 37 height 32
click at [1382, 432] on div at bounding box center [1375, 447] width 74 height 32
